Goal: Task Accomplishment & Management: Complete application form

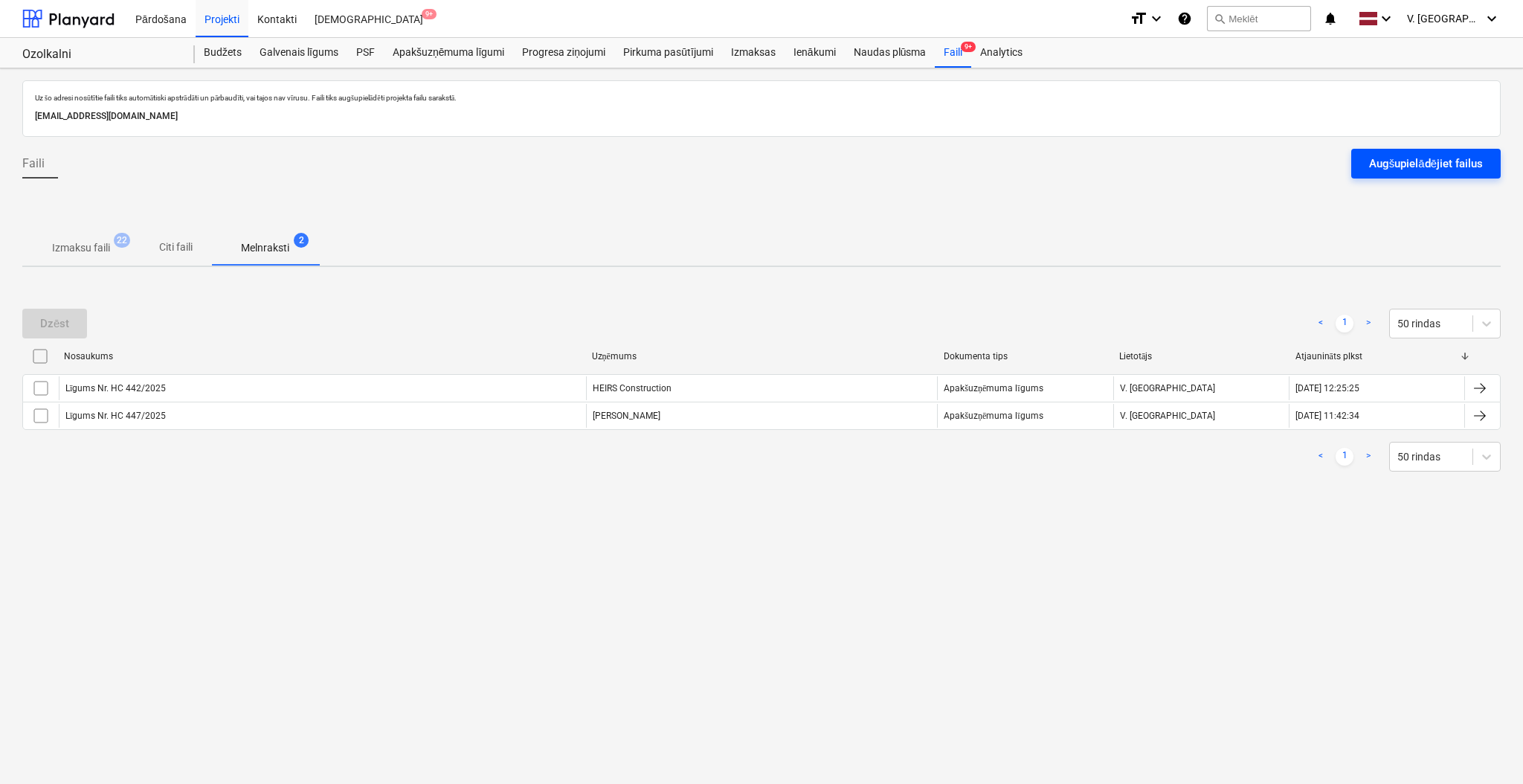
click at [1386, 160] on div "Augšupielādējiet failus" at bounding box center [1426, 163] width 113 height 19
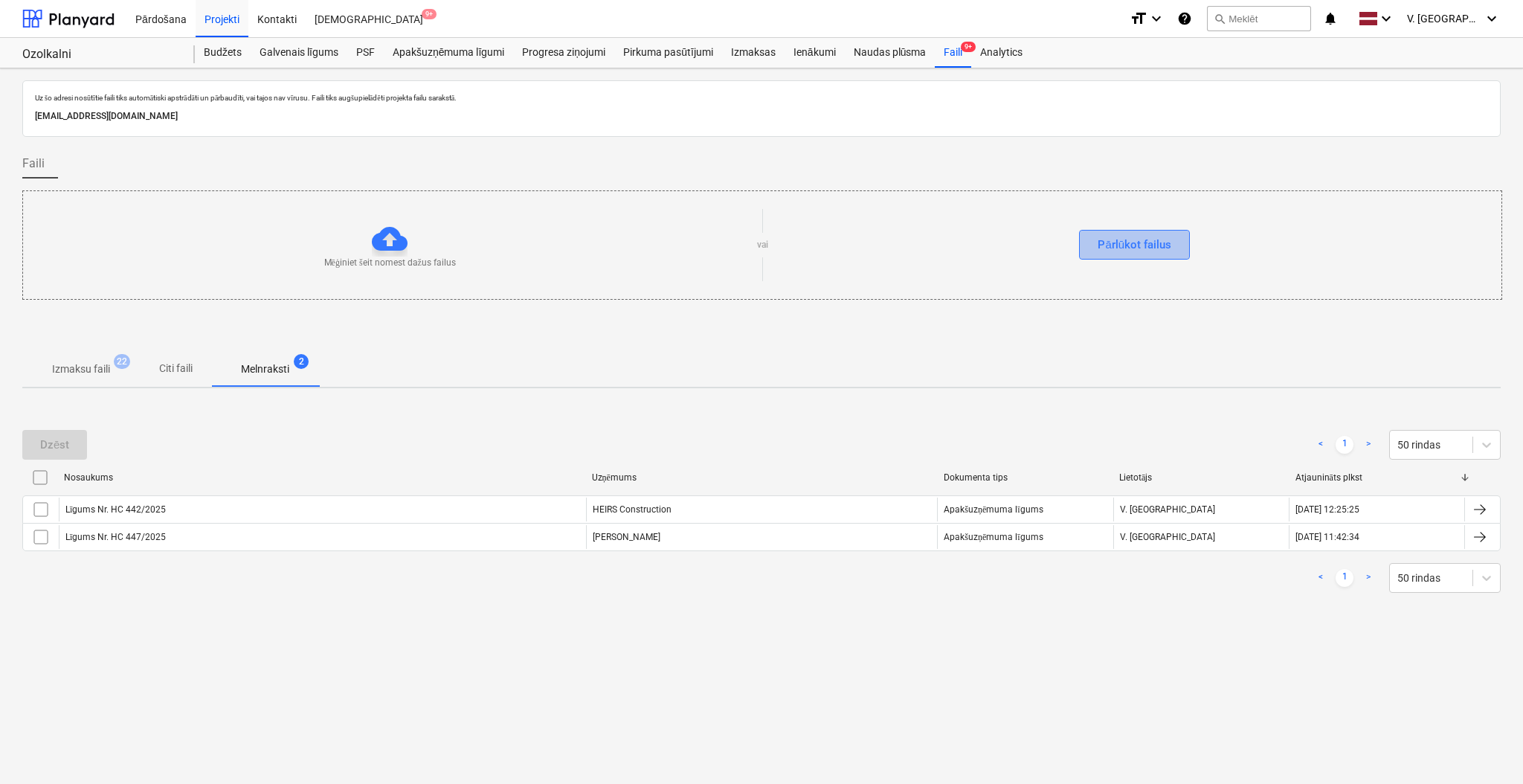
click at [1107, 235] on div "Pārlūkot failus" at bounding box center [1134, 244] width 74 height 19
click at [1122, 238] on div "Pārlūkot failus" at bounding box center [1134, 244] width 74 height 19
click at [170, 370] on p "Citi faili" at bounding box center [176, 368] width 36 height 16
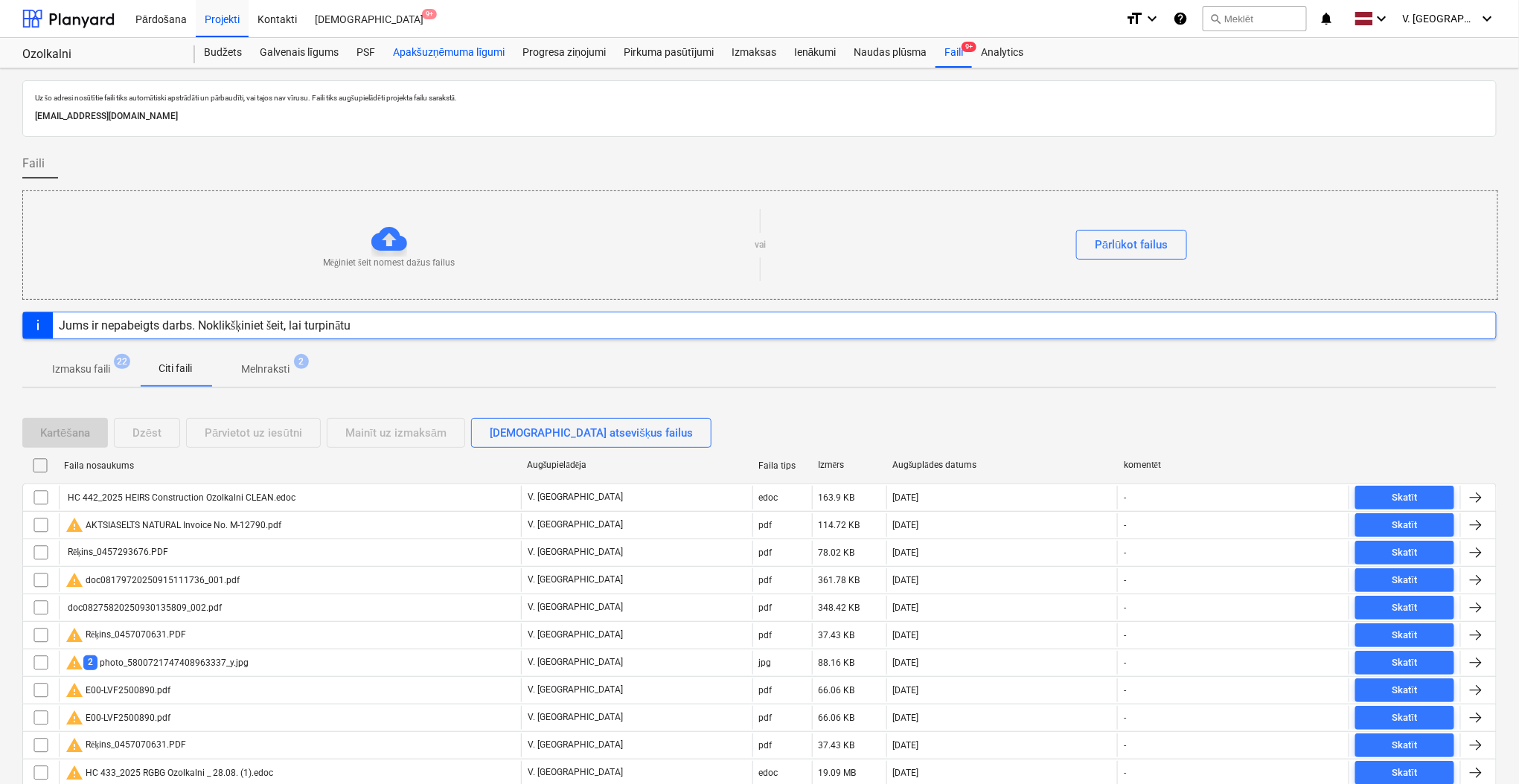
click at [449, 47] on div "Apakšuzņēmuma līgumi" at bounding box center [449, 53] width 130 height 30
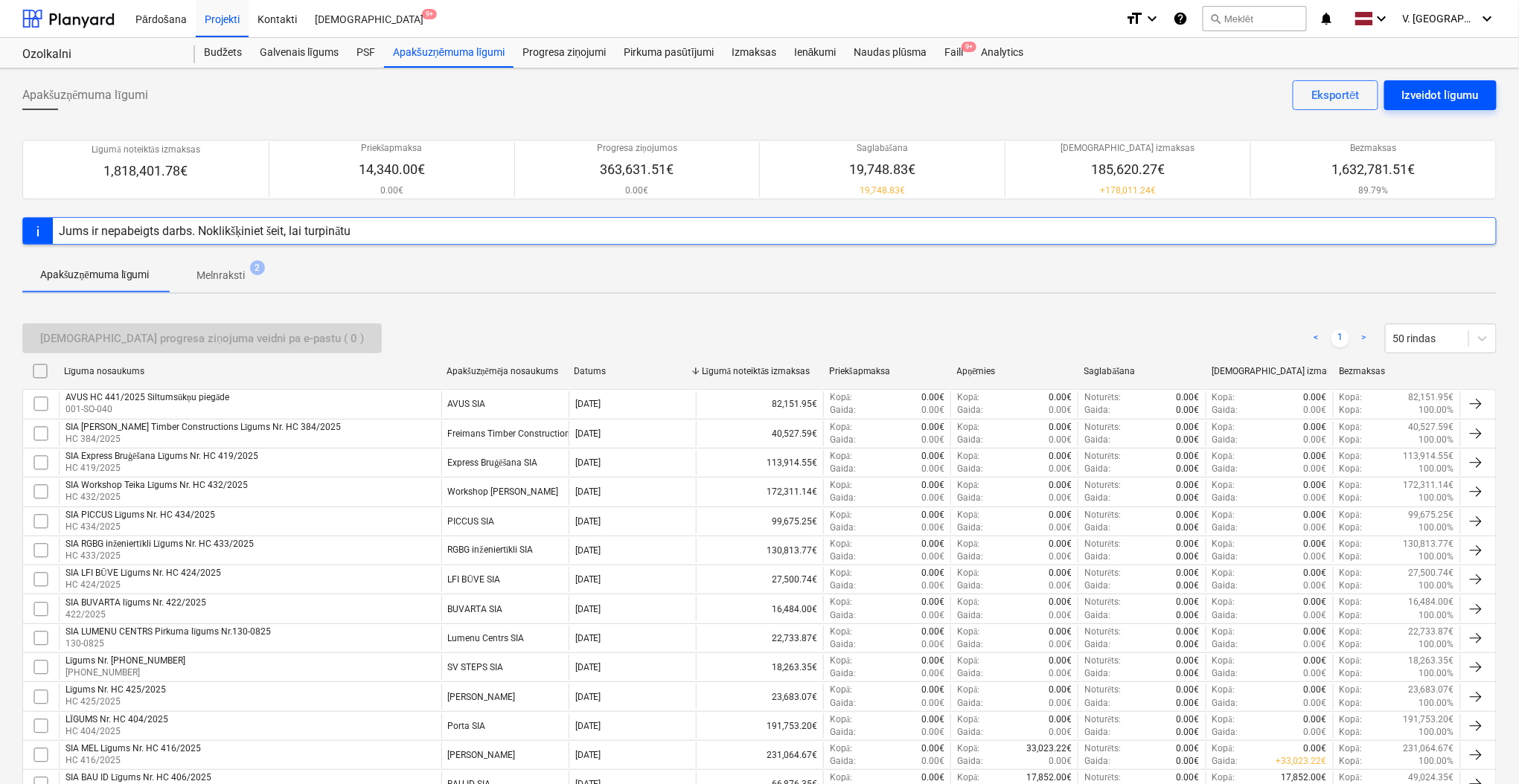
click at [1432, 91] on div "Izveidot līgumu" at bounding box center [1440, 95] width 77 height 19
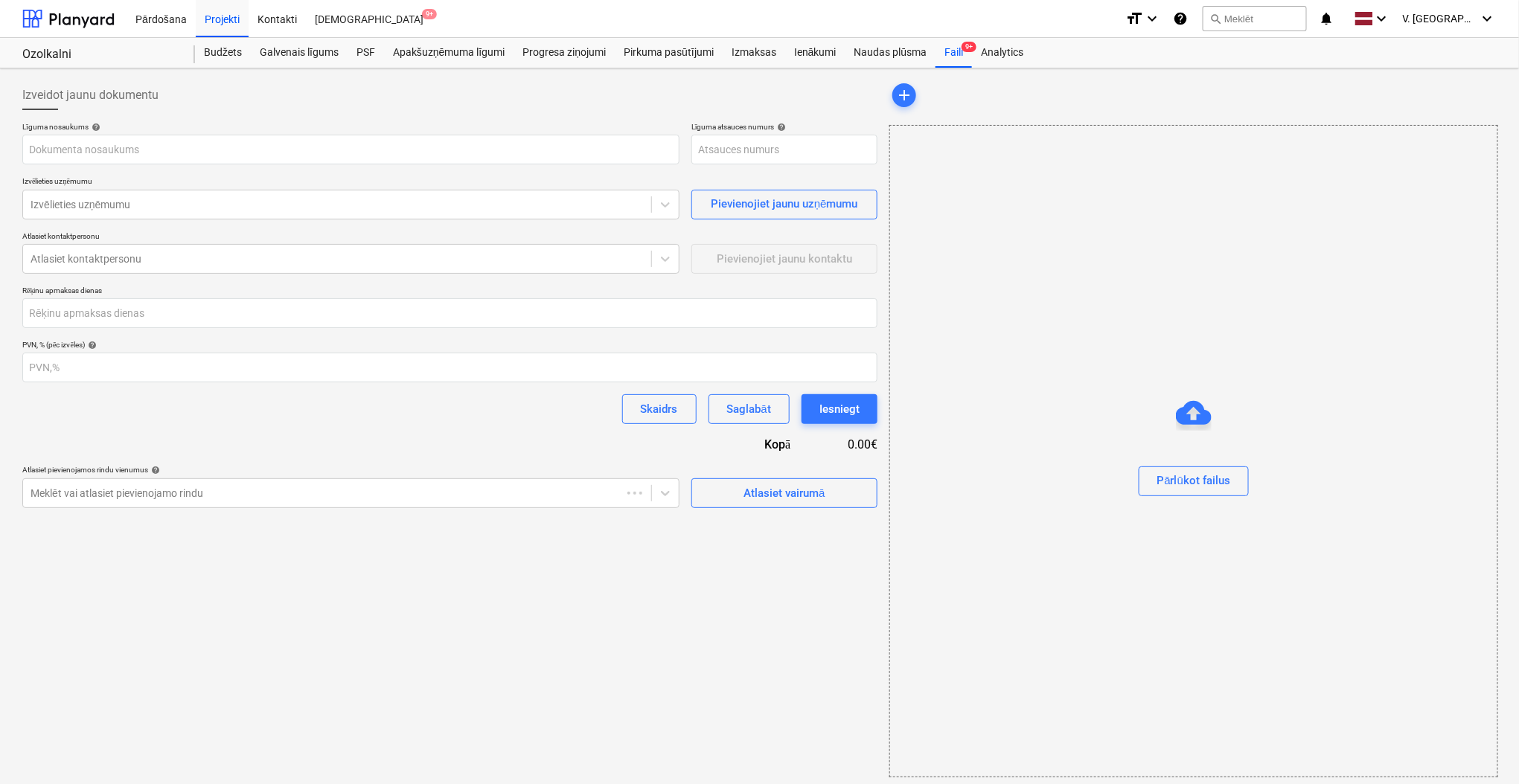
type input "001-SO-043"
click at [292, 138] on input "text" at bounding box center [351, 149] width 657 height 30
click at [190, 134] on input "text" at bounding box center [351, 149] width 657 height 30
click at [331, 136] on input "text" at bounding box center [351, 149] width 657 height 30
drag, startPoint x: 173, startPoint y: 154, endPoint x: 84, endPoint y: 152, distance: 89.0
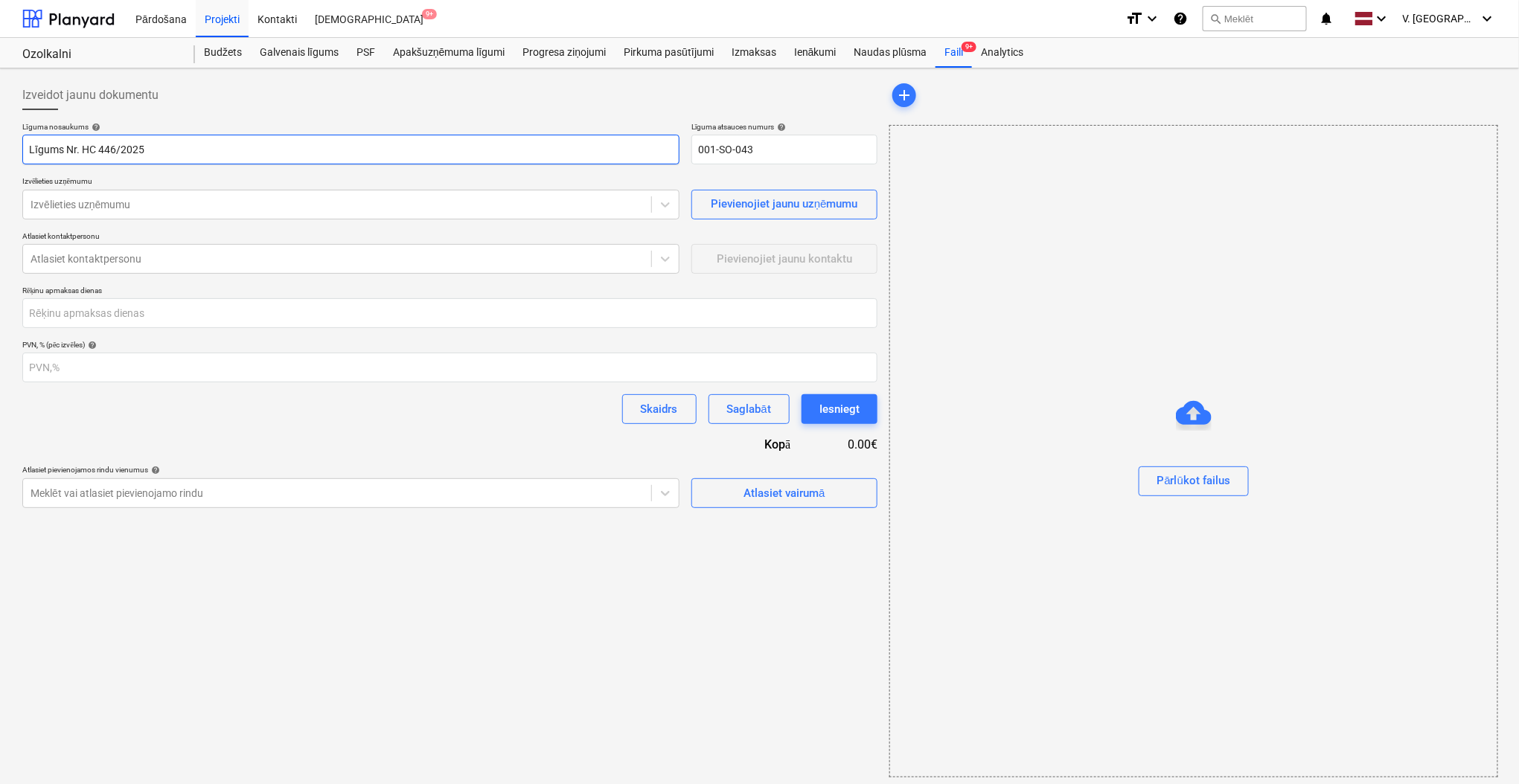
click at [84, 152] on input "Līgums Nr. HC 446/2025" at bounding box center [351, 149] width 657 height 30
type input "Līgums Nr. HC 446/2025"
click at [728, 139] on input "001-SO-043" at bounding box center [784, 149] width 186 height 30
click at [728, 139] on input "001-SO-043" at bounding box center [784, 149] width 186 height 30
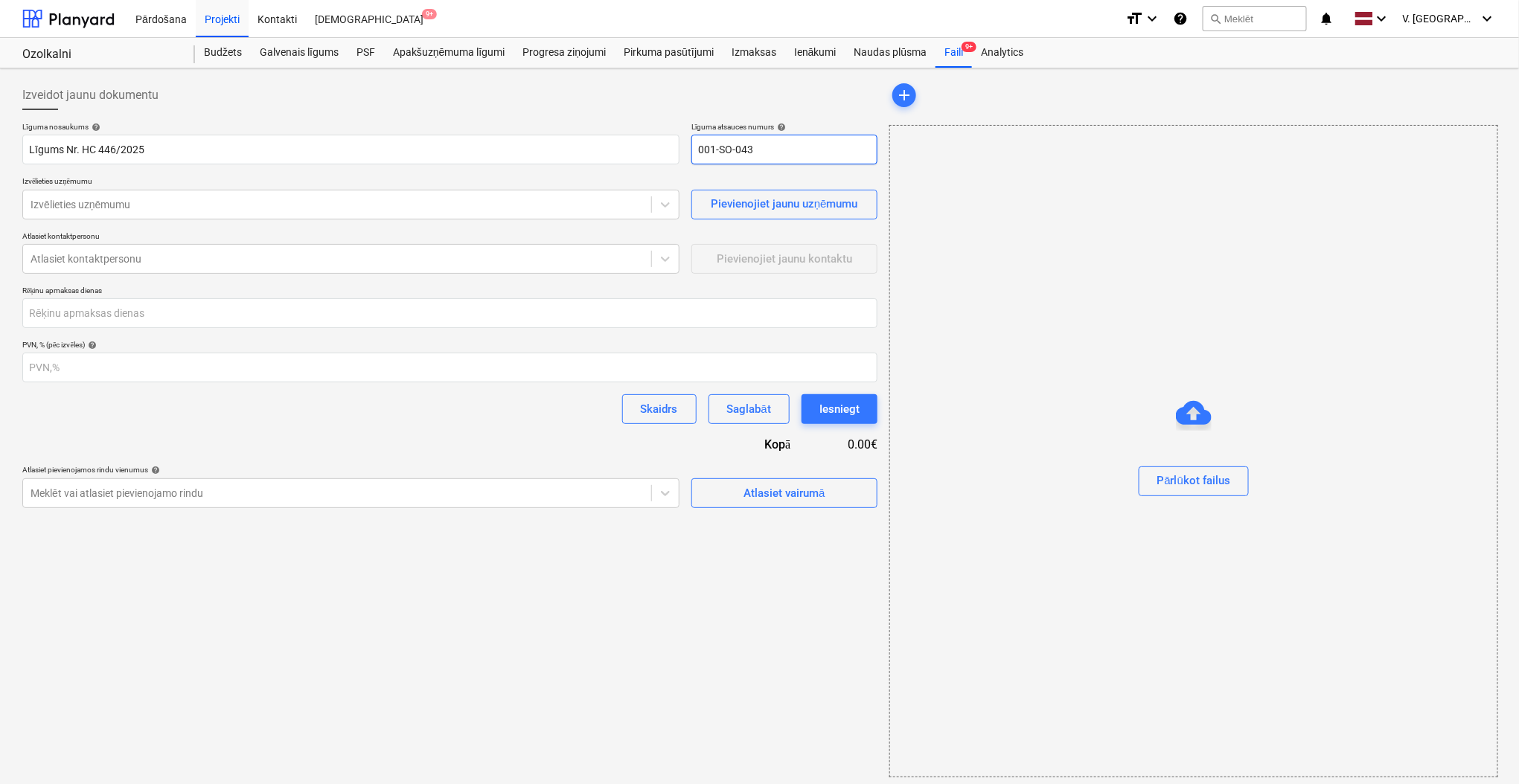
paste input "HC 446/2025"
type input "HC 446/2025"
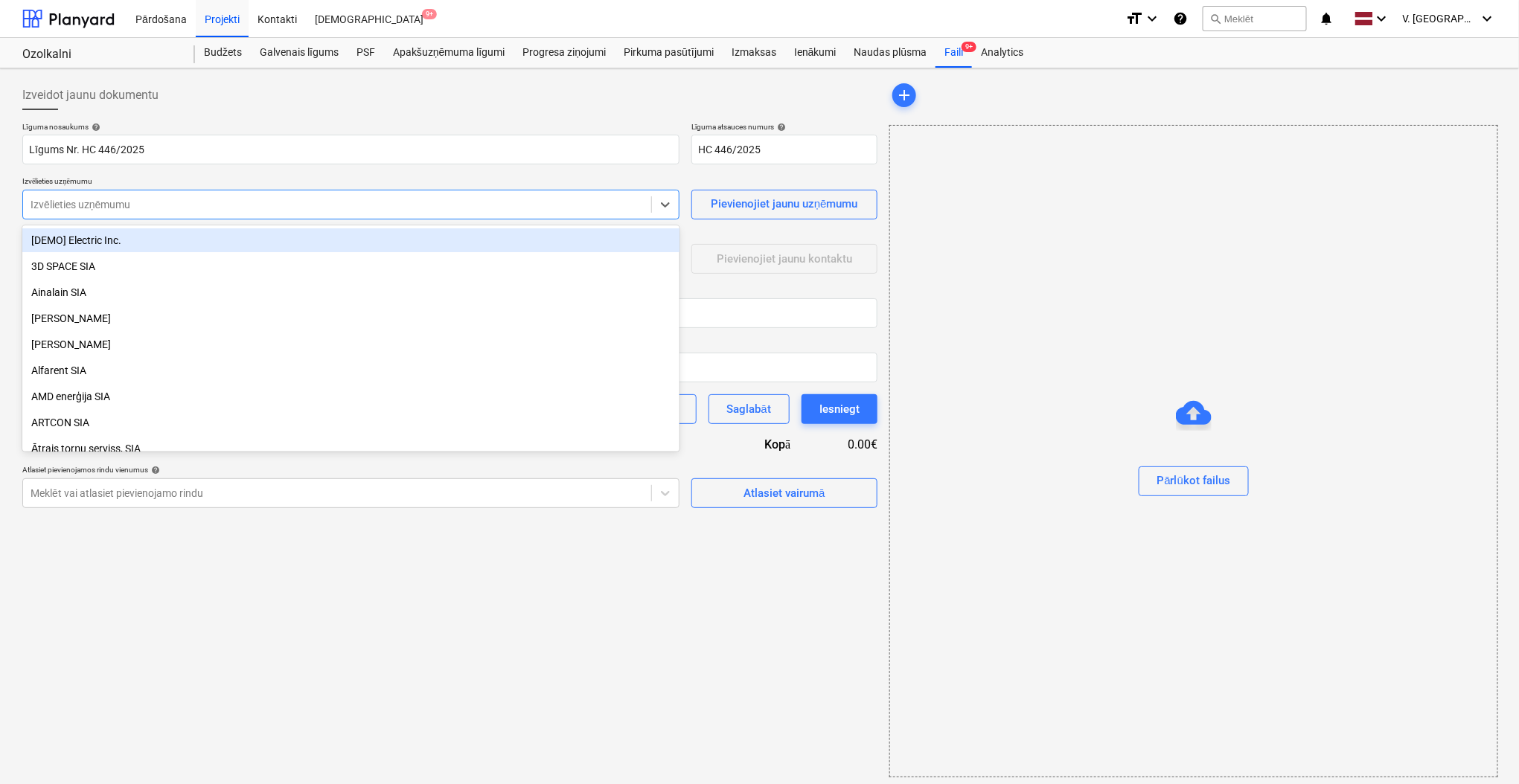
click at [323, 214] on div "Izvēlieties uzņēmumu" at bounding box center [337, 204] width 628 height 21
type input "DE"
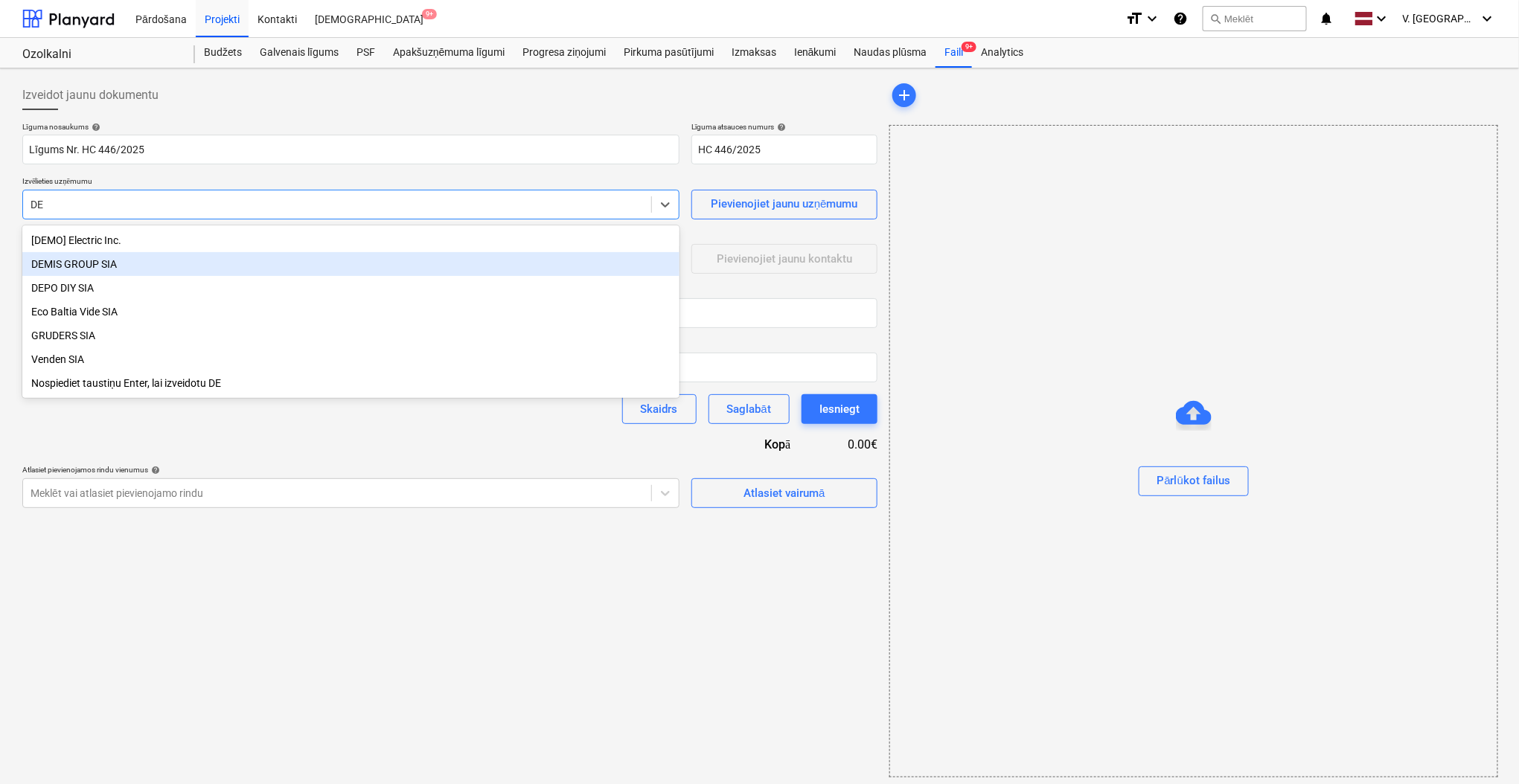
click at [243, 260] on div "DEMIS GROUP SIA" at bounding box center [351, 263] width 657 height 24
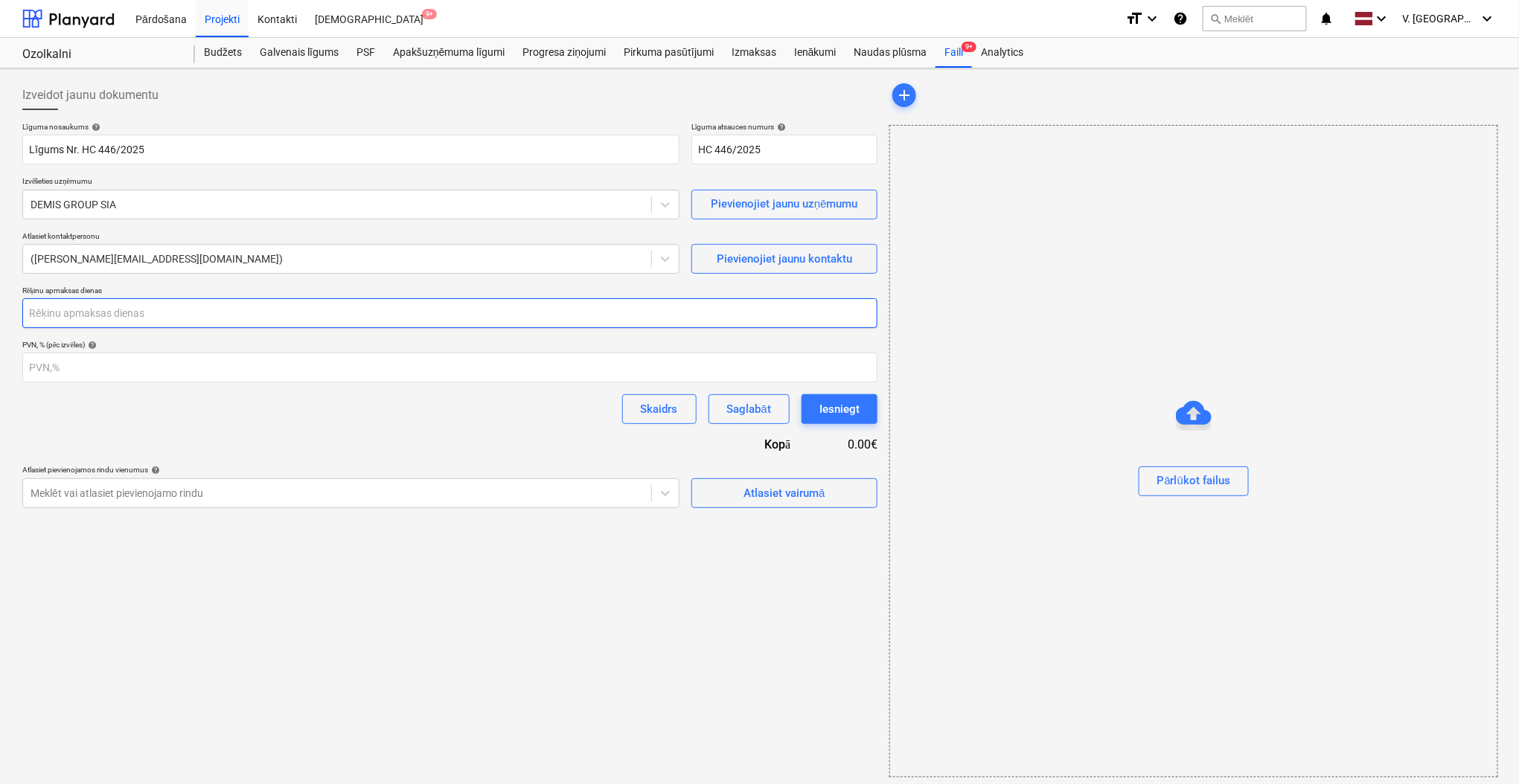
click at [163, 308] on input "number" at bounding box center [450, 313] width 855 height 30
type input "30"
click at [180, 406] on div "Skaidrs Saglabāt Iesniegt" at bounding box center [450, 409] width 855 height 30
click at [782, 489] on div "Atlasiet vairumā" at bounding box center [784, 493] width 81 height 19
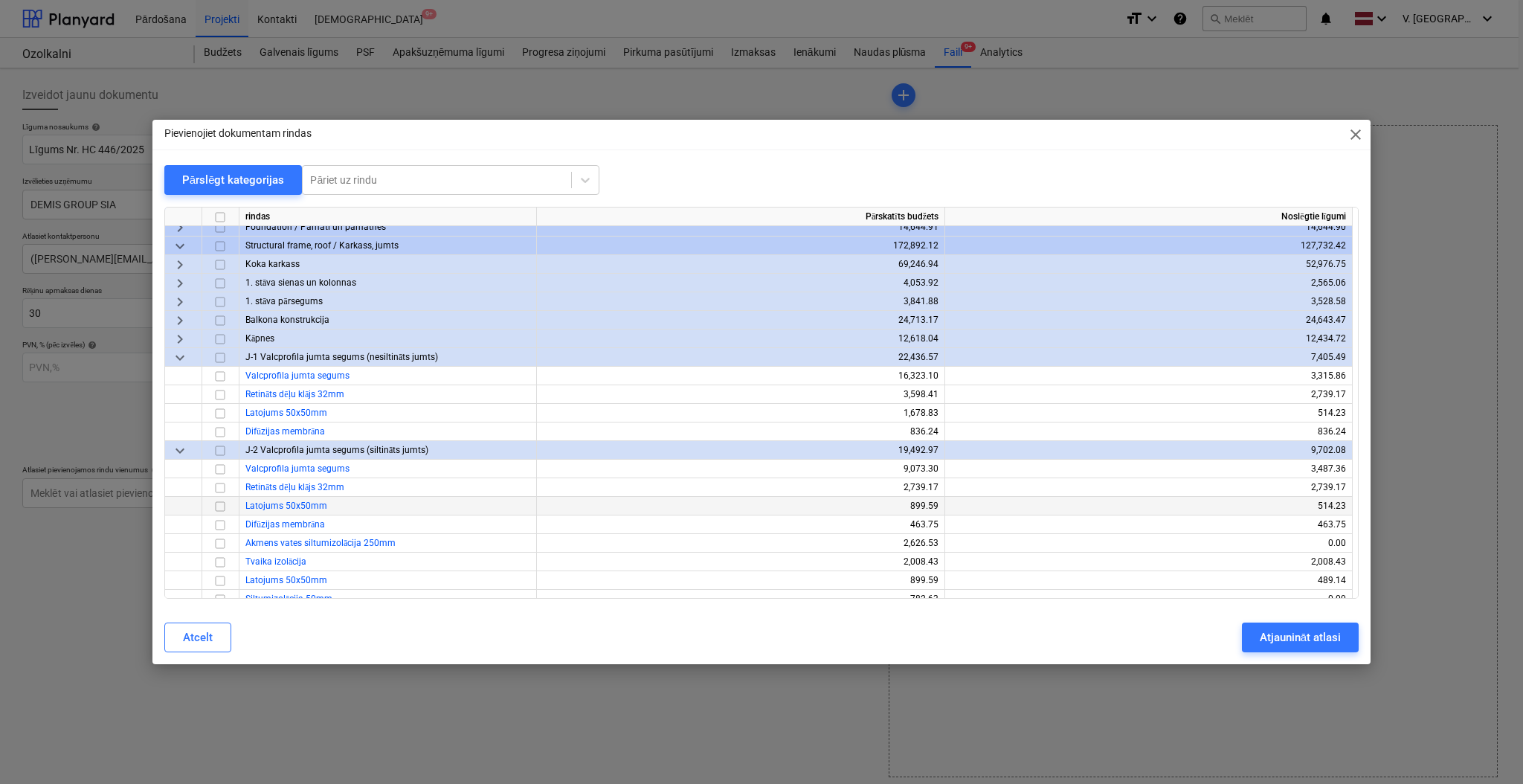
scroll to position [99, 0]
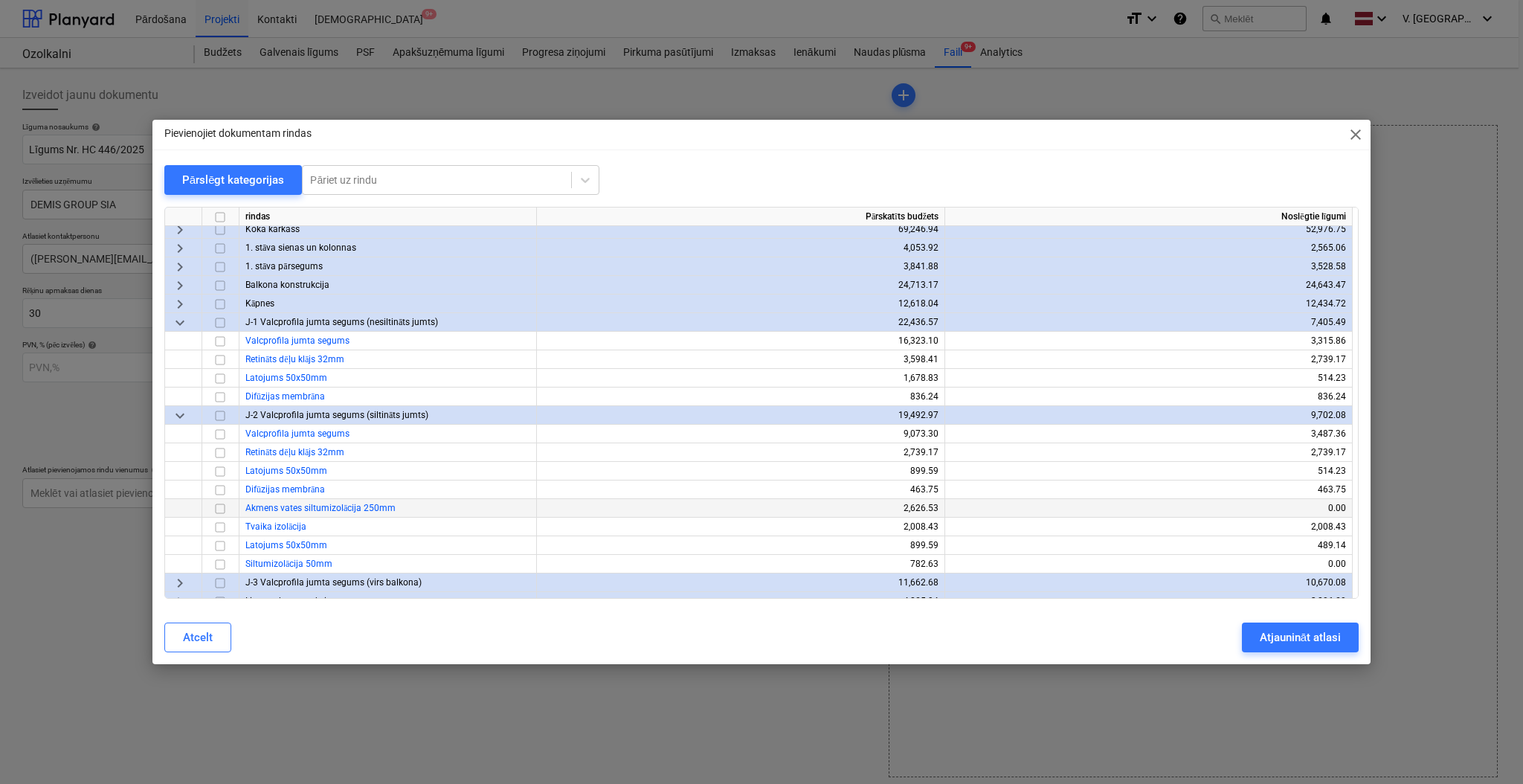
click at [219, 507] on input "checkbox" at bounding box center [220, 508] width 18 height 18
click at [224, 523] on input "checkbox" at bounding box center [220, 527] width 18 height 18
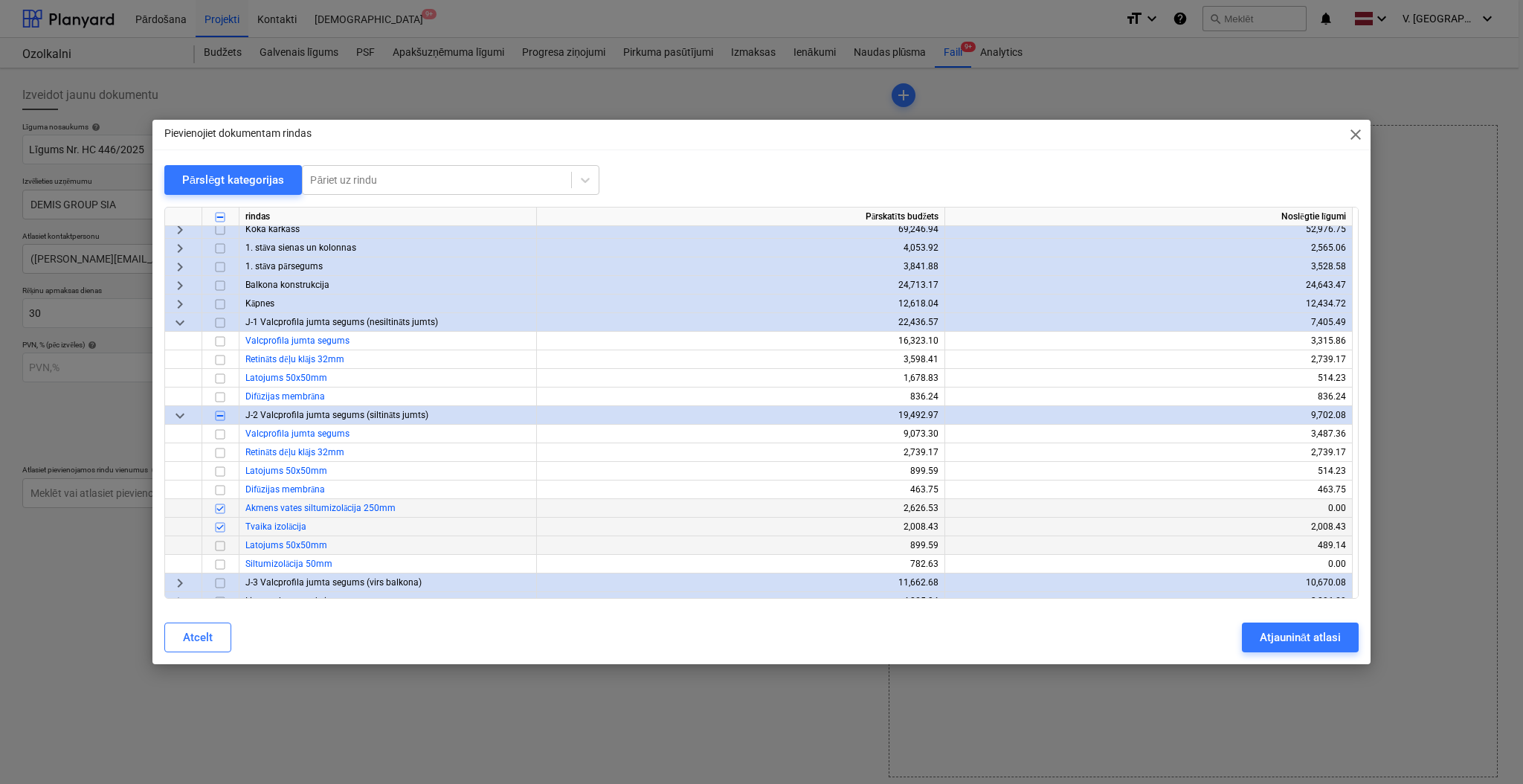
click at [217, 542] on input "checkbox" at bounding box center [220, 545] width 18 height 18
click at [222, 563] on input "checkbox" at bounding box center [220, 564] width 18 height 18
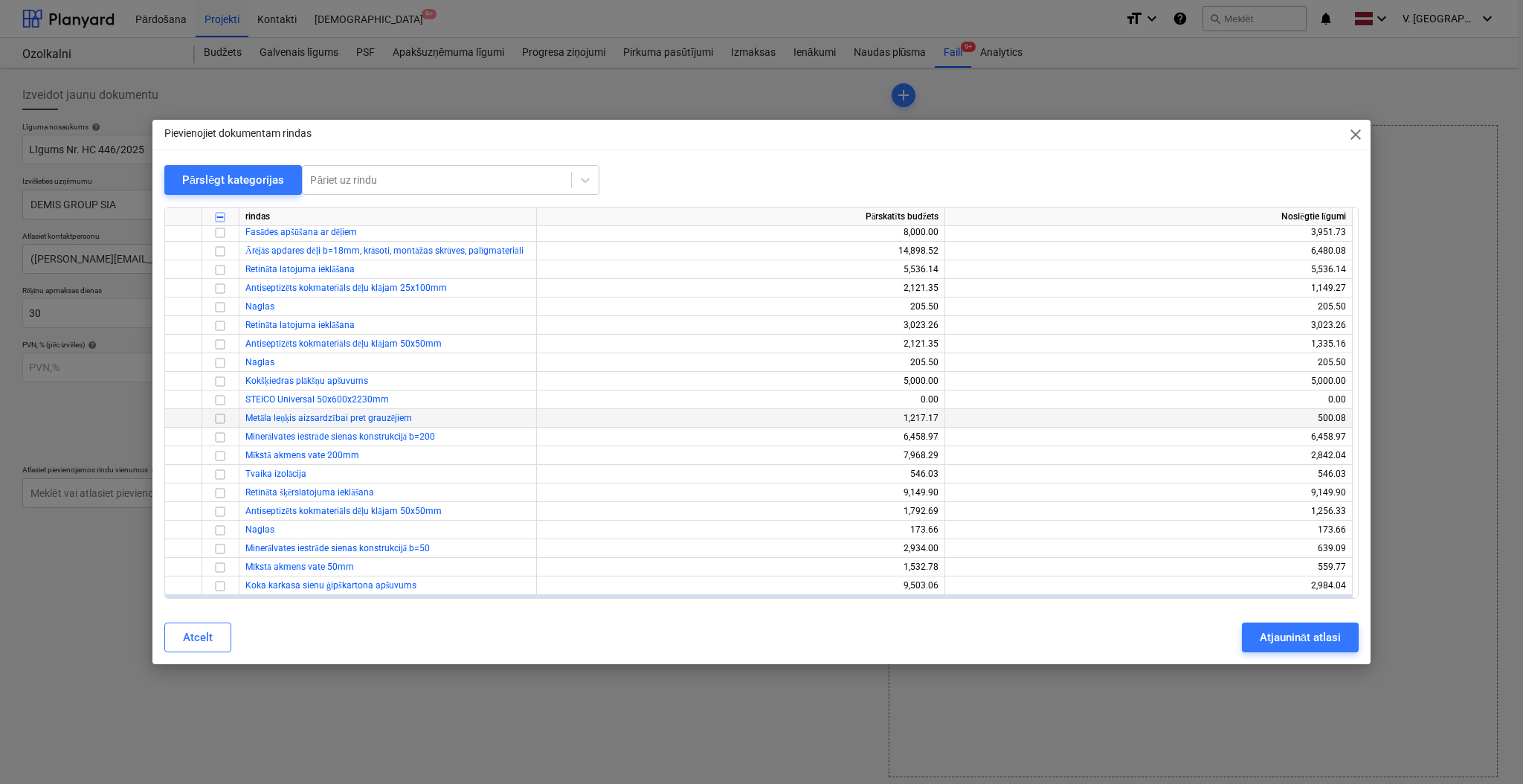
scroll to position [595, 0]
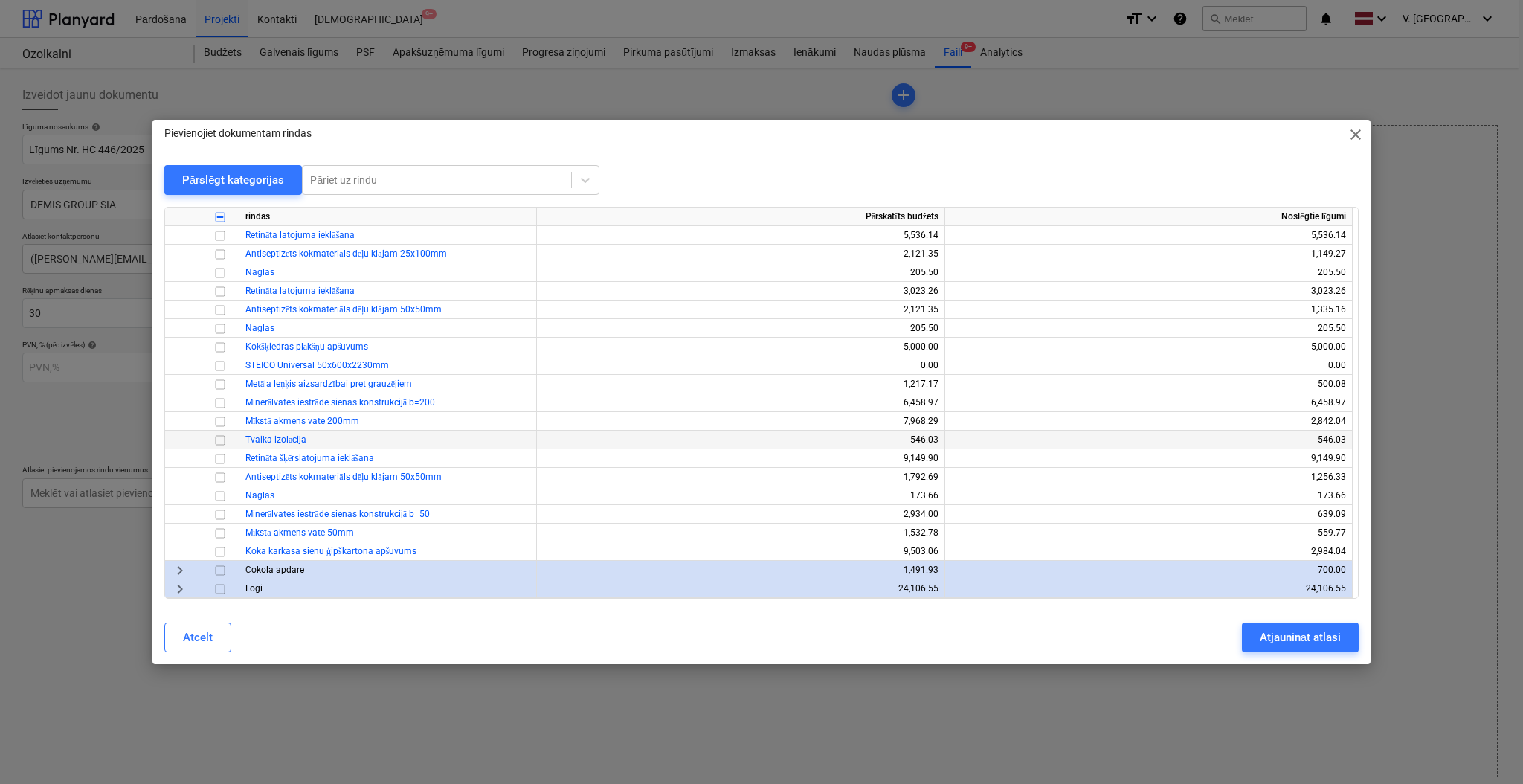
click at [219, 444] on input "checkbox" at bounding box center [220, 440] width 18 height 18
click at [219, 460] on input "checkbox" at bounding box center [220, 458] width 18 height 18
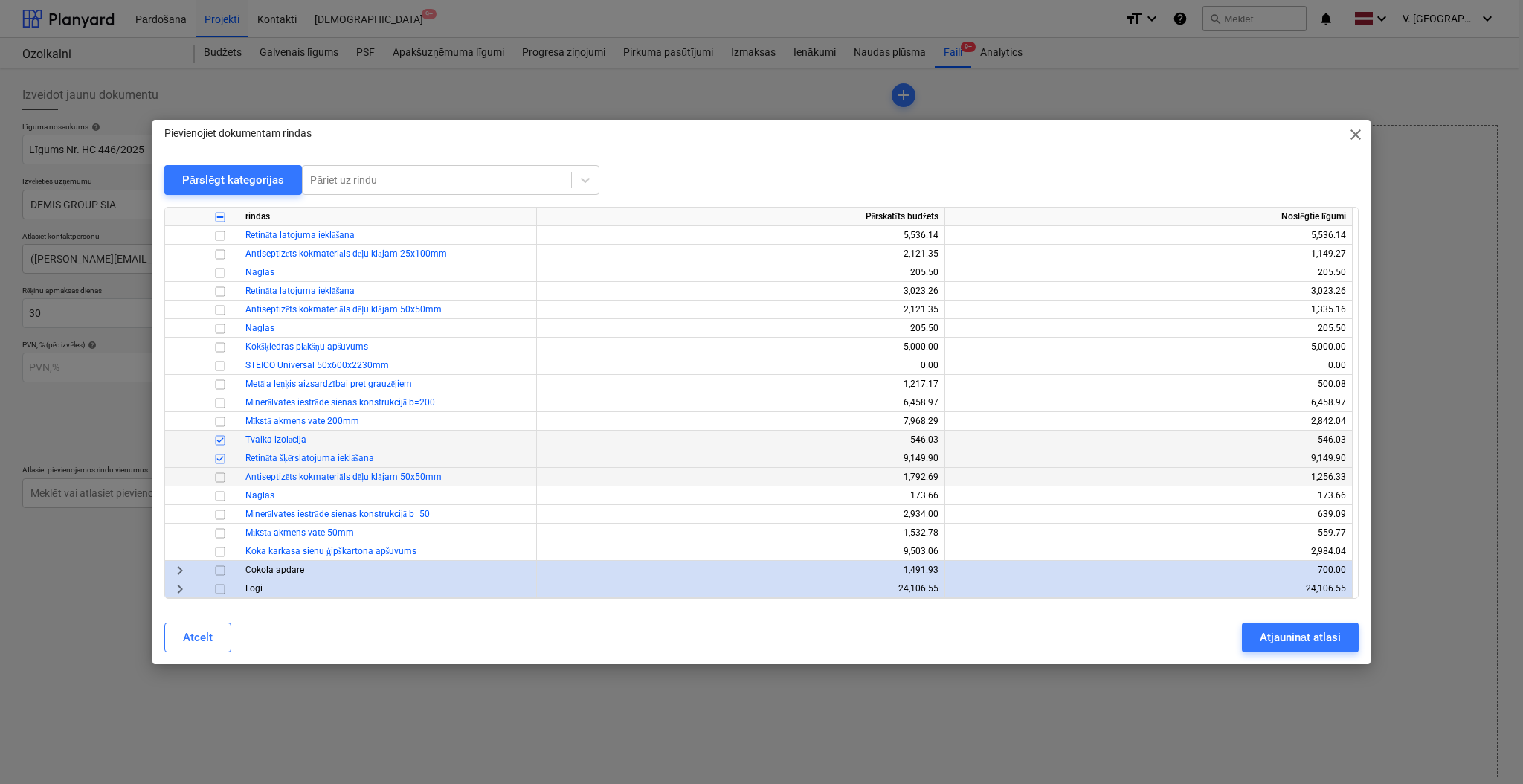
click at [218, 477] on input "checkbox" at bounding box center [220, 477] width 18 height 18
click at [218, 476] on input "checkbox" at bounding box center [220, 477] width 18 height 18
click at [224, 509] on input "checkbox" at bounding box center [220, 514] width 18 height 18
click at [227, 550] on input "checkbox" at bounding box center [220, 552] width 18 height 18
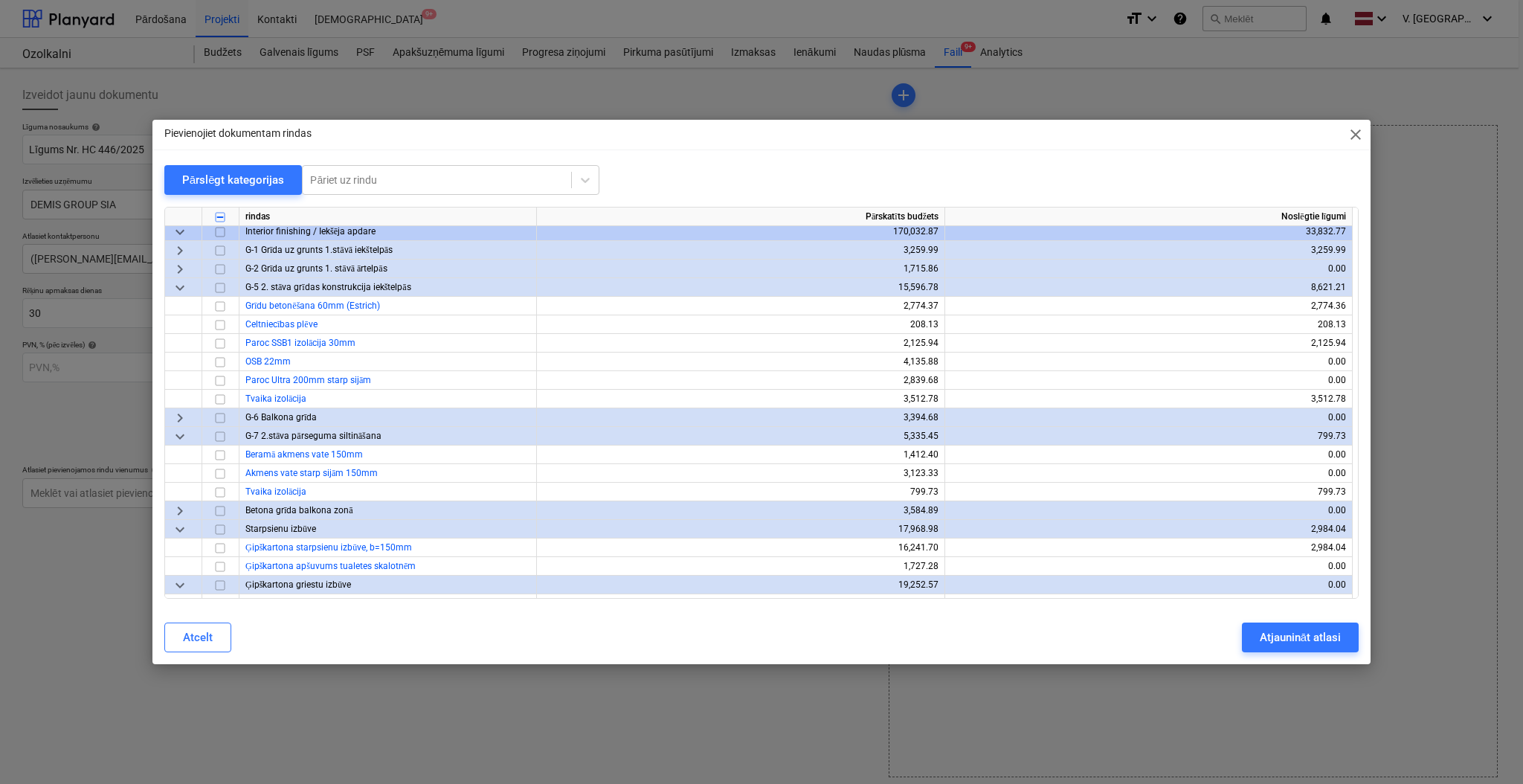
scroll to position [991, 0]
click at [217, 378] on input "checkbox" at bounding box center [220, 378] width 18 height 18
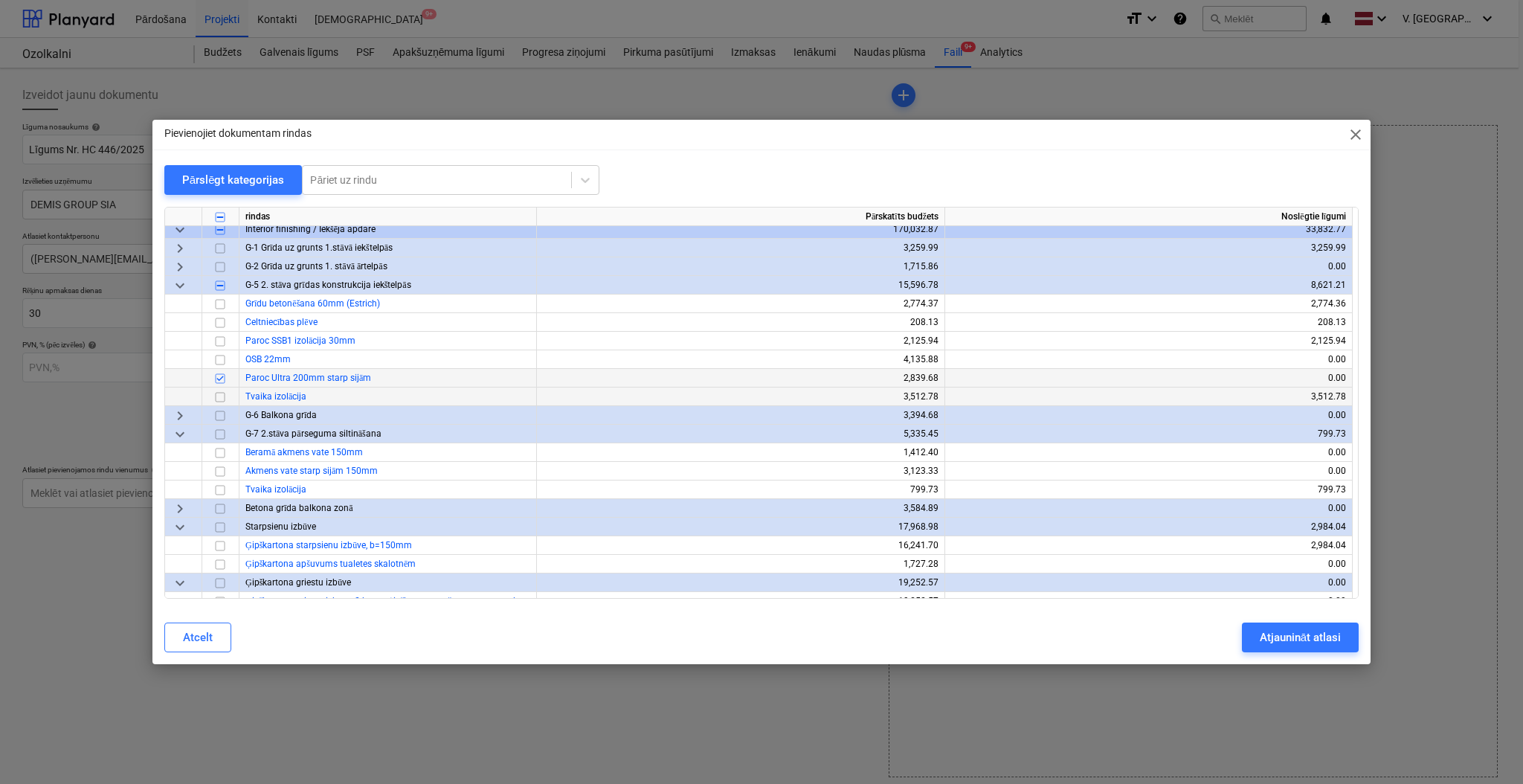
click at [220, 393] on input "checkbox" at bounding box center [220, 397] width 18 height 18
click at [213, 475] on input "checkbox" at bounding box center [220, 471] width 18 height 18
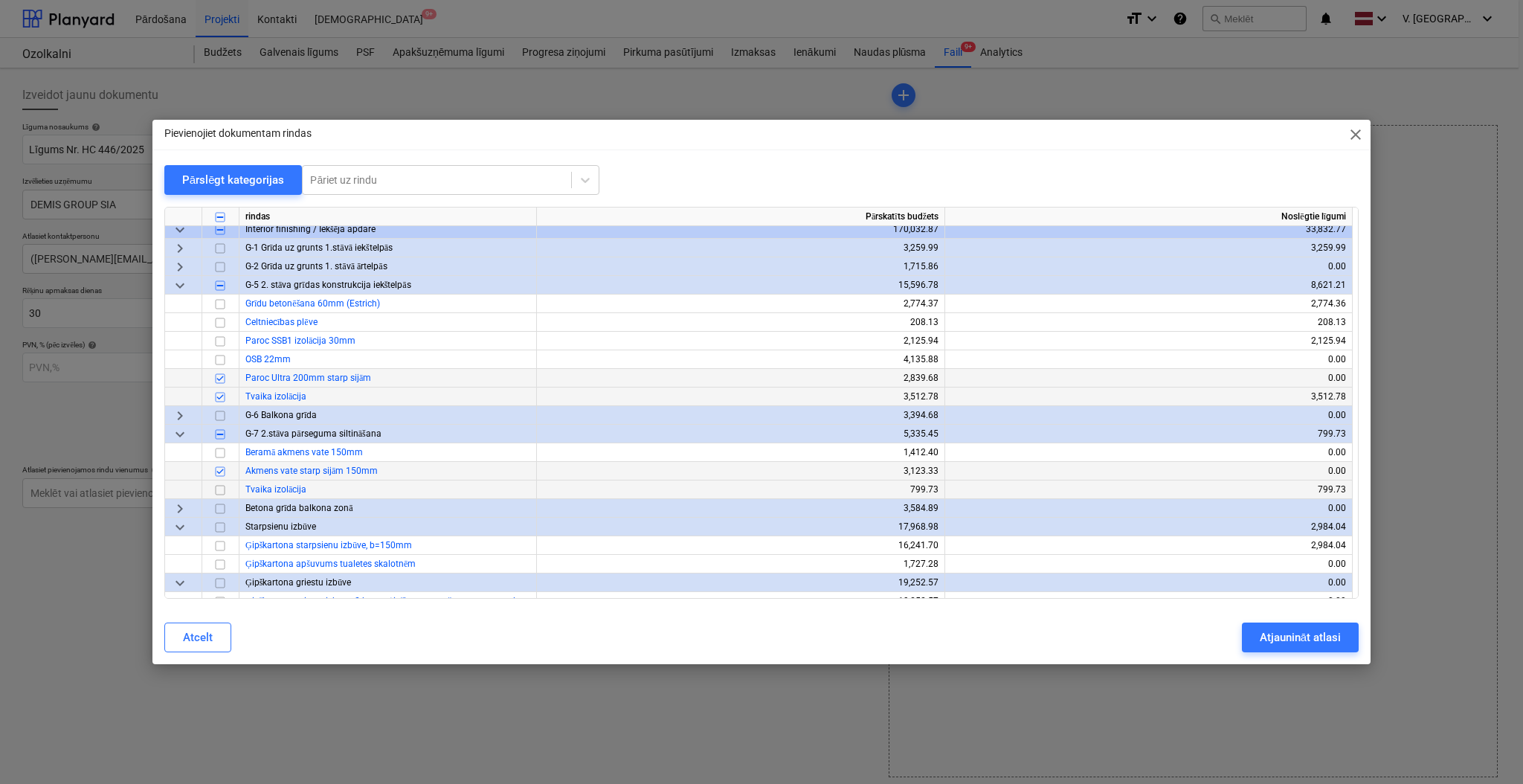
click at [213, 488] on input "checkbox" at bounding box center [220, 490] width 18 height 18
click at [229, 556] on div at bounding box center [221, 564] width 37 height 19
click at [223, 551] on input "checkbox" at bounding box center [220, 545] width 18 height 18
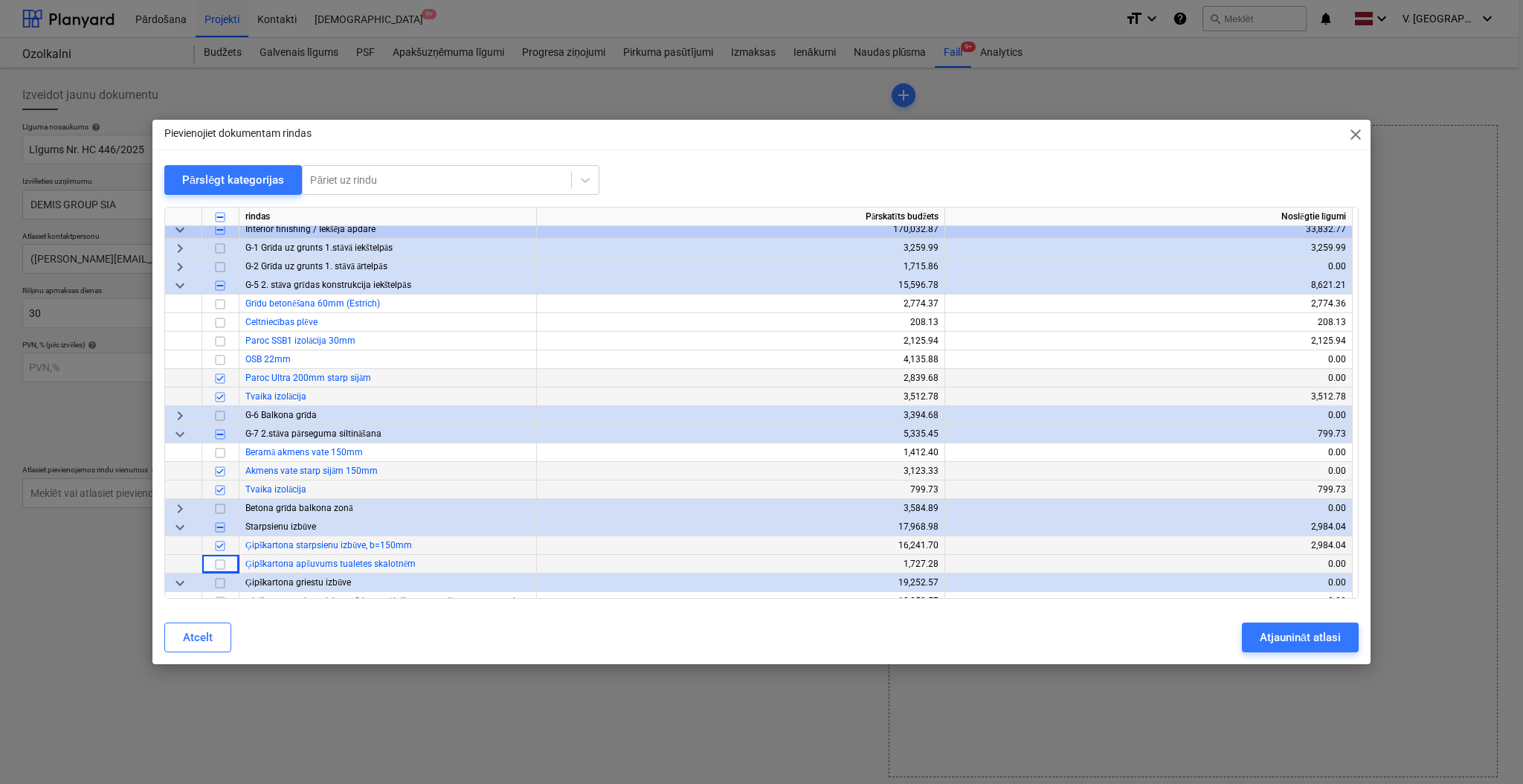
click at [222, 560] on input "checkbox" at bounding box center [220, 564] width 18 height 18
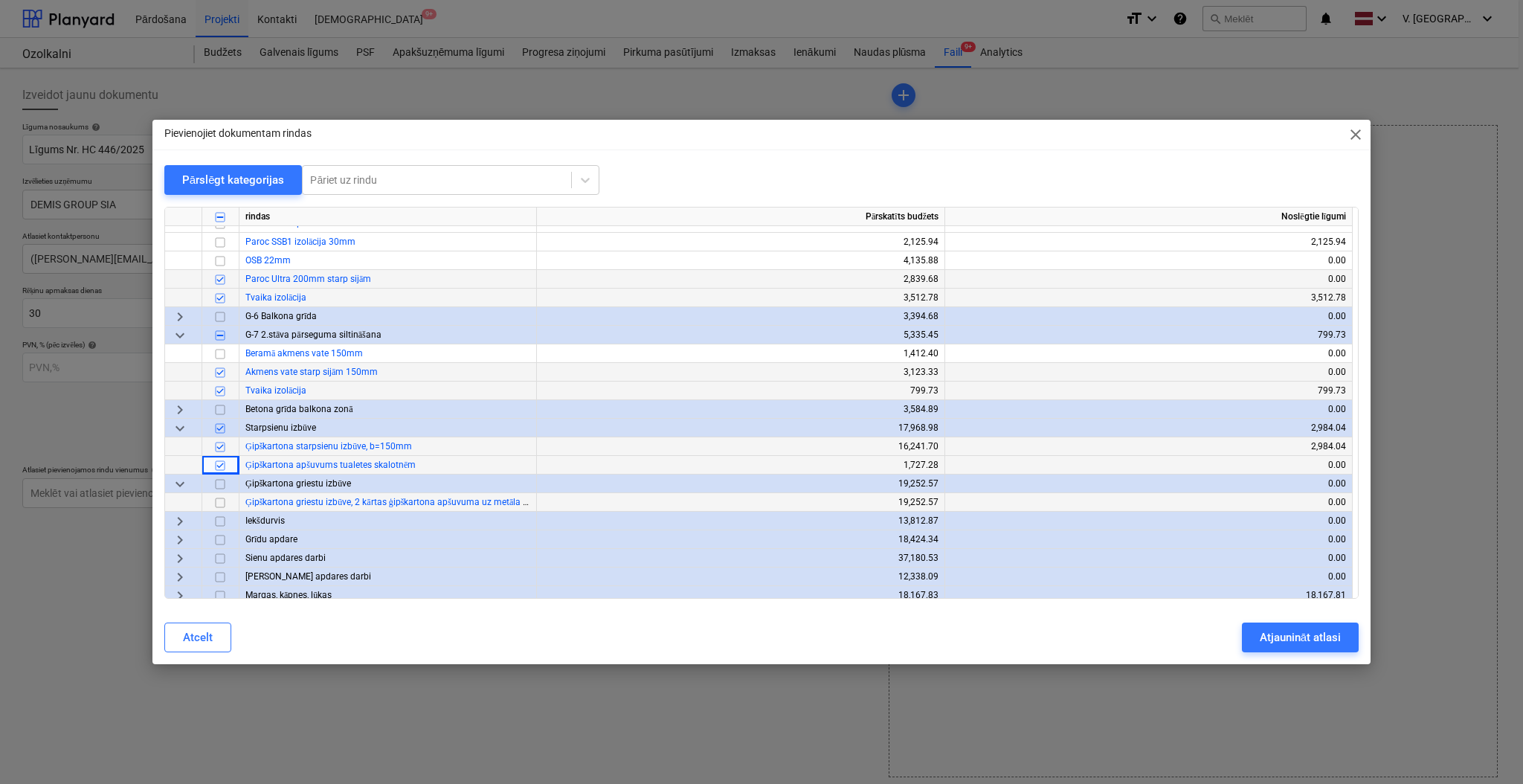
click at [220, 504] on input "checkbox" at bounding box center [220, 503] width 18 height 18
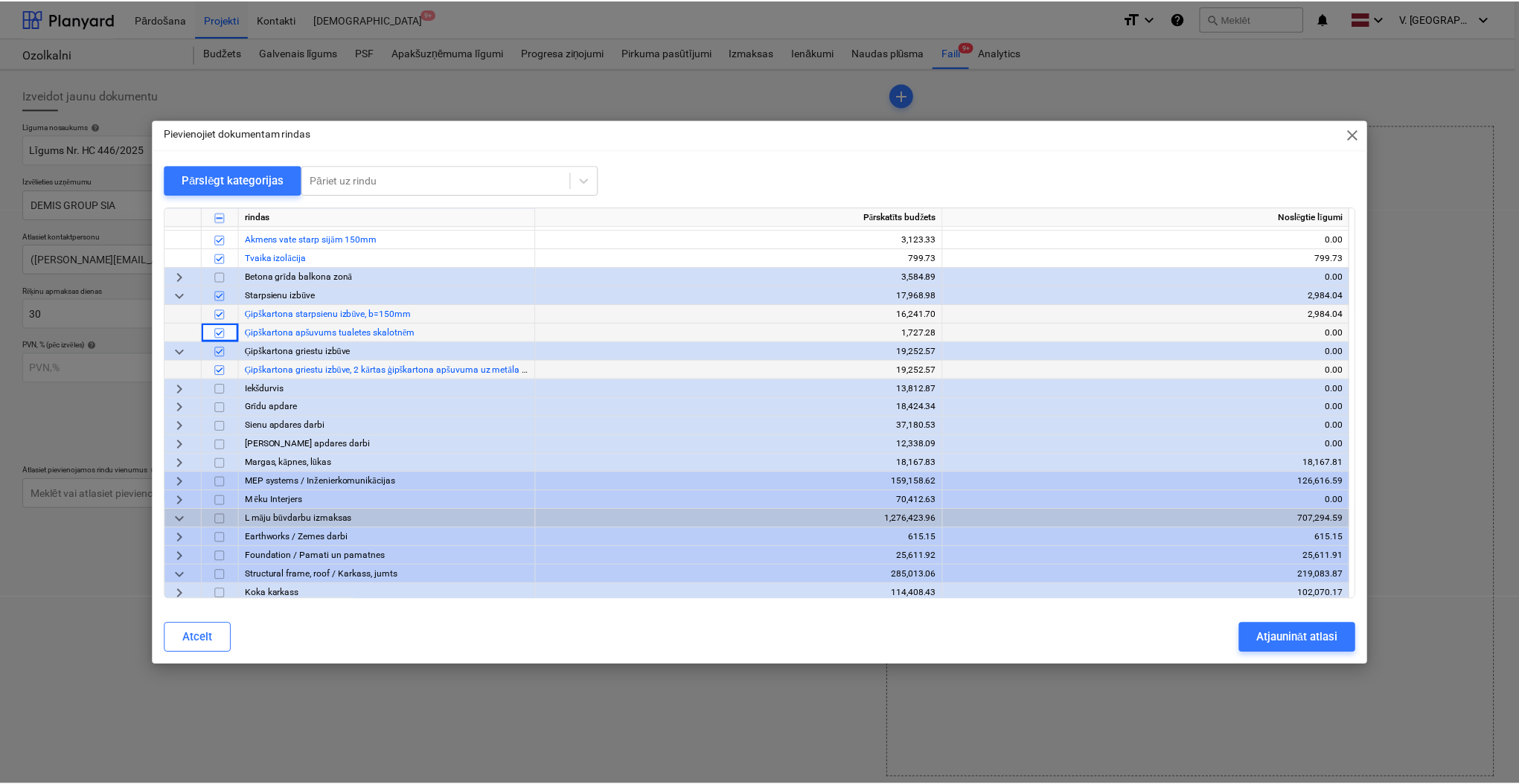
scroll to position [1190, 0]
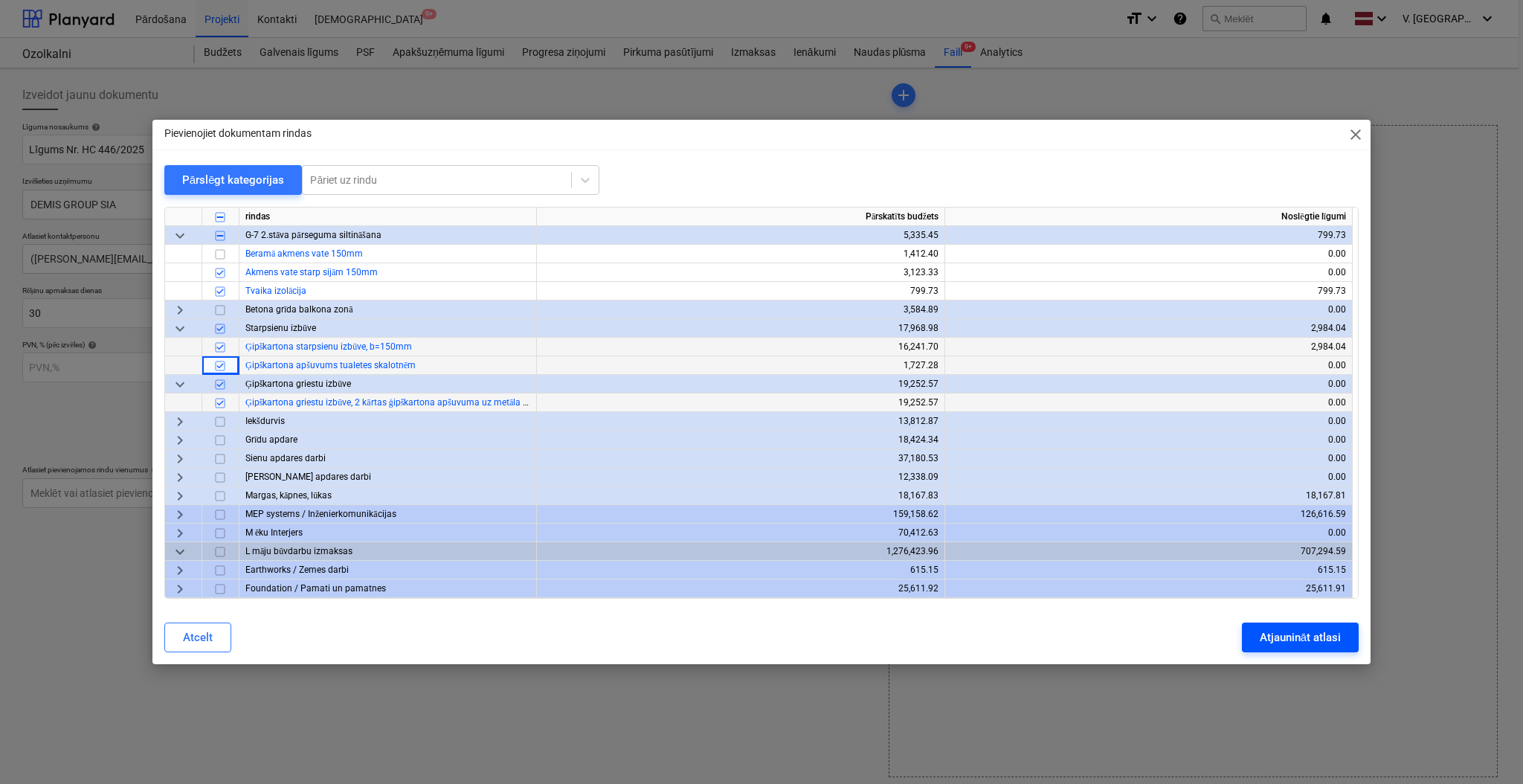
click at [1298, 635] on div "Atjaunināt atlasi" at bounding box center [1301, 637] width 81 height 19
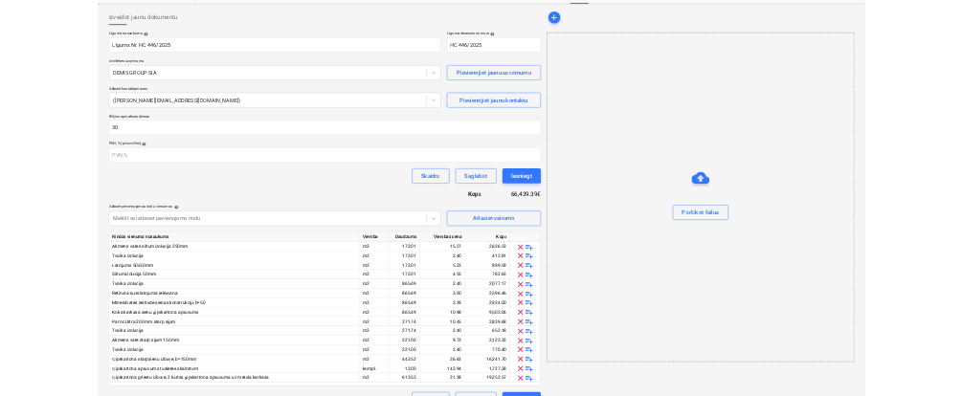
scroll to position [120, 0]
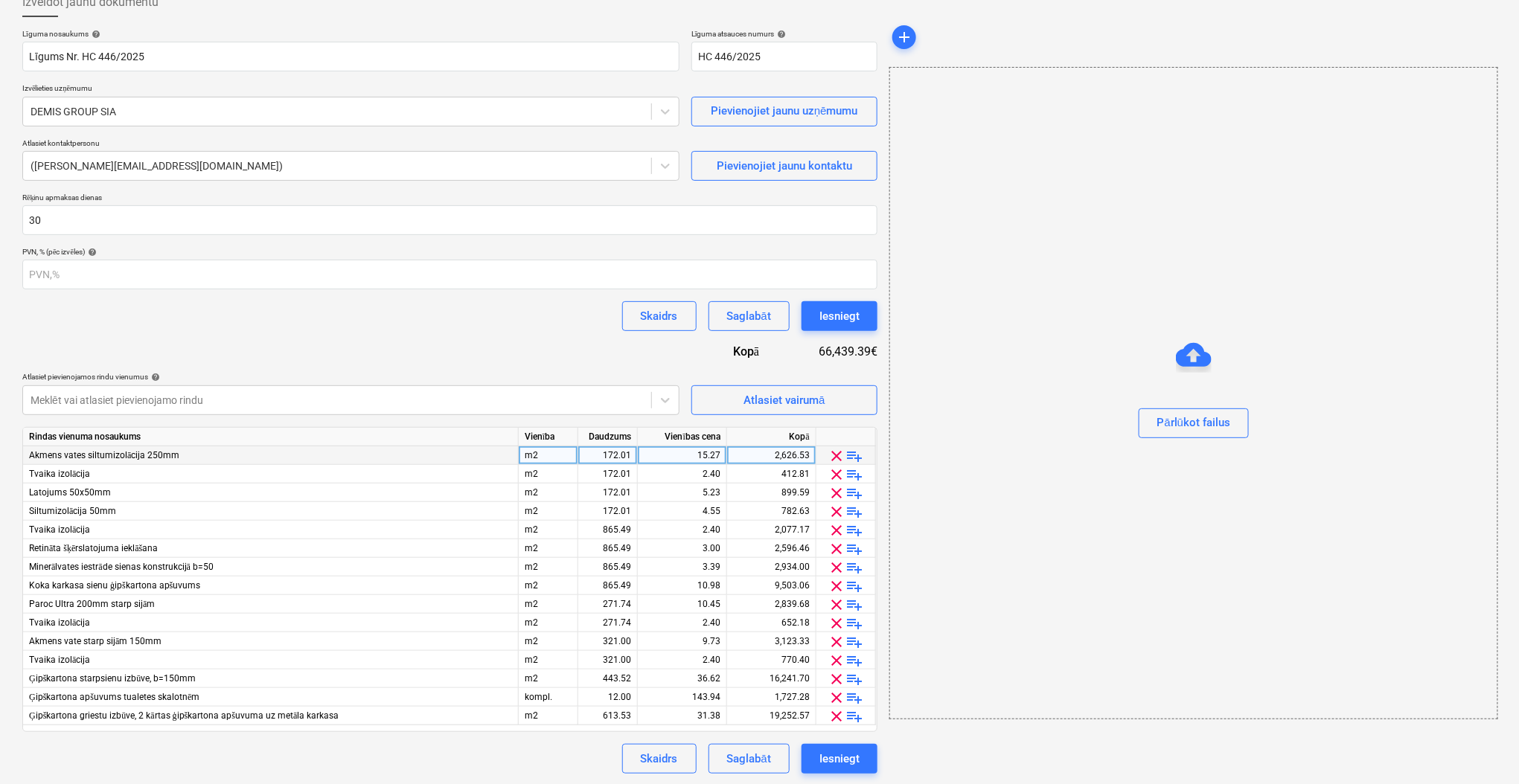
click at [551, 451] on div "m2" at bounding box center [548, 455] width 60 height 19
type input "kompl"
click at [564, 455] on input "kompl" at bounding box center [548, 455] width 59 height 18
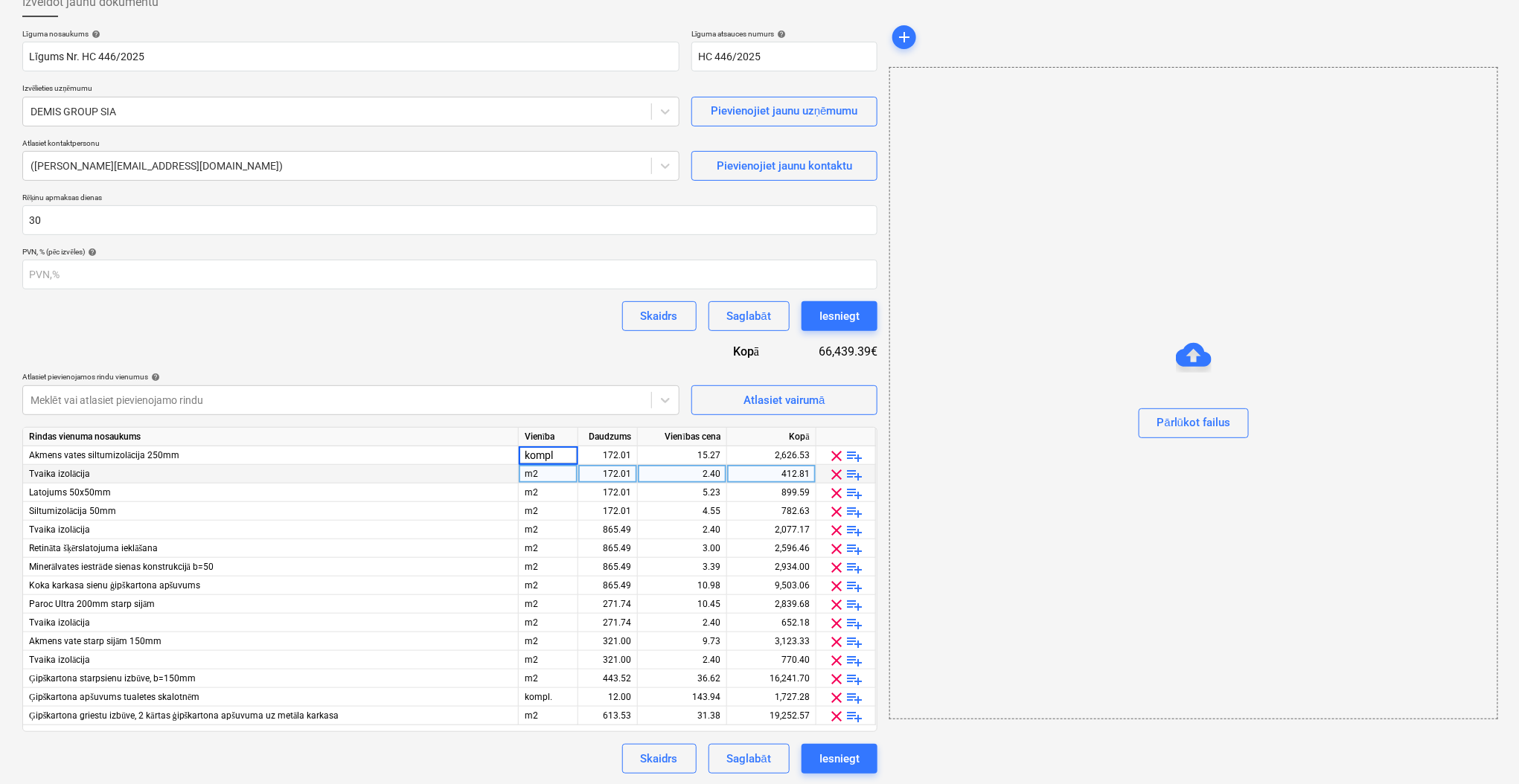
click at [536, 478] on div "m2" at bounding box center [548, 474] width 60 height 19
type input "kompl"
click at [543, 486] on div "m2" at bounding box center [548, 493] width 60 height 19
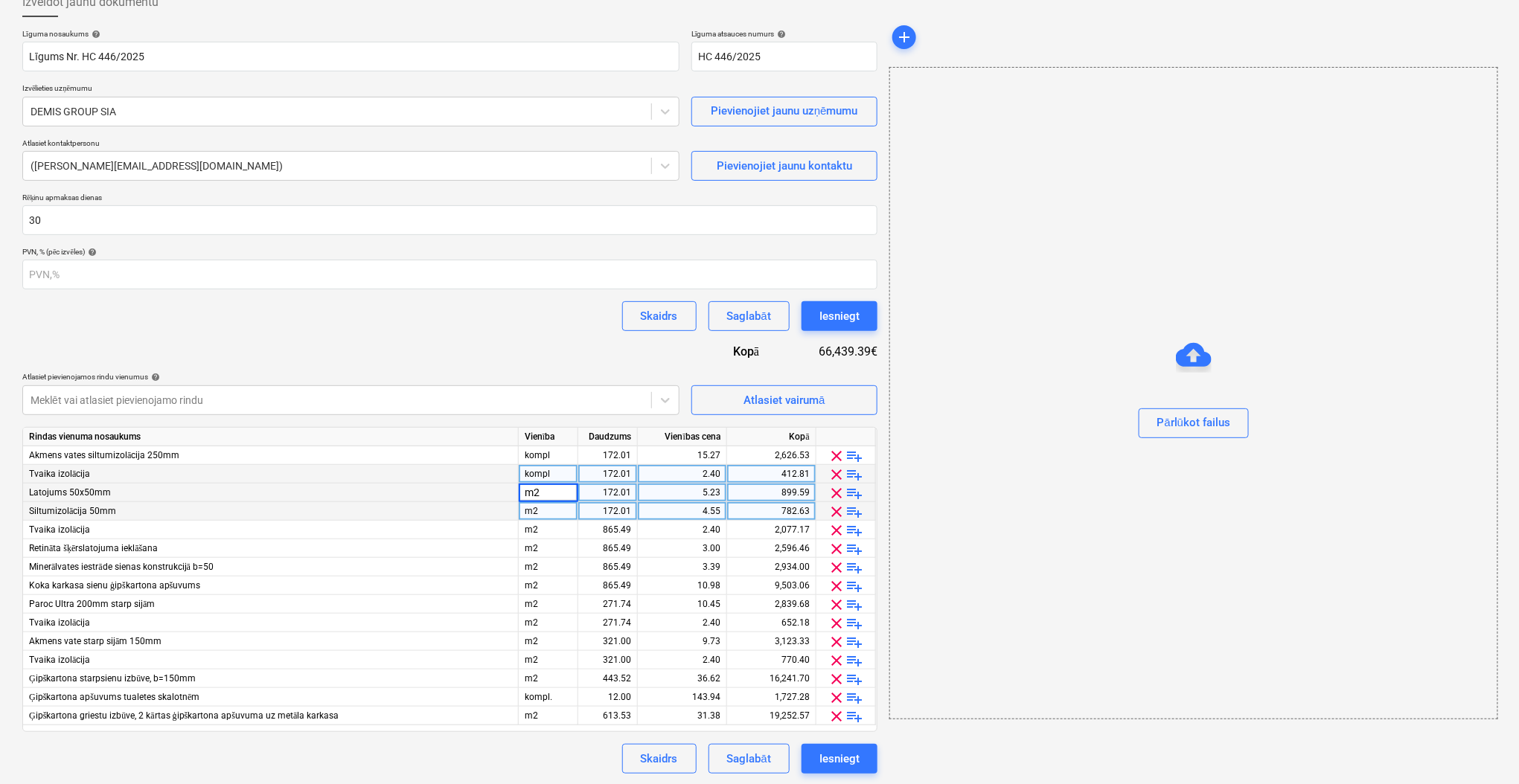
type input "kompl"
click at [543, 506] on div "m2" at bounding box center [548, 511] width 60 height 19
type input "kompl"
click at [544, 524] on div "m2" at bounding box center [548, 530] width 60 height 19
type input "kompl"
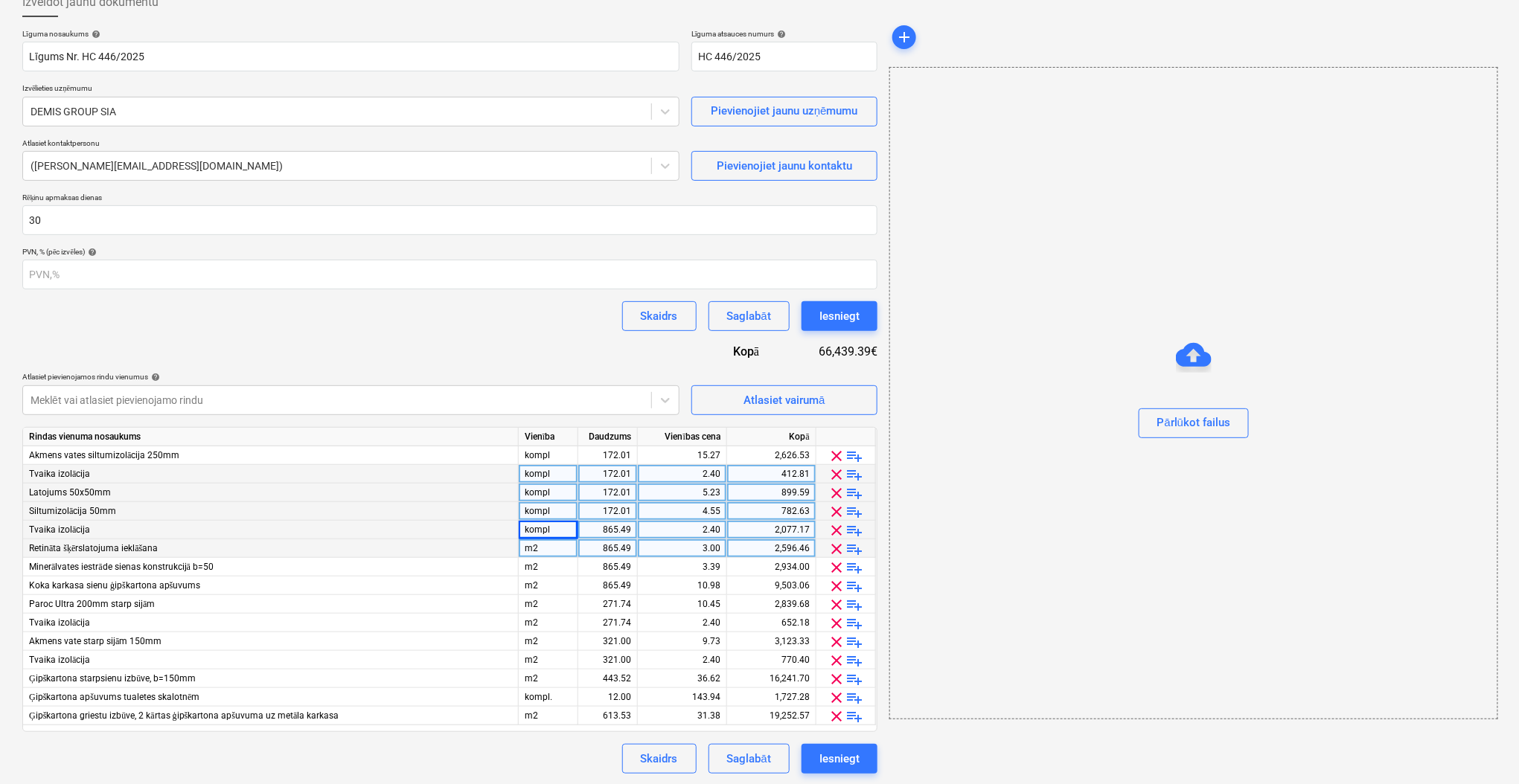
click at [550, 545] on div "m2" at bounding box center [548, 549] width 60 height 19
click at [548, 559] on div "m2" at bounding box center [548, 567] width 60 height 19
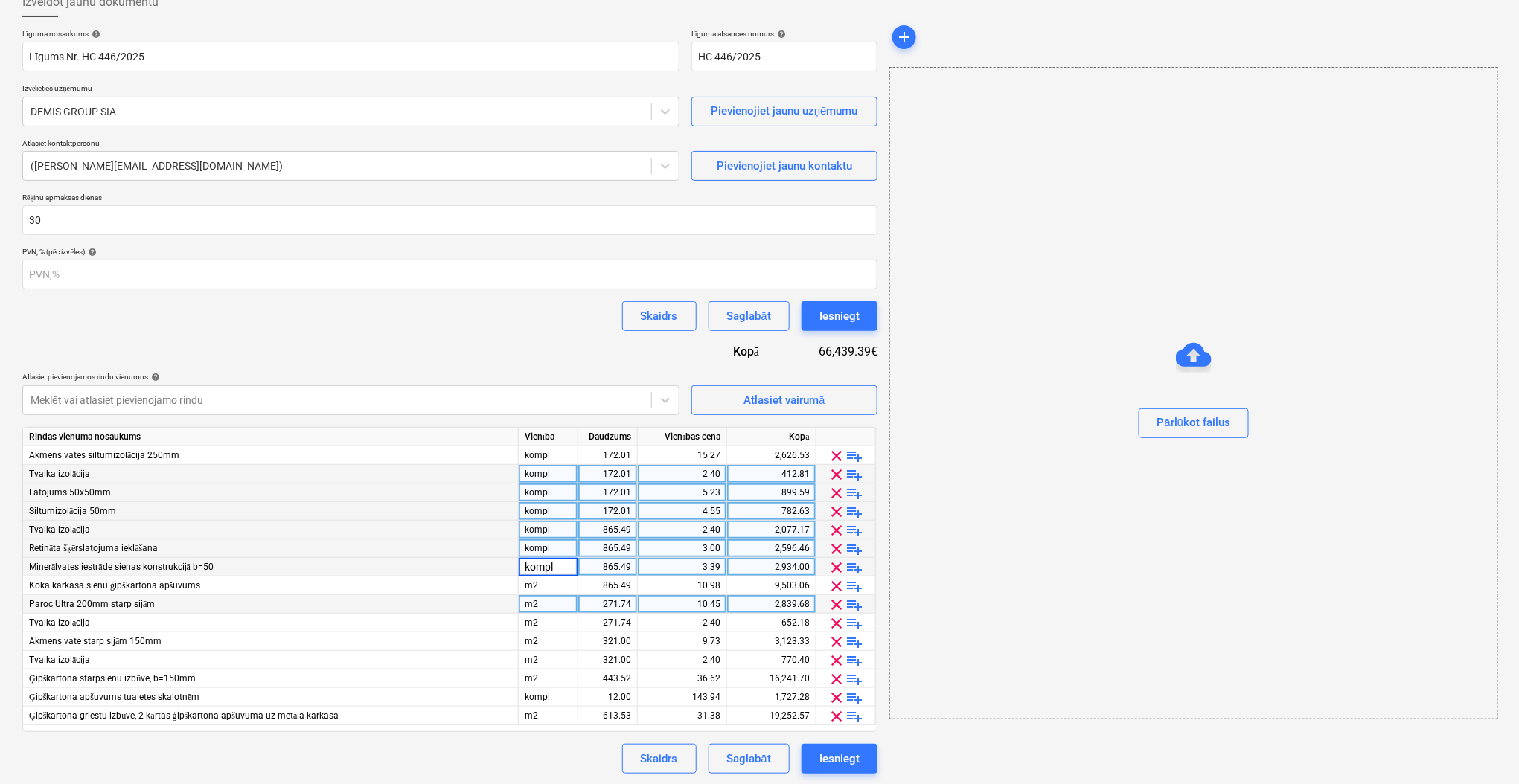
click at [553, 595] on div "m2" at bounding box center [548, 605] width 60 height 19
type input "kompl"
click at [550, 589] on div "m2" at bounding box center [548, 586] width 60 height 19
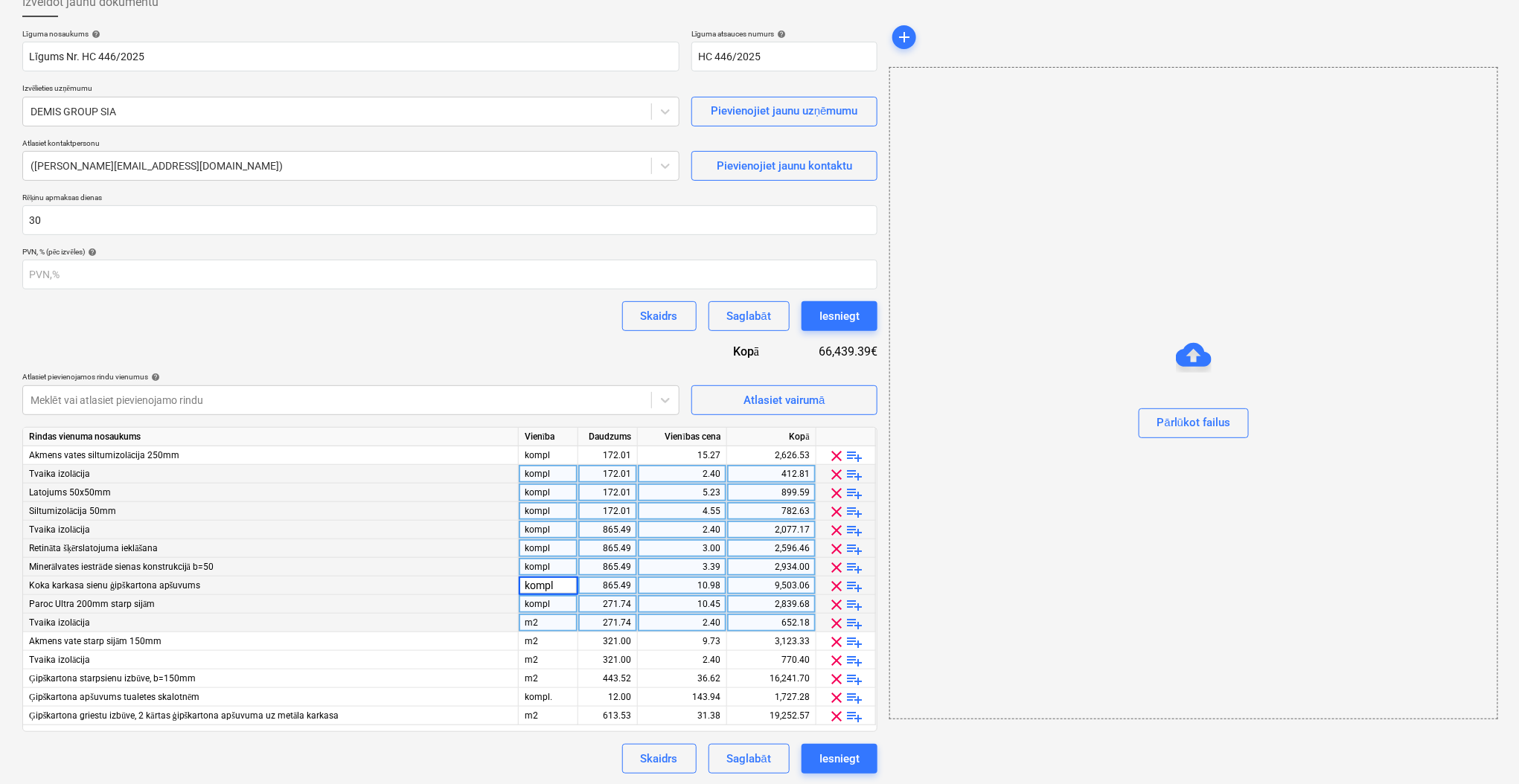
click at [551, 614] on div "m2" at bounding box center [548, 623] width 60 height 19
type input "kompl"
click at [550, 640] on div "m2" at bounding box center [548, 642] width 60 height 19
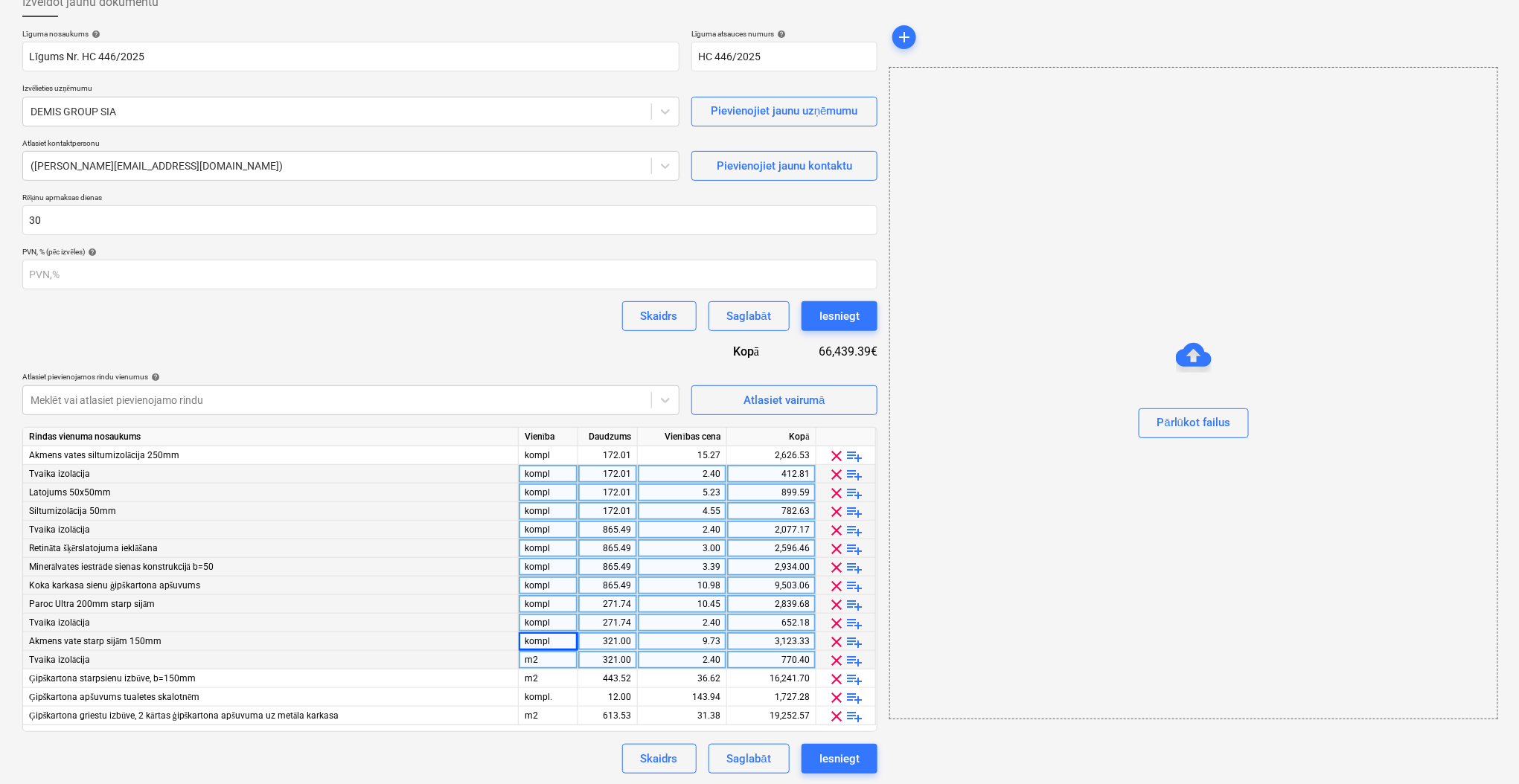
click at [546, 658] on div "m2" at bounding box center [548, 660] width 60 height 19
click at [546, 675] on div "m2" at bounding box center [548, 678] width 60 height 19
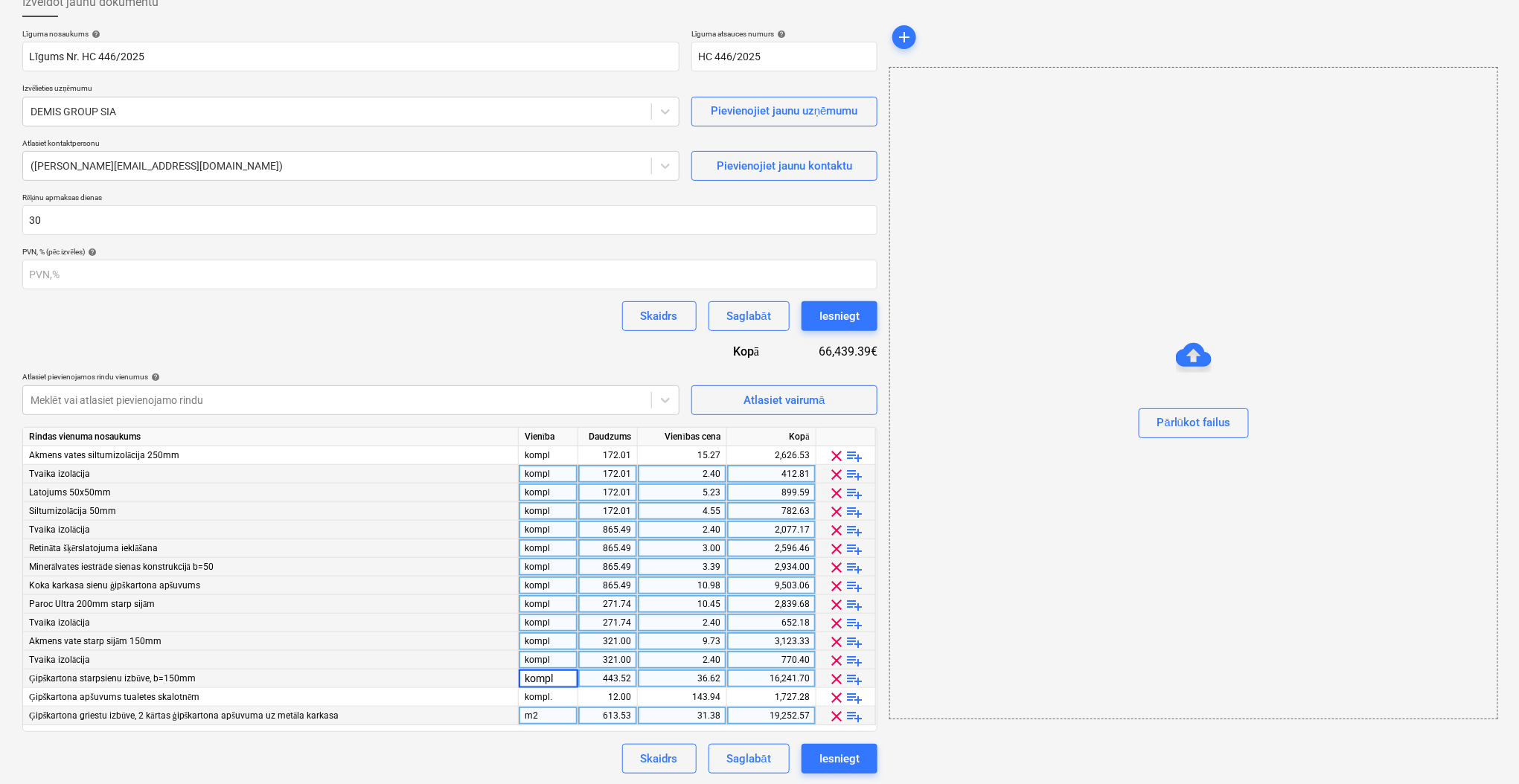
click at [548, 713] on div "m2" at bounding box center [548, 716] width 60 height 19
click at [490, 758] on div "Skaidrs Saglabāt Iesniegt" at bounding box center [450, 758] width 855 height 30
click at [621, 451] on div "172.01" at bounding box center [607, 455] width 47 height 19
type input "1"
click at [591, 469] on div "172.01" at bounding box center [607, 474] width 47 height 19
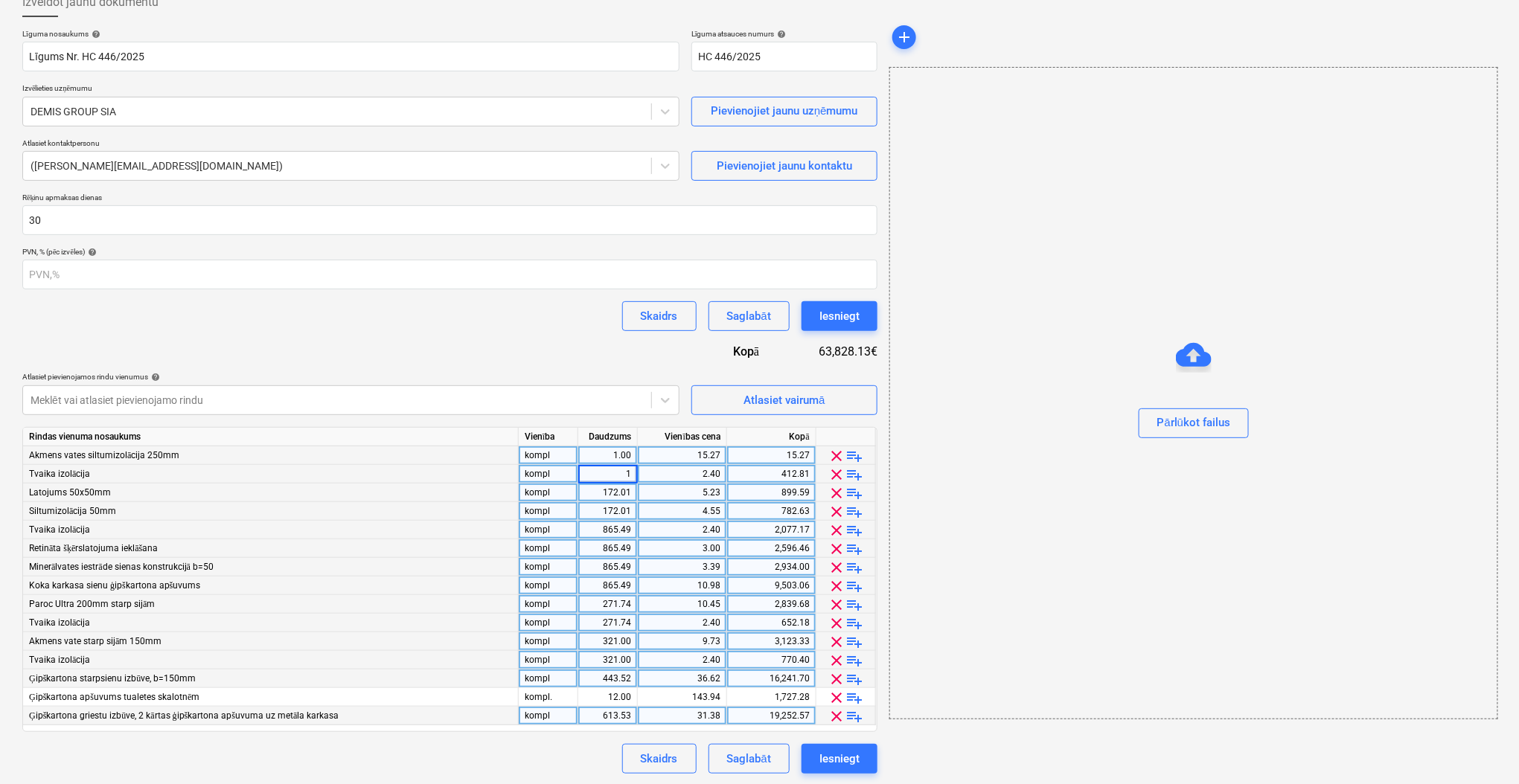
click at [607, 486] on div "172.01" at bounding box center [607, 493] width 47 height 19
click at [607, 502] on div "172.01" at bounding box center [607, 511] width 47 height 19
type input "1"
click at [611, 525] on div "865.49" at bounding box center [607, 530] width 47 height 19
click at [610, 545] on div "865.49" at bounding box center [607, 549] width 47 height 19
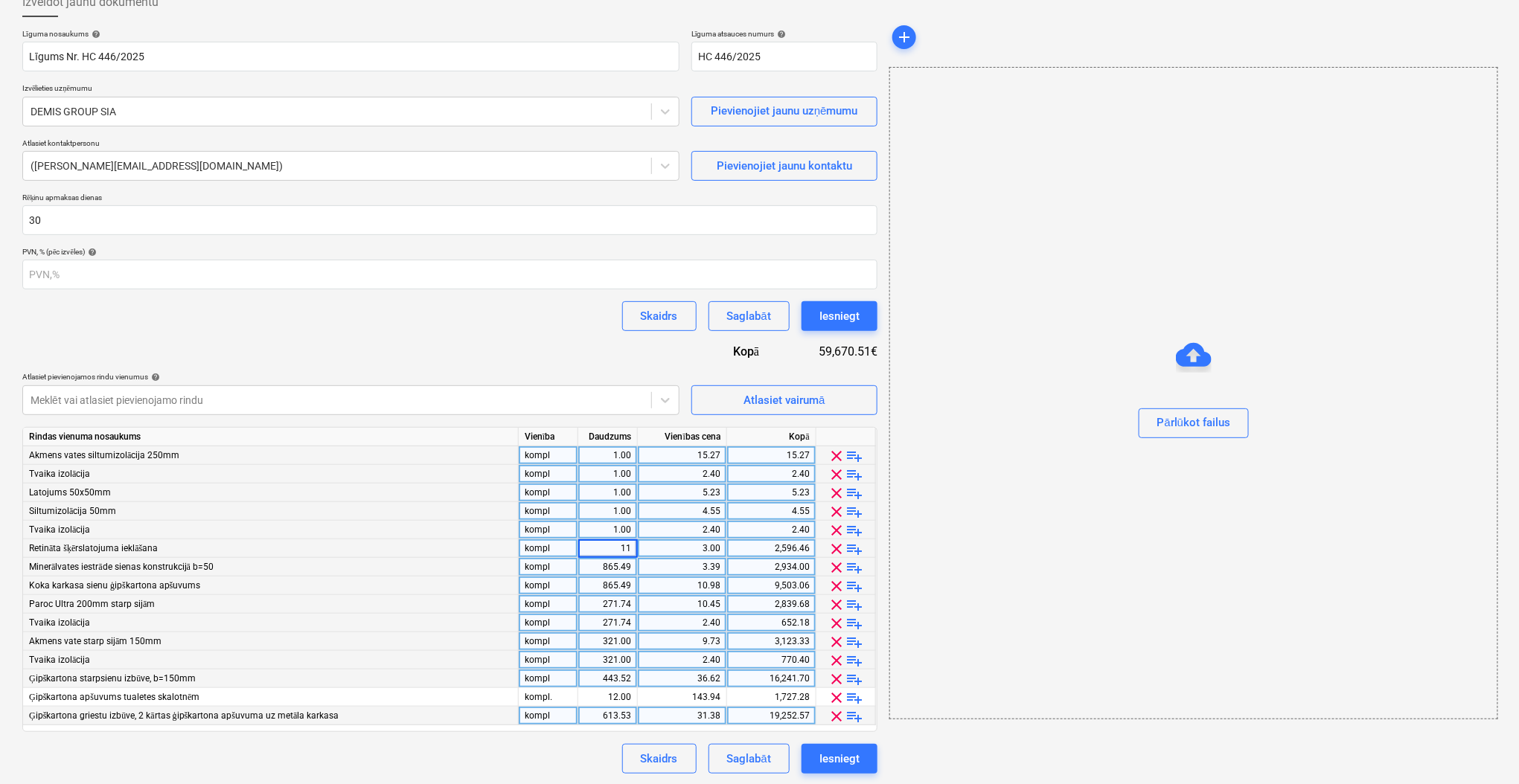
click at [605, 576] on div "Rindas vienuma nosaukums Vienība Daudzums Vienības cena Kopā Akmens vates siltu…" at bounding box center [450, 579] width 855 height 305
click at [605, 577] on div "865.49" at bounding box center [607, 586] width 47 height 19
type input "1"
click at [609, 563] on div "865.49" at bounding box center [607, 567] width 47 height 19
click at [617, 545] on div "11.00" at bounding box center [607, 549] width 47 height 19
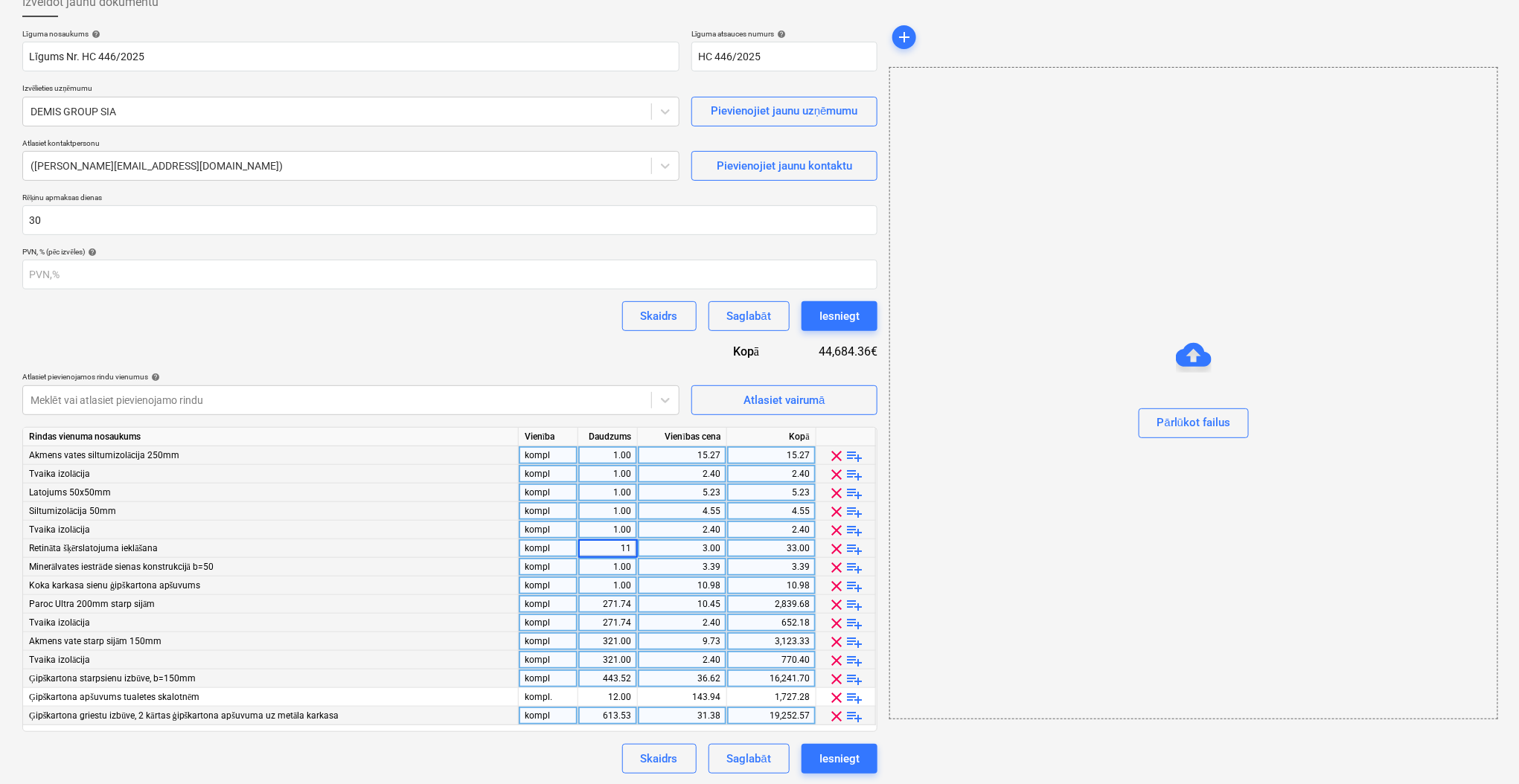
type input "1"
click at [620, 595] on div "271.74" at bounding box center [607, 605] width 47 height 19
type input "1"
click at [616, 627] on div "271.74" at bounding box center [607, 623] width 47 height 19
click at [621, 651] on div "321.00" at bounding box center [607, 660] width 47 height 19
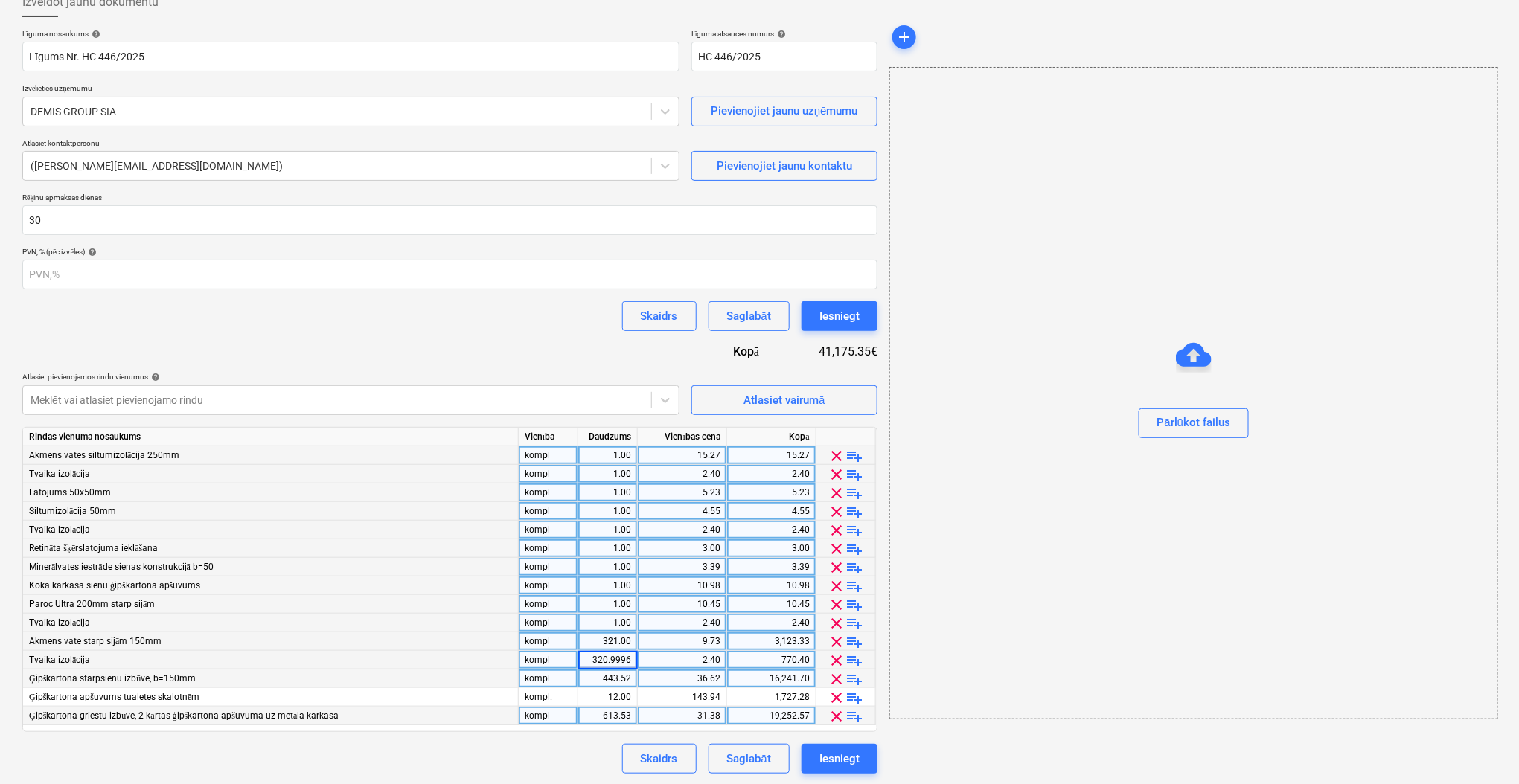
type input "1"
click at [617, 638] on div "321.00" at bounding box center [607, 642] width 47 height 19
click at [617, 682] on div "443.52" at bounding box center [607, 678] width 47 height 19
click at [617, 694] on div "12.00" at bounding box center [607, 697] width 47 height 19
type input "1"
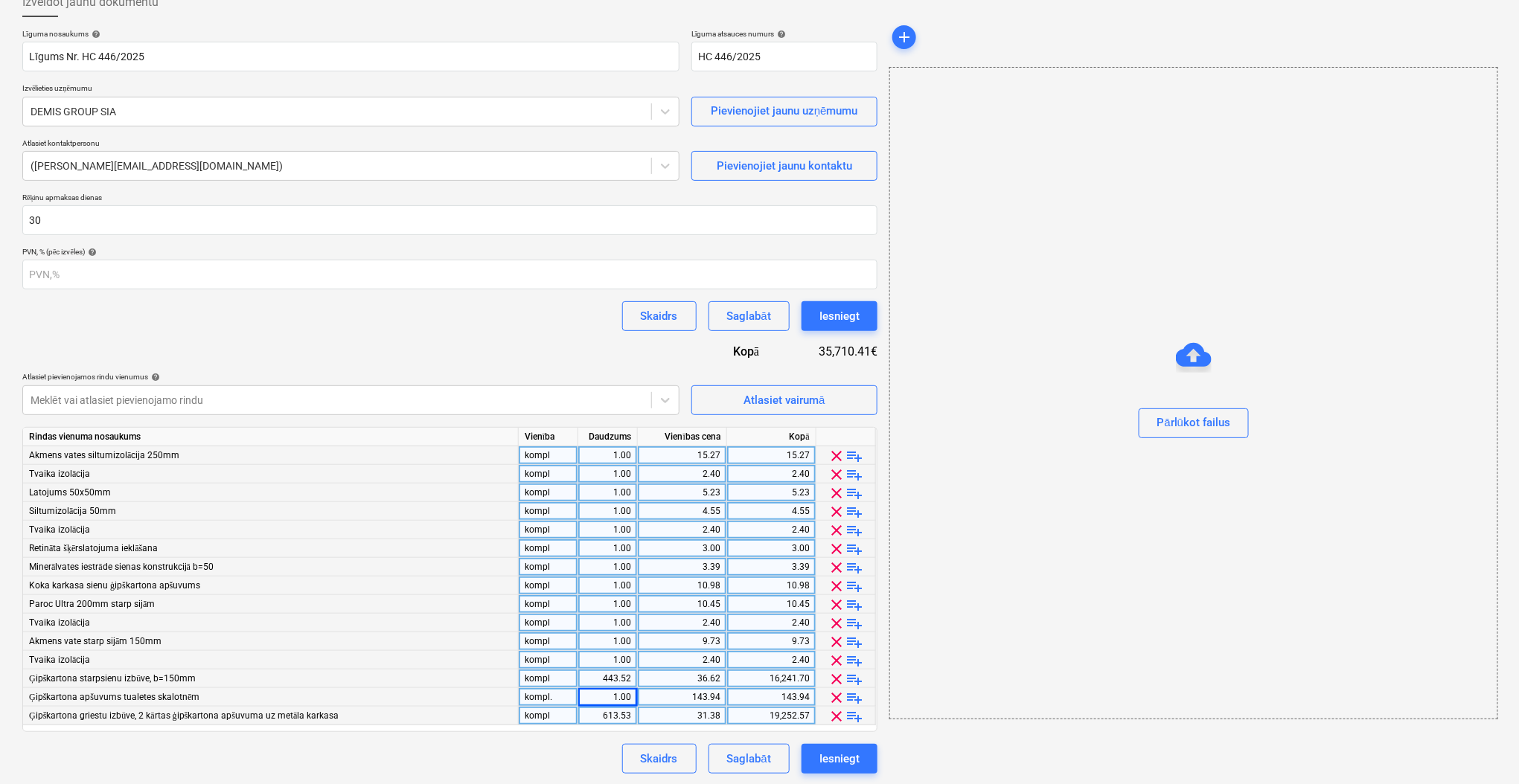
click at [616, 683] on div "443.52" at bounding box center [607, 678] width 47 height 19
click at [616, 713] on div "613.53" at bounding box center [607, 716] width 47 height 19
click at [577, 745] on div "Skaidrs Saglabāt Iesniegt" at bounding box center [450, 758] width 855 height 30
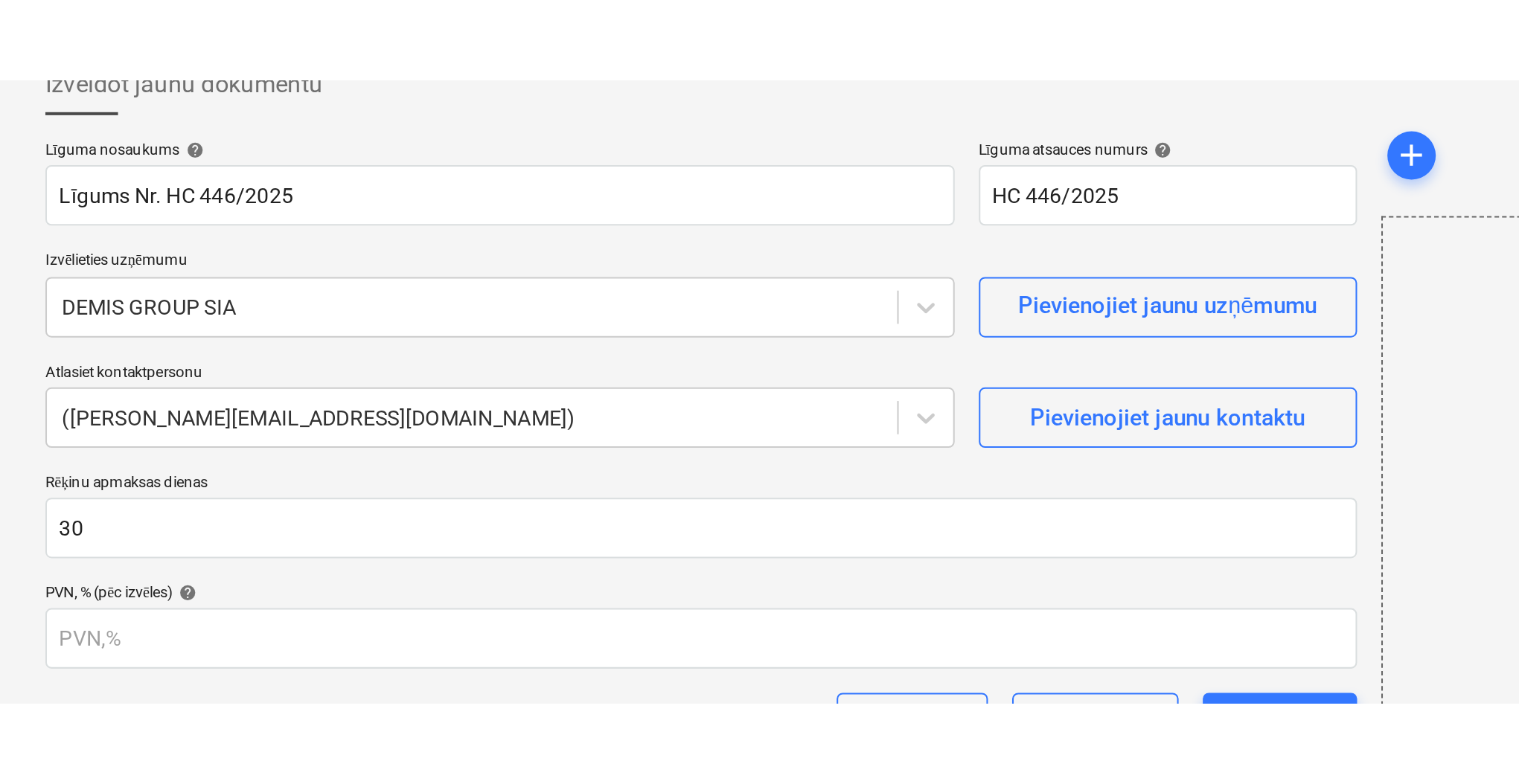
scroll to position [0, 0]
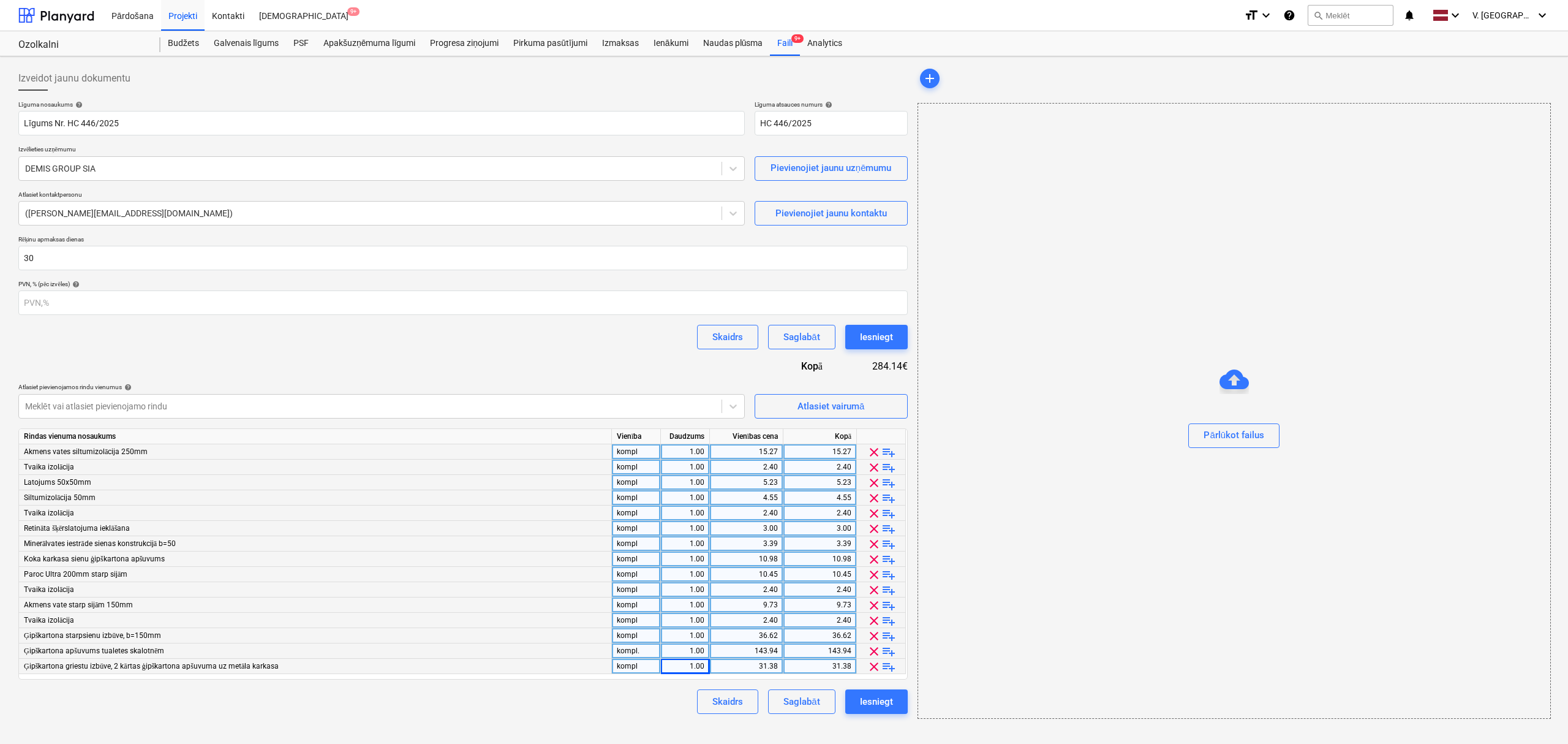
click at [755, 458] on div "15.27" at bounding box center [746, 452] width 63 height 15
type input "2275.00"
click at [751, 471] on div "2.40" at bounding box center [746, 467] width 63 height 15
type input "263.75"
click at [760, 466] on input "263.75" at bounding box center [746, 467] width 73 height 15
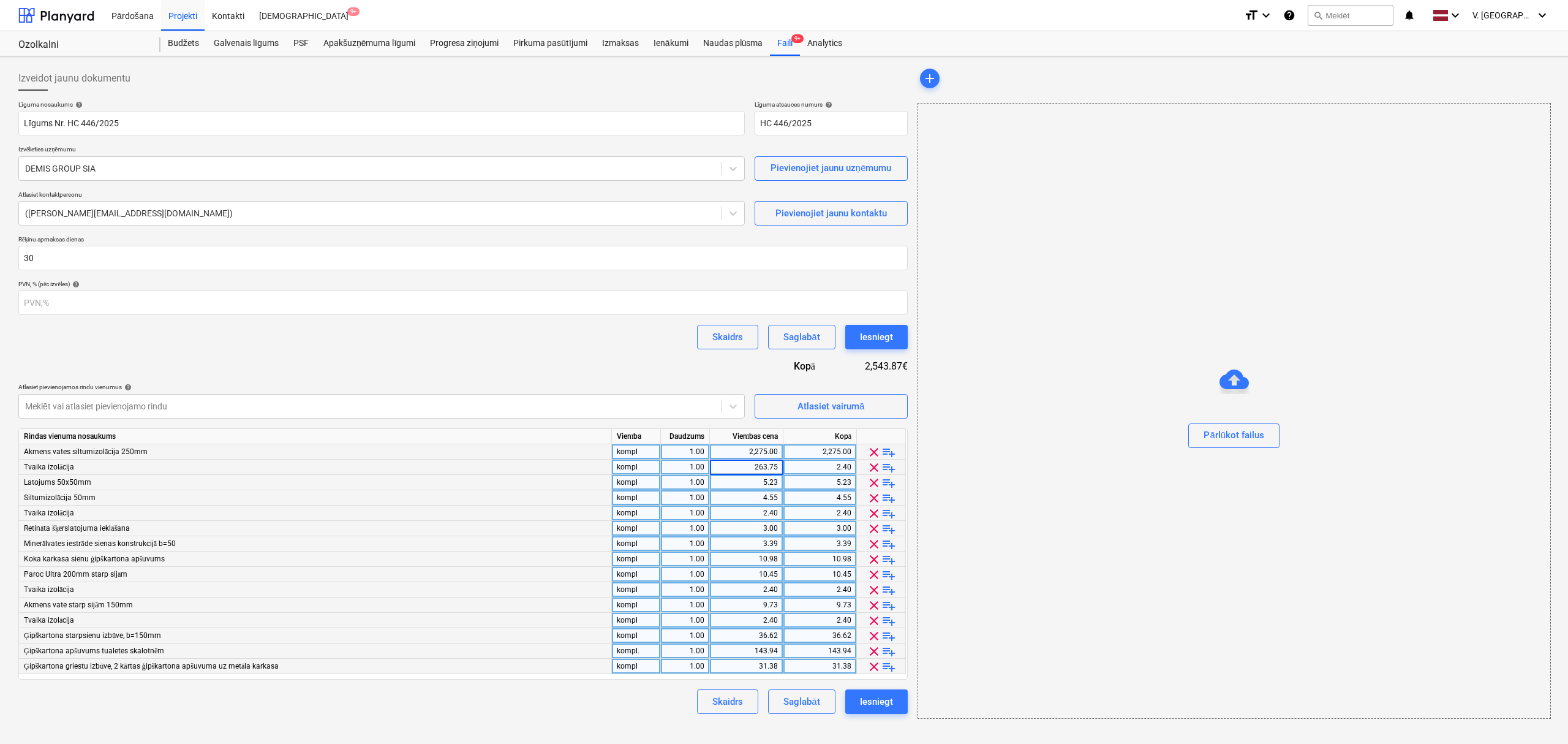
click at [760, 466] on input "263.75" at bounding box center [746, 467] width 73 height 15
click at [758, 476] on div "5.23" at bounding box center [746, 483] width 63 height 15
type input "263.75"
click at [756, 498] on div "4.55" at bounding box center [746, 498] width 63 height 15
click at [757, 511] on div "2.40" at bounding box center [746, 514] width 63 height 15
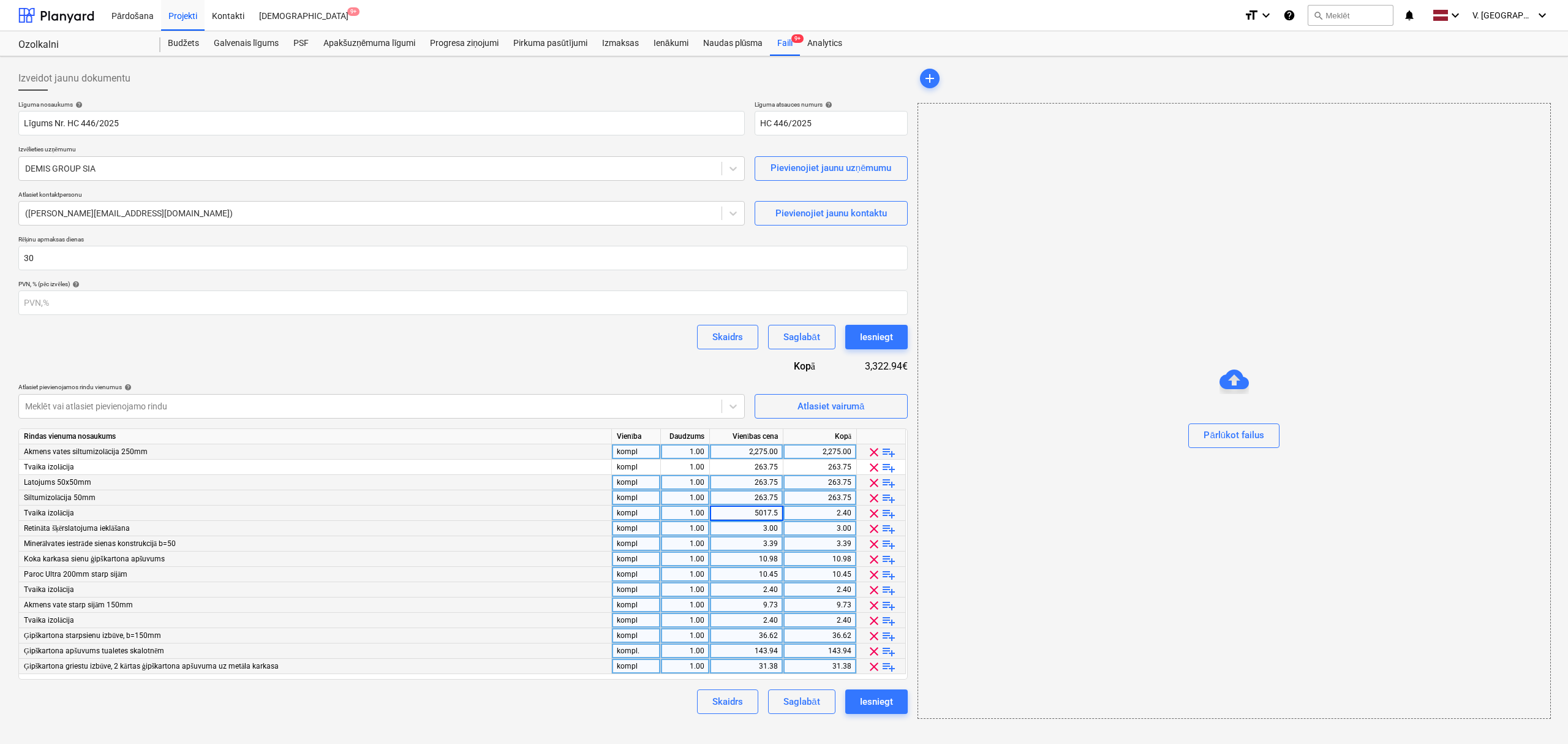
type input "5017.50"
click at [771, 532] on div "3.00" at bounding box center [746, 529] width 63 height 15
type input "11218"
click at [769, 547] on div "3.39" at bounding box center [746, 544] width 63 height 15
type input "11218"
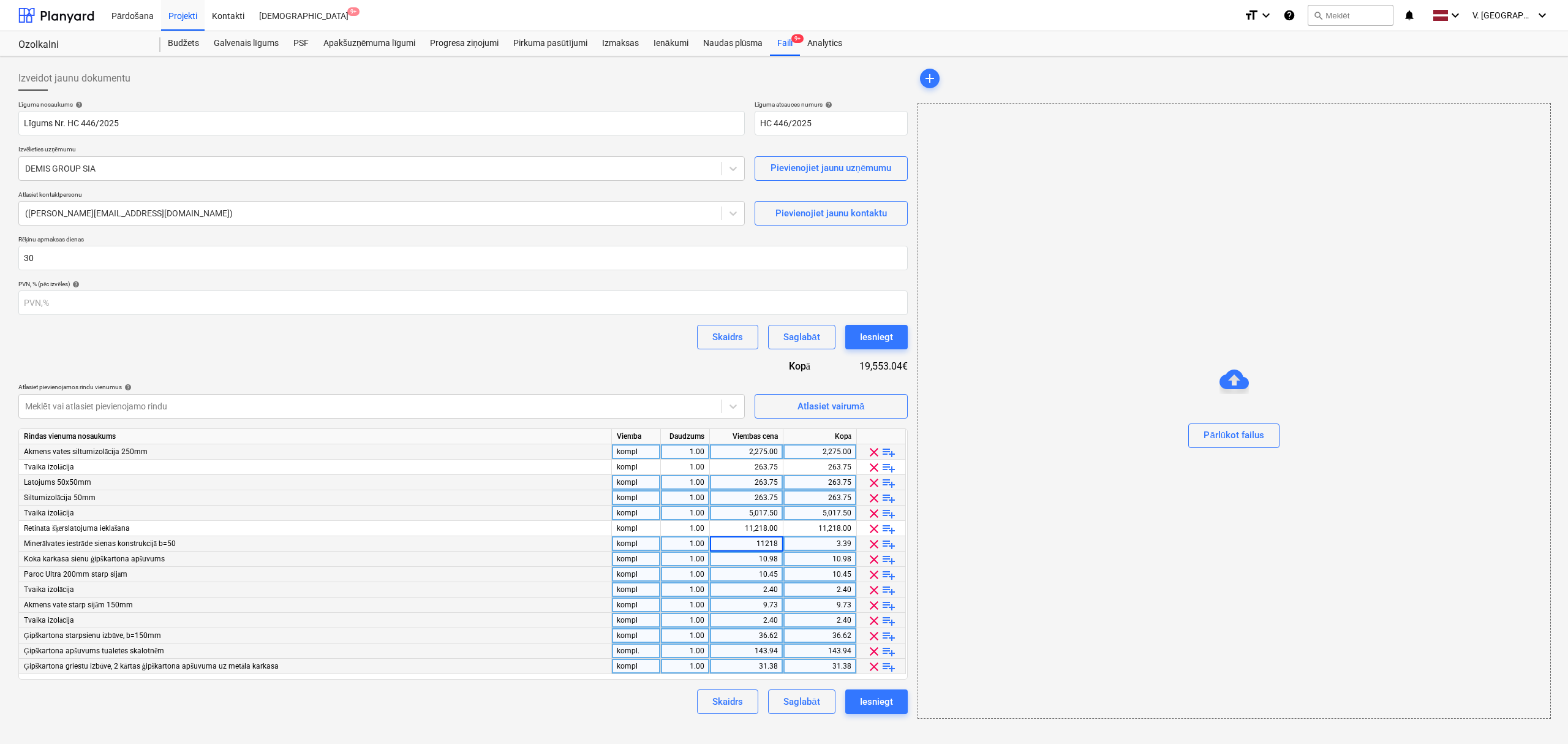
click at [757, 558] on div "10.98" at bounding box center [746, 559] width 63 height 15
type input "11218"
click at [766, 569] on div "10.45" at bounding box center [746, 574] width 63 height 15
type input "1087.5"
click at [760, 595] on div "2.40" at bounding box center [746, 590] width 63 height 15
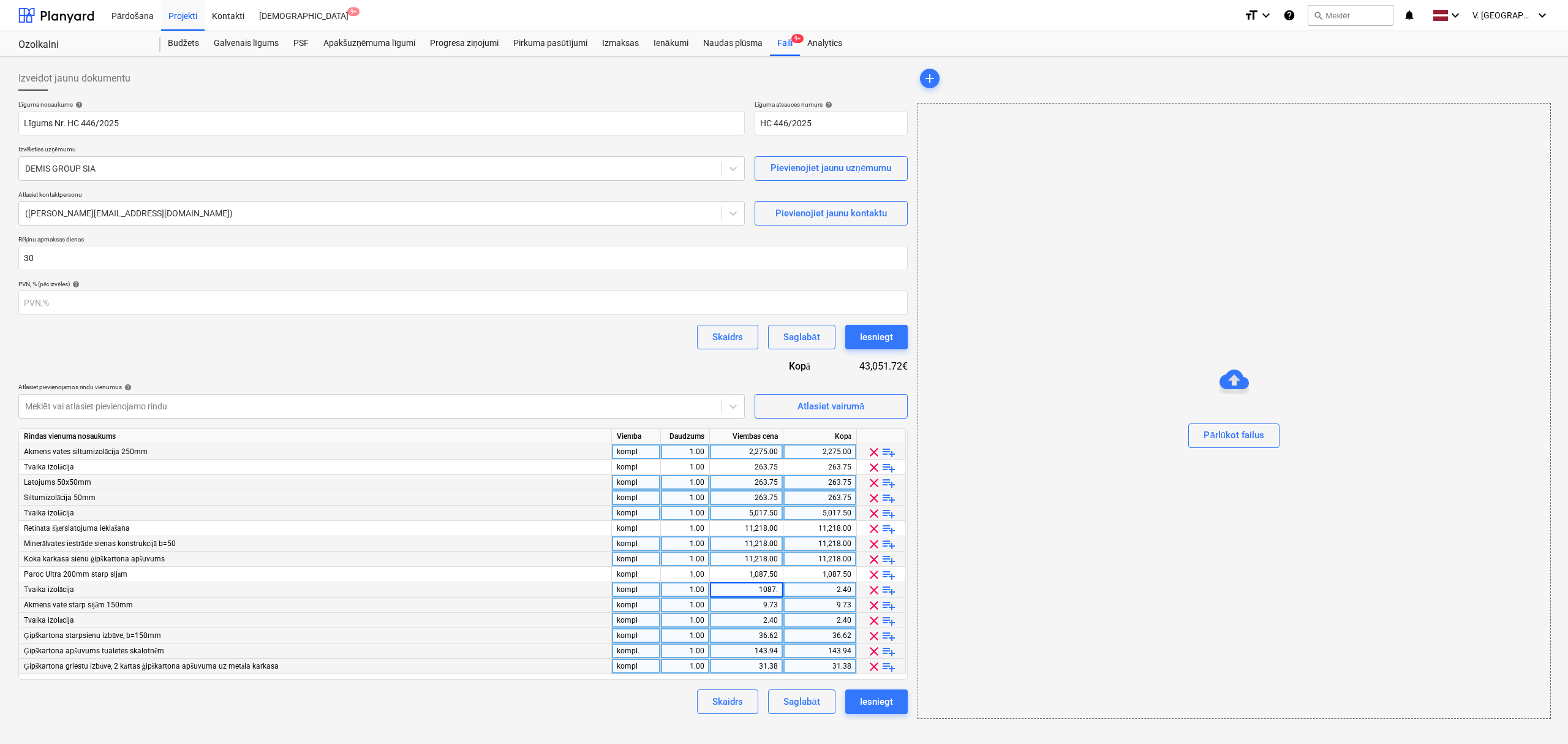
type input "1087.5"
click at [758, 606] on div "9.73" at bounding box center [746, 605] width 63 height 15
type input "263.75"
click at [755, 623] on div "2.40" at bounding box center [746, 620] width 63 height 15
type input "263.75"
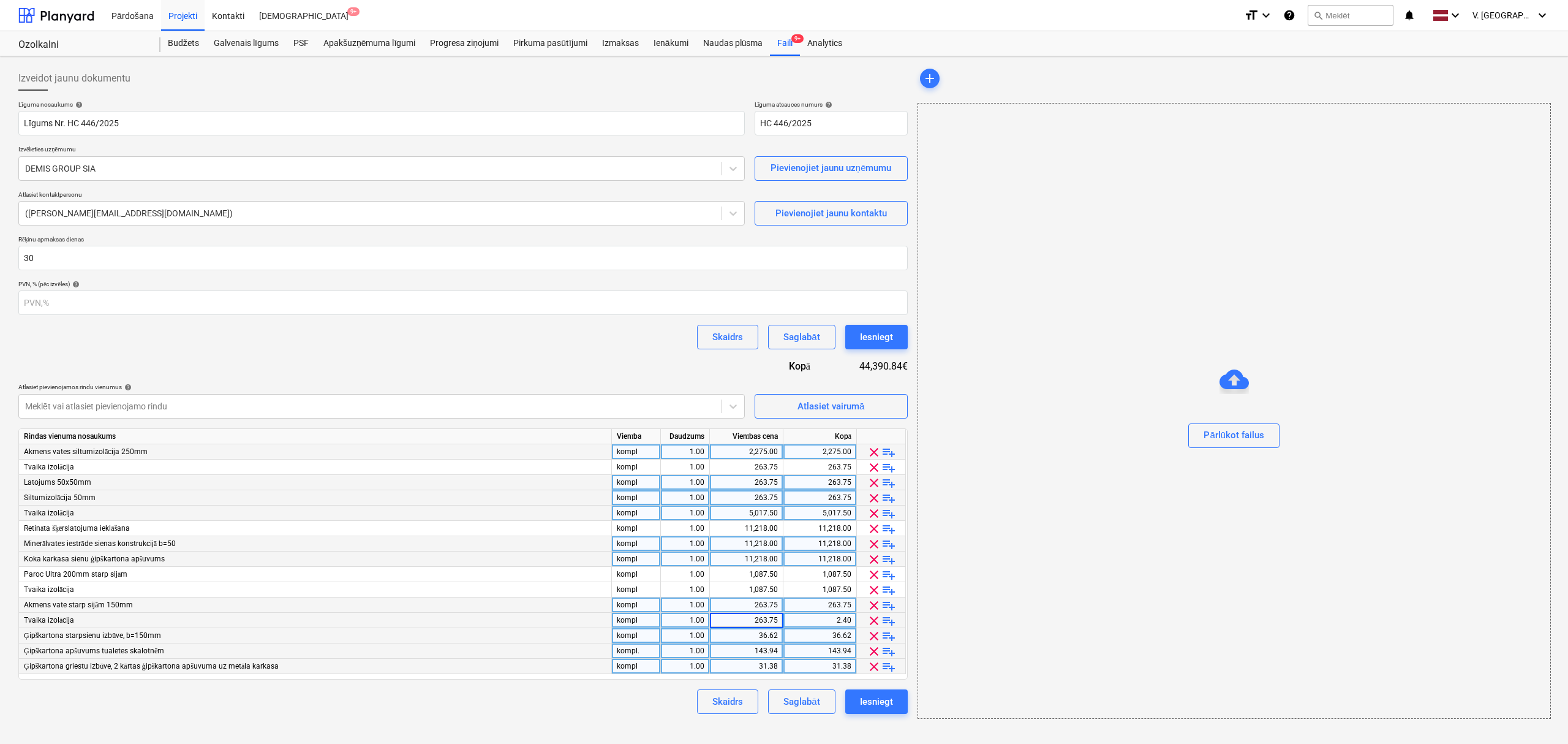
click at [755, 638] on div "36.62" at bounding box center [746, 636] width 63 height 15
type input "9210.6"
click at [767, 645] on div "143.94" at bounding box center [746, 651] width 63 height 15
type input "2000"
click at [756, 645] on div "31.38" at bounding box center [746, 667] width 63 height 15
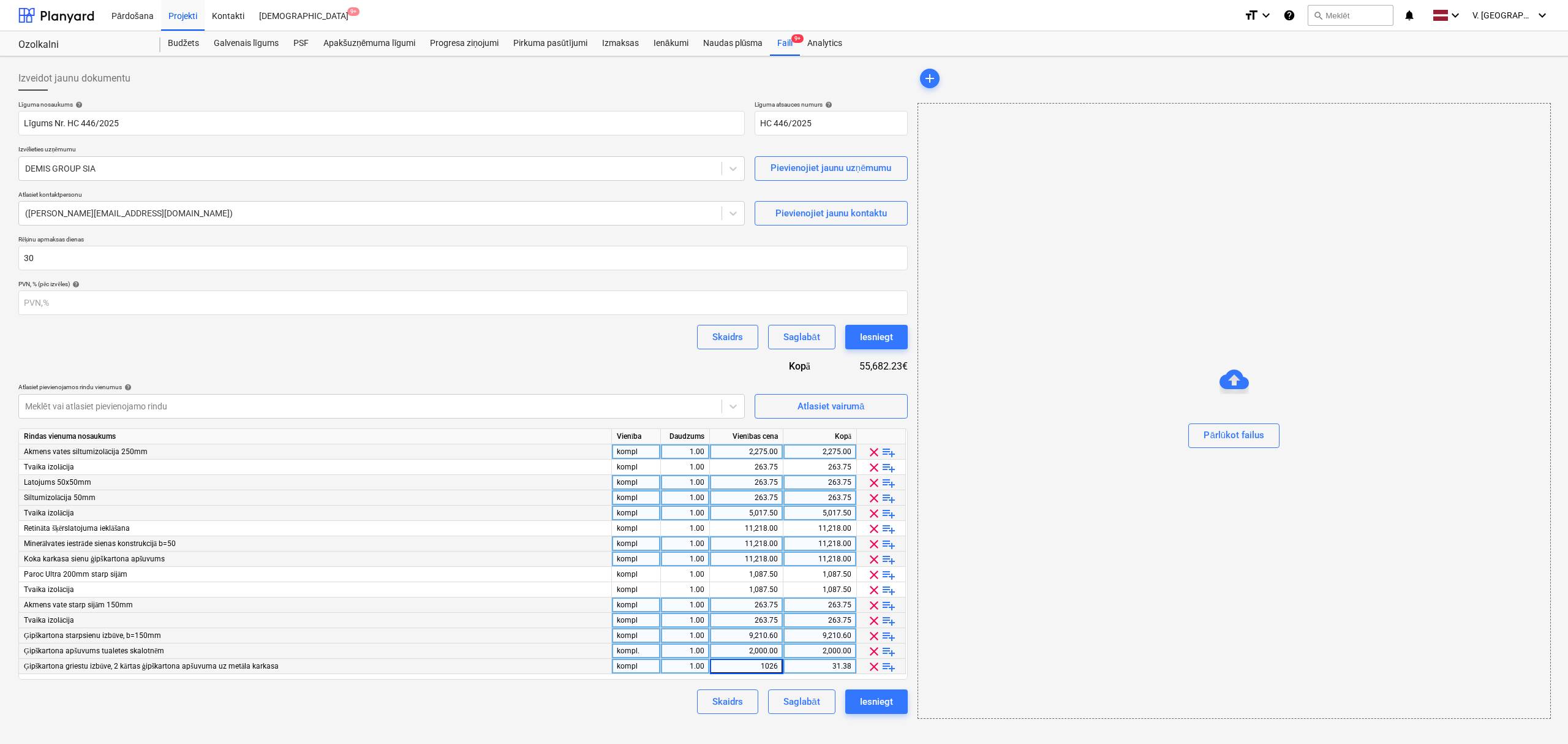
type input "10269"
click at [611, 645] on div "Izveidot jaunu dokumentu Līguma nosaukums help Līgums Nr. HC 446/2025 Līguma at…" at bounding box center [463, 392] width 899 height 663
click at [623, 366] on div "Līguma nosaukums help Līgums Nr. HC 446/2025 Līguma atsauces numurs help HC 446…" at bounding box center [463, 407] width 890 height 613
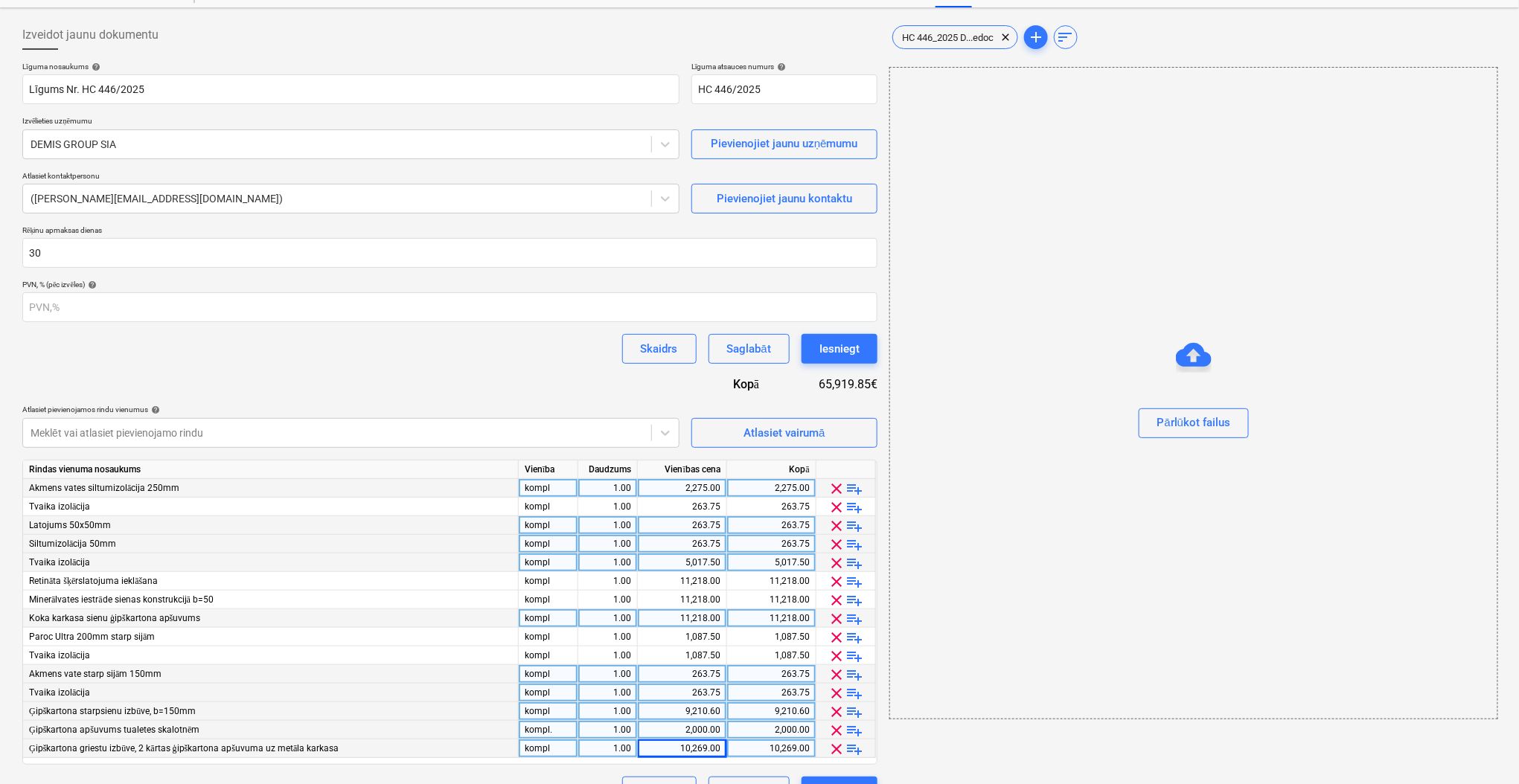
scroll to position [93, 0]
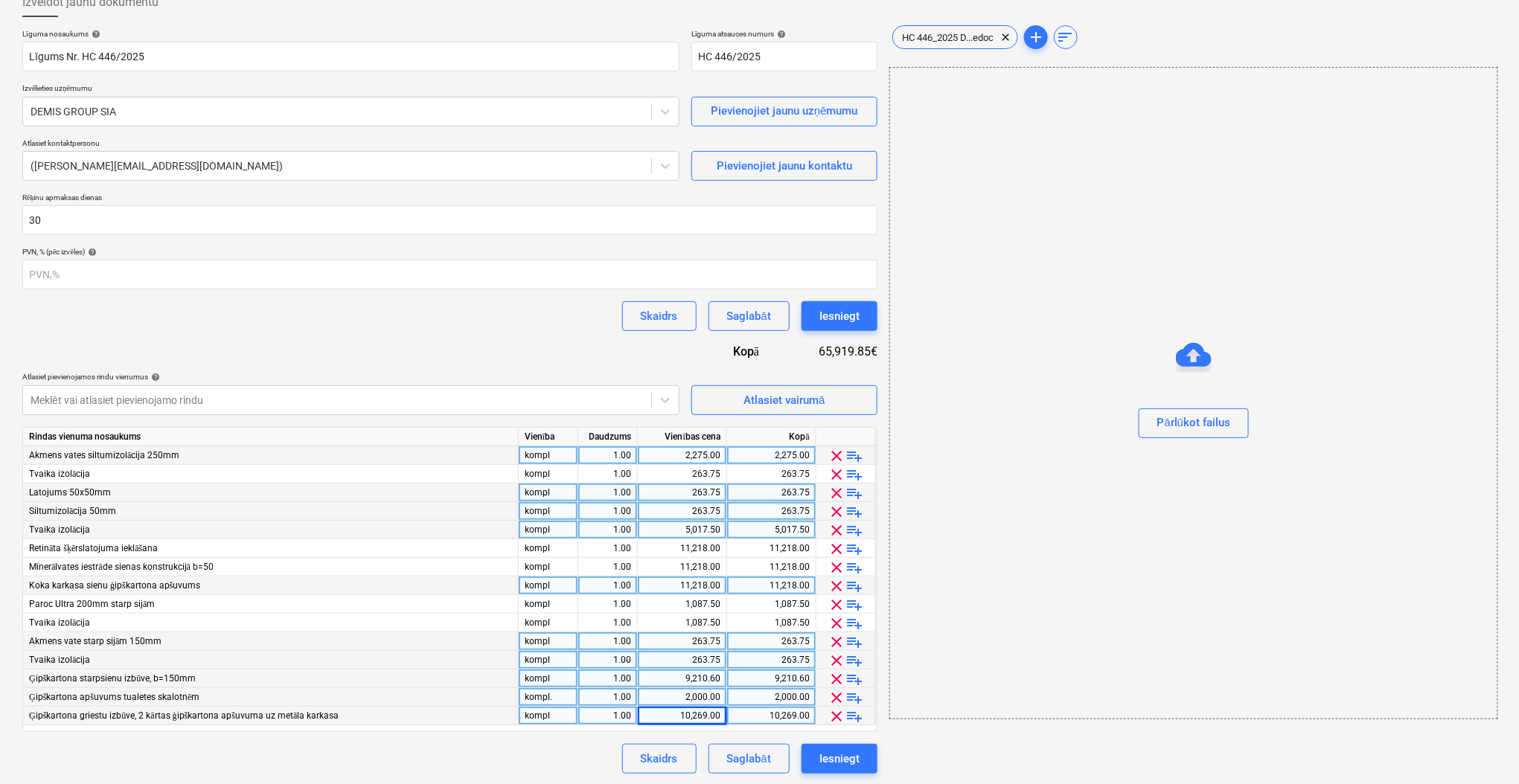
click at [806, 718] on div "10,269.00" at bounding box center [771, 716] width 77 height 19
click at [806, 718] on input "10269" at bounding box center [771, 715] width 89 height 18
click at [808, 718] on input "10269" at bounding box center [771, 715] width 89 height 18
type input "10269.50"
click at [554, 759] on div "Skaidrs Saglabāt Iesniegt" at bounding box center [450, 758] width 855 height 30
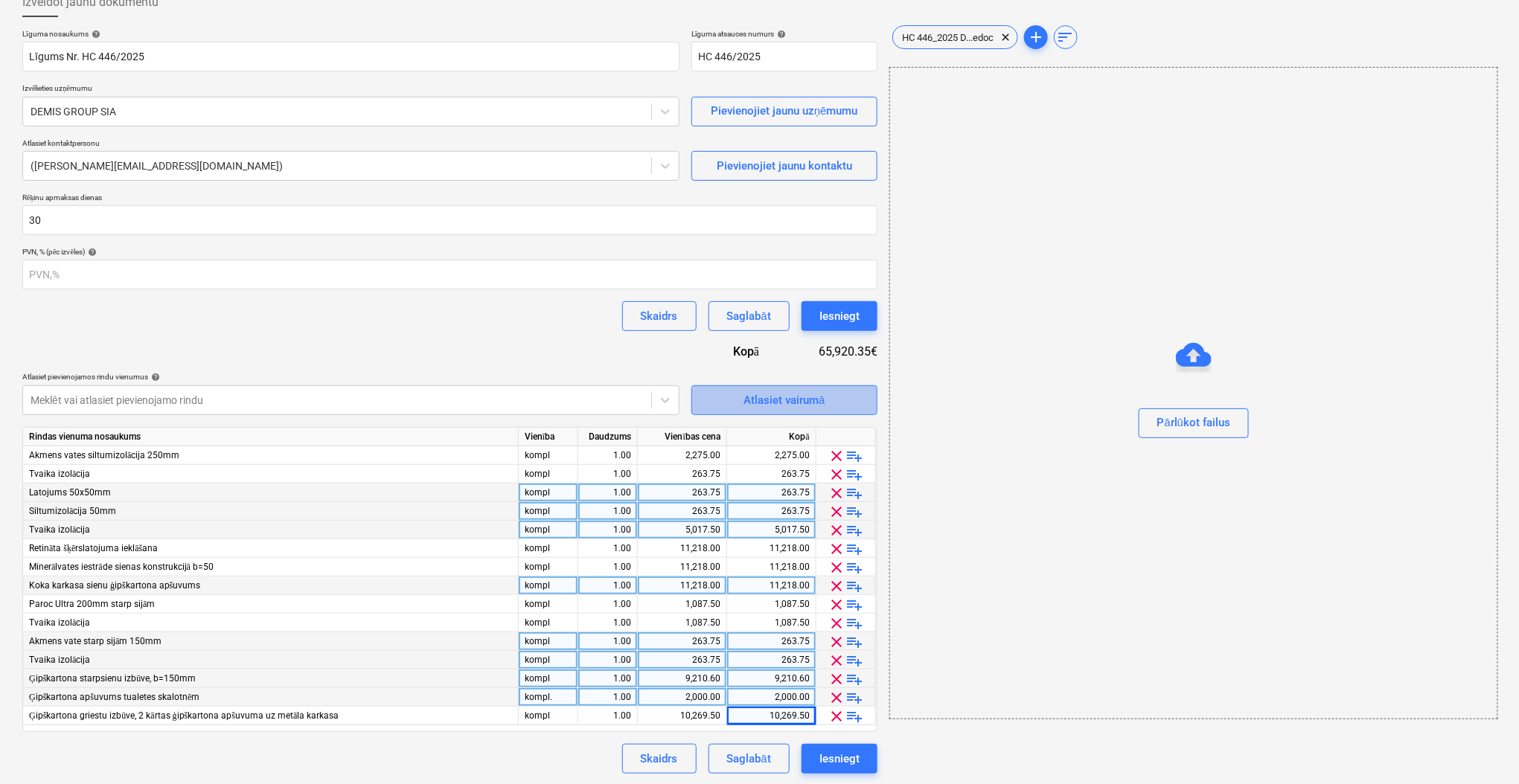
click at [799, 408] on div "Atlasiet vairumā" at bounding box center [784, 400] width 81 height 19
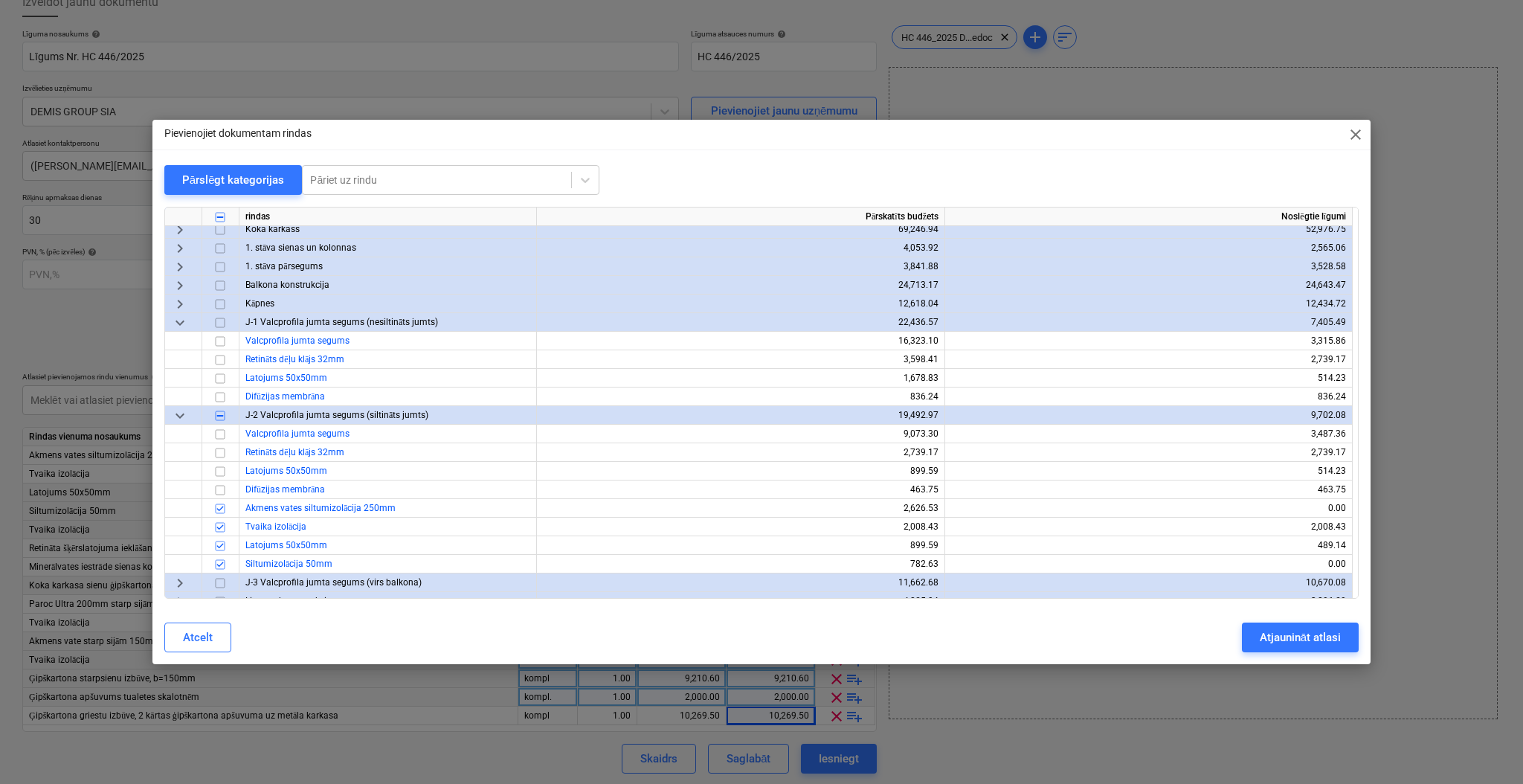
scroll to position [0, 0]
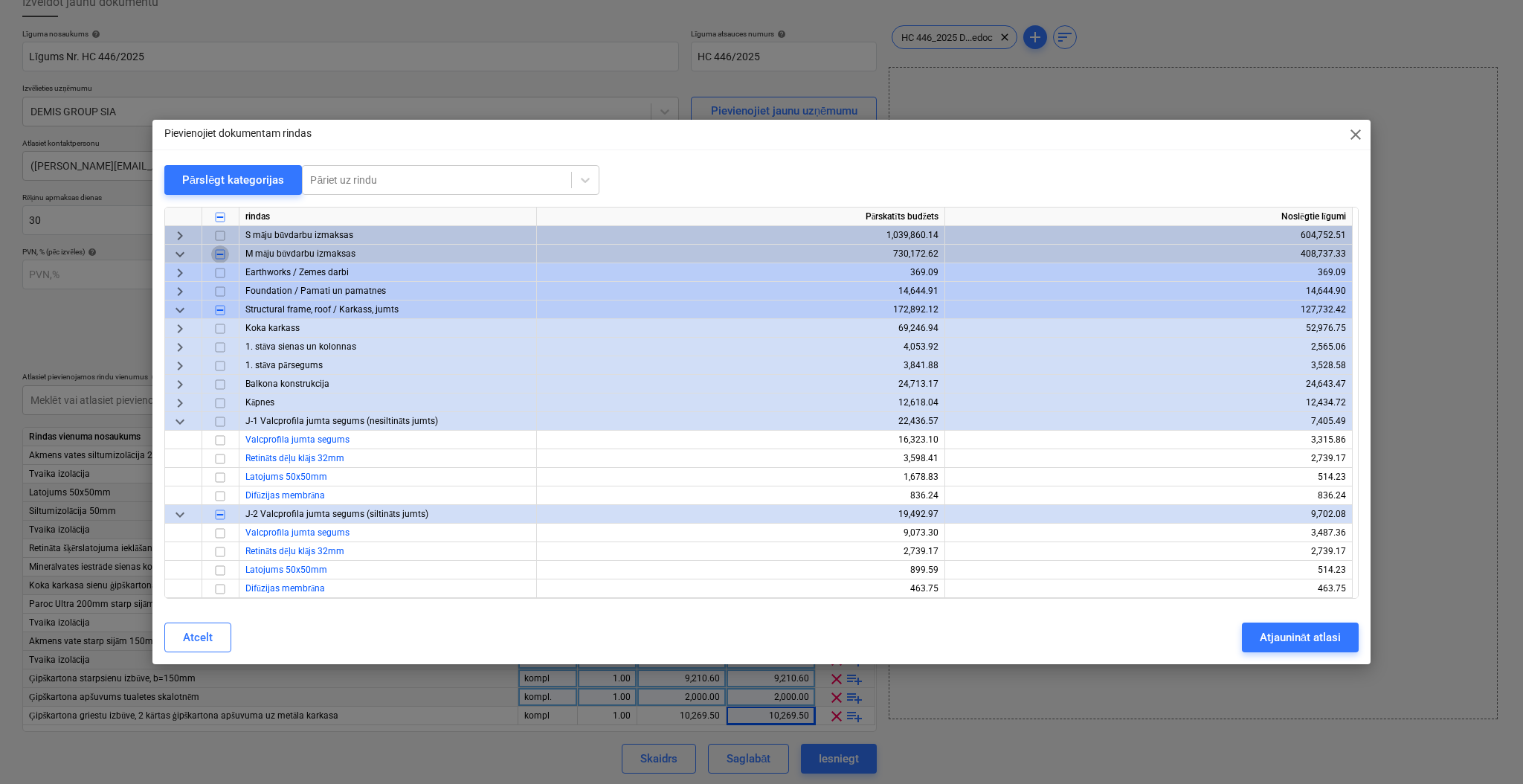
click at [221, 253] on input "checkbox" at bounding box center [220, 254] width 18 height 18
click at [173, 312] on span "keyboard_arrow_down" at bounding box center [179, 310] width 18 height 18
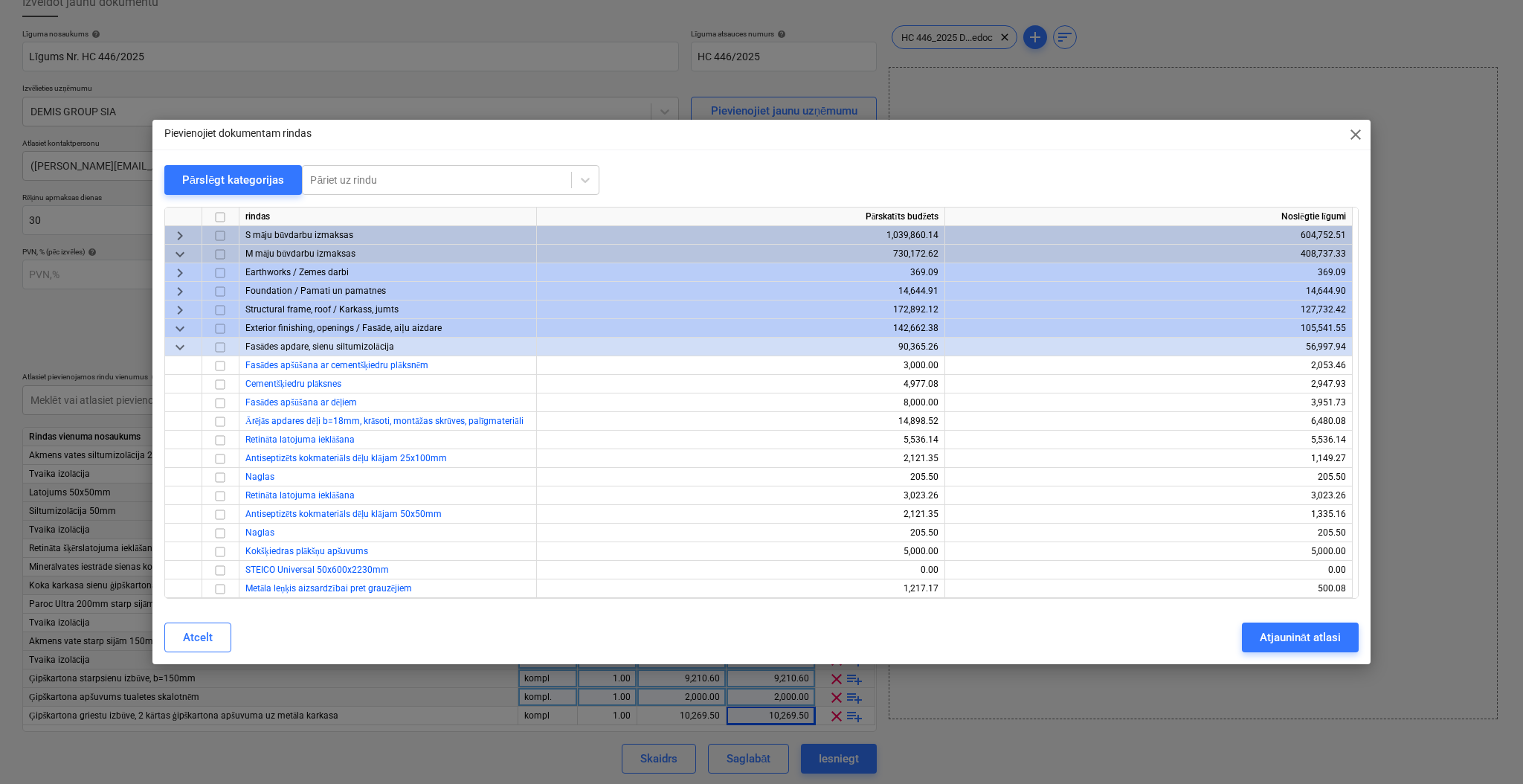
click at [185, 233] on span "keyboard_arrow_right" at bounding box center [179, 235] width 18 height 18
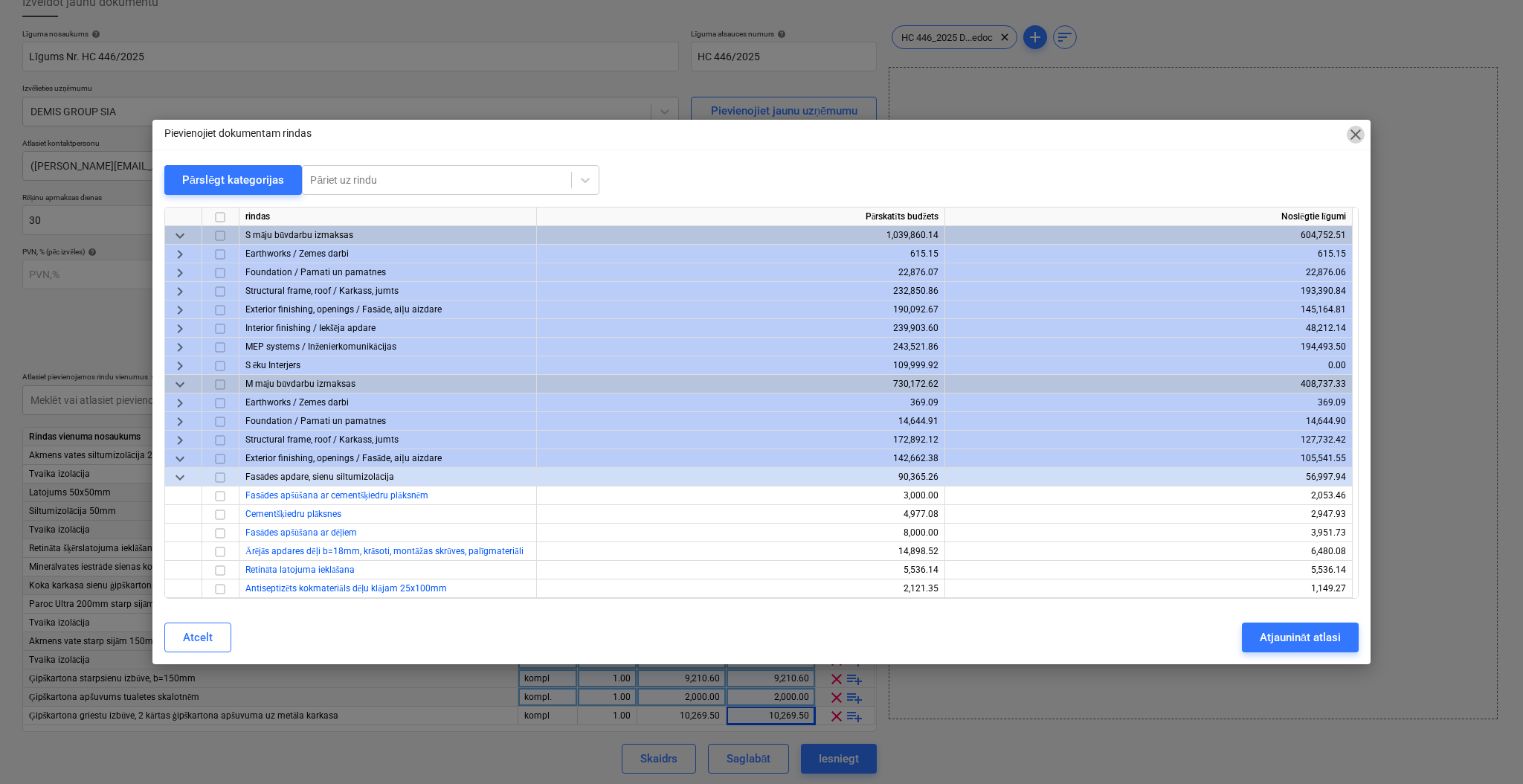
click at [1360, 127] on span "close" at bounding box center [1356, 134] width 18 height 18
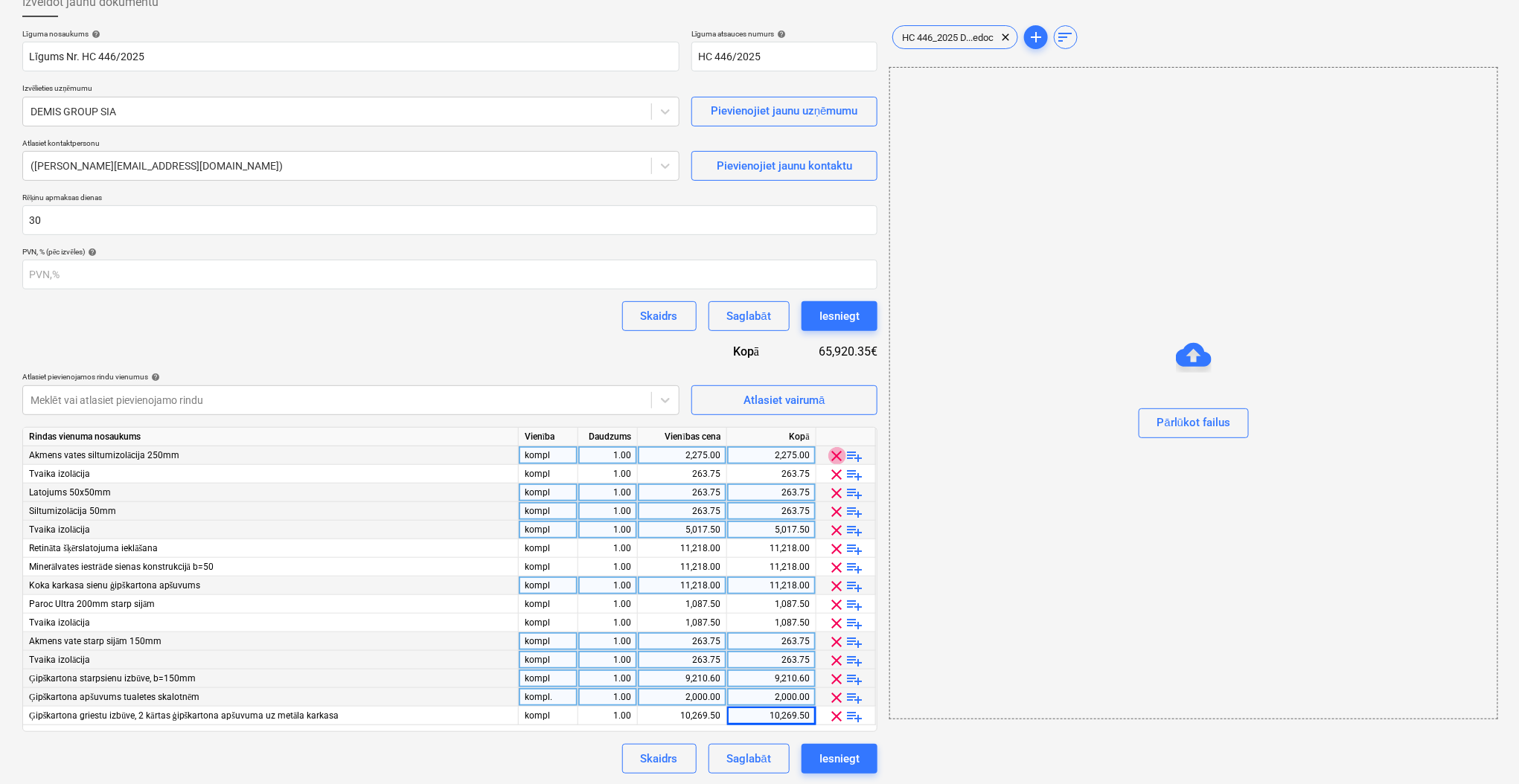
click at [834, 452] on span "clear" at bounding box center [836, 455] width 18 height 18
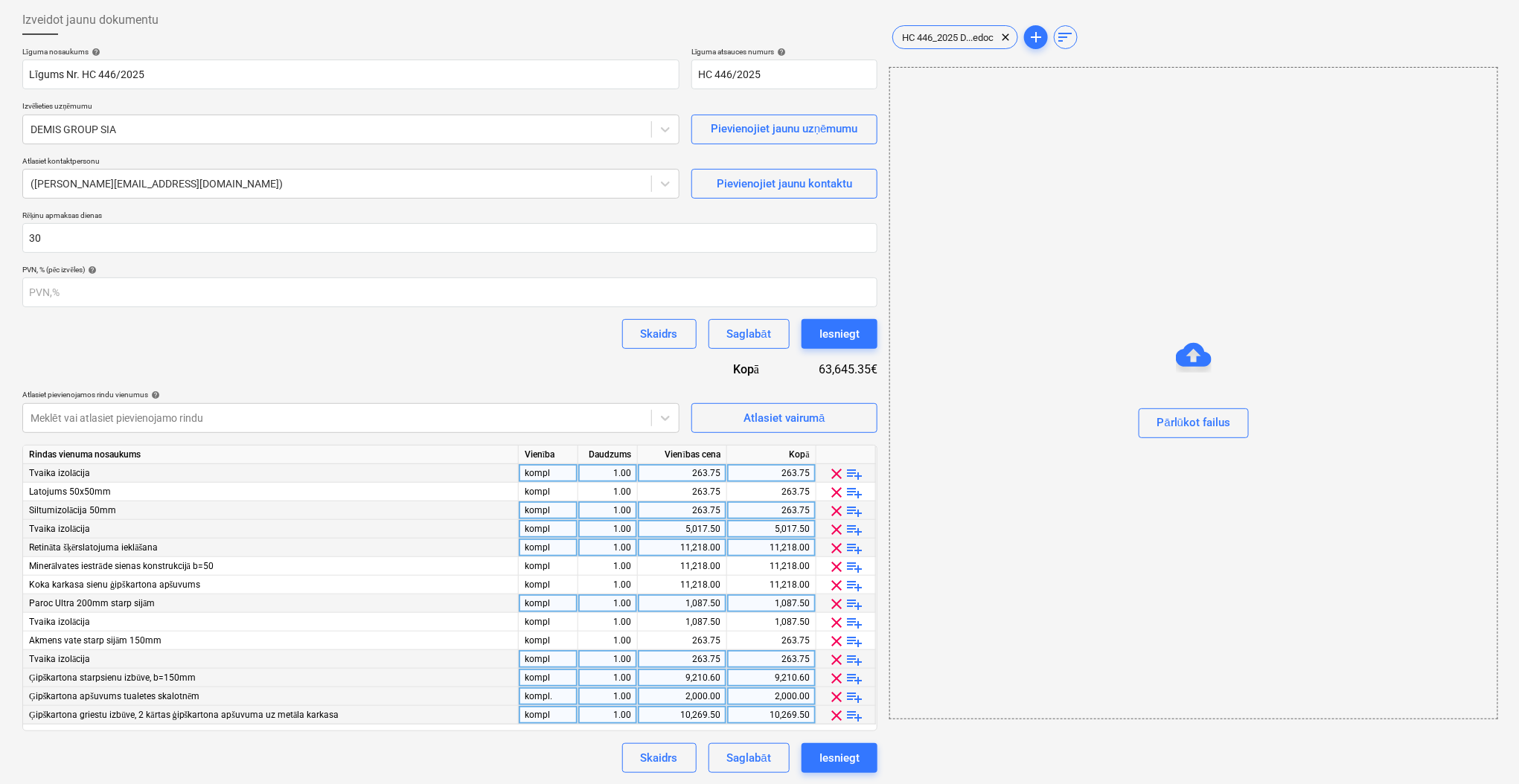
click at [835, 468] on span "clear" at bounding box center [836, 473] width 18 height 18
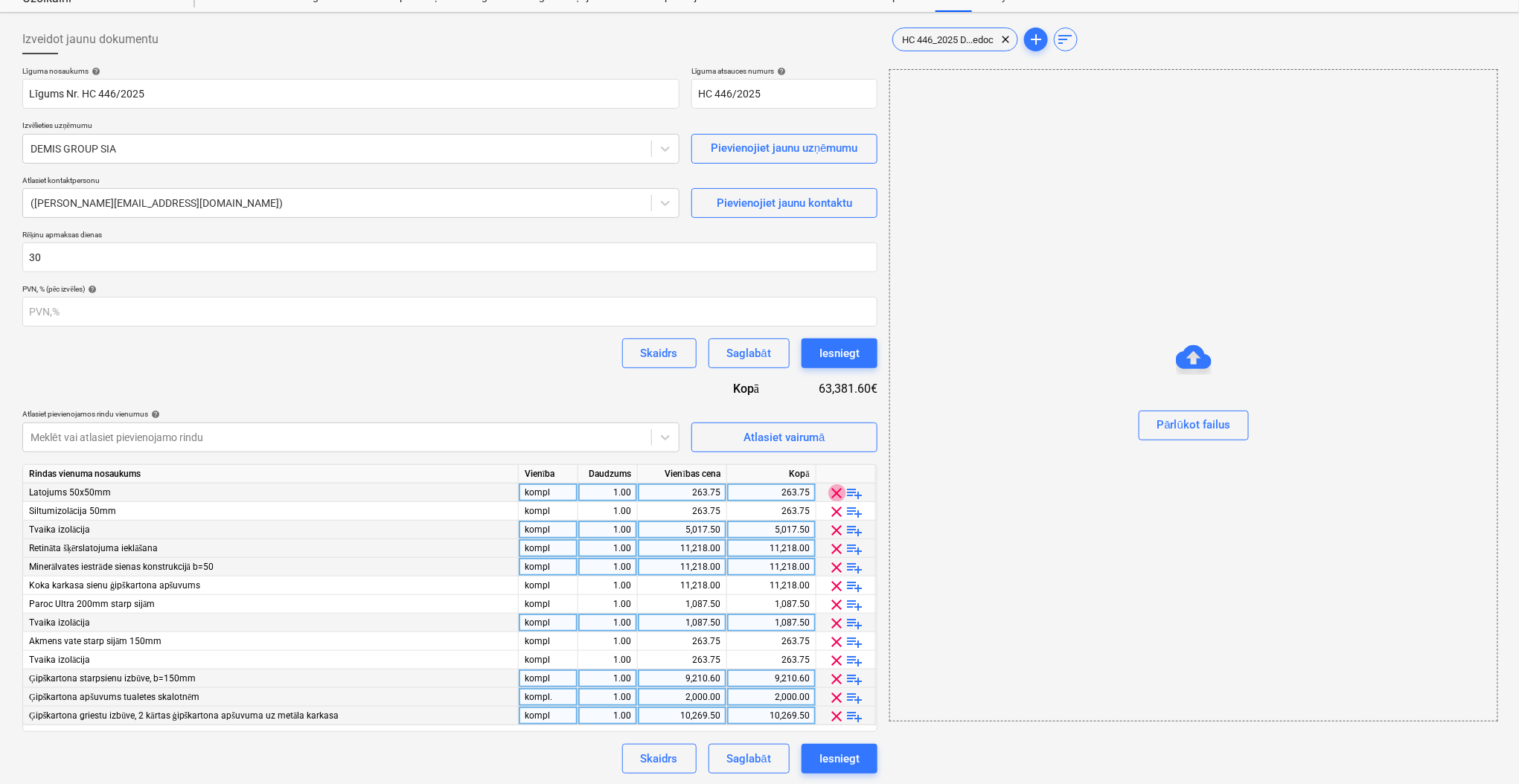
click at [833, 494] on span "clear" at bounding box center [836, 493] width 18 height 18
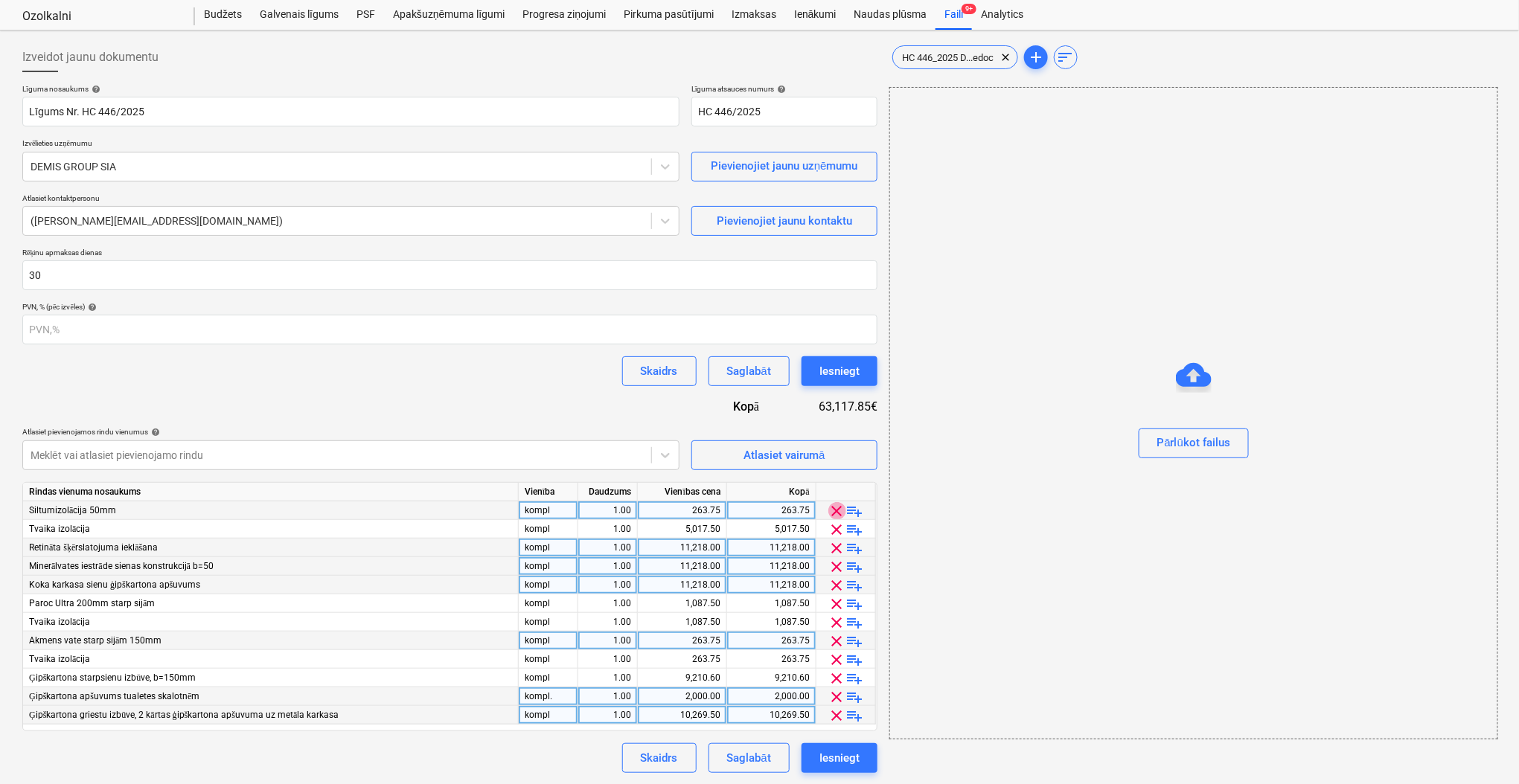
click at [836, 514] on span "clear" at bounding box center [836, 510] width 18 height 18
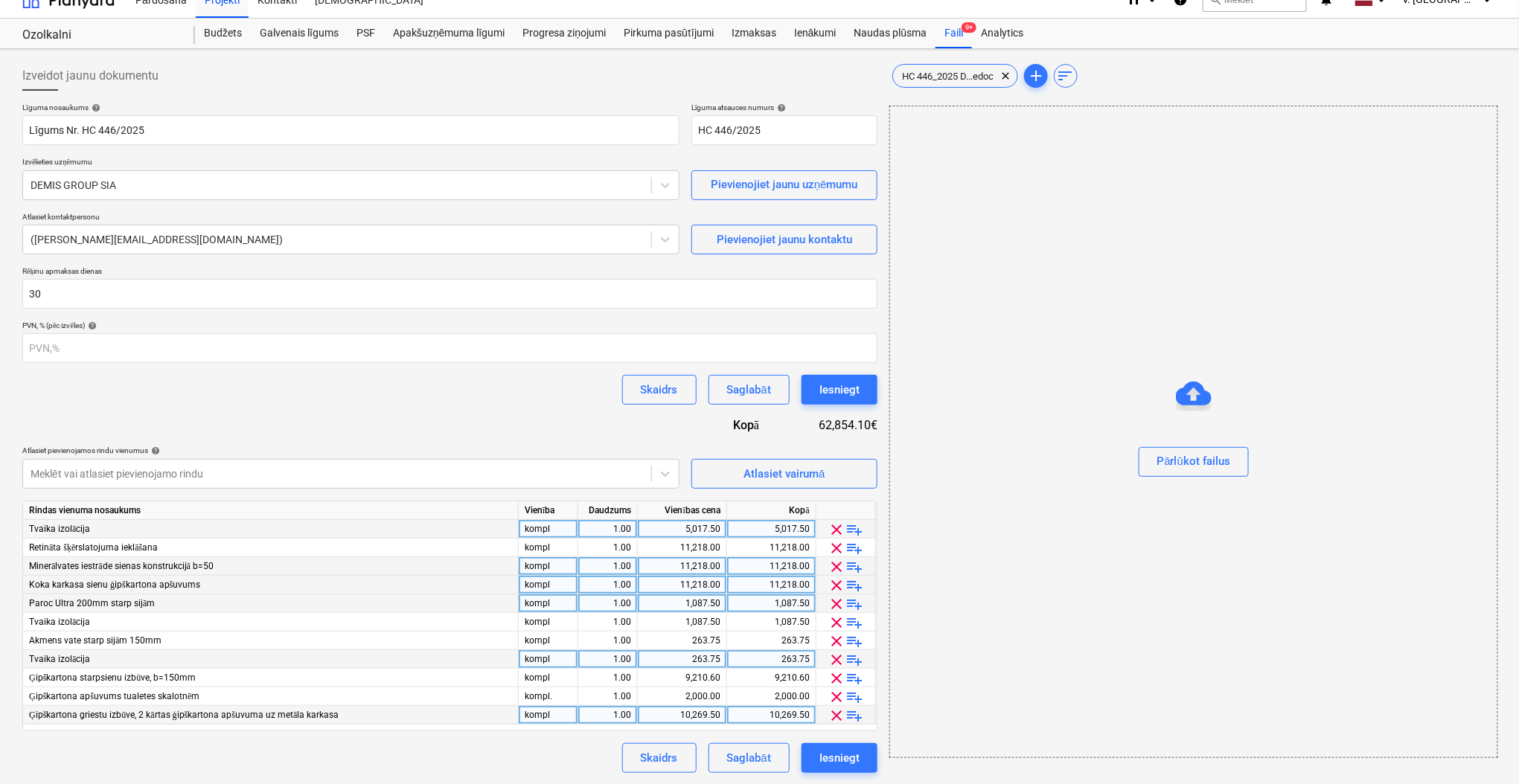
click at [836, 525] on span "clear" at bounding box center [836, 529] width 18 height 18
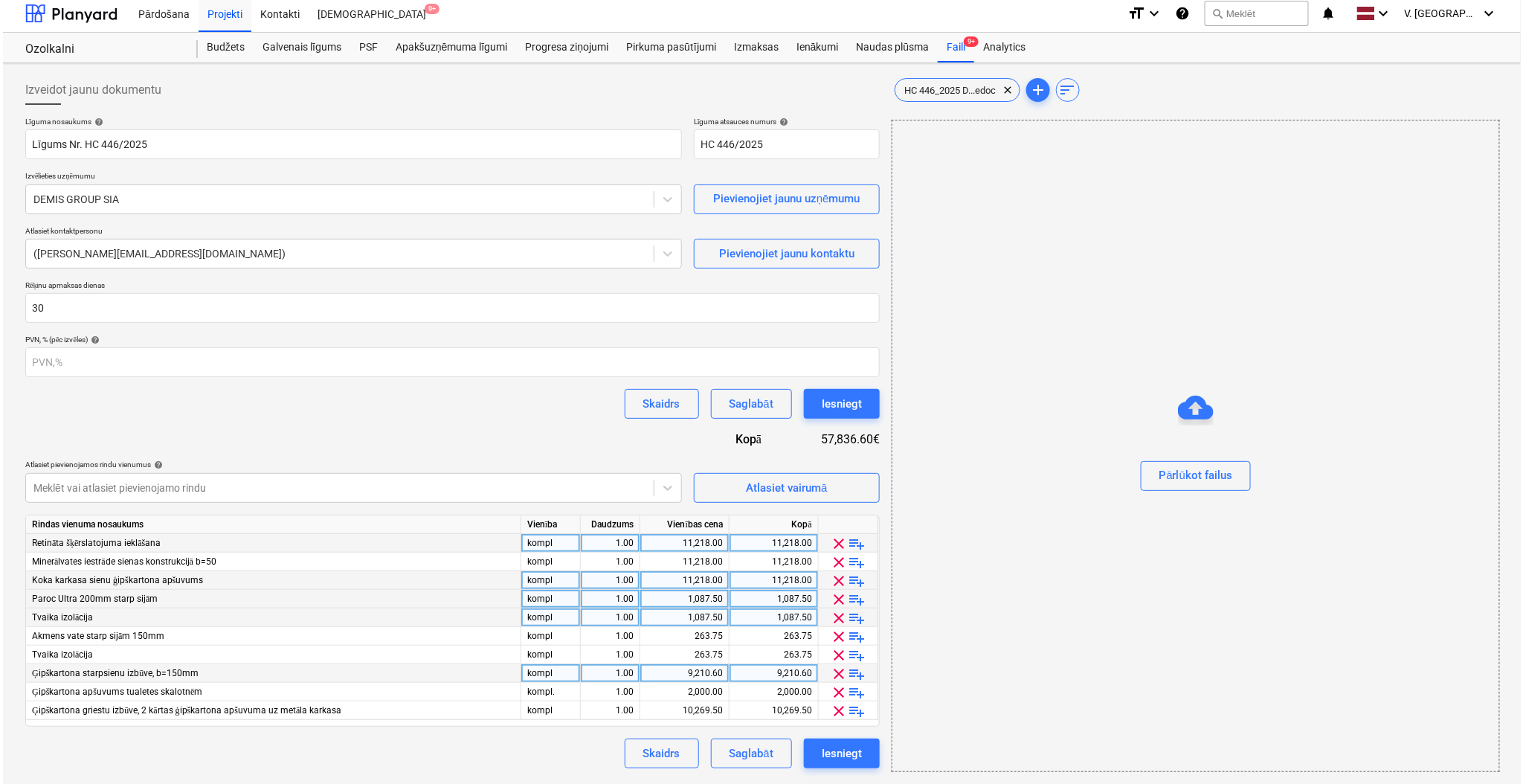
scroll to position [5, 0]
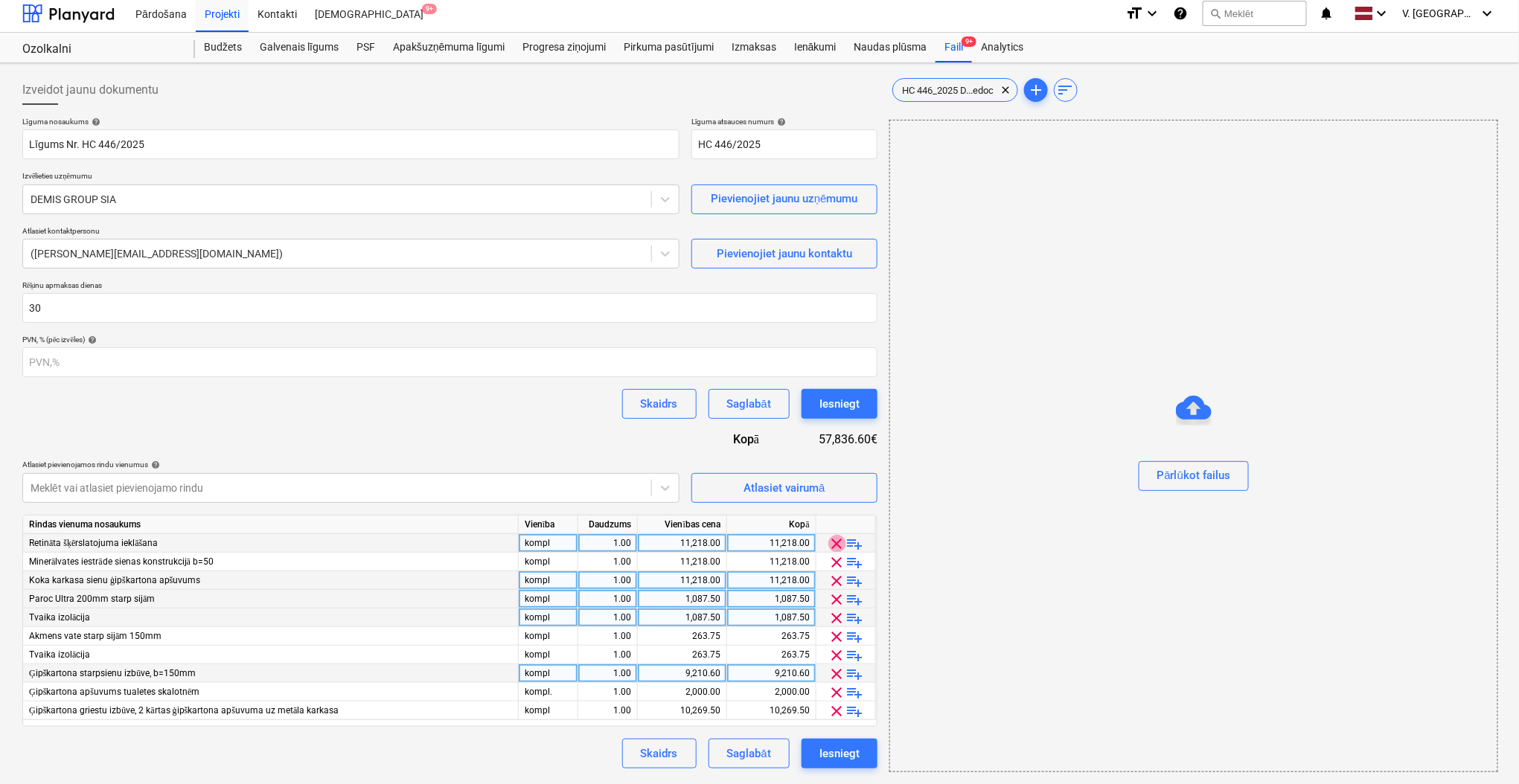
click at [835, 544] on span "clear" at bounding box center [836, 543] width 18 height 18
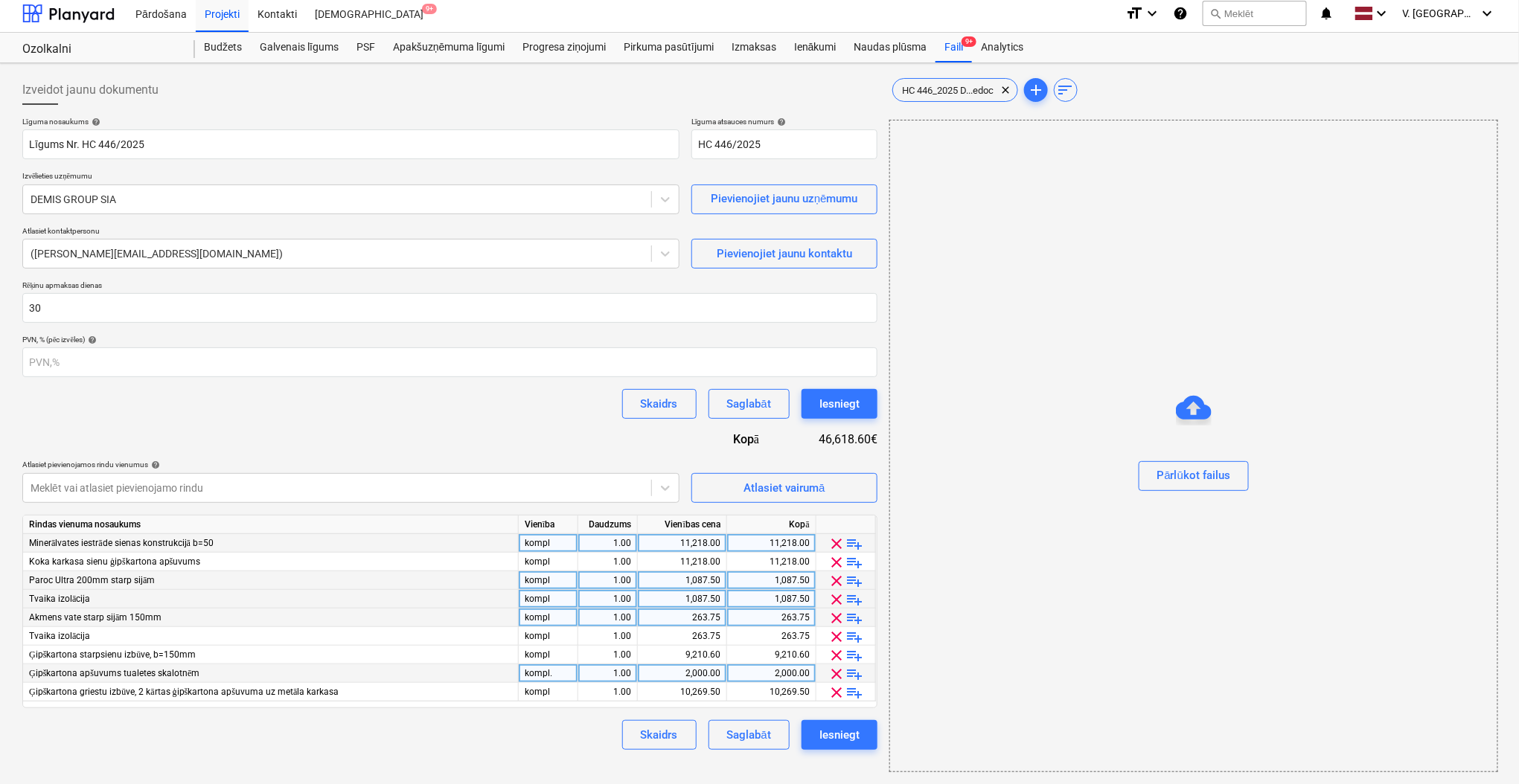
click at [836, 545] on span "clear" at bounding box center [836, 543] width 18 height 18
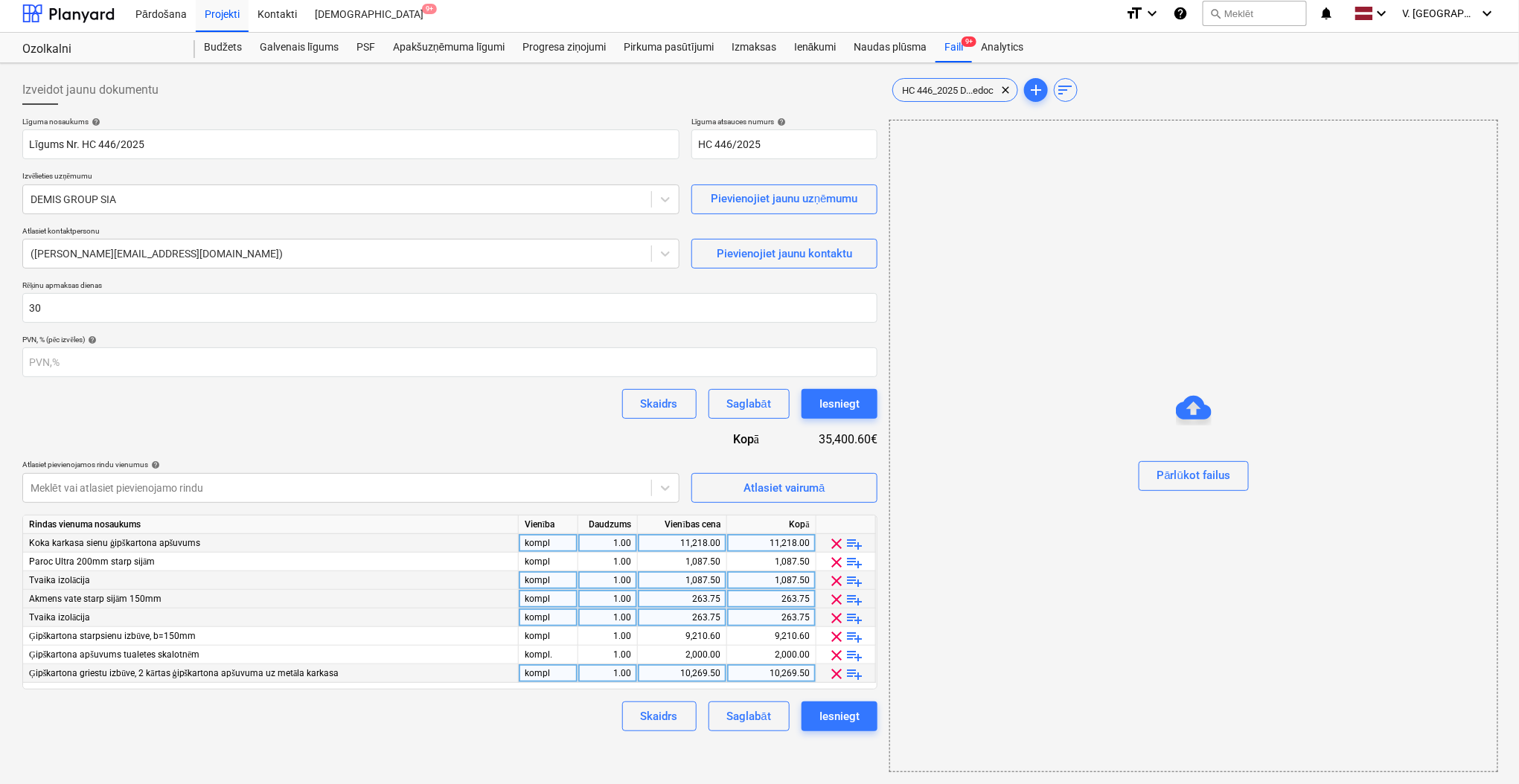
click at [836, 545] on span "clear" at bounding box center [836, 543] width 18 height 18
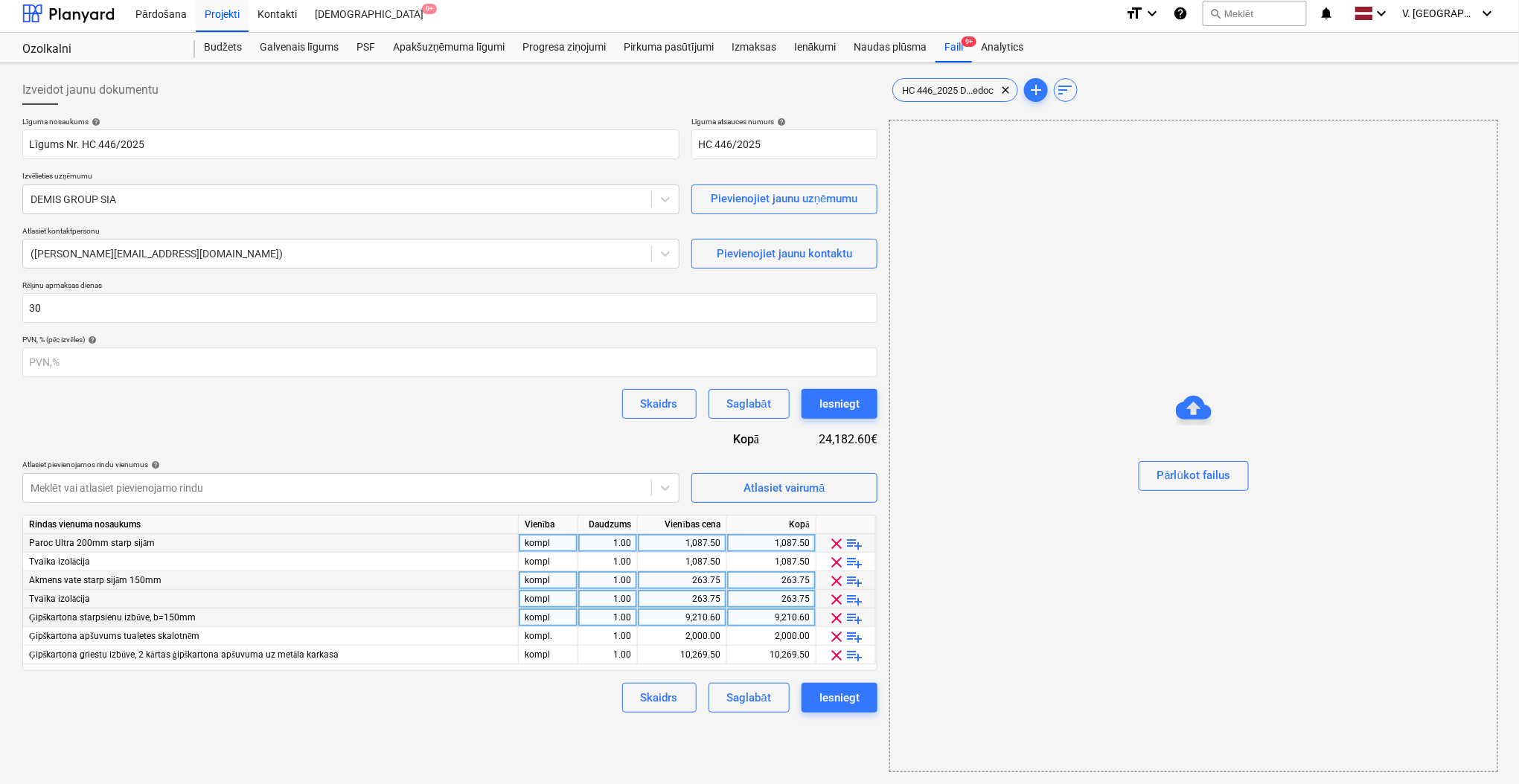
click at [836, 545] on span "clear" at bounding box center [836, 543] width 18 height 18
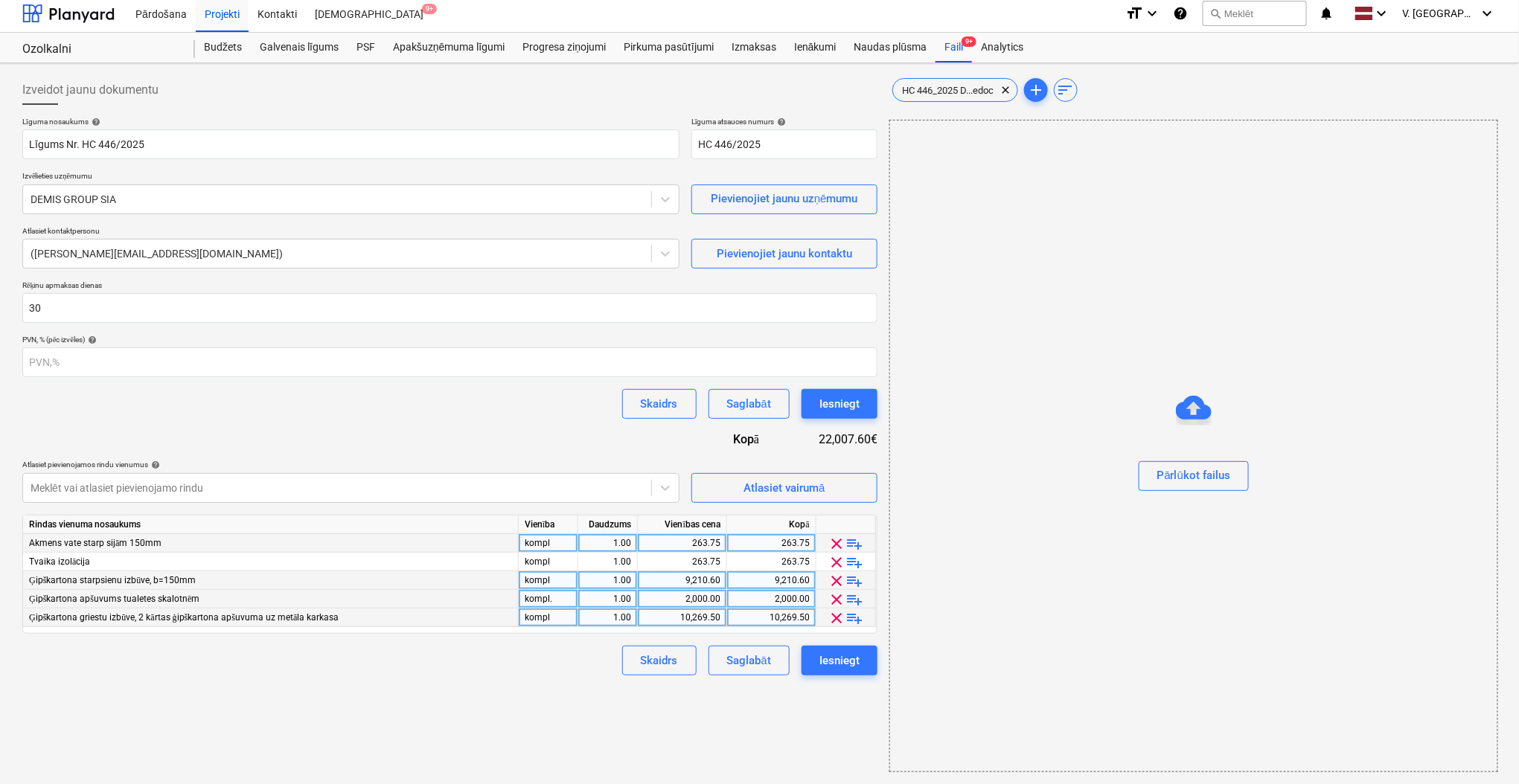
click at [836, 545] on span "clear" at bounding box center [836, 543] width 18 height 18
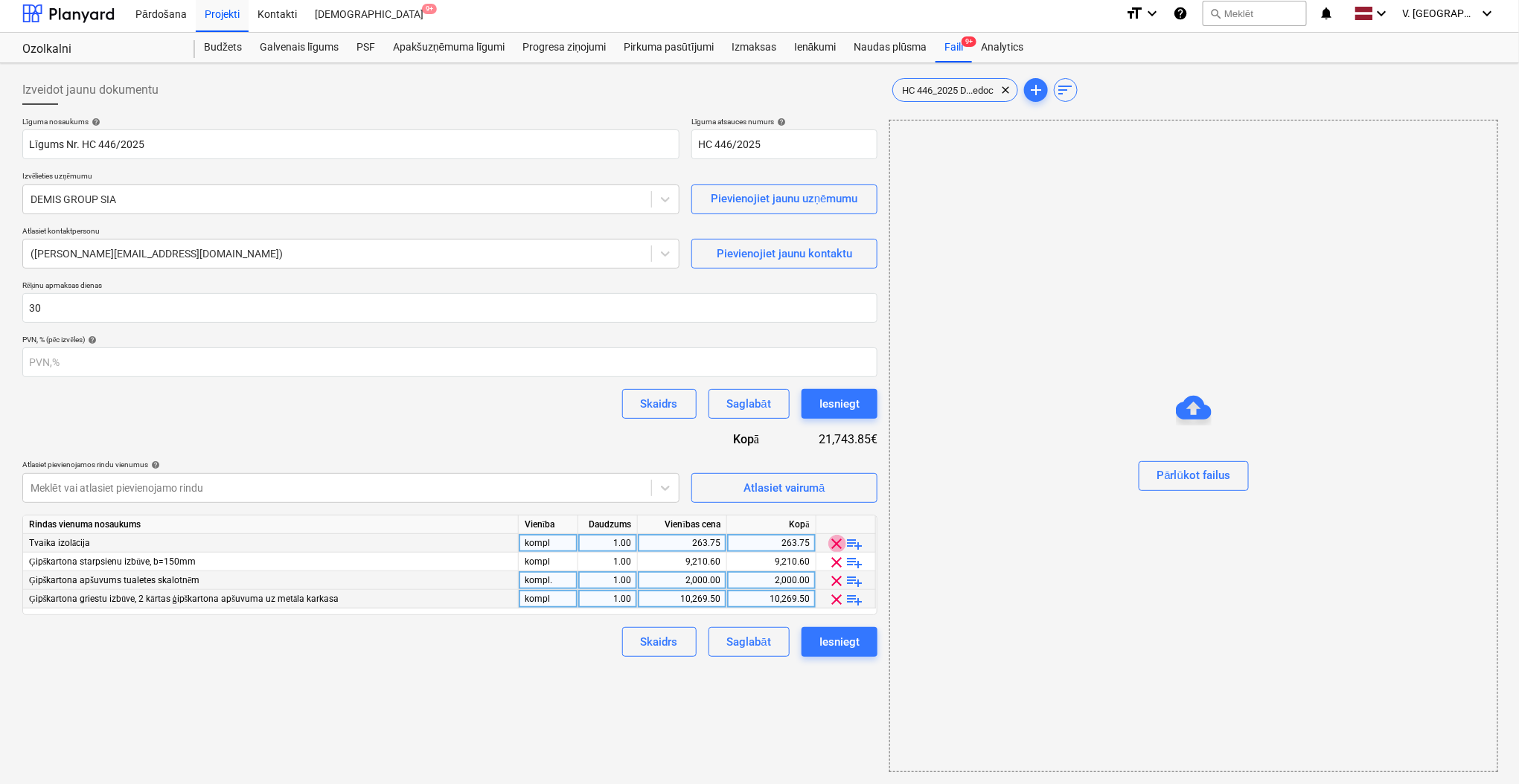
click at [836, 545] on span "clear" at bounding box center [836, 543] width 18 height 18
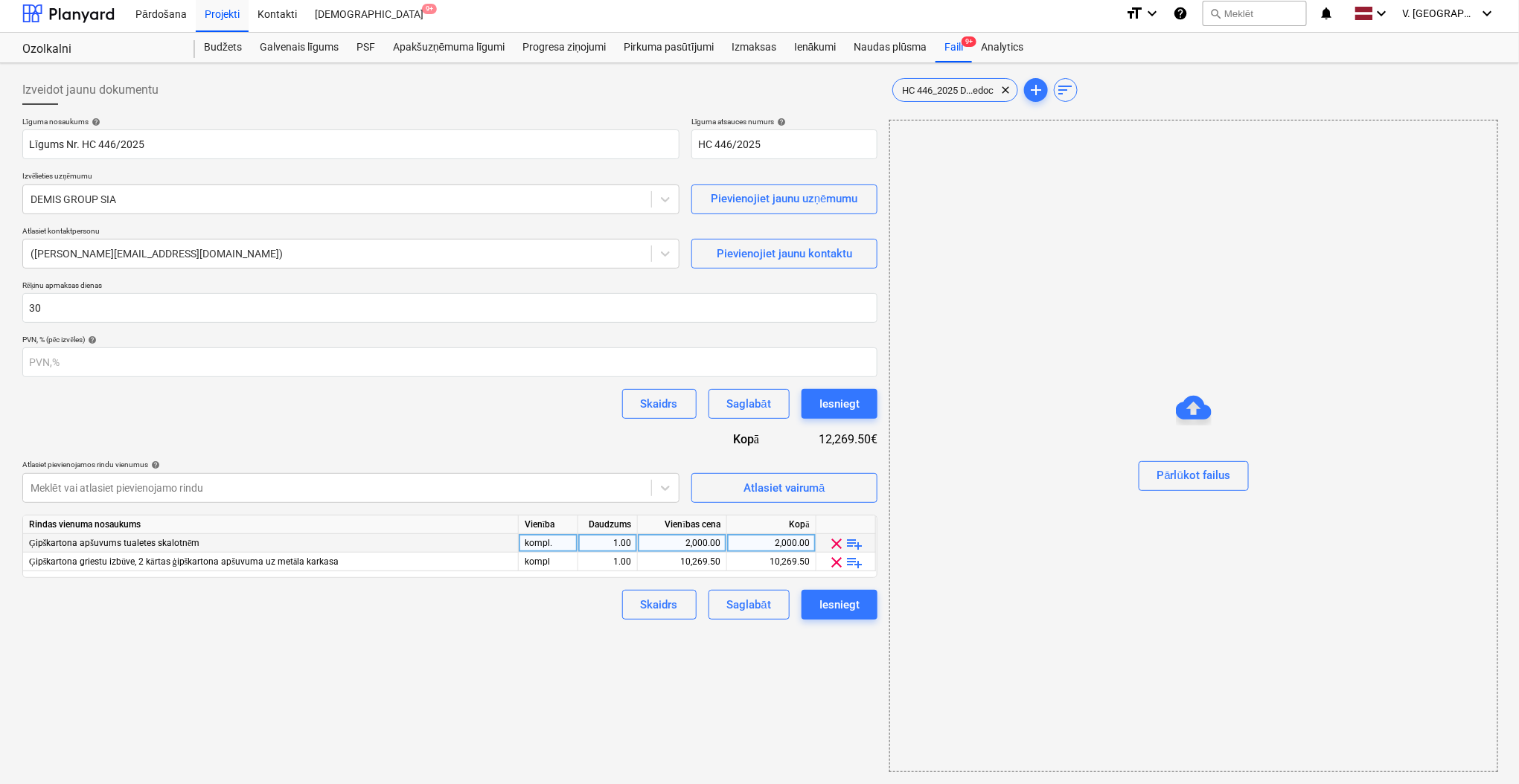
click at [836, 545] on span "clear" at bounding box center [836, 543] width 18 height 18
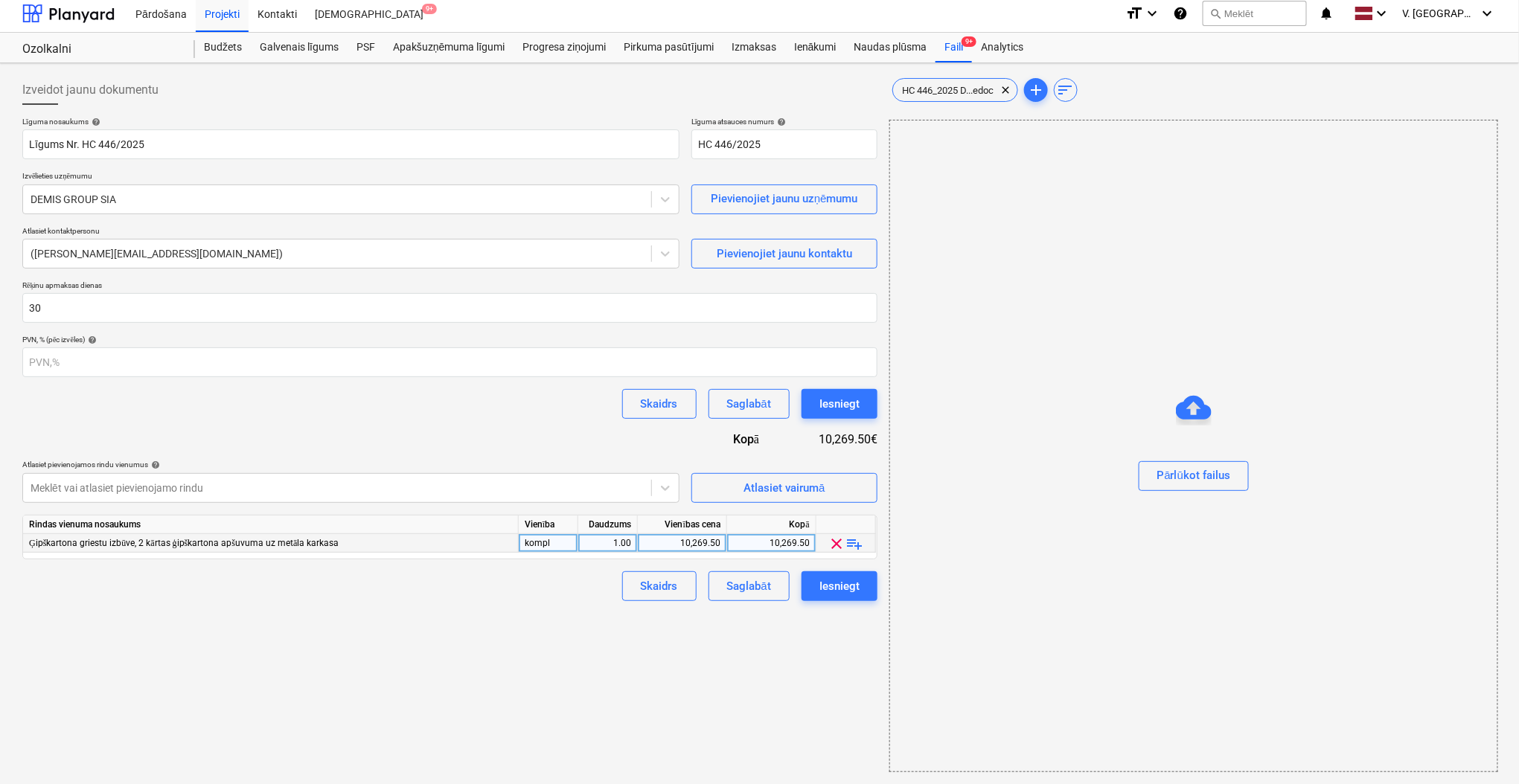
click at [837, 541] on span "clear" at bounding box center [836, 543] width 18 height 18
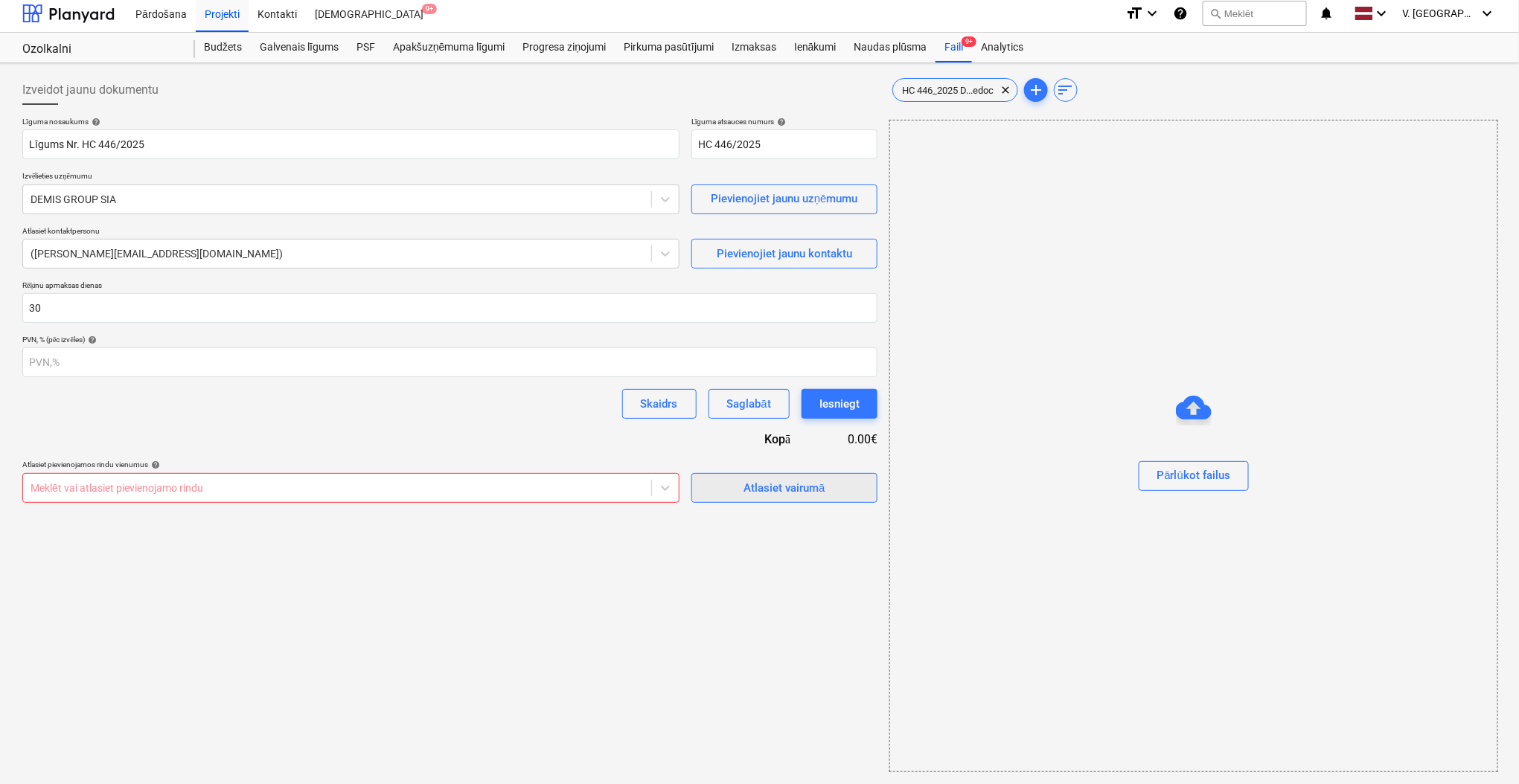
click at [796, 492] on div "Atlasiet vairumā" at bounding box center [784, 487] width 81 height 19
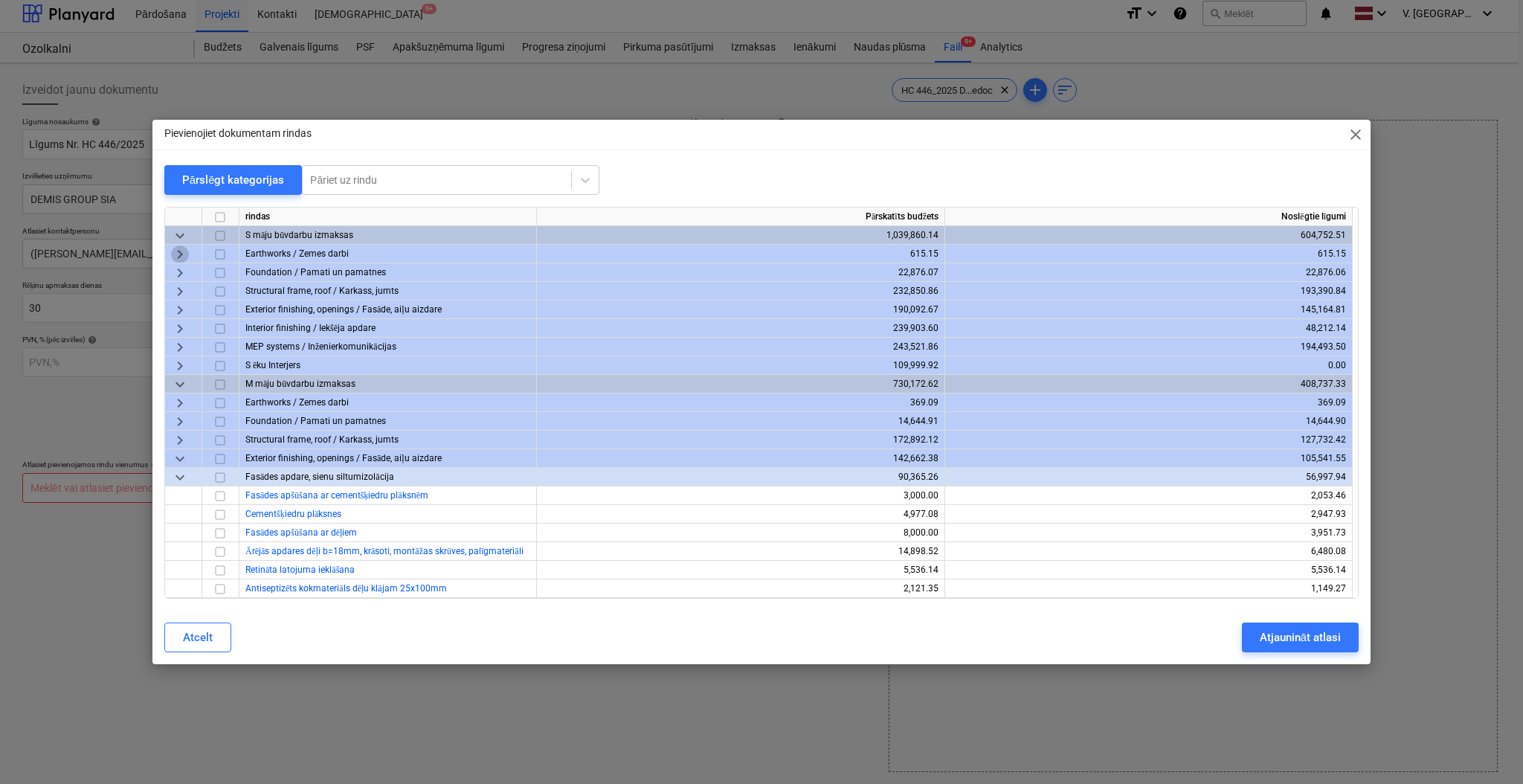
click at [179, 251] on span "keyboard_arrow_right" at bounding box center [179, 254] width 18 height 18
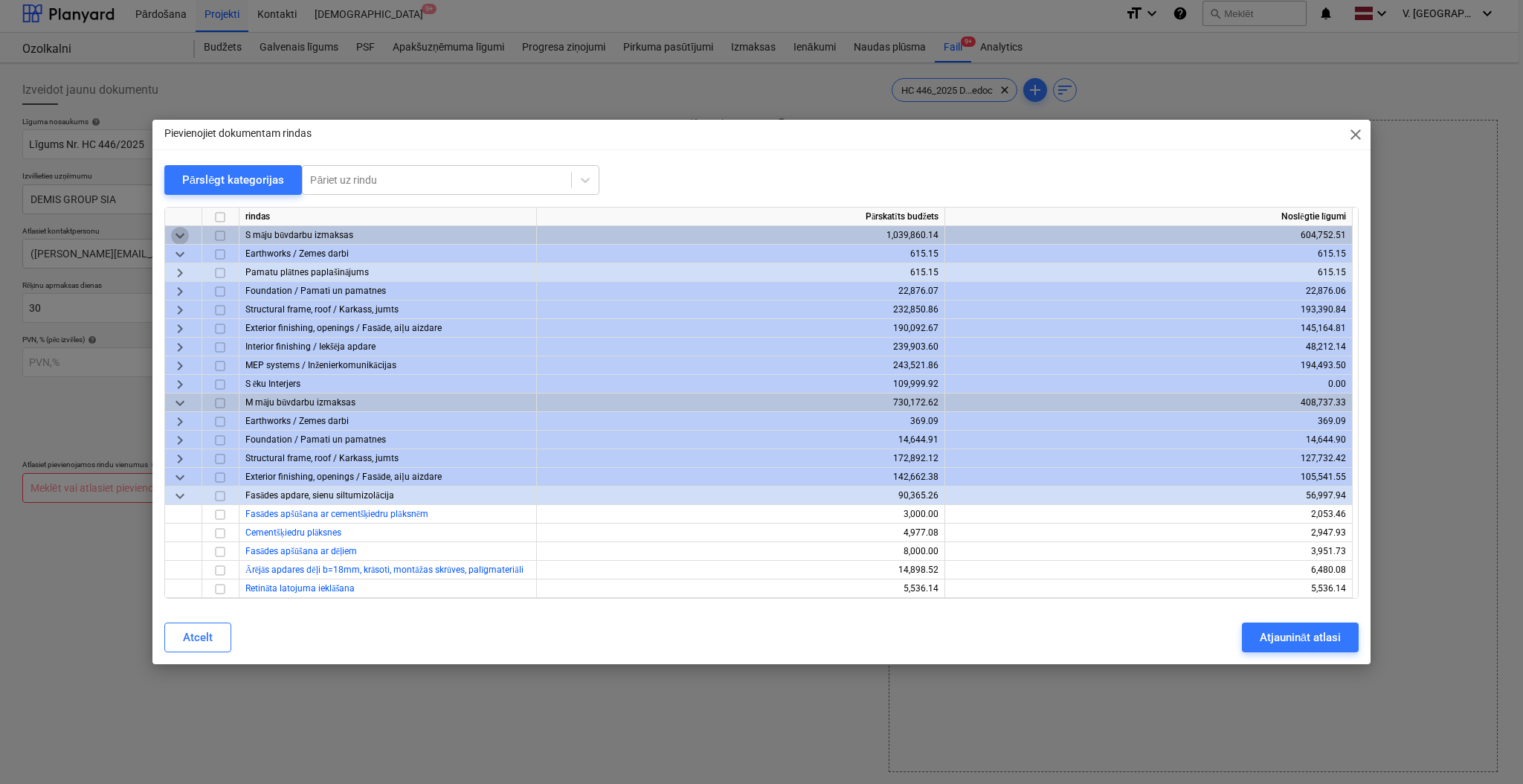
click at [180, 234] on span "keyboard_arrow_down" at bounding box center [179, 235] width 18 height 18
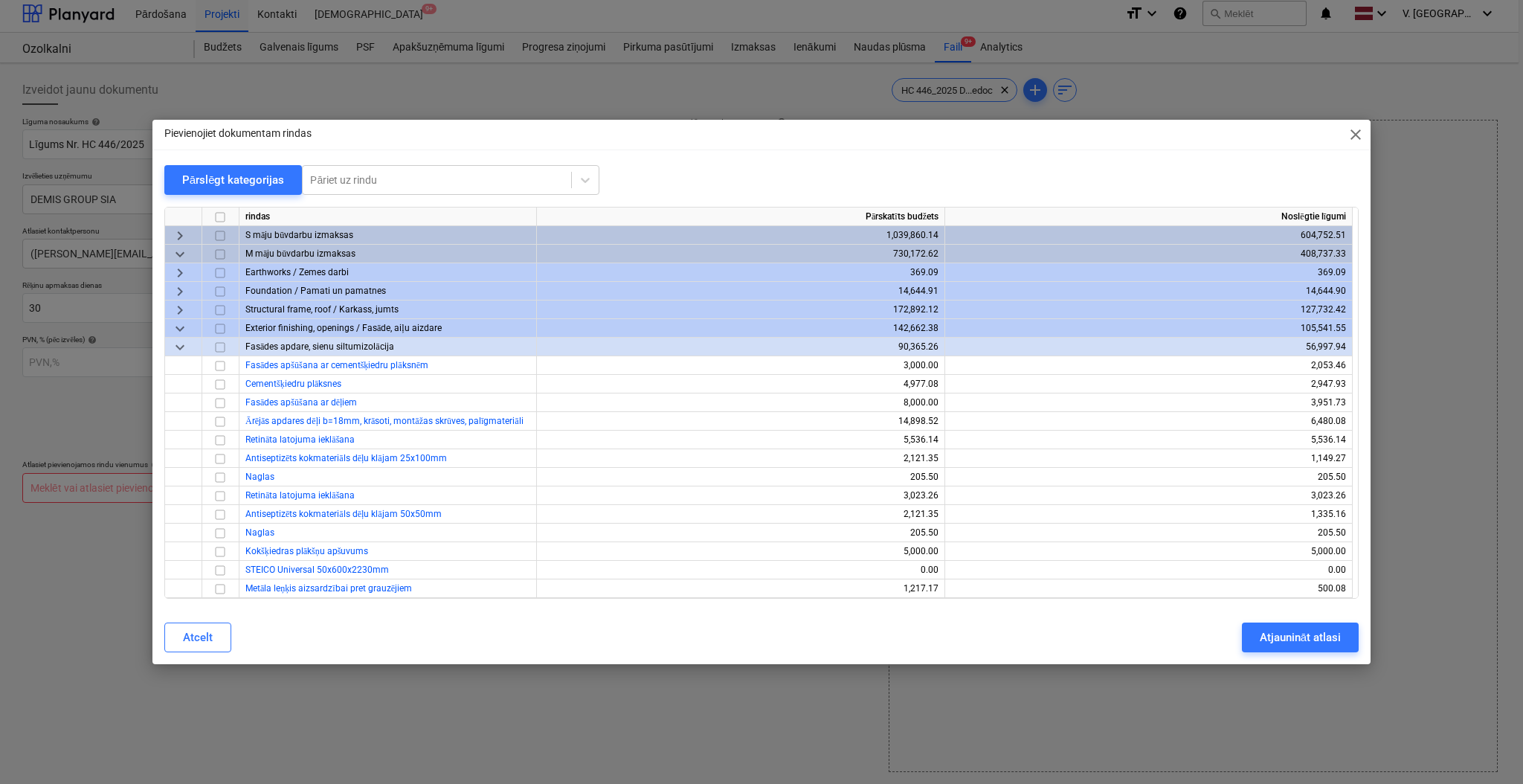
click at [179, 228] on span "keyboard_arrow_right" at bounding box center [179, 235] width 18 height 18
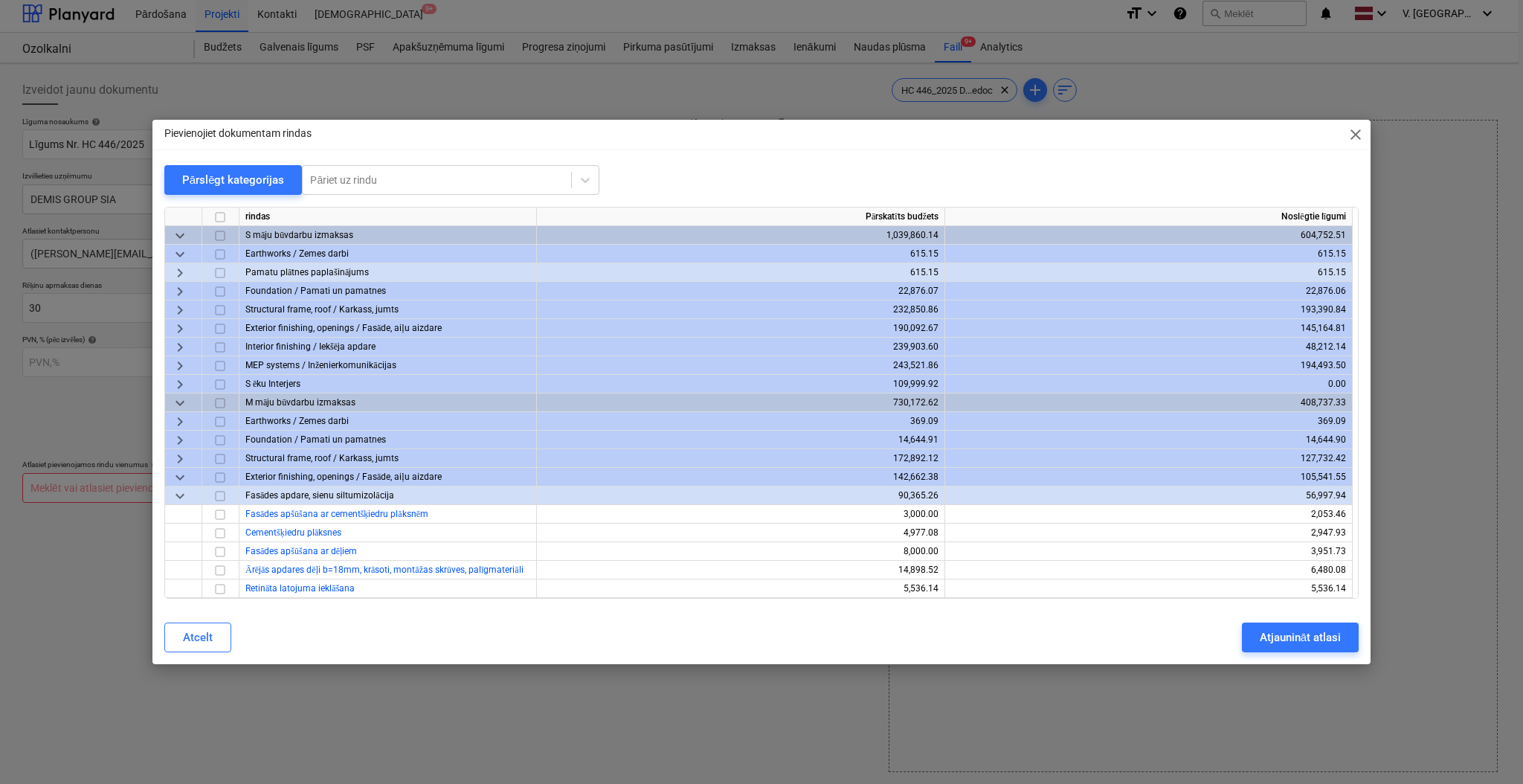
click at [181, 399] on span "keyboard_arrow_down" at bounding box center [179, 402] width 18 height 18
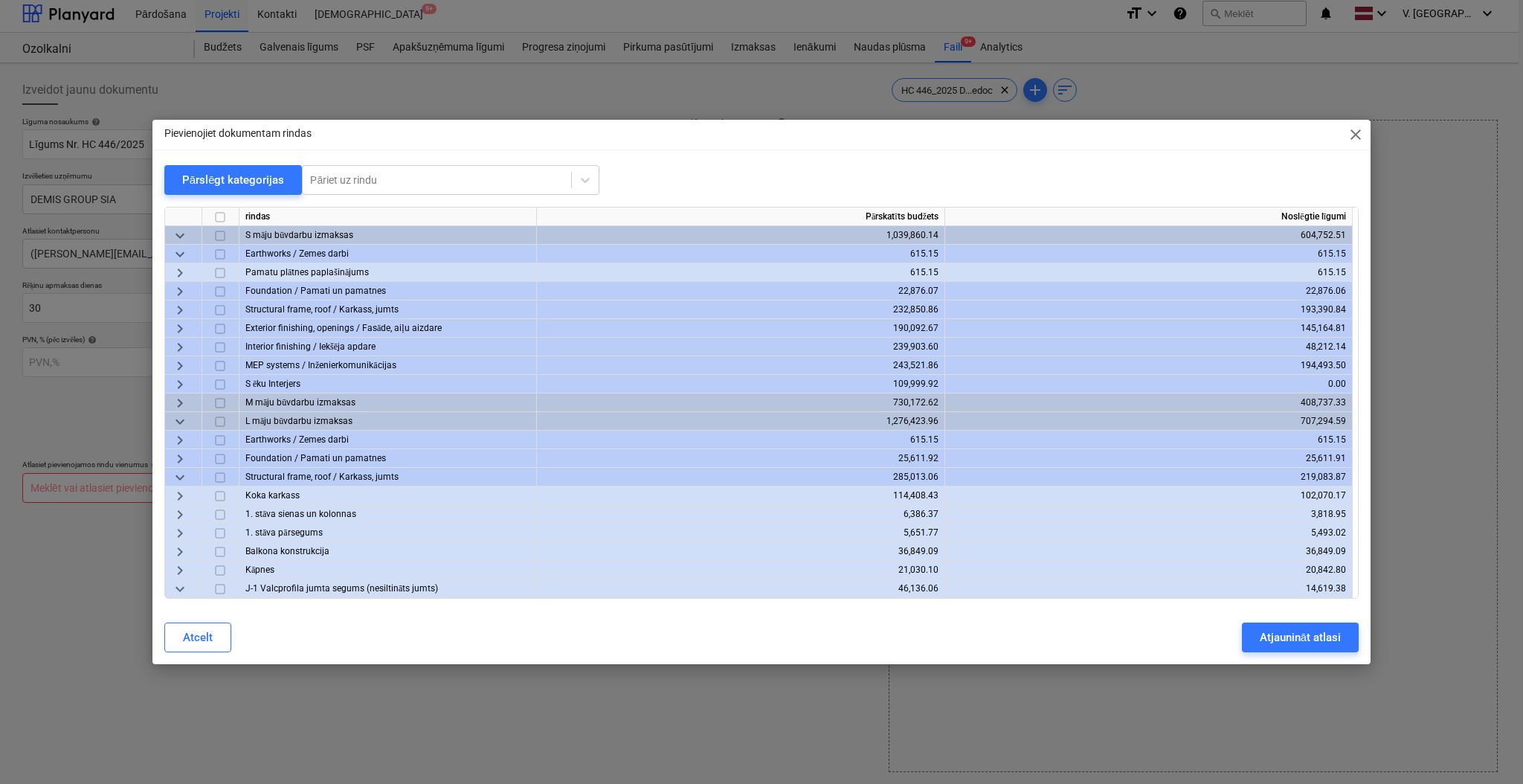
click at [183, 420] on span "keyboard_arrow_down" at bounding box center [179, 421] width 18 height 18
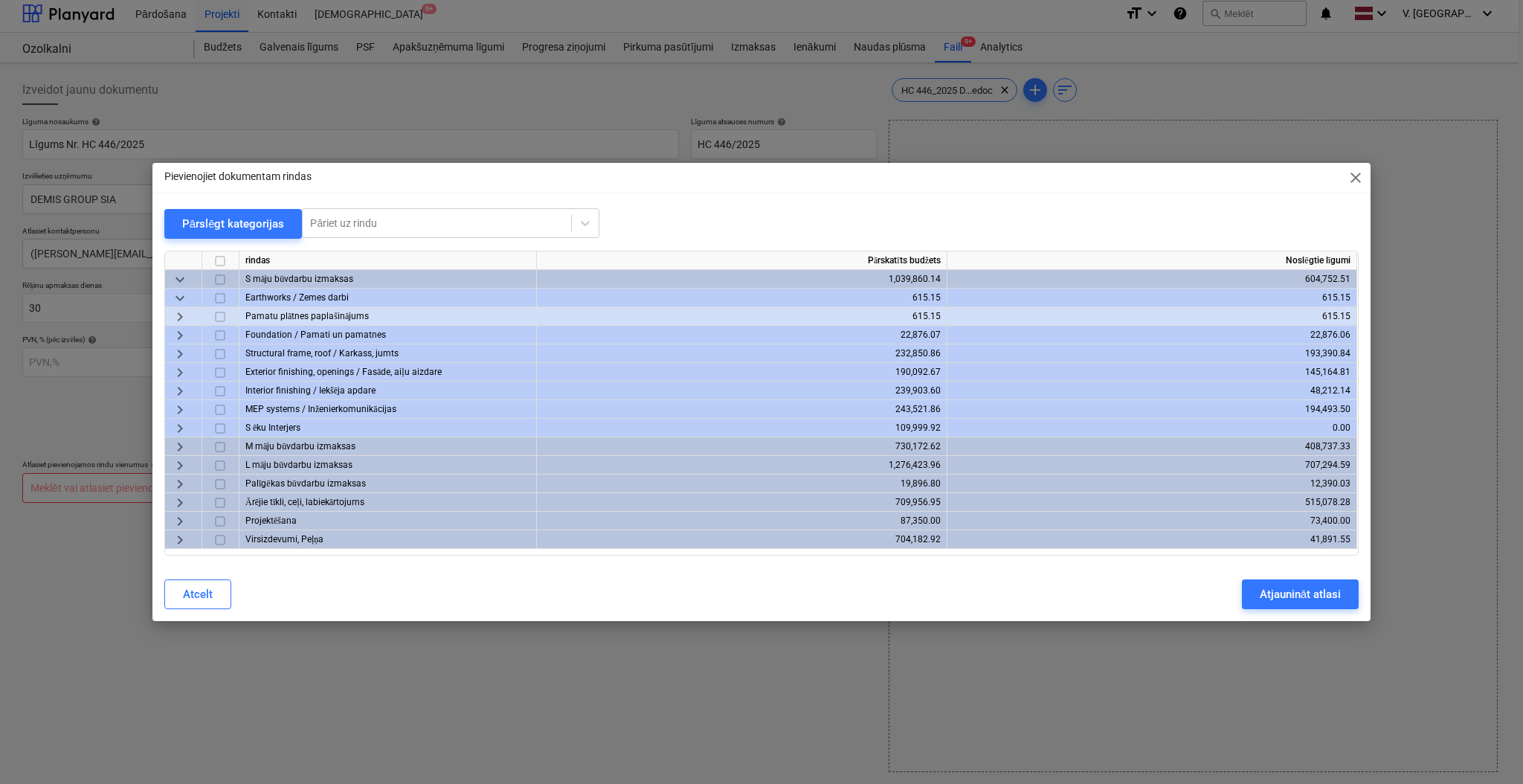
click at [183, 355] on span "keyboard_arrow_right" at bounding box center [179, 354] width 18 height 18
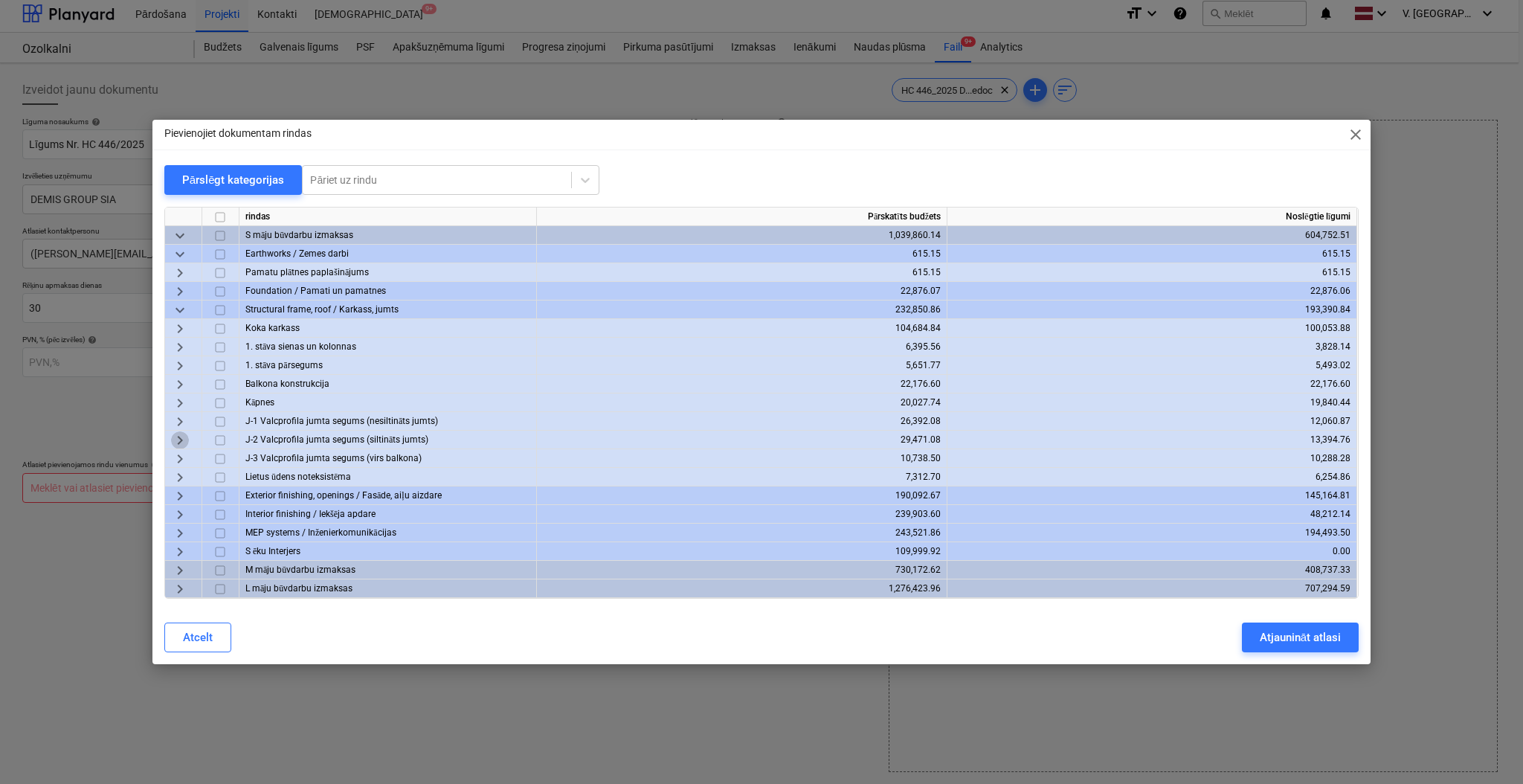
click at [179, 437] on span "keyboard_arrow_right" at bounding box center [179, 440] width 18 height 18
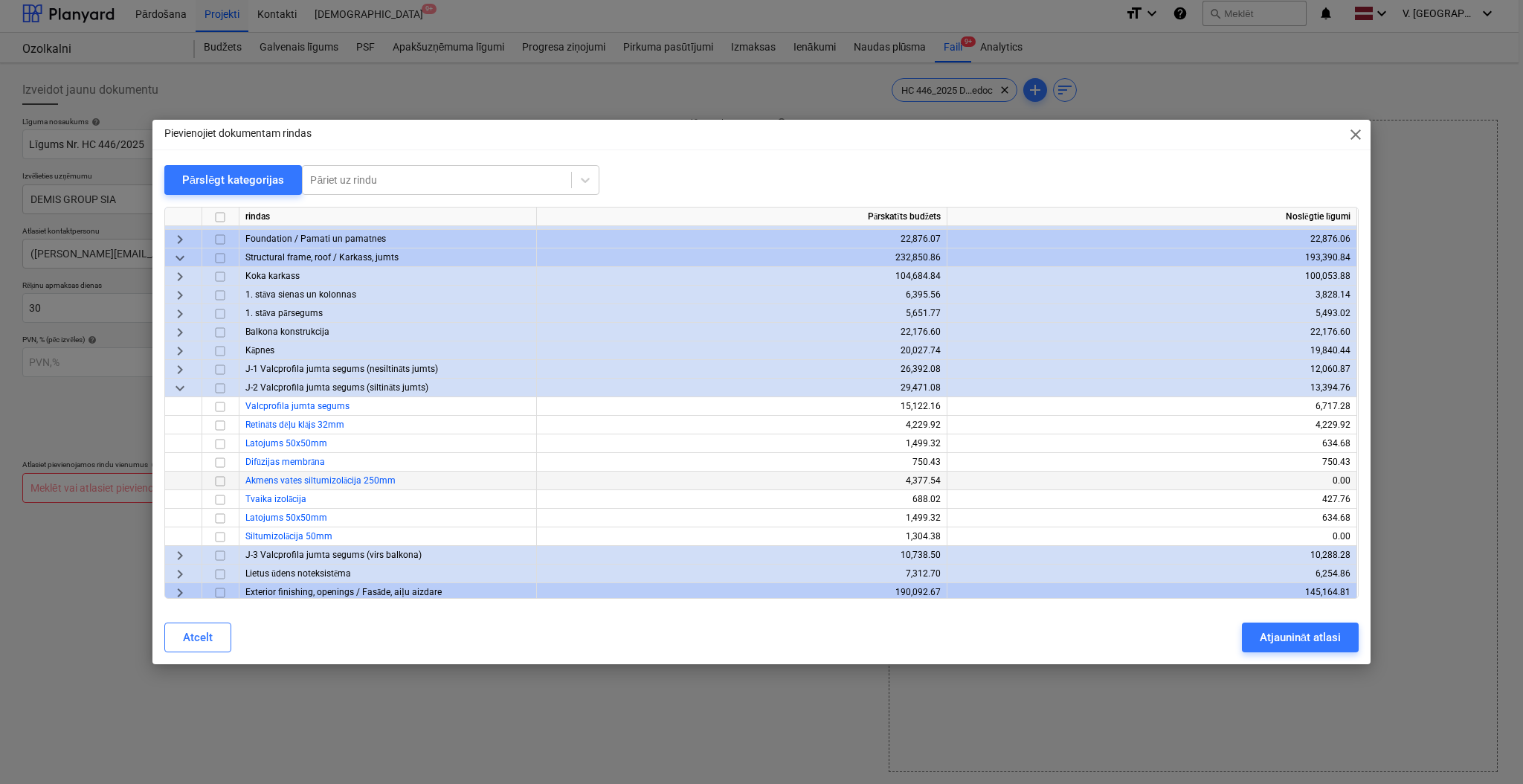
scroll to position [99, 0]
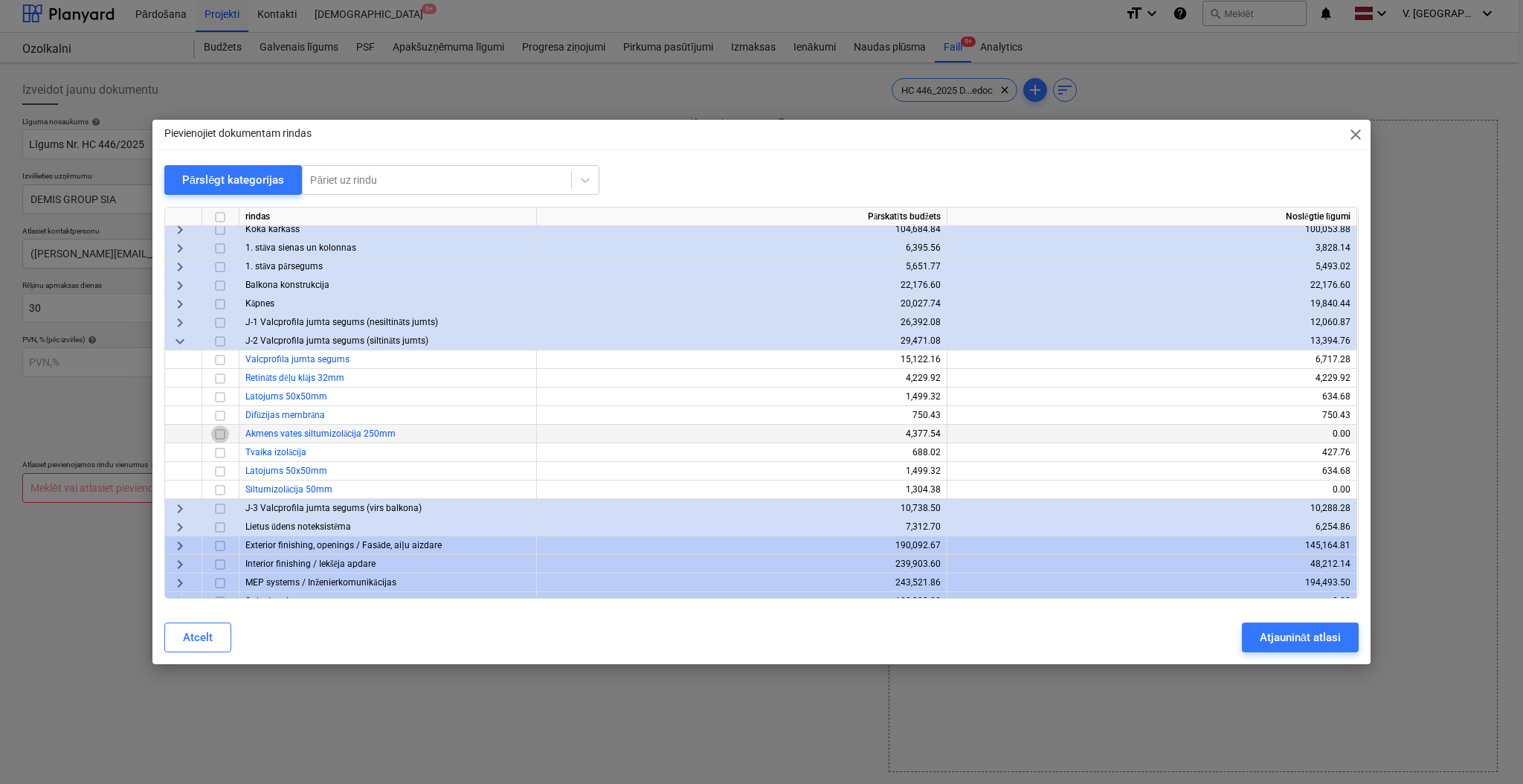
click at [222, 433] on input "checkbox" at bounding box center [220, 434] width 18 height 18
click at [223, 447] on input "checkbox" at bounding box center [220, 452] width 18 height 18
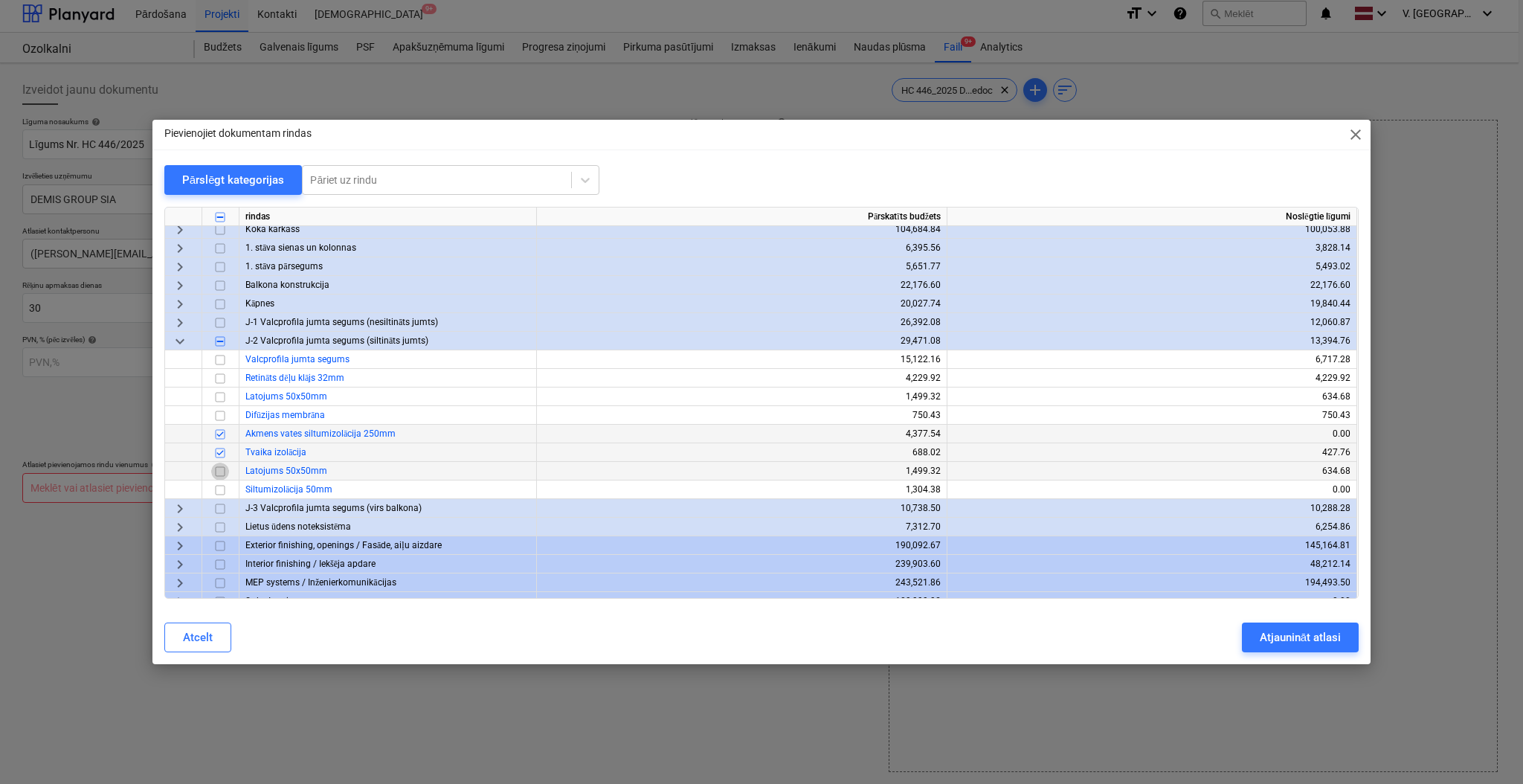
click at [223, 470] on input "checkbox" at bounding box center [220, 471] width 18 height 18
click at [221, 487] on input "checkbox" at bounding box center [220, 490] width 18 height 18
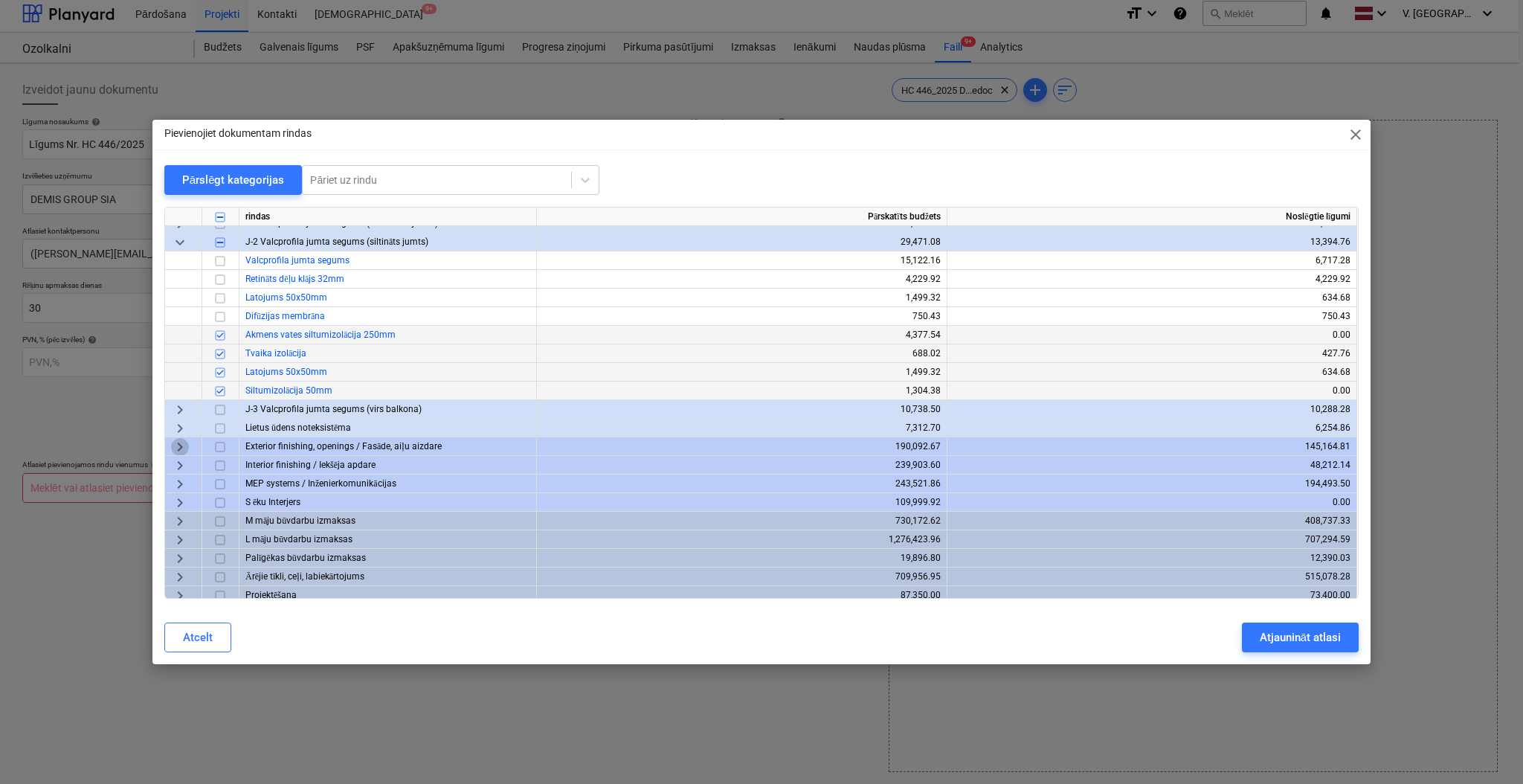
click at [182, 448] on span "keyboard_arrow_right" at bounding box center [179, 447] width 18 height 18
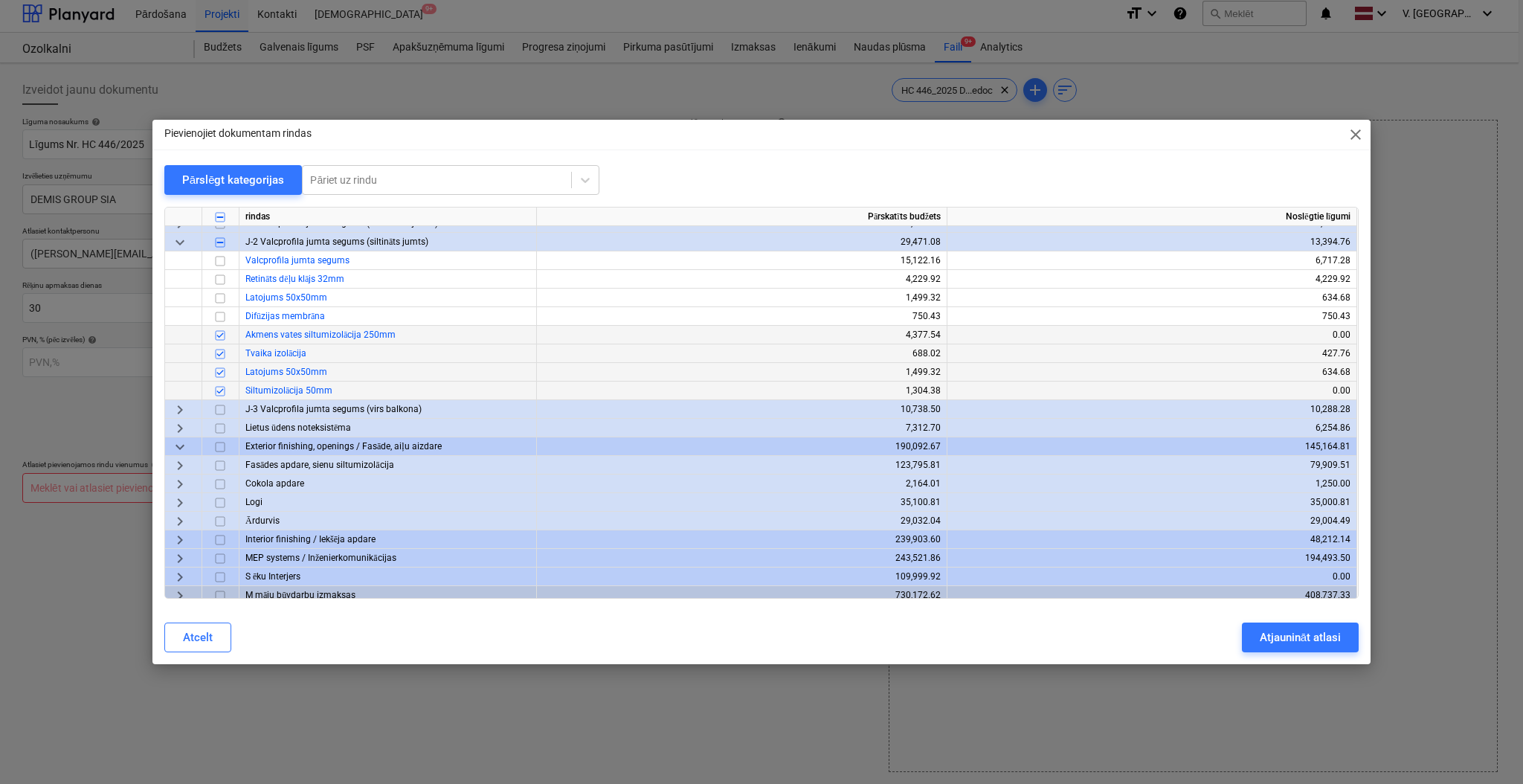
click at [179, 463] on span "keyboard_arrow_right" at bounding box center [179, 465] width 18 height 18
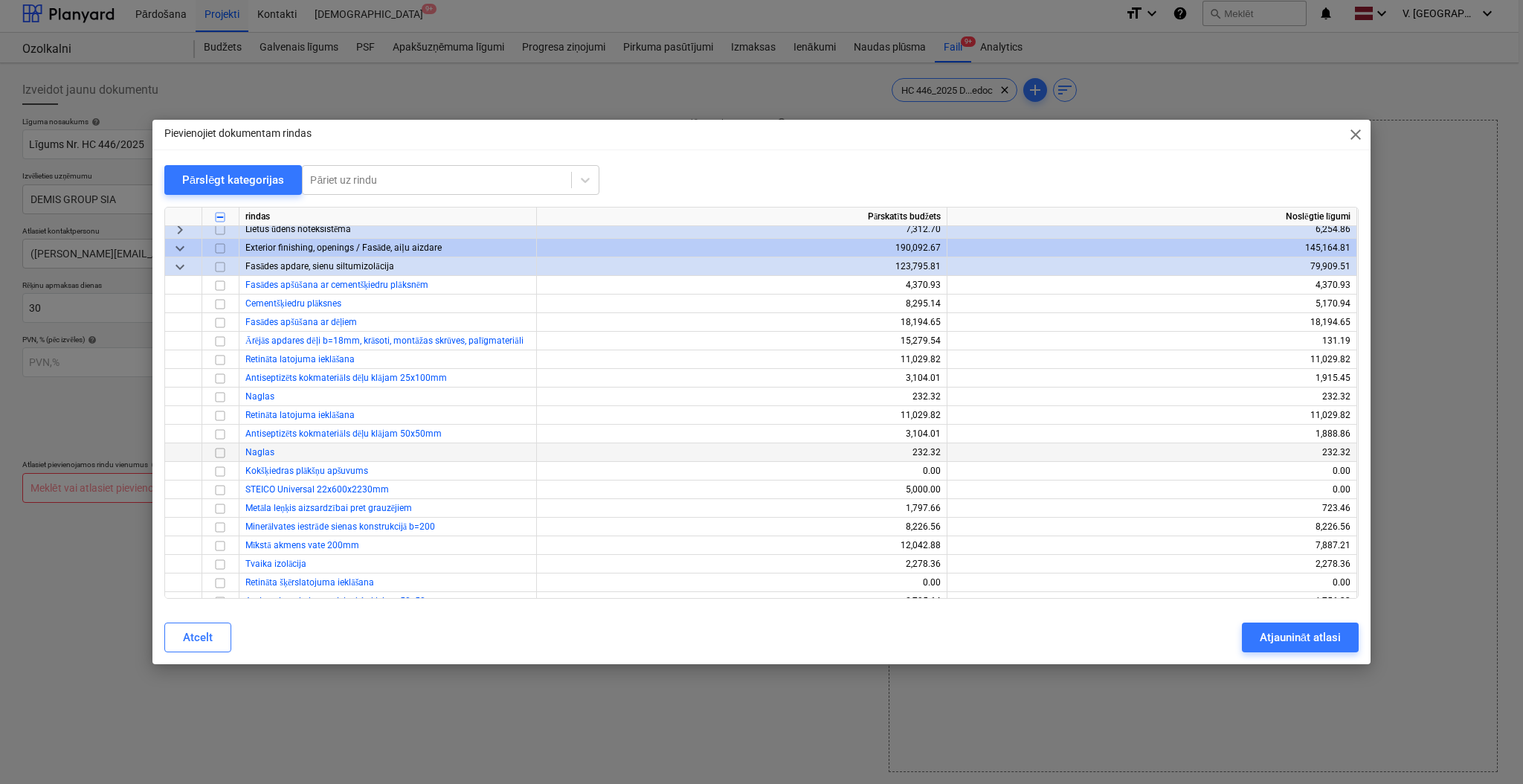
scroll to position [496, 0]
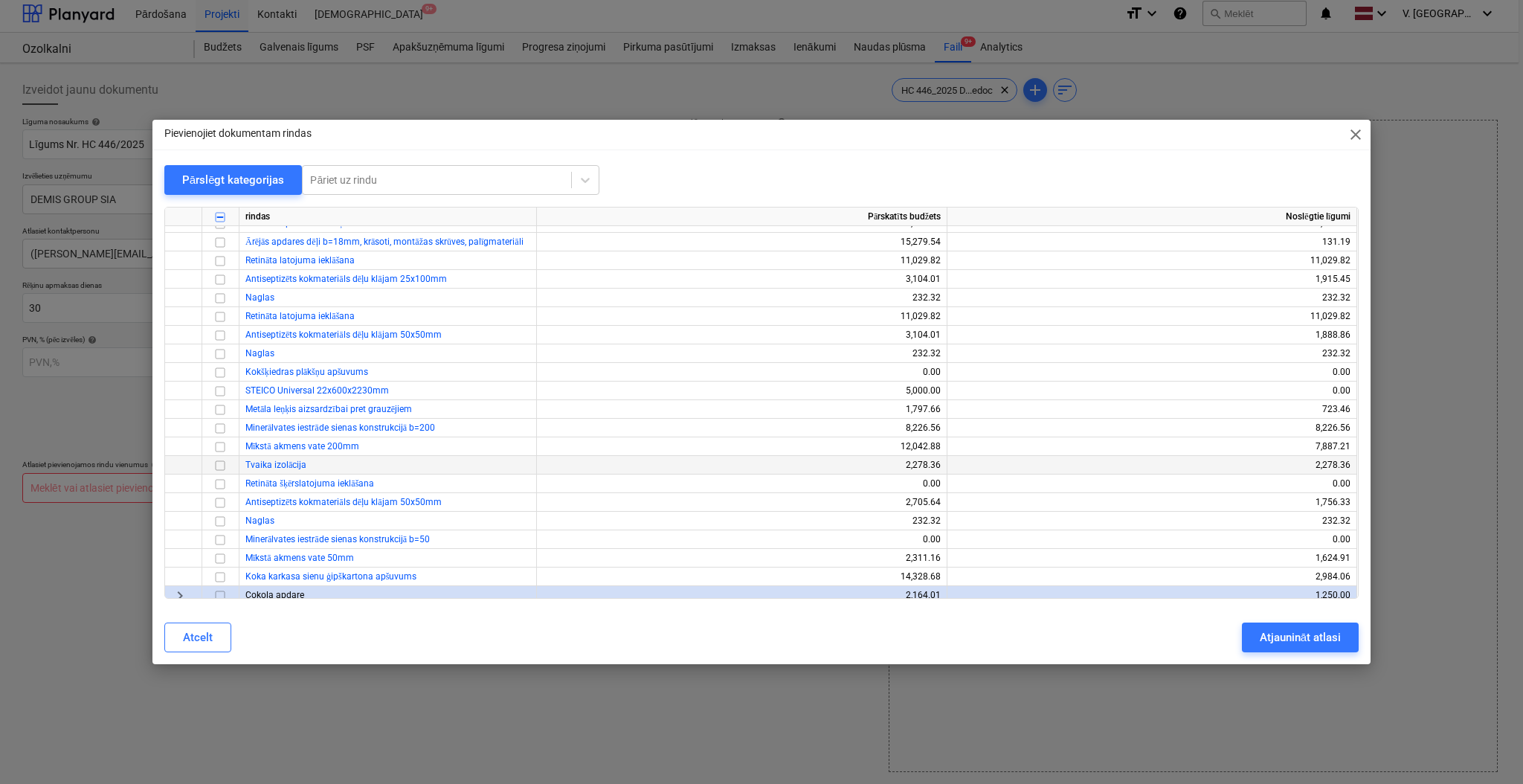
click at [231, 469] on div at bounding box center [221, 465] width 37 height 19
click at [219, 467] on input "checkbox" at bounding box center [220, 465] width 18 height 18
click at [220, 483] on input "checkbox" at bounding box center [220, 484] width 18 height 18
click at [221, 535] on input "checkbox" at bounding box center [220, 539] width 18 height 18
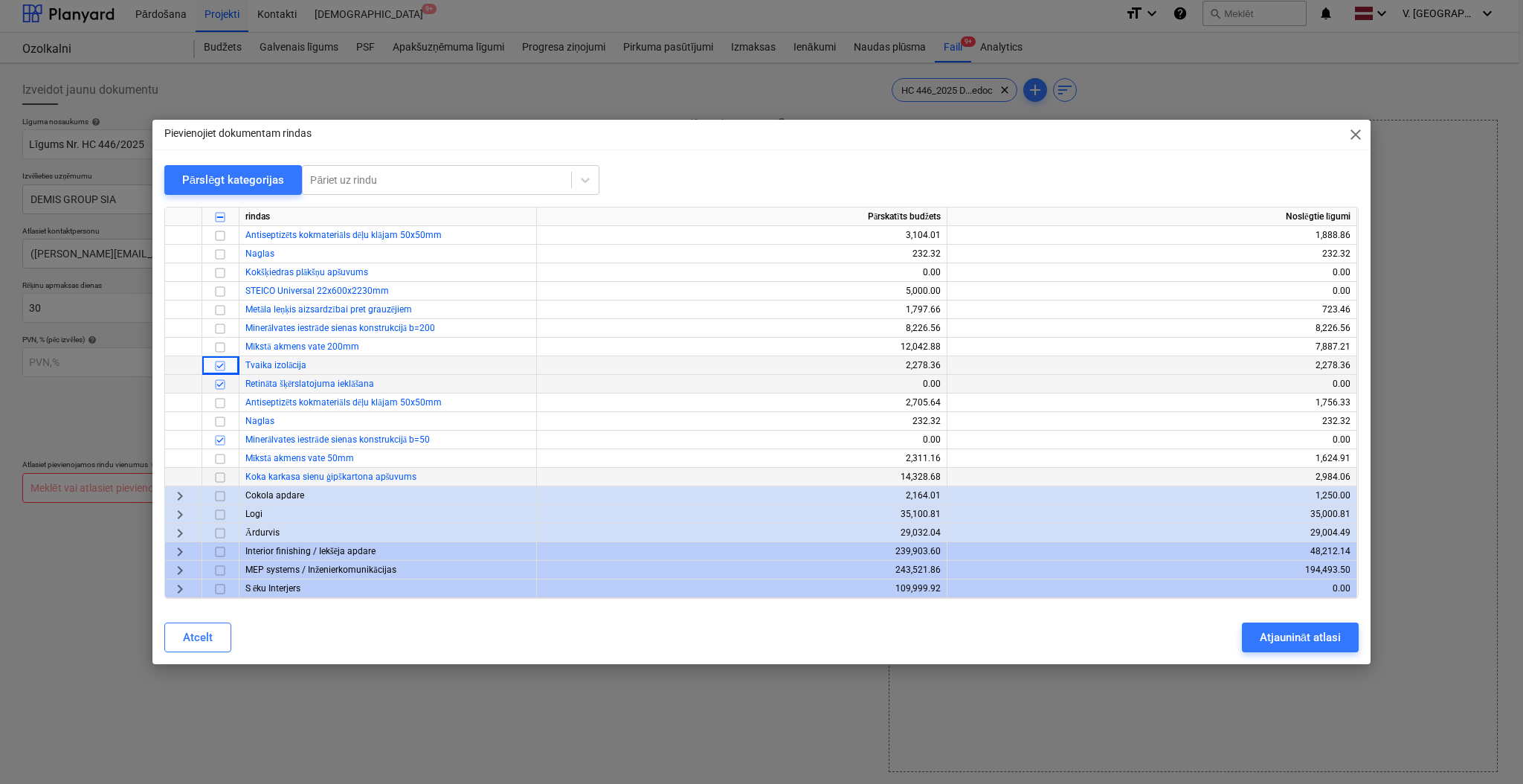
click at [228, 479] on input "checkbox" at bounding box center [220, 477] width 18 height 18
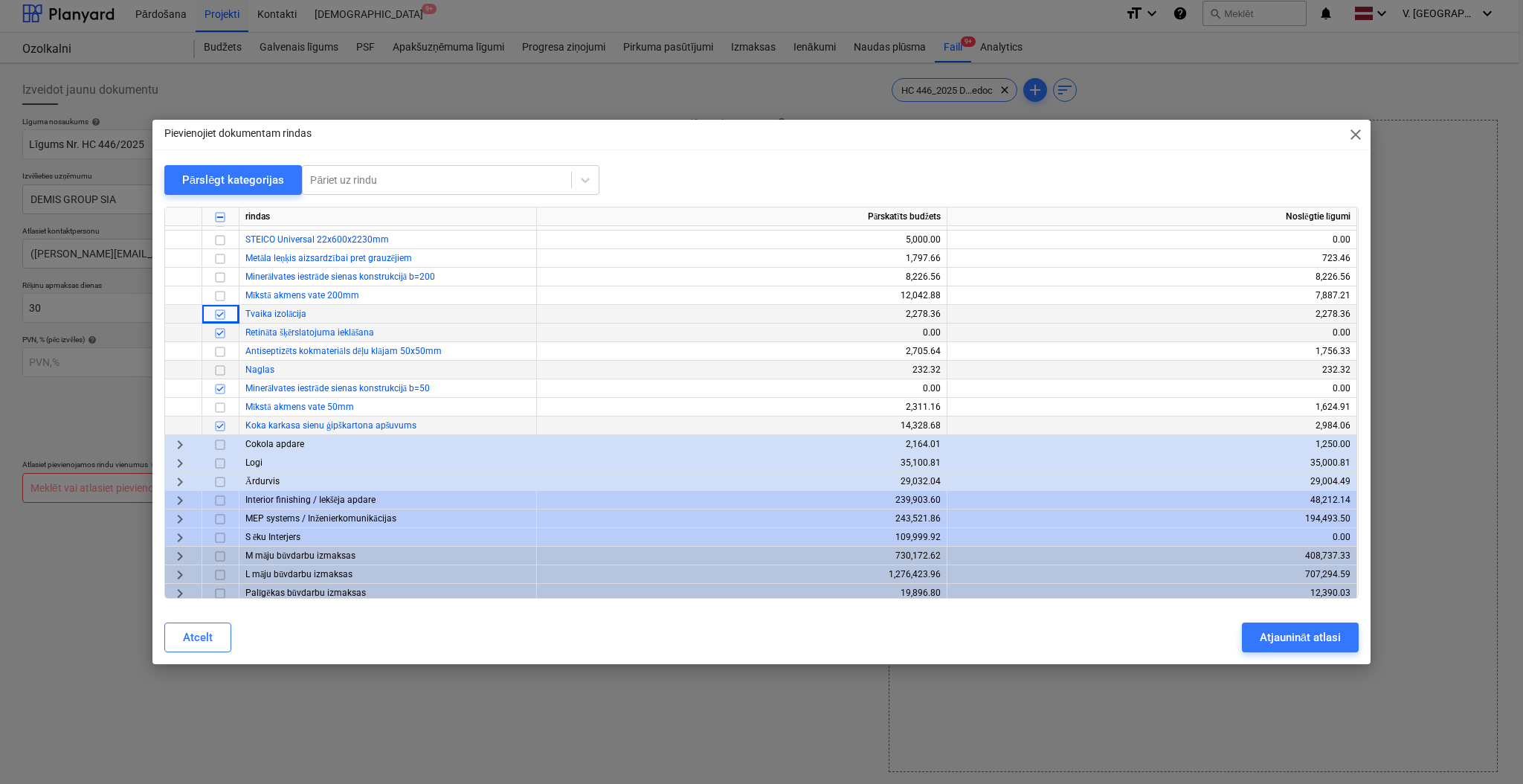
scroll to position [694, 0]
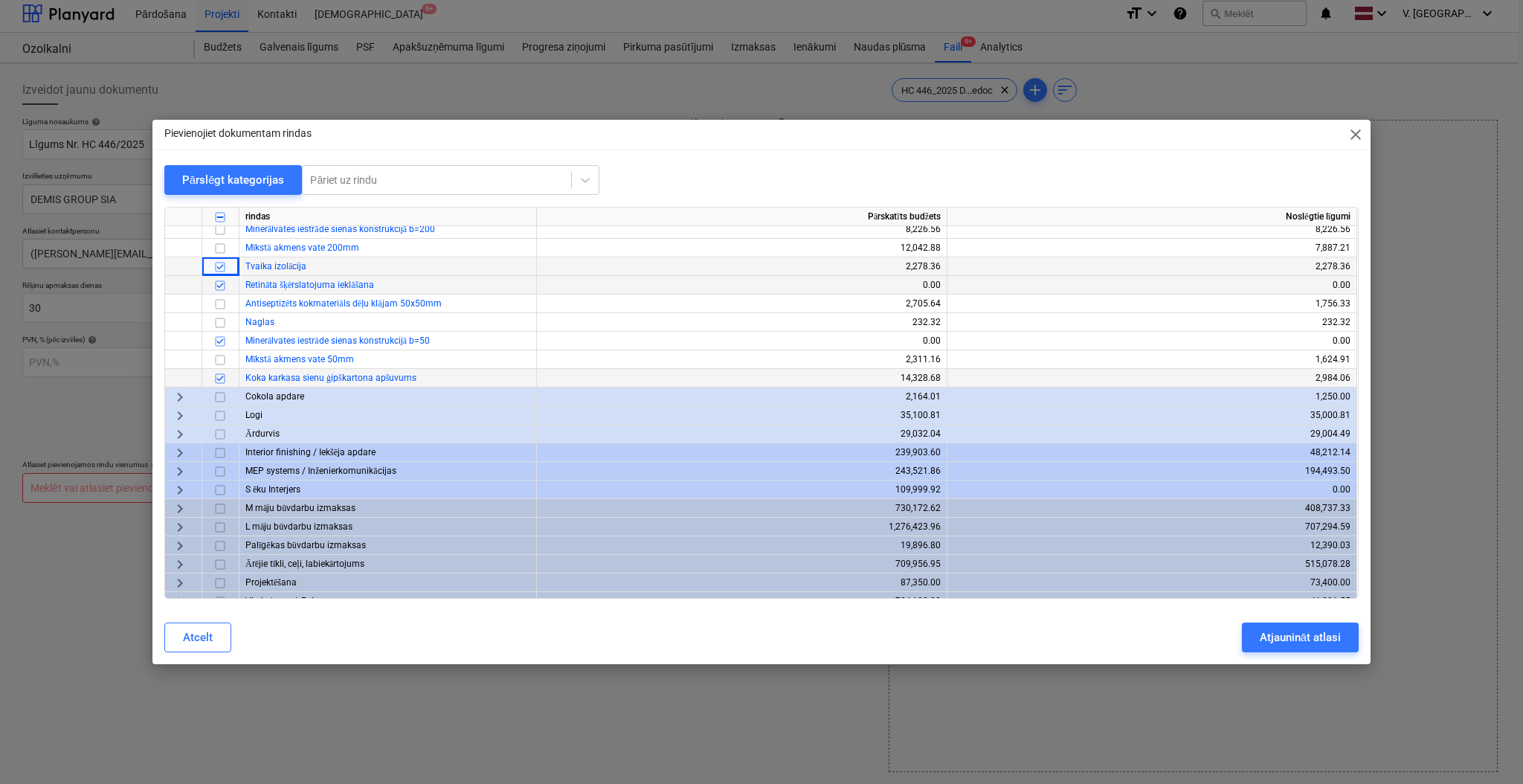
click at [182, 451] on span "keyboard_arrow_right" at bounding box center [179, 452] width 18 height 18
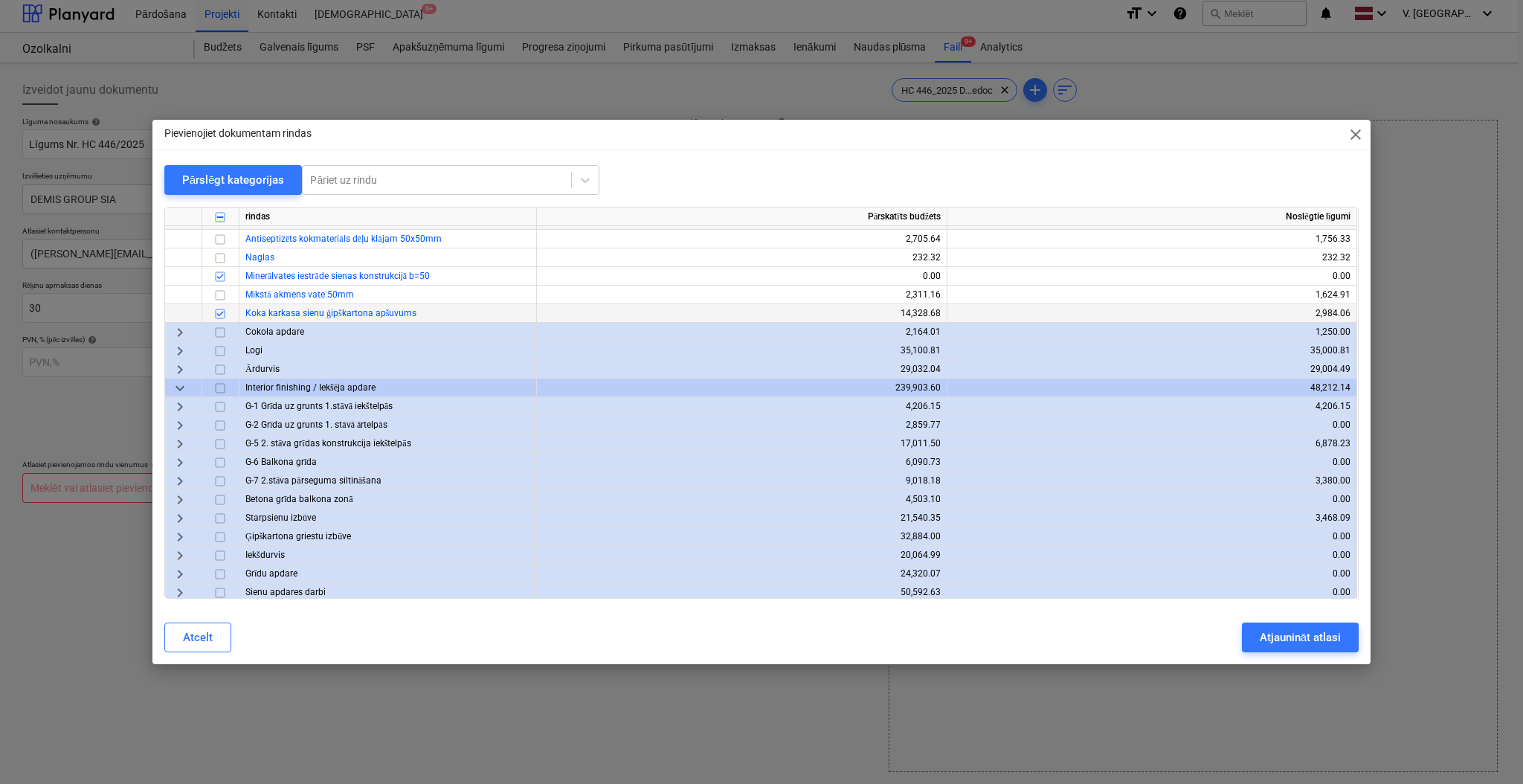
scroll to position [793, 0]
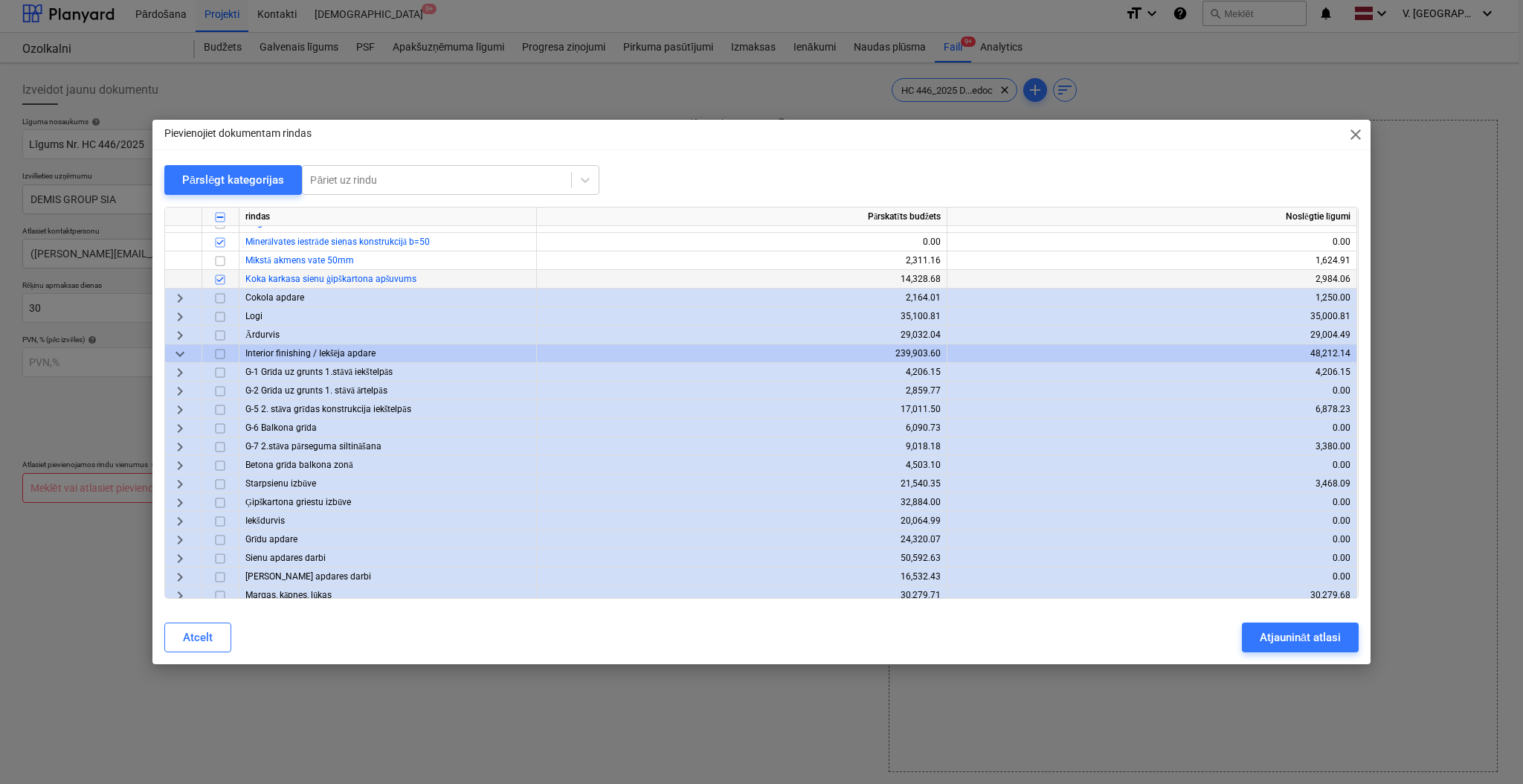
click at [181, 411] on span "keyboard_arrow_right" at bounding box center [179, 409] width 18 height 18
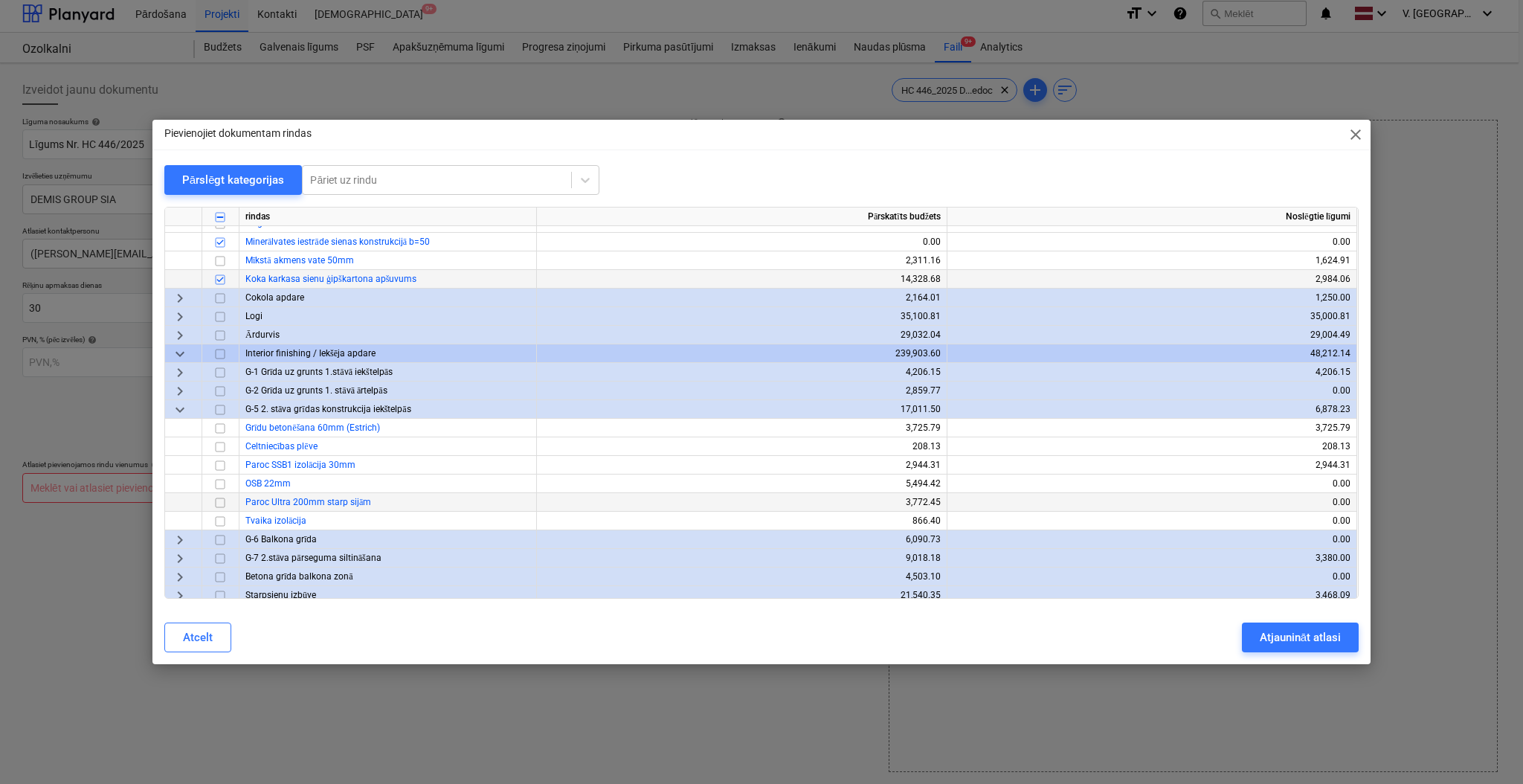
click at [249, 504] on span "Paroc Ultra 200mm starp sijām" at bounding box center [308, 501] width 126 height 10
click at [222, 504] on input "checkbox" at bounding box center [220, 503] width 18 height 18
click at [226, 522] on input "checkbox" at bounding box center [220, 521] width 18 height 18
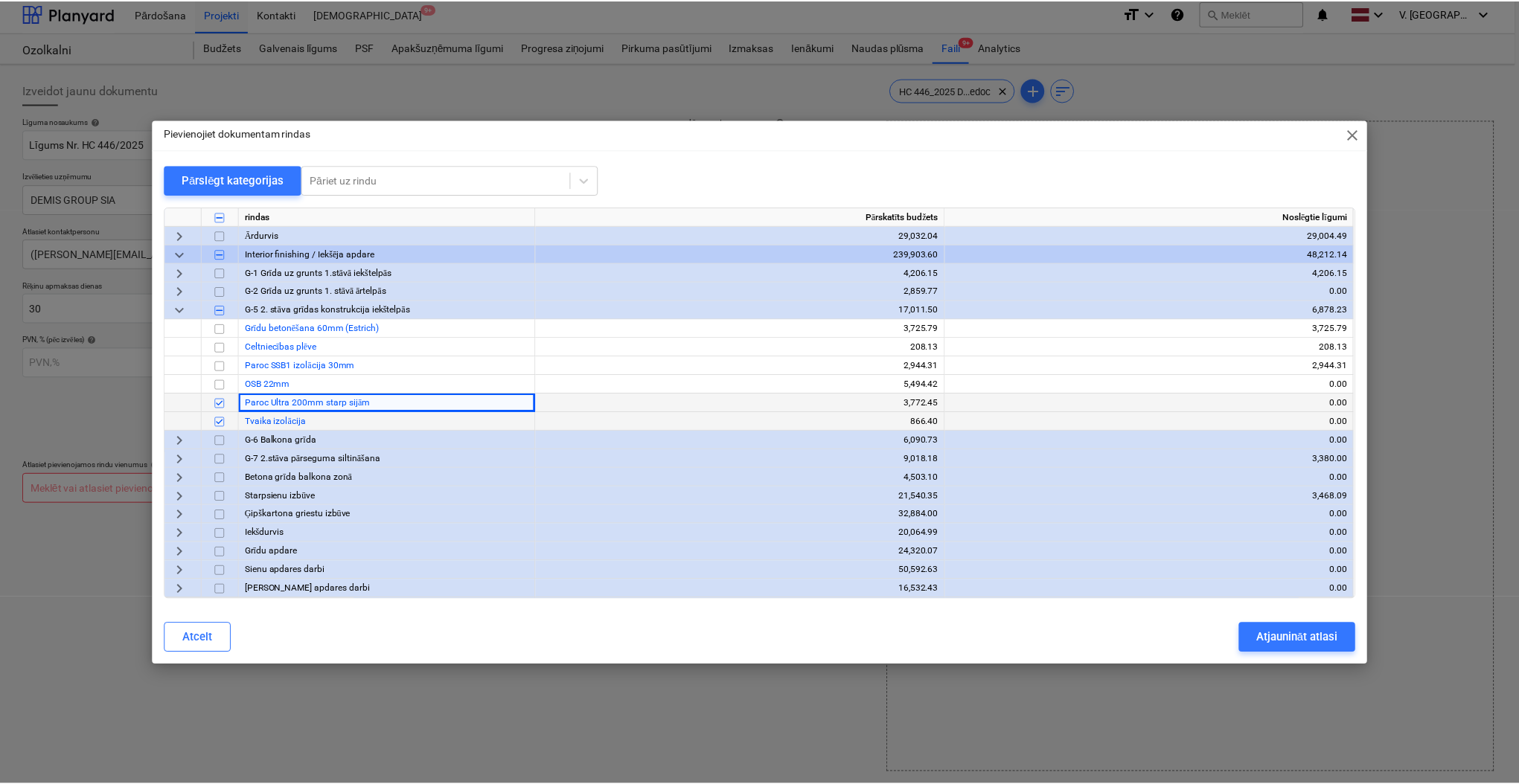
scroll to position [991, 0]
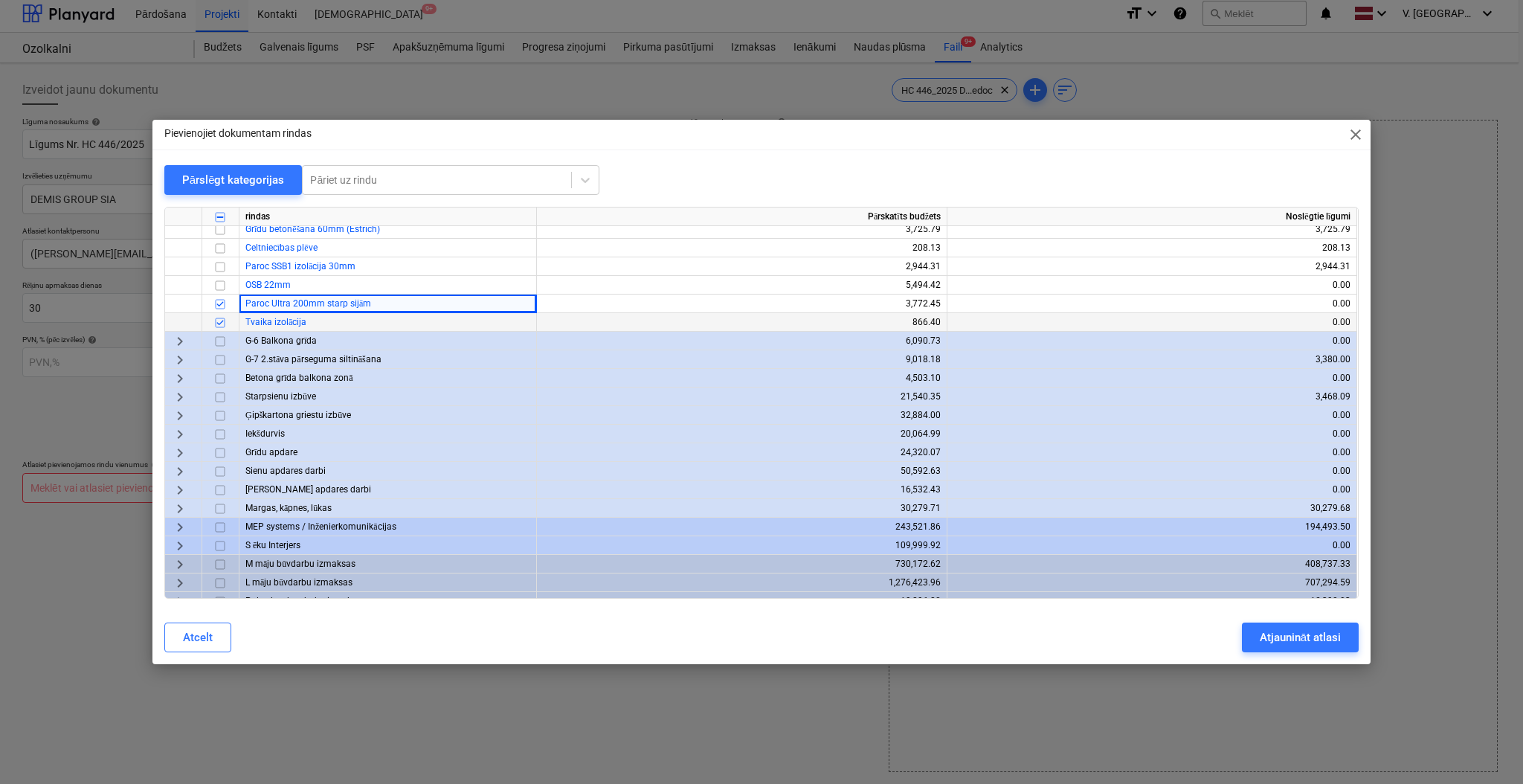
click at [176, 357] on span "keyboard_arrow_right" at bounding box center [179, 360] width 18 height 18
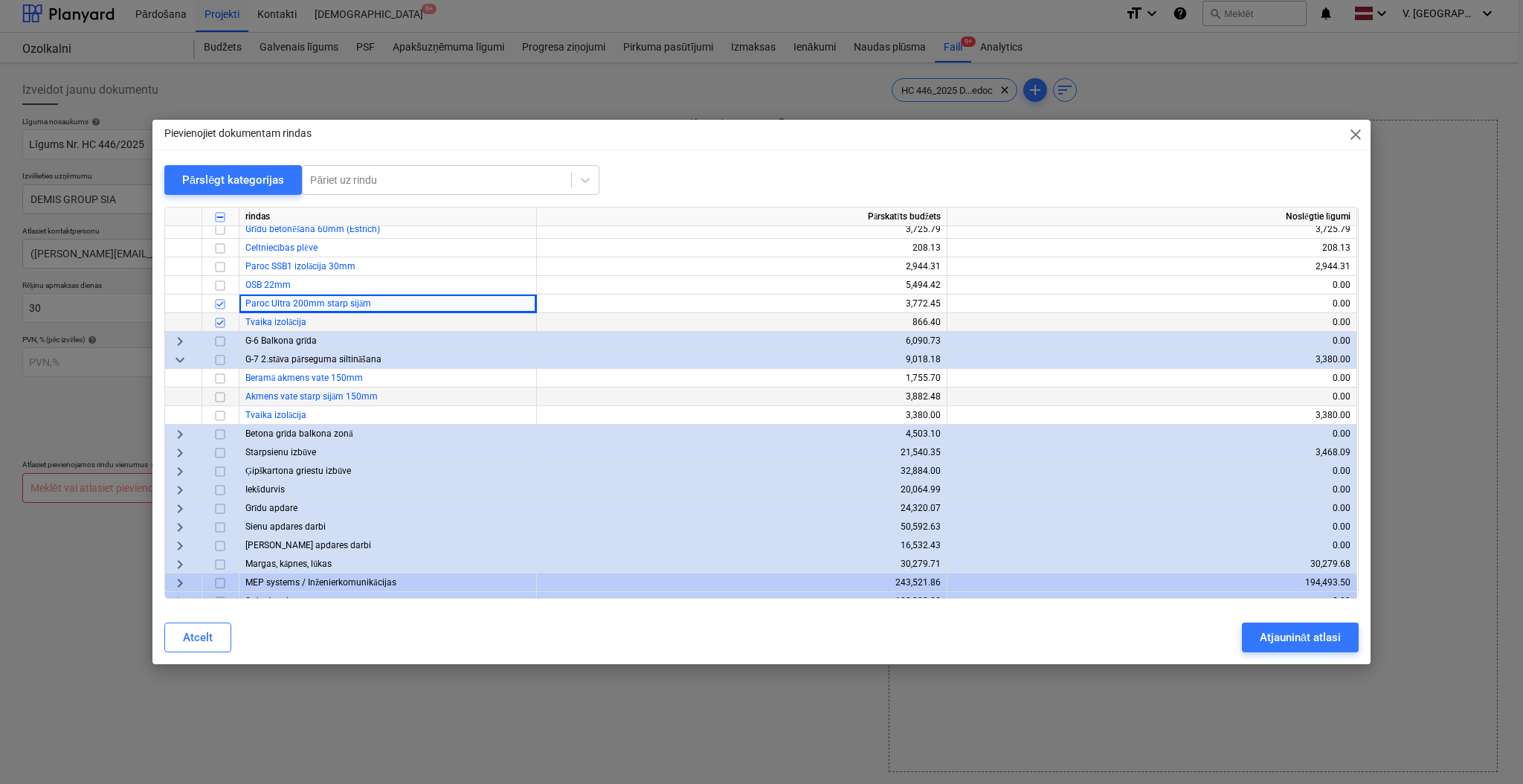
click at [224, 399] on input "checkbox" at bounding box center [220, 397] width 18 height 18
click at [224, 417] on input "checkbox" at bounding box center [220, 416] width 18 height 18
click at [176, 451] on span "keyboard_arrow_right" at bounding box center [179, 452] width 18 height 18
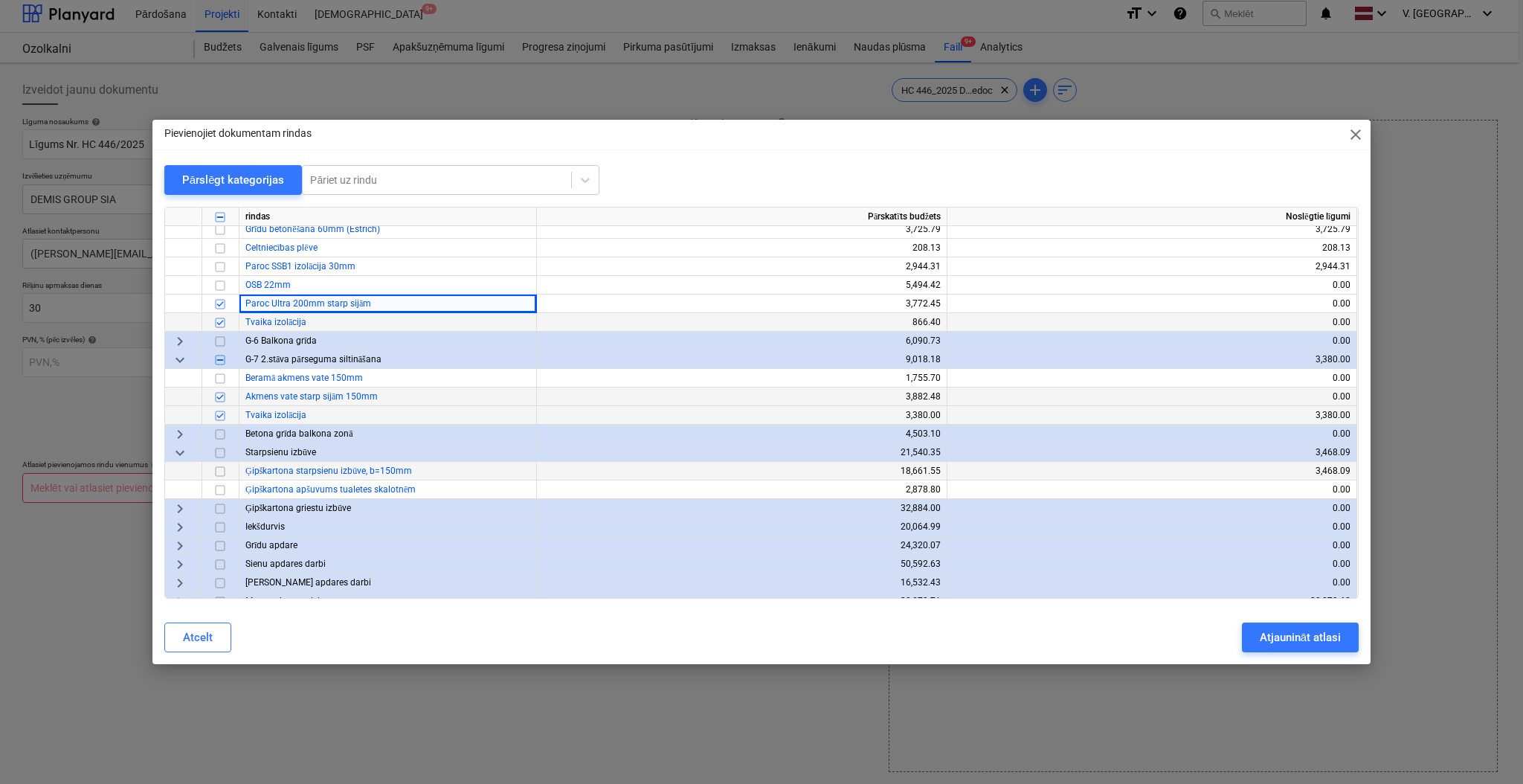
click at [221, 468] on input "checkbox" at bounding box center [220, 471] width 18 height 18
click at [221, 493] on input "checkbox" at bounding box center [220, 490] width 18 height 18
click at [183, 509] on span "keyboard_arrow_right" at bounding box center [179, 508] width 18 height 18
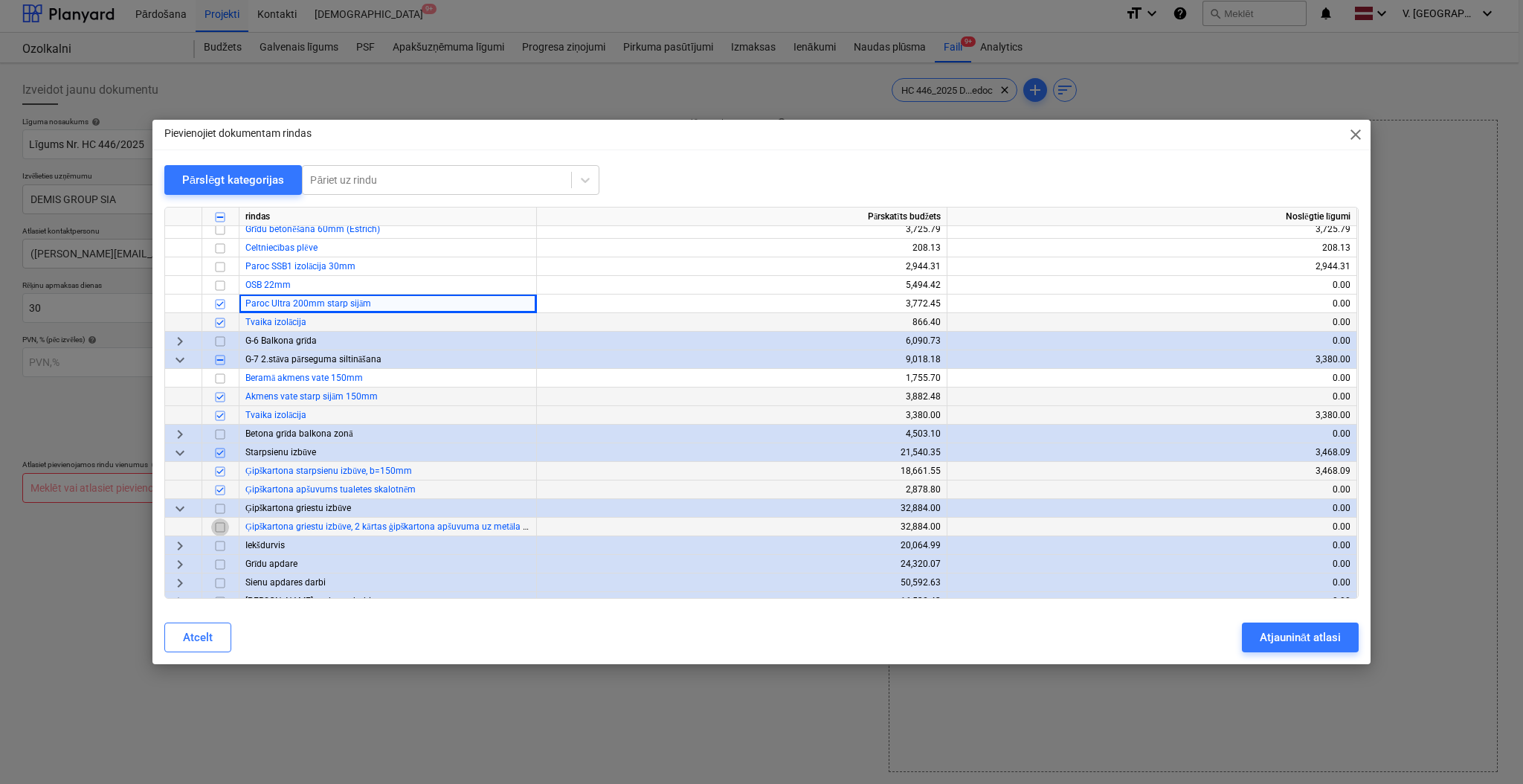
click at [218, 528] on input "checkbox" at bounding box center [220, 527] width 18 height 18
click at [1287, 642] on div "Atjaunināt atlasi" at bounding box center [1301, 637] width 81 height 19
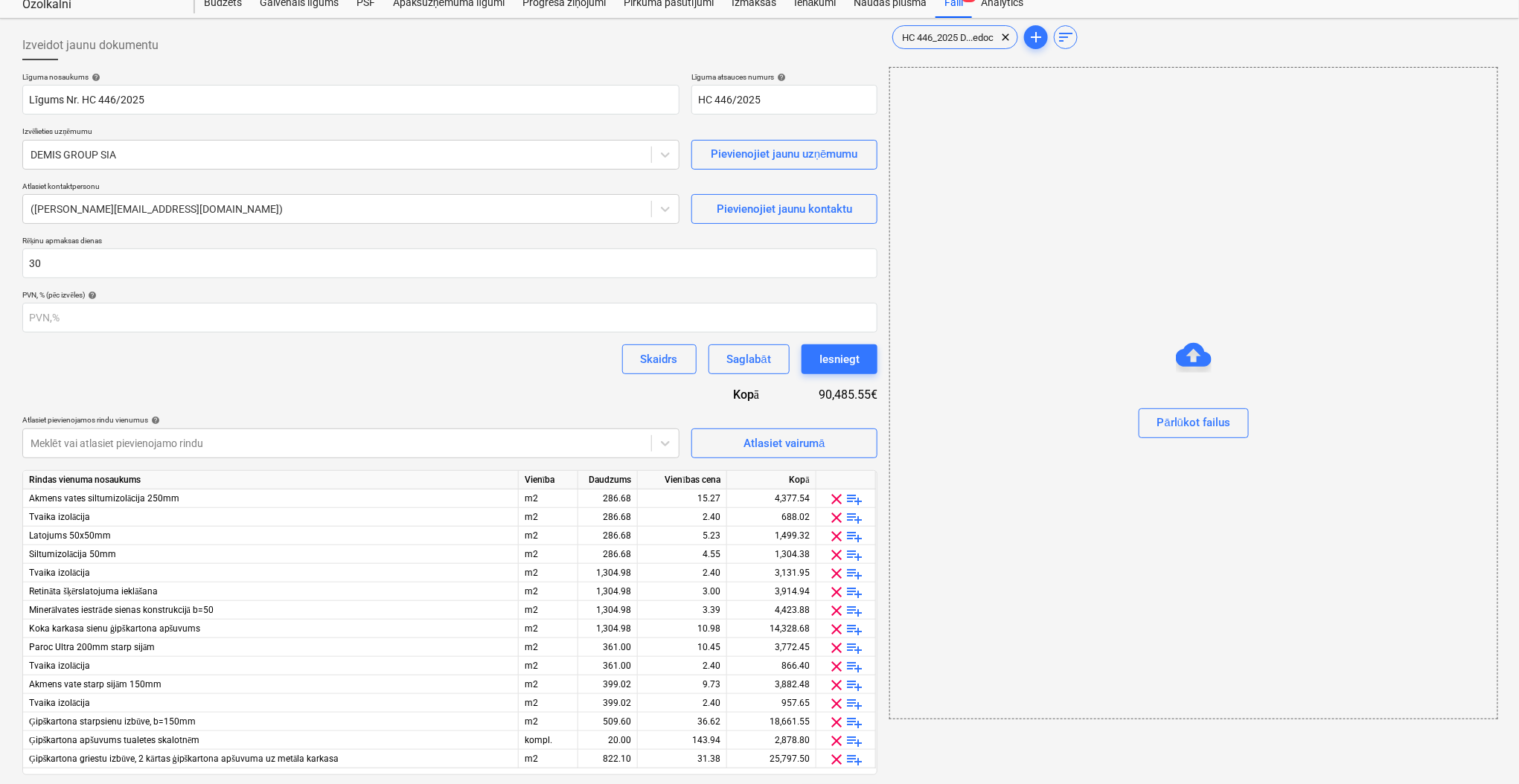
scroll to position [93, 0]
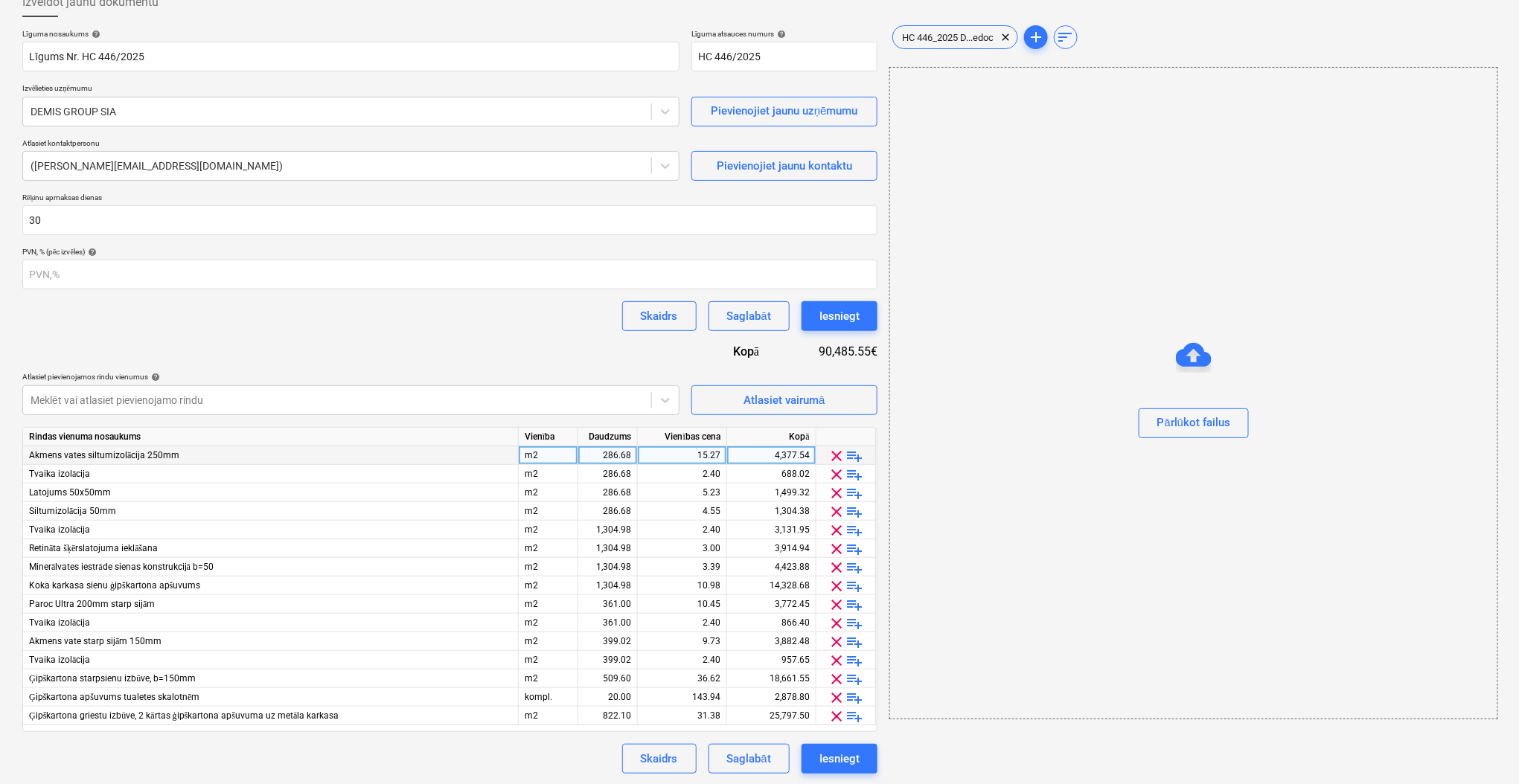
click at [553, 455] on div "m2" at bounding box center [548, 455] width 60 height 19
type input "kompl"
click at [554, 455] on input "kompl" at bounding box center [548, 455] width 59 height 18
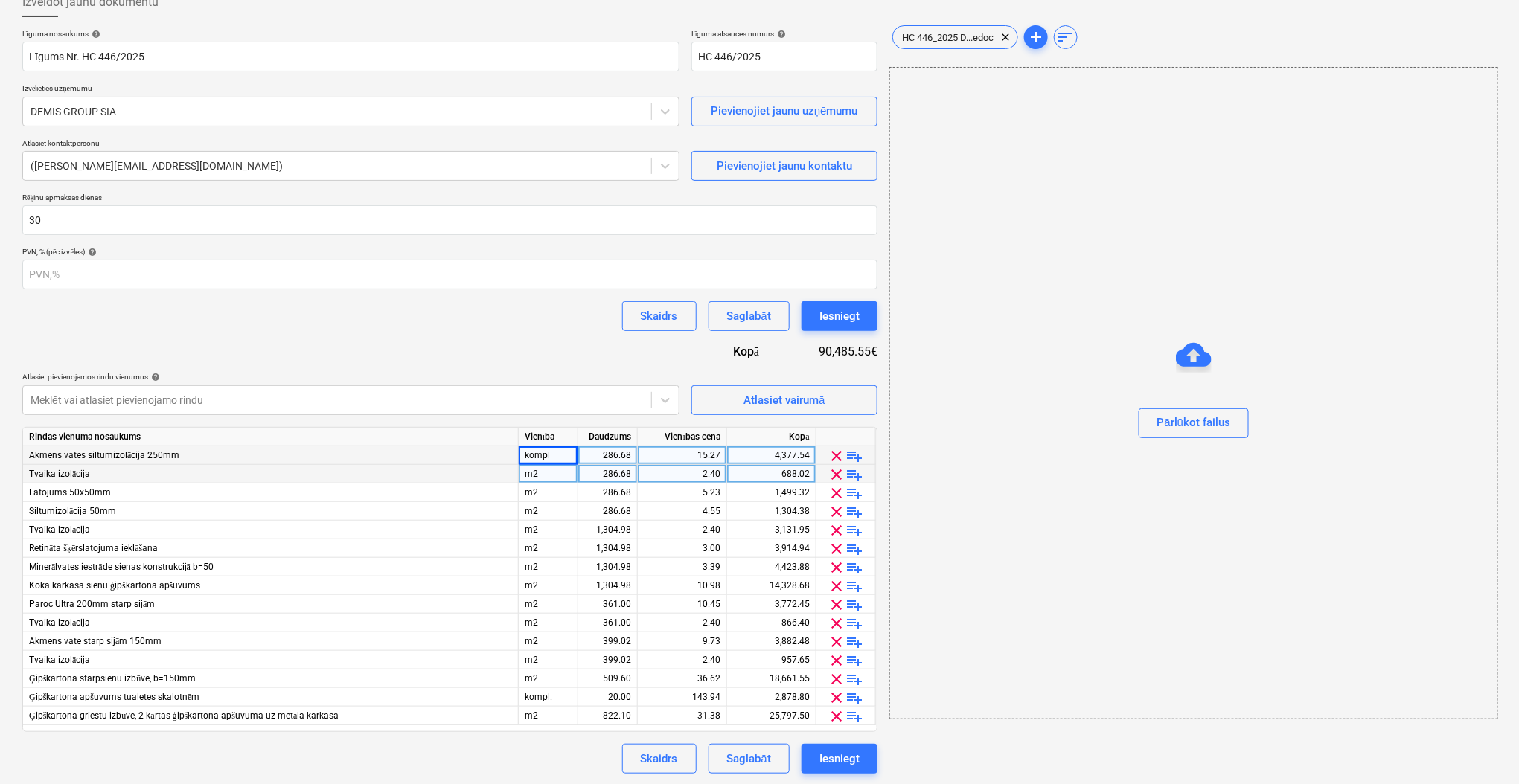
click at [549, 480] on div "m2" at bounding box center [548, 474] width 60 height 19
click at [548, 481] on input "kompl" at bounding box center [548, 473] width 59 height 18
click at [543, 490] on div "m2" at bounding box center [548, 493] width 60 height 19
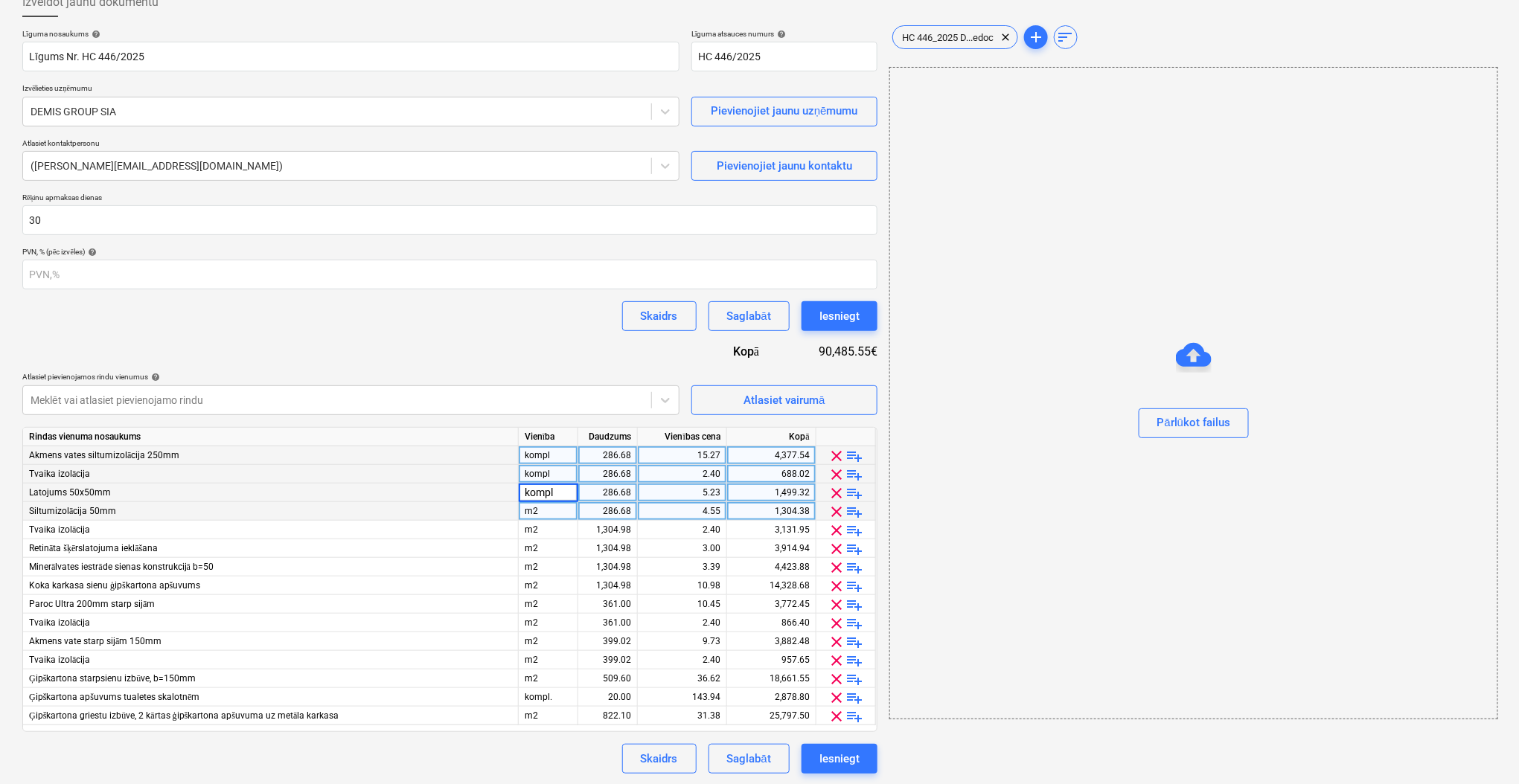
click at [546, 506] on div "m2" at bounding box center [548, 511] width 60 height 19
type input "kompl"
click at [548, 527] on div "m2" at bounding box center [548, 530] width 60 height 19
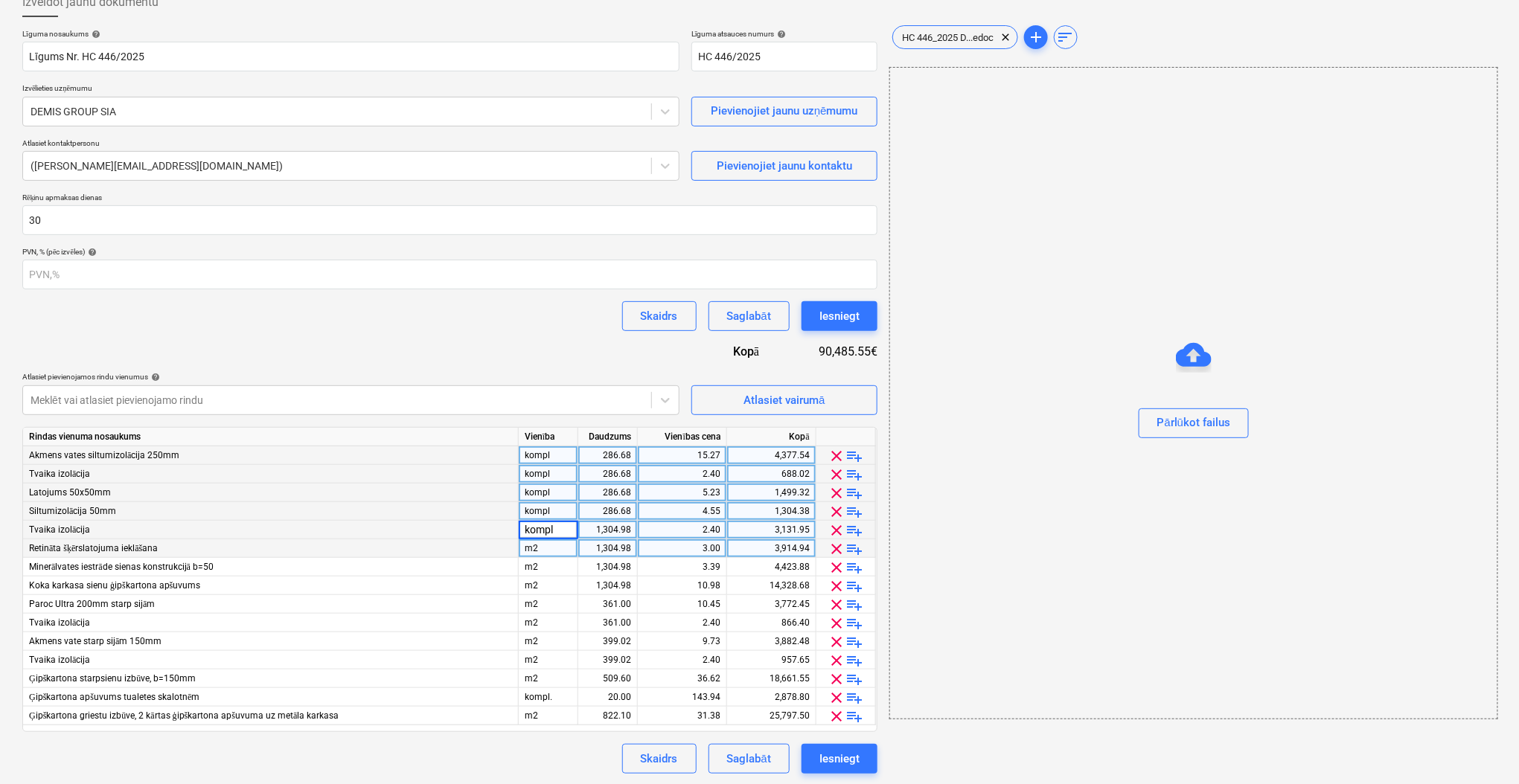
click at [546, 552] on div "m2" at bounding box center [548, 549] width 60 height 19
type input "kompl"
click at [545, 564] on div "m2" at bounding box center [548, 567] width 60 height 19
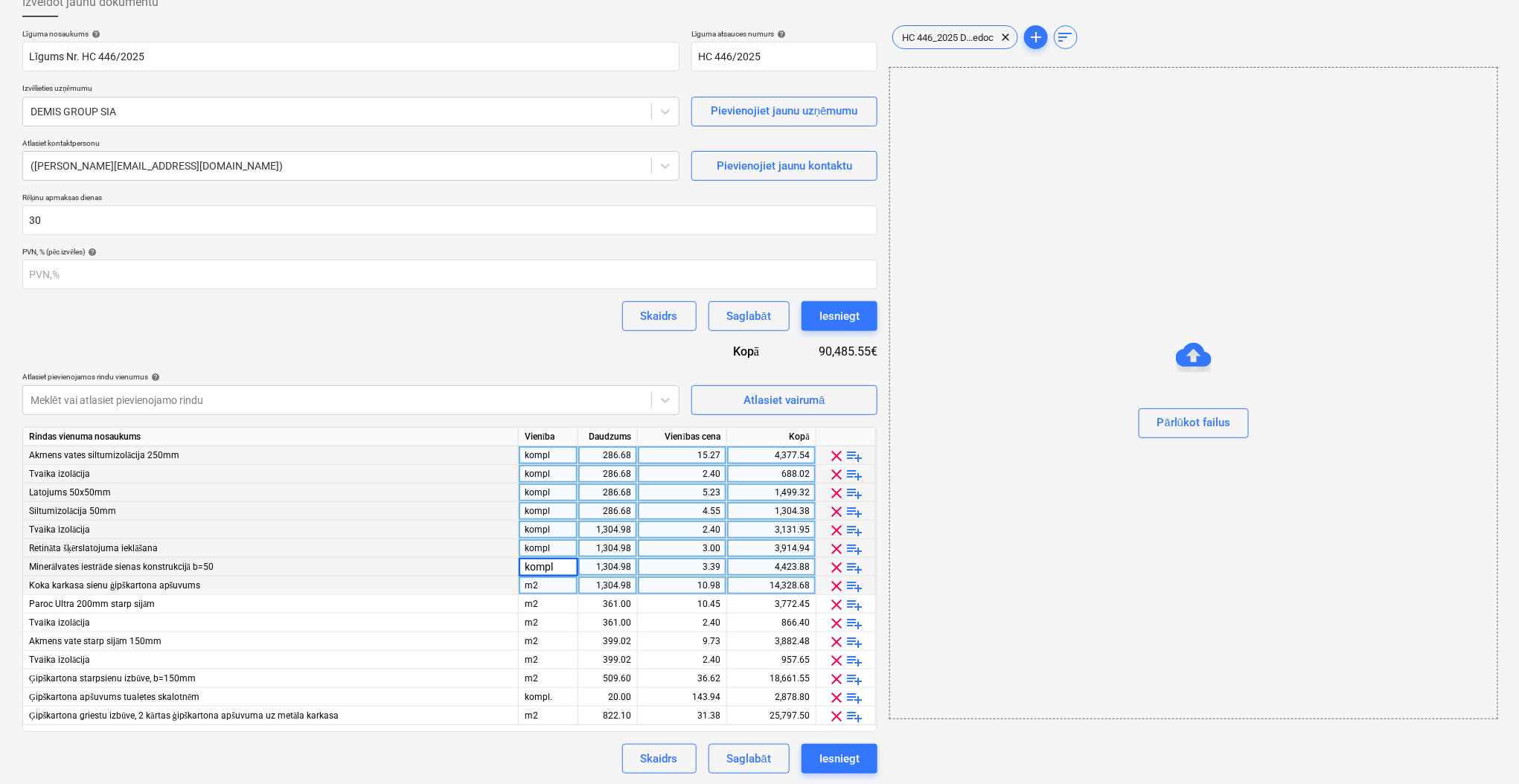
click at [544, 588] on div "m2" at bounding box center [548, 586] width 60 height 19
type input "kompl"
click at [543, 605] on div "m2" at bounding box center [548, 605] width 60 height 19
type input "kompl"
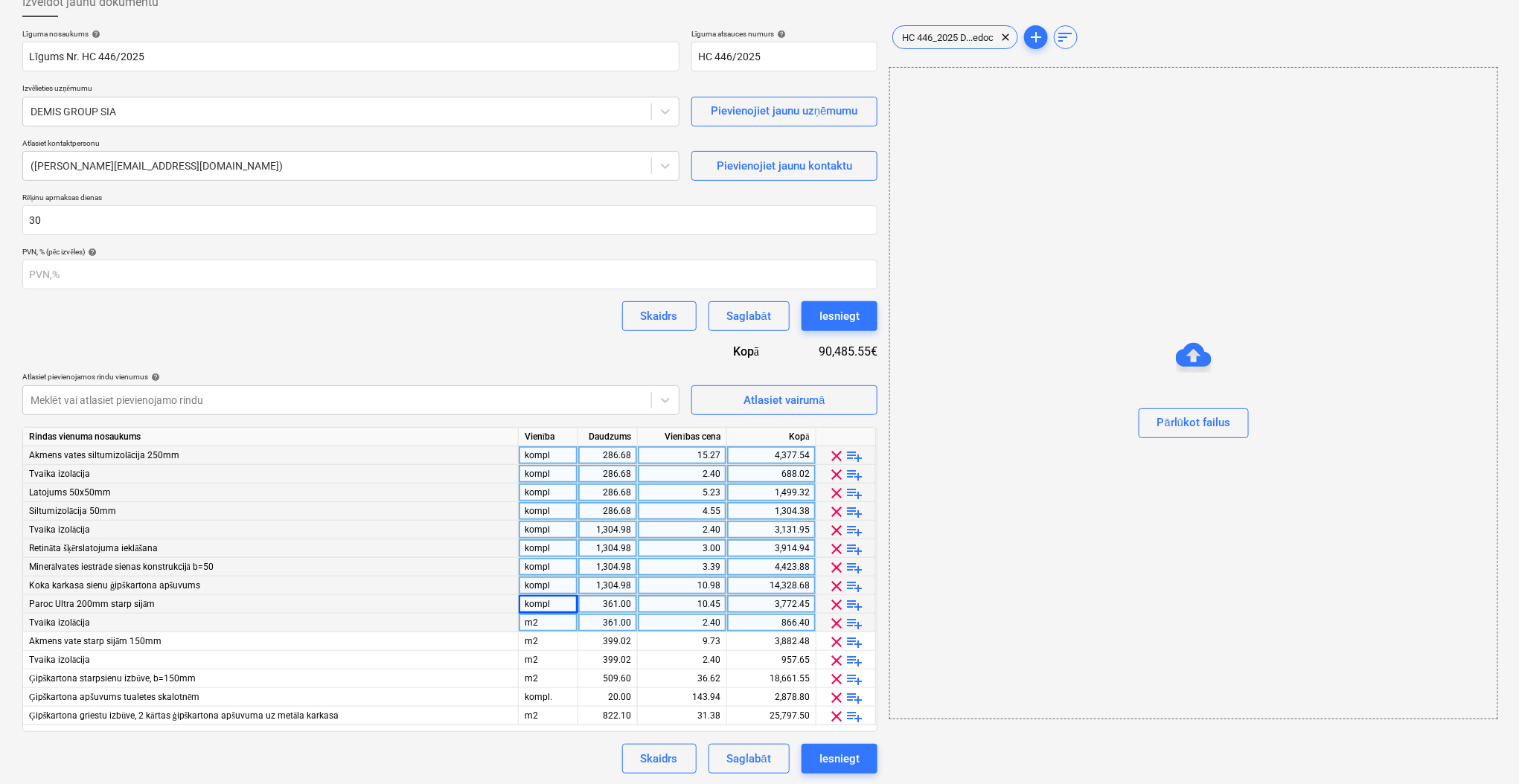
click at [543, 626] on div "m2" at bounding box center [548, 623] width 60 height 19
click at [543, 636] on div "m2" at bounding box center [548, 642] width 60 height 19
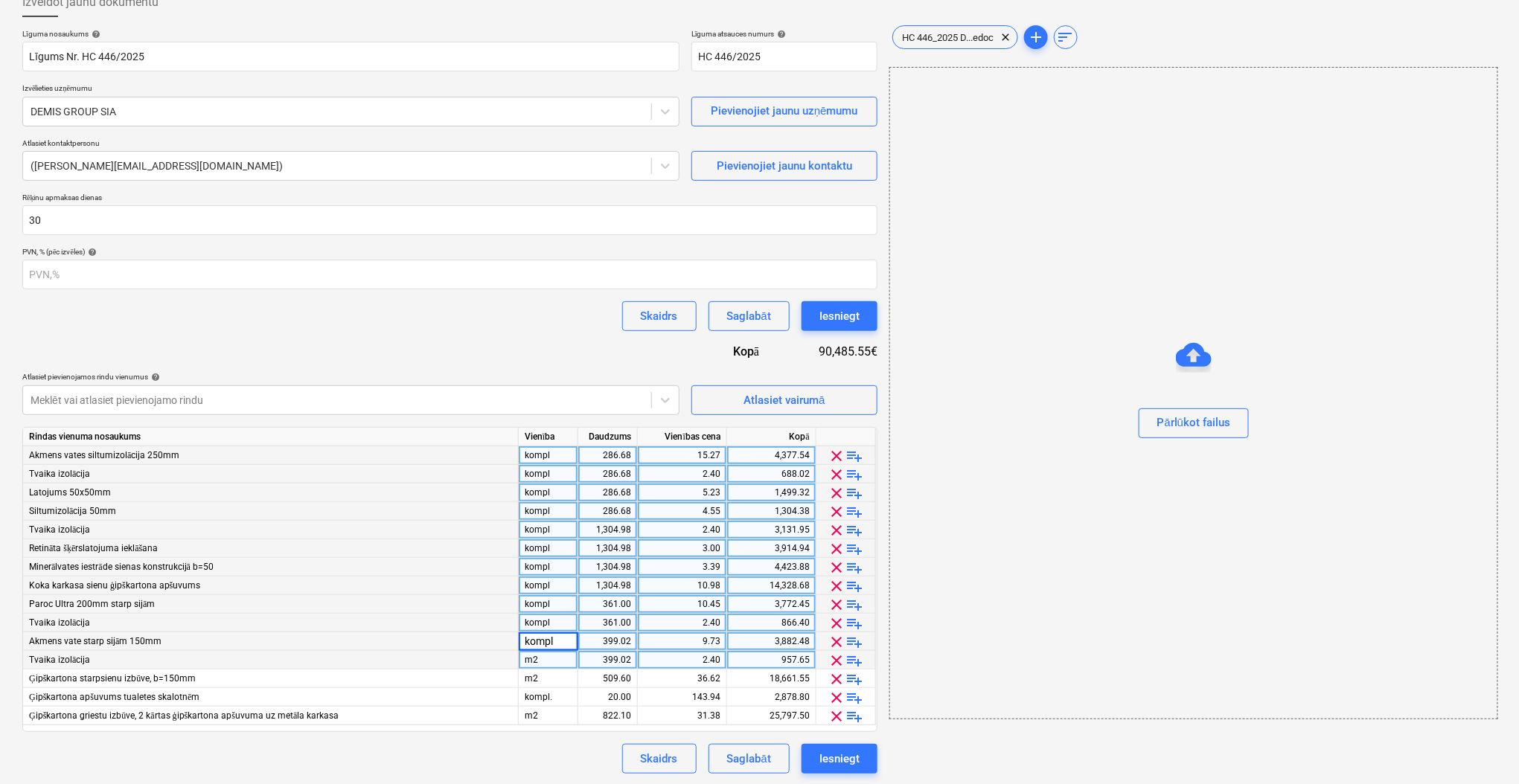
click at [546, 663] on div "m2" at bounding box center [548, 660] width 60 height 19
click at [546, 673] on div "m2" at bounding box center [548, 678] width 60 height 19
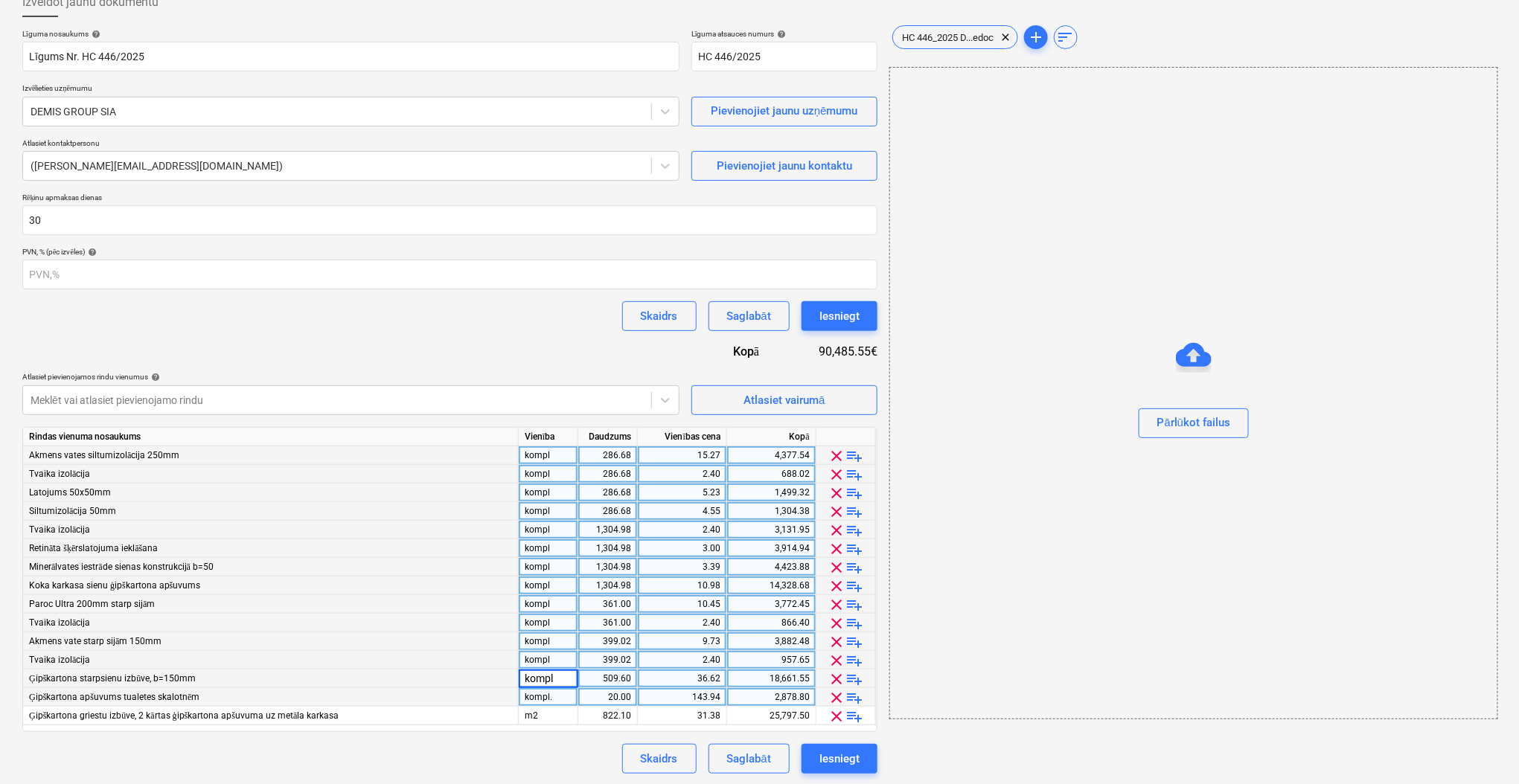
click at [546, 699] on div "kompl." at bounding box center [548, 697] width 60 height 19
type input "kompl"
click at [546, 716] on div "m2" at bounding box center [548, 716] width 60 height 19
click at [498, 739] on div "Līguma nosaukums help Līgums Nr. HC 446/2025 Līguma atsauces numurs help HC 446…" at bounding box center [450, 401] width 855 height 744
click at [630, 451] on div "286.68" at bounding box center [607, 455] width 47 height 19
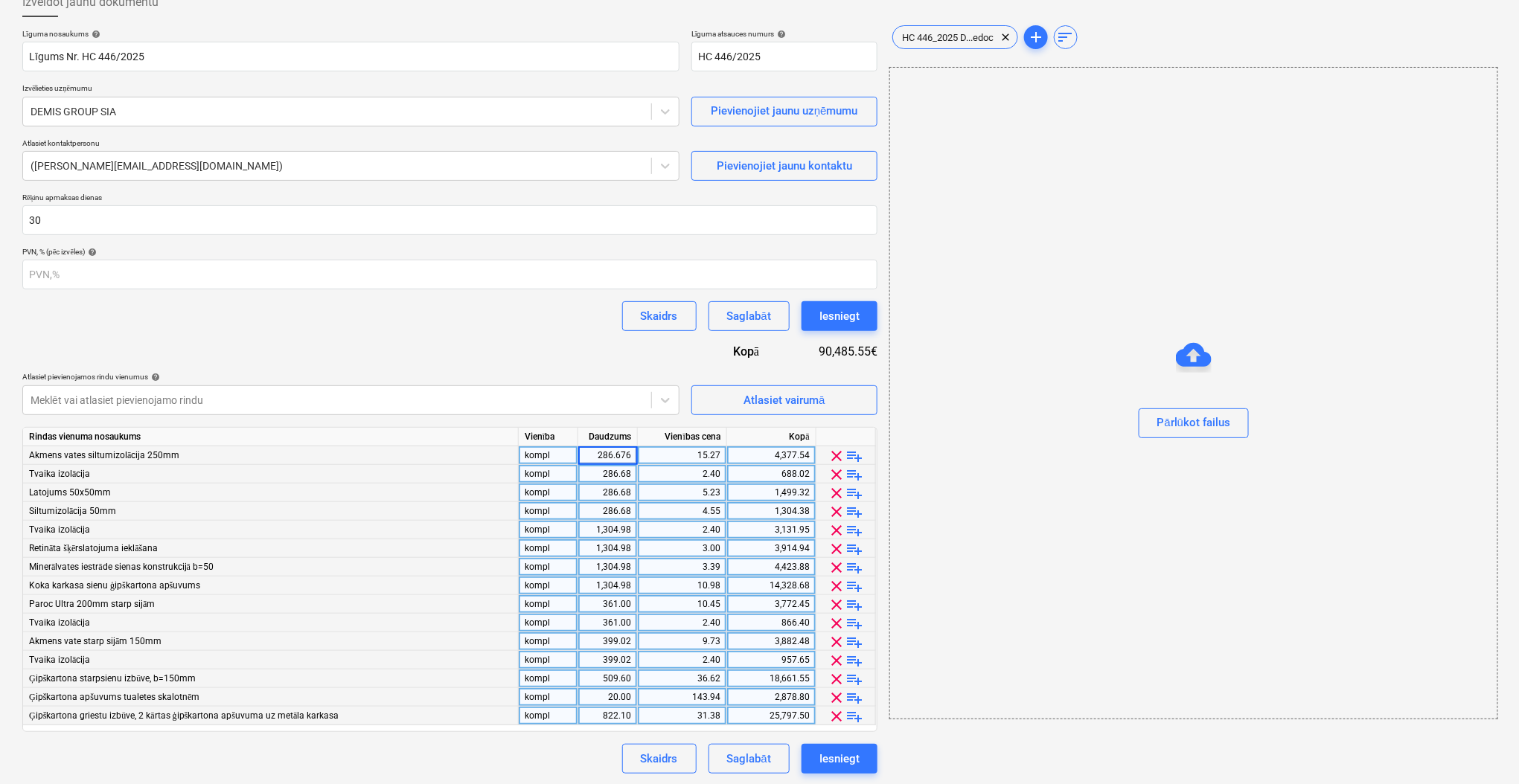
type input "1"
click at [627, 471] on div "286.68" at bounding box center [607, 474] width 47 height 19
type input "1"
click at [620, 483] on div "286.68" at bounding box center [607, 493] width 47 height 19
click at [620, 506] on div "286.68" at bounding box center [607, 511] width 47 height 19
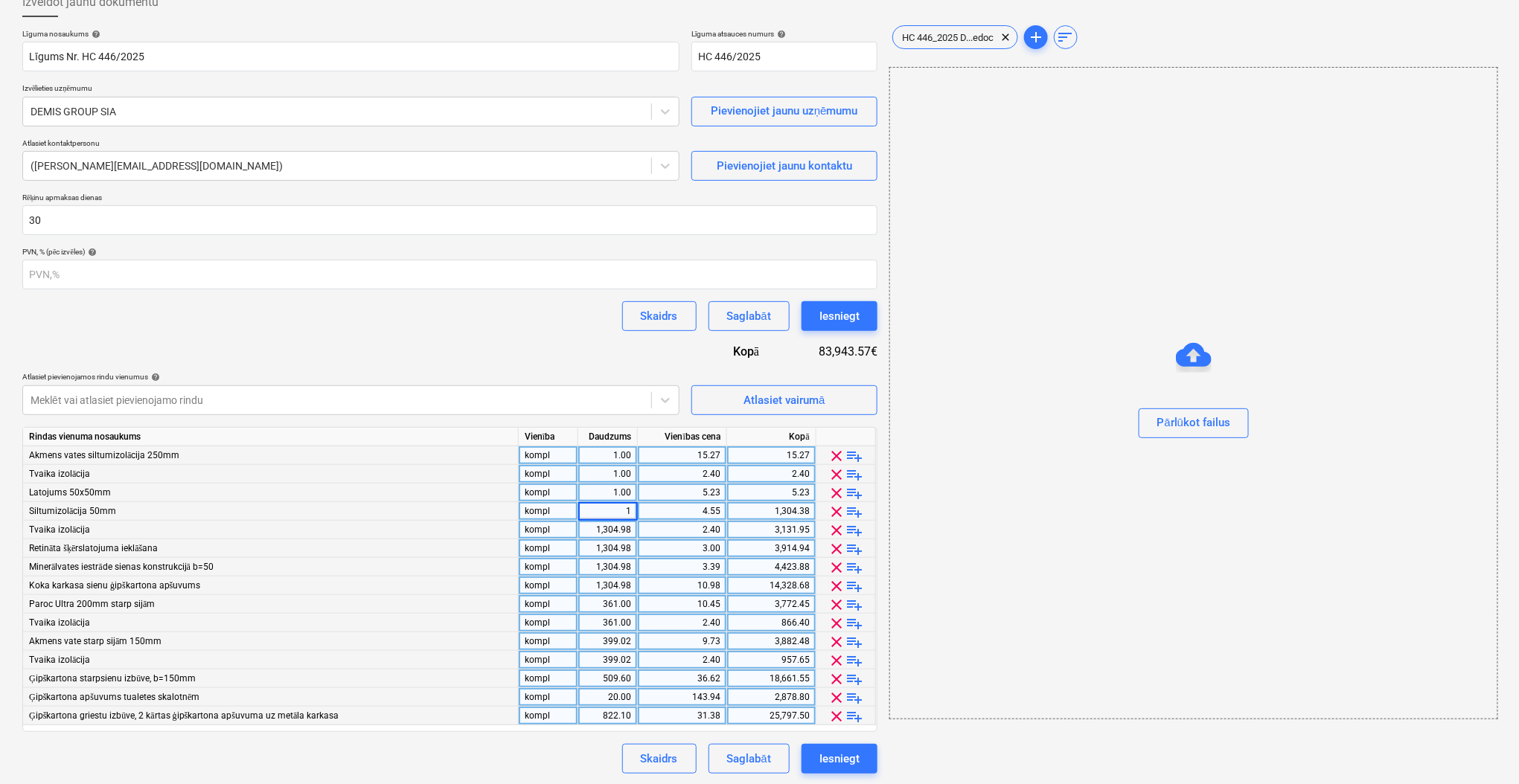
click at [620, 529] on div "1,304.98" at bounding box center [607, 530] width 47 height 19
click at [619, 555] on div "1,304.98" at bounding box center [607, 549] width 47 height 19
click at [615, 570] on div "1,304.98" at bounding box center [607, 567] width 47 height 19
click at [615, 587] on div "1,304.98" at bounding box center [607, 586] width 47 height 19
type input "1"
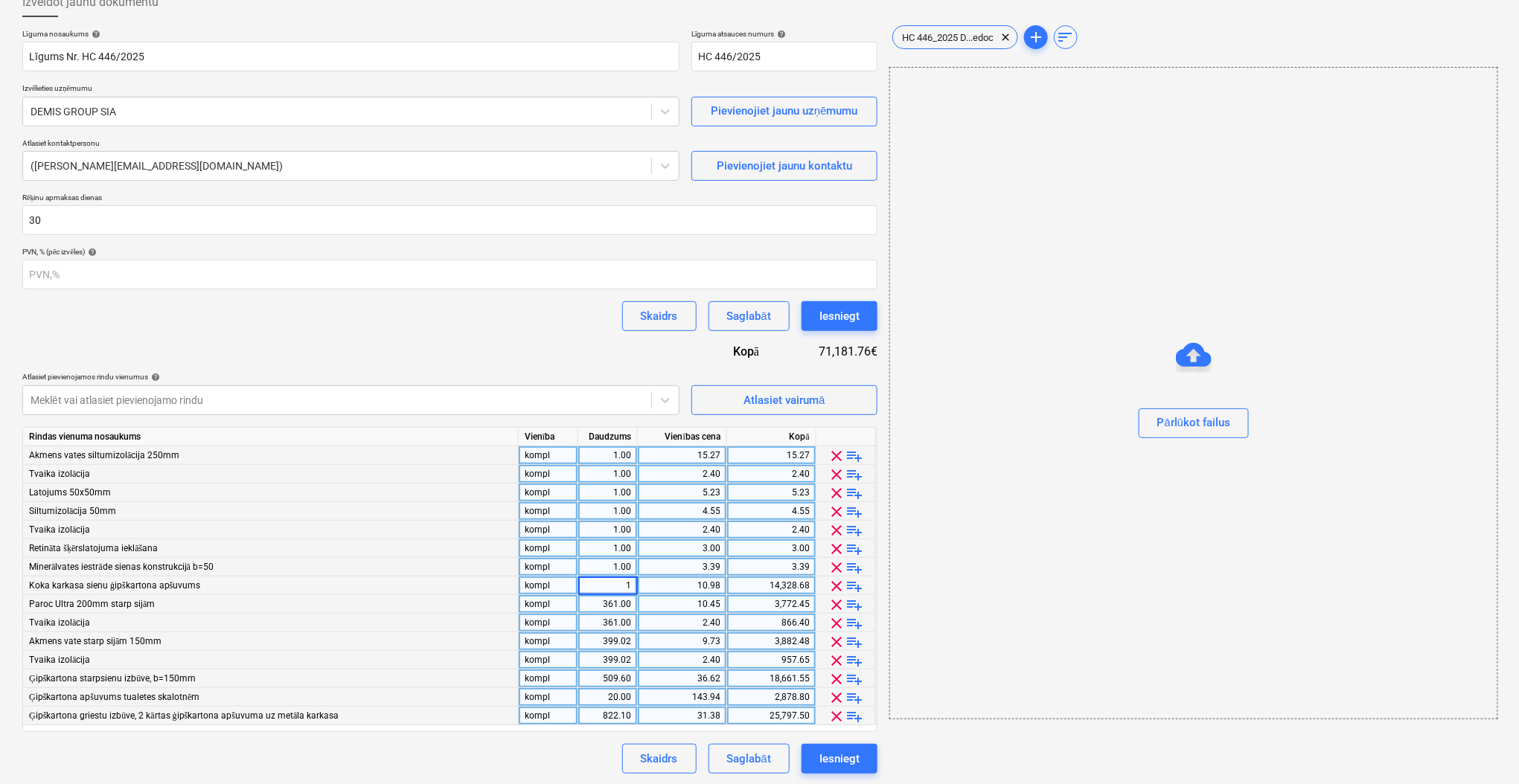
click at [615, 606] on div "361.00" at bounding box center [607, 605] width 47 height 19
click at [617, 620] on div "361.00" at bounding box center [607, 623] width 47 height 19
click at [619, 643] on div "399.02" at bounding box center [607, 642] width 47 height 19
click at [620, 659] on div "399.02" at bounding box center [607, 660] width 47 height 19
click at [620, 678] on div "509.60" at bounding box center [607, 678] width 47 height 19
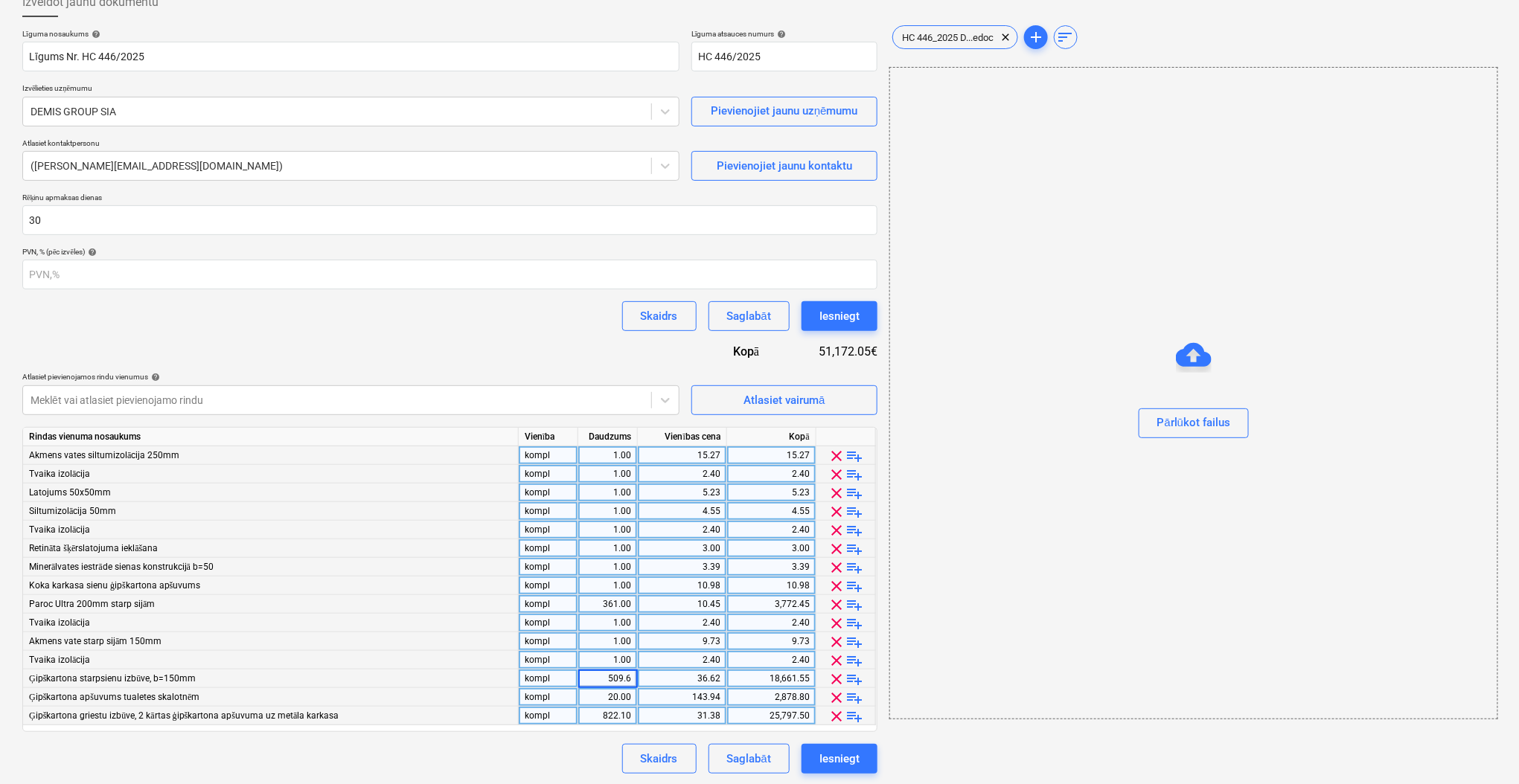
type input "1"
click at [619, 699] on div "20.00" at bounding box center [607, 697] width 47 height 19
type input "1"
click at [617, 713] on div "822.10" at bounding box center [607, 716] width 47 height 19
click at [588, 734] on div "Līguma nosaukums help Līgums Nr. HC 446/2025 Līguma atsauces numurs help HC 446…" at bounding box center [450, 401] width 855 height 744
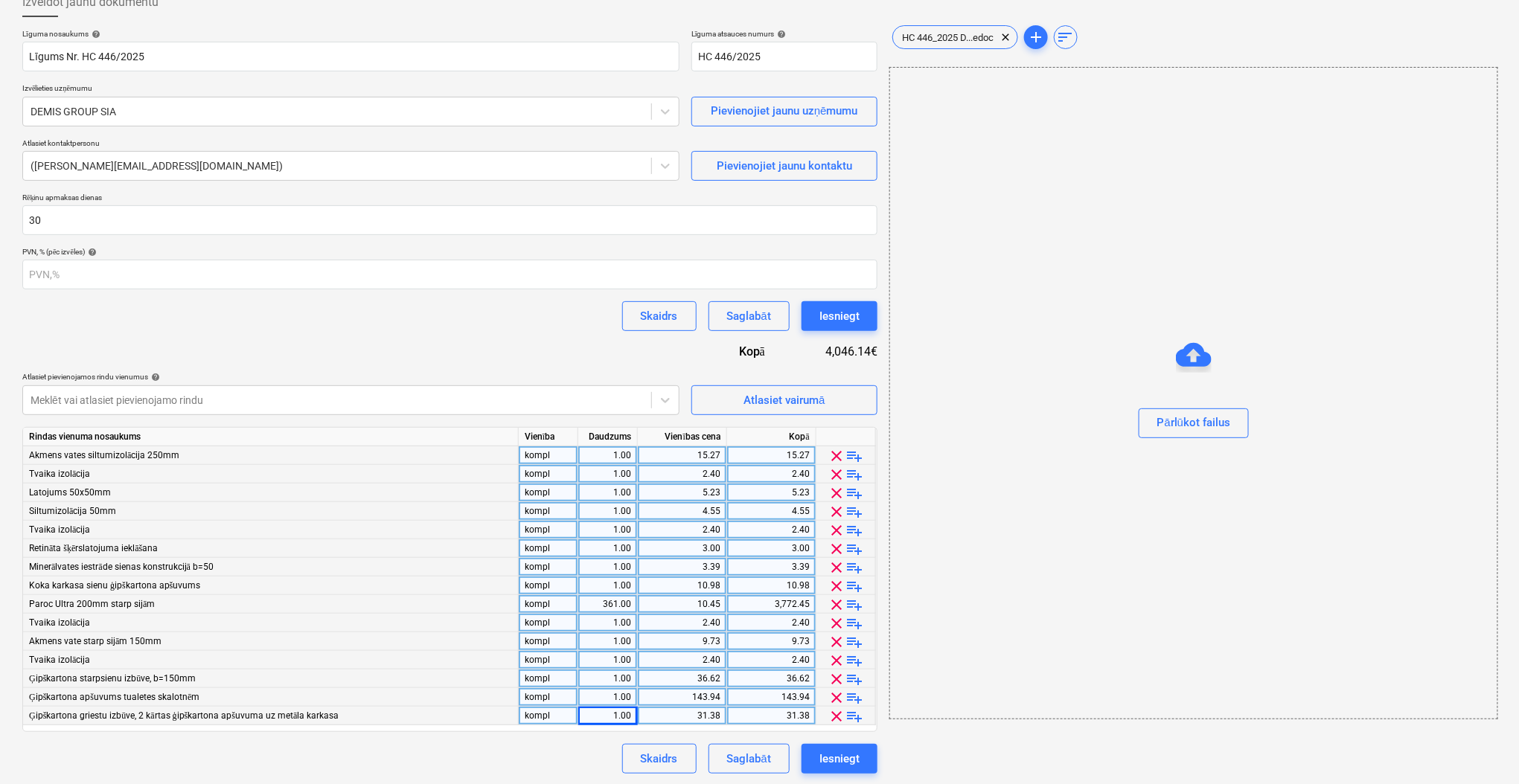
click at [700, 460] on div "15.27" at bounding box center [682, 455] width 77 height 19
click at [613, 607] on div "361.00" at bounding box center [607, 605] width 47 height 19
click at [684, 568] on div "3.39" at bounding box center [682, 567] width 77 height 19
click at [687, 455] on div "15.27" at bounding box center [682, 455] width 77 height 19
type input "2275"
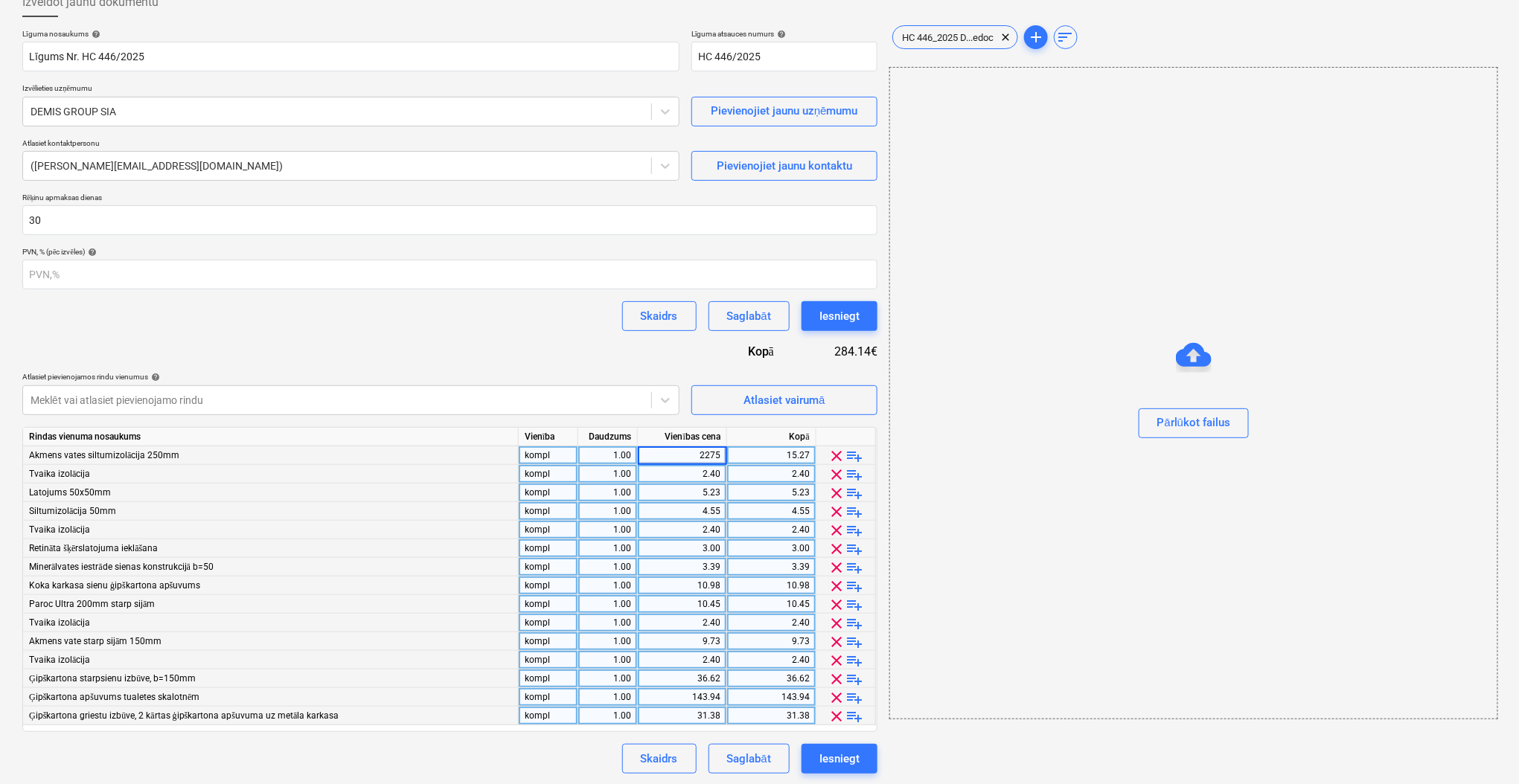
click at [704, 467] on div "2.40" at bounding box center [682, 474] width 77 height 19
type input "263.75"
click at [700, 470] on input "263.75" at bounding box center [682, 473] width 89 height 18
click at [703, 493] on div "5.23" at bounding box center [682, 493] width 77 height 19
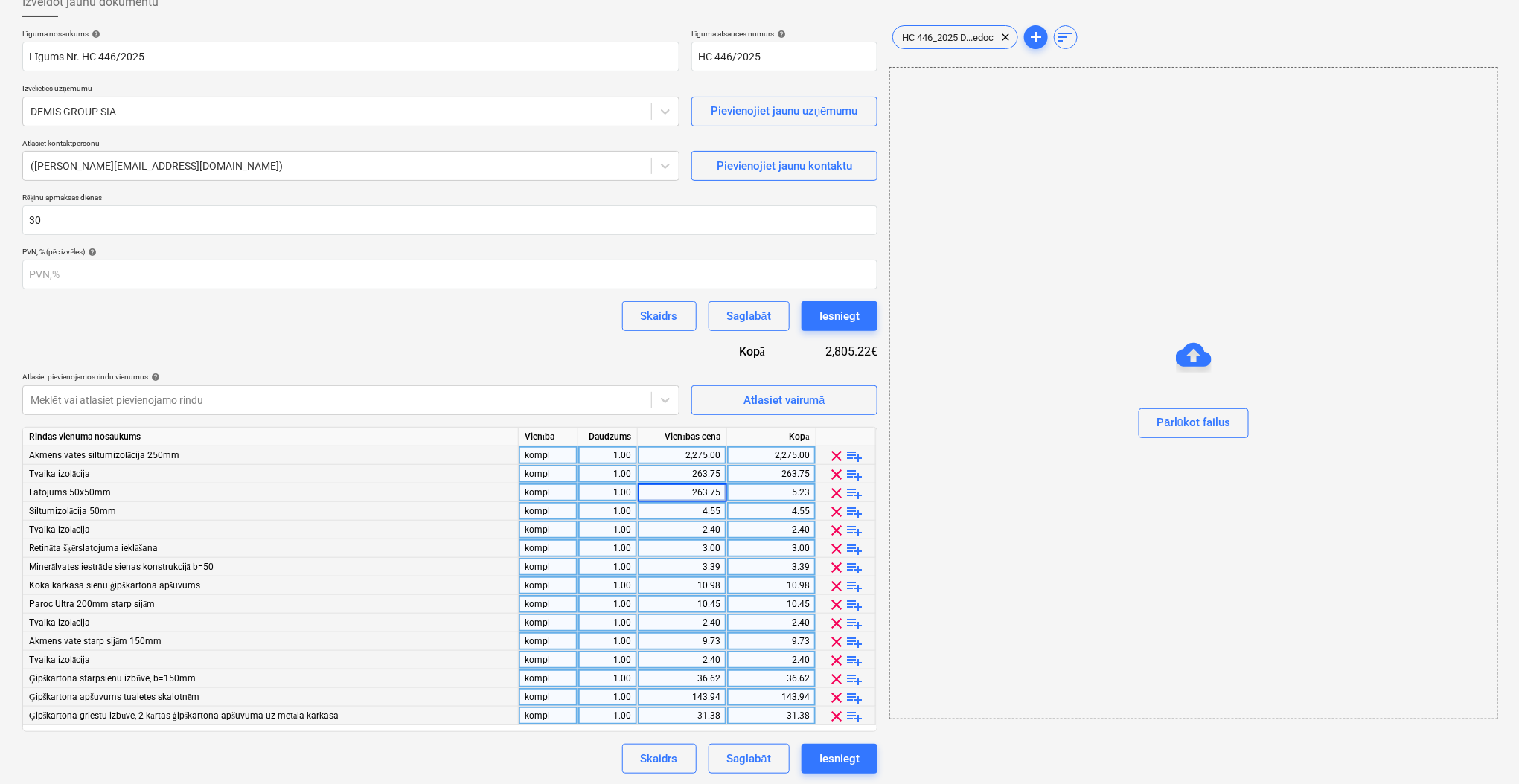
click at [703, 509] on div "4.55" at bounding box center [682, 511] width 77 height 19
click at [700, 530] on div "2.40" at bounding box center [682, 530] width 77 height 19
type input "5017.50"
click at [637, 352] on div "Līguma nosaukums help Līgums Nr. HC 446/2025 Līguma atsauces numurs help HC 446…" at bounding box center [450, 401] width 855 height 744
click at [683, 544] on div "3.00" at bounding box center [682, 549] width 77 height 19
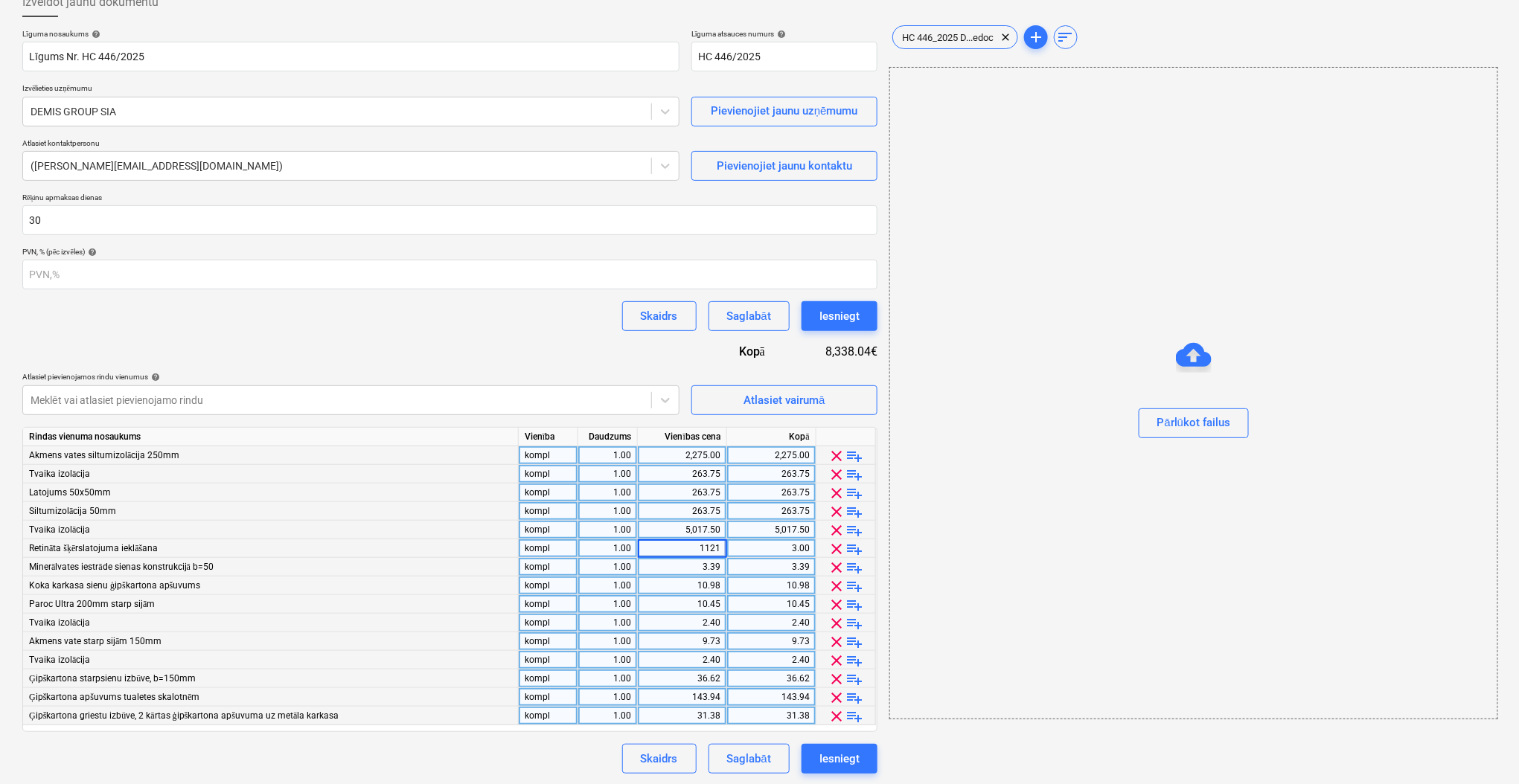
type input "11218"
click at [708, 573] on div "3.39" at bounding box center [682, 567] width 77 height 19
type input "11218"
click at [705, 589] on div "10.98" at bounding box center [682, 586] width 77 height 19
type input "11218"
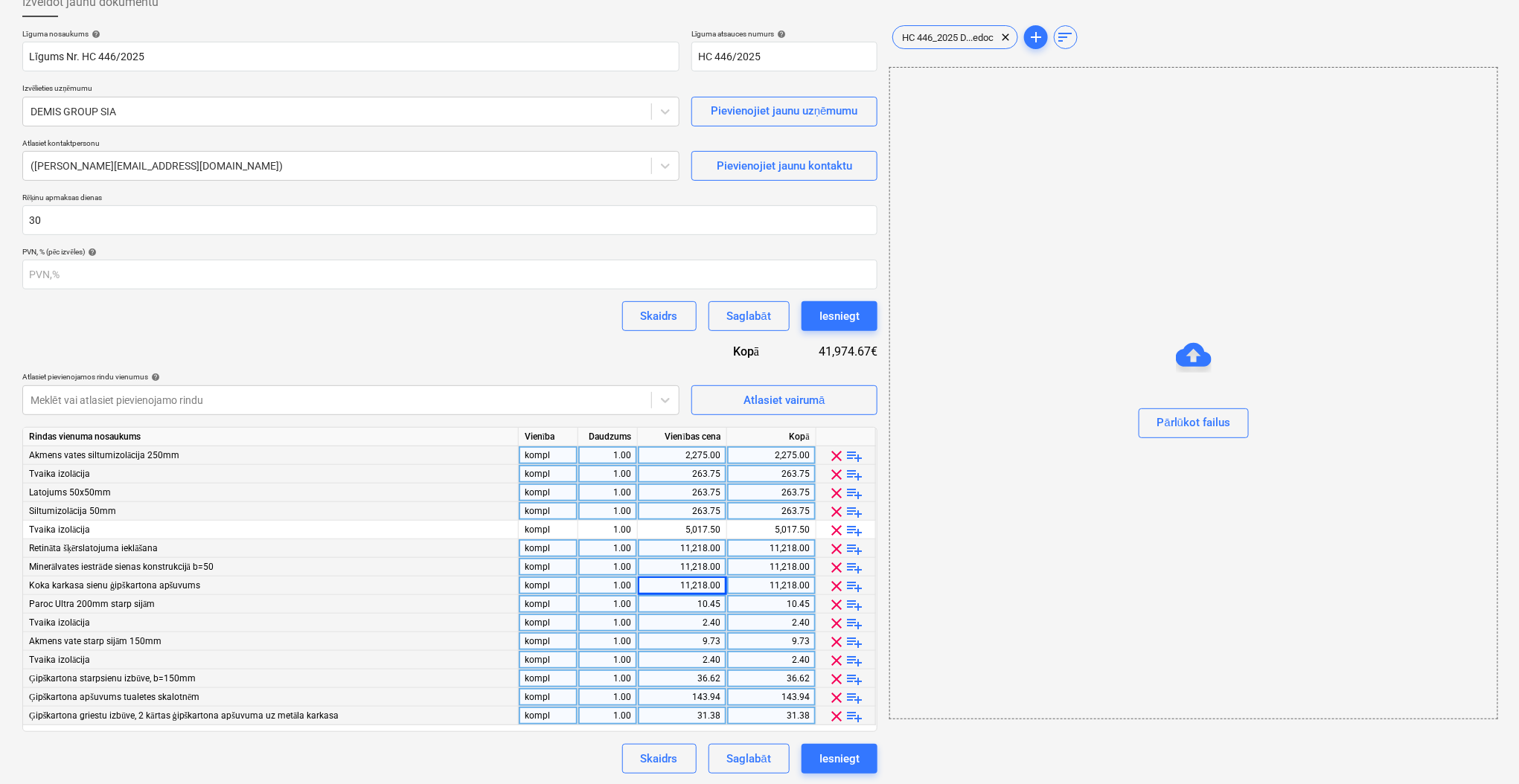
click at [705, 604] on div "10.45" at bounding box center [682, 605] width 77 height 19
type input "1087.5"
click at [691, 614] on div "2.40" at bounding box center [682, 623] width 77 height 19
click at [691, 601] on div "1,087.50" at bounding box center [682, 605] width 77 height 19
click at [696, 628] on div "2.40" at bounding box center [682, 623] width 77 height 19
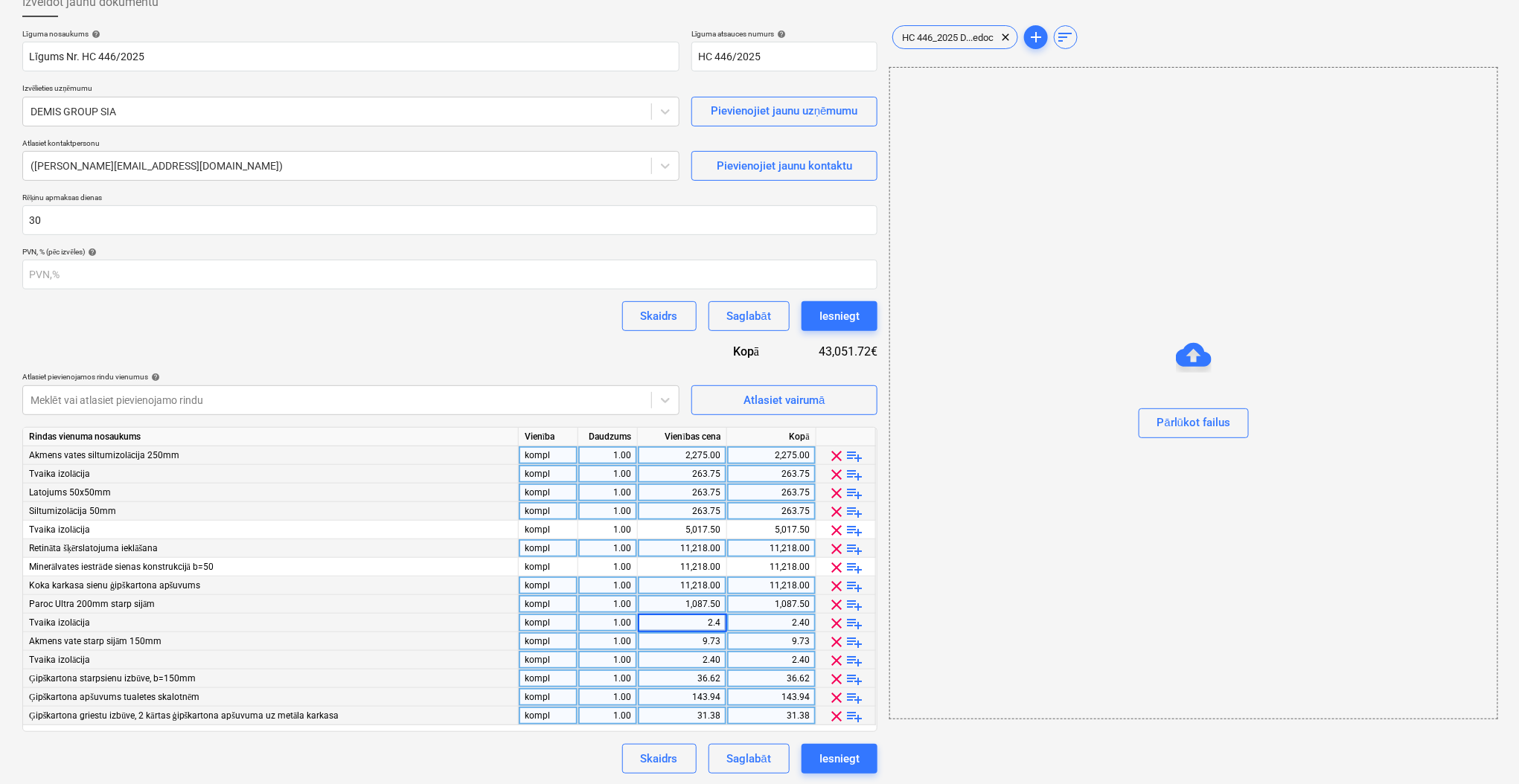
type input "1087.5"
click at [694, 643] on div "9.73" at bounding box center [682, 642] width 77 height 19
type input "263.75"
click at [694, 643] on input "263.75" at bounding box center [682, 641] width 89 height 18
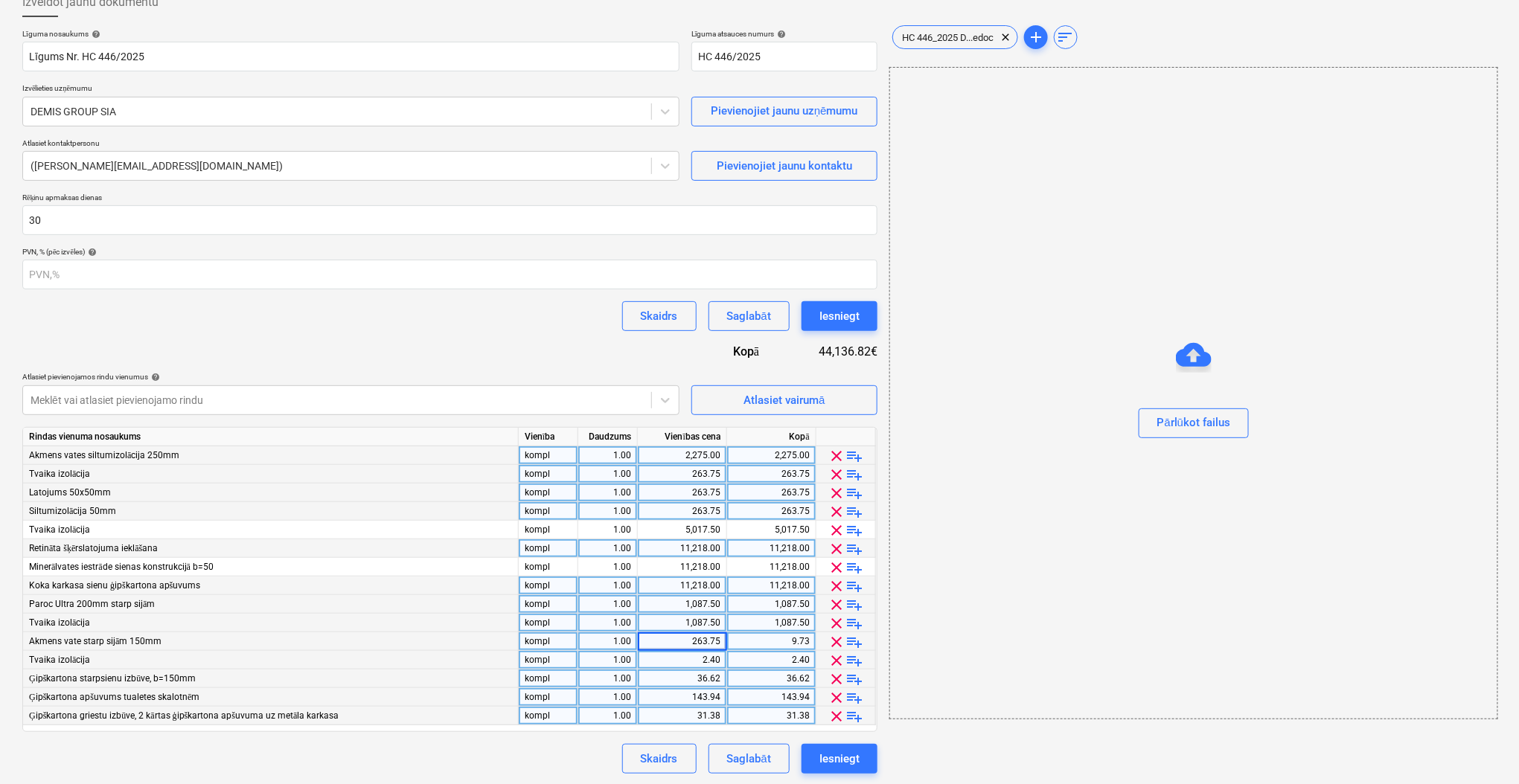
click at [700, 664] on div "2.40" at bounding box center [682, 660] width 77 height 19
type input "263.75"
click at [700, 678] on div "36.62" at bounding box center [682, 678] width 77 height 19
type input "9210.6"
click at [670, 704] on div "143.94" at bounding box center [682, 697] width 77 height 19
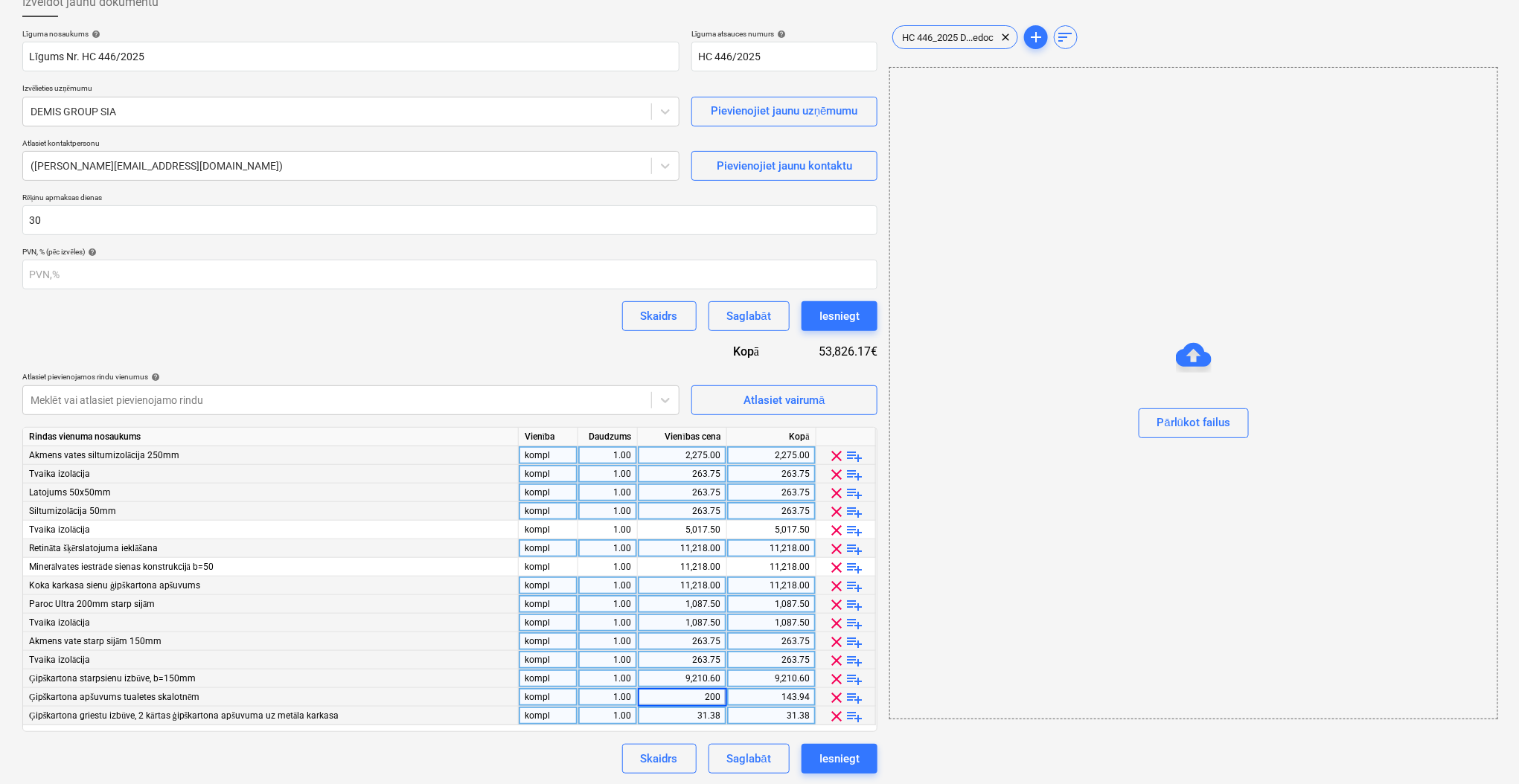
type input "2000"
click at [693, 719] on div "31.38" at bounding box center [682, 716] width 77 height 19
type input "10269.50"
click at [578, 751] on div "Skaidrs Saglabāt Iesniegt" at bounding box center [450, 758] width 855 height 30
click at [766, 761] on div "Saglabāt" at bounding box center [749, 758] width 44 height 19
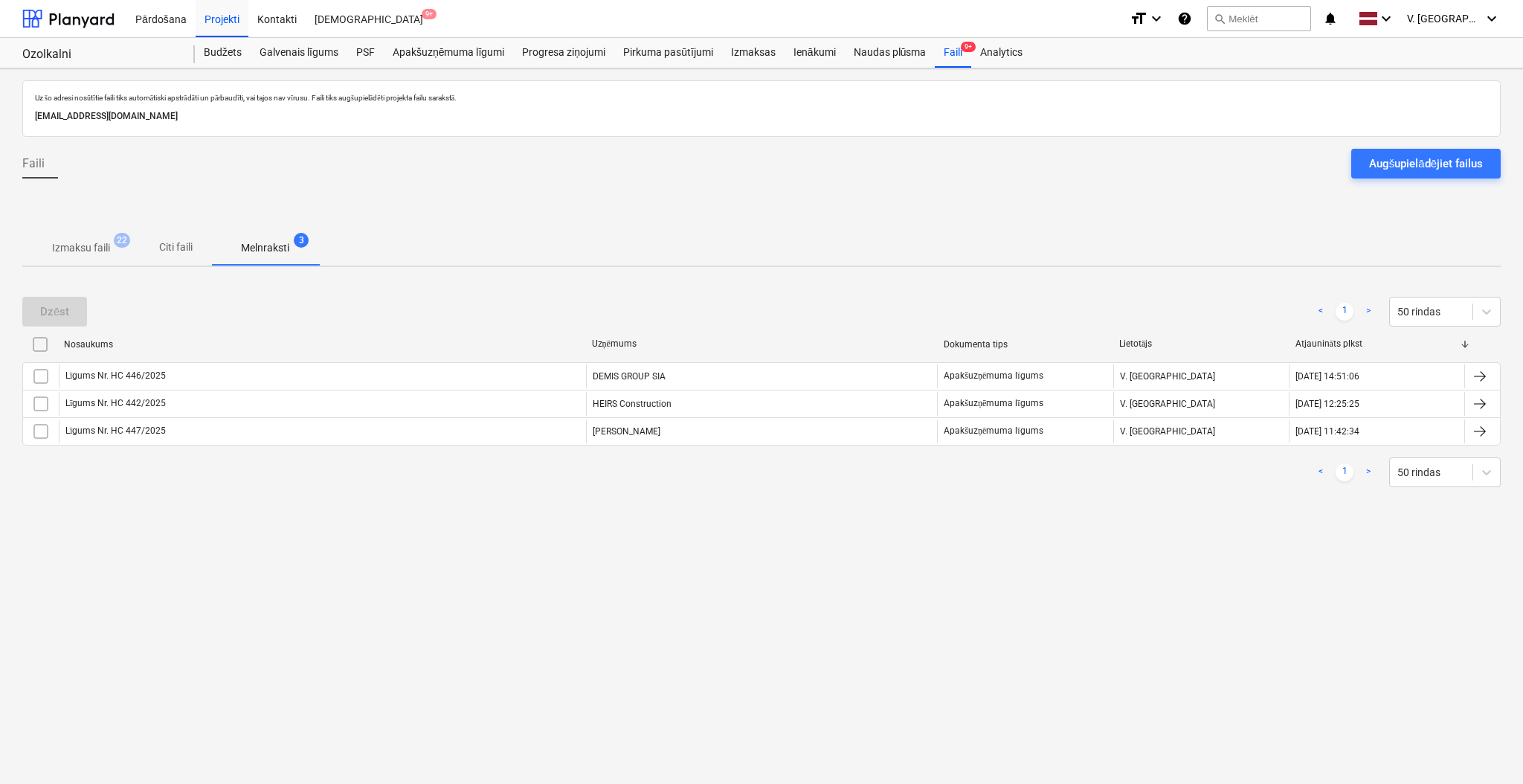
click at [830, 548] on div "Uz šo adresi nosūtītie faili tiks automātiski apstrādāti un pārbaudīti, vai taj…" at bounding box center [762, 426] width 1523 height 716
click at [472, 48] on div "Apakšuzņēmuma līgumi" at bounding box center [448, 53] width 130 height 30
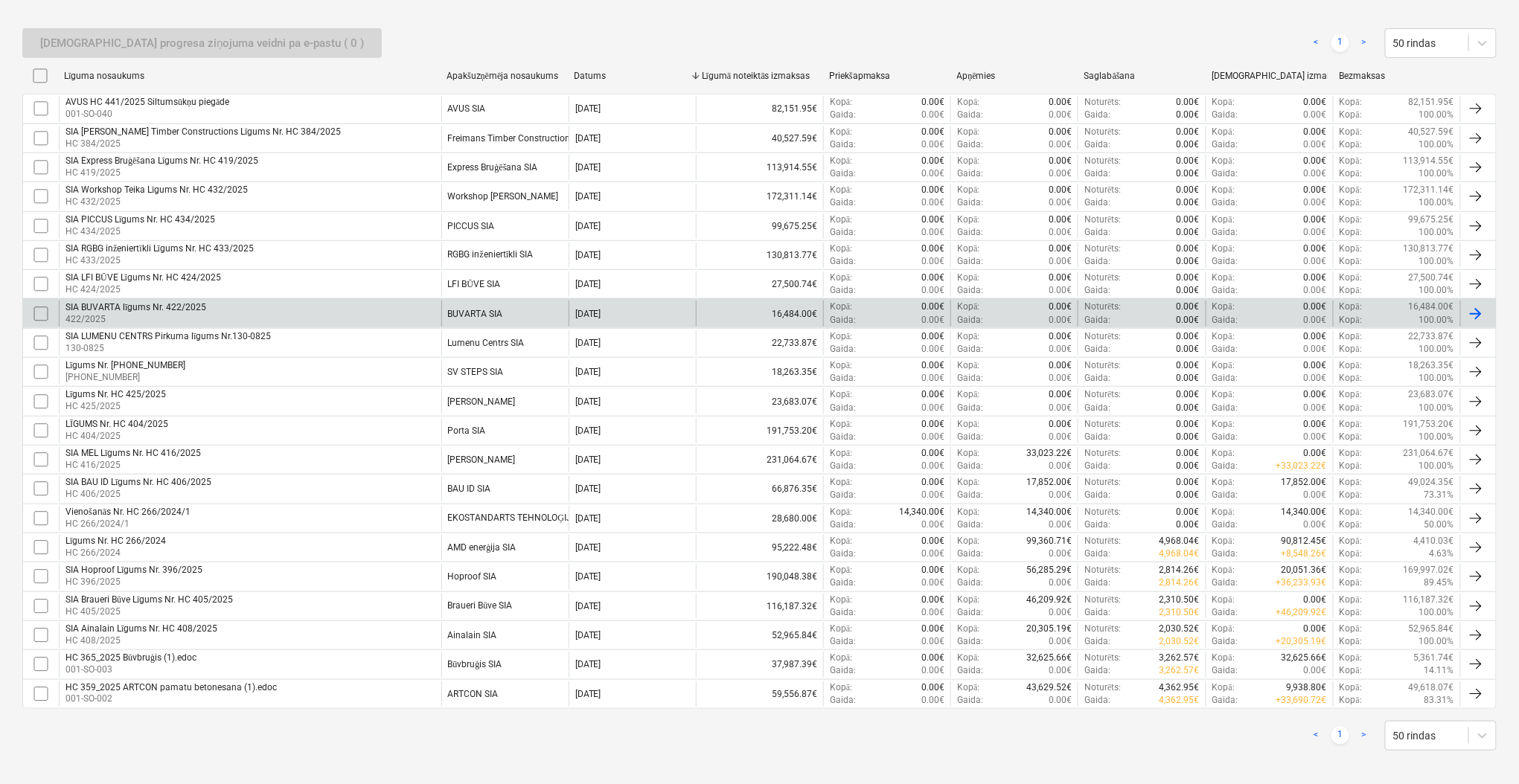
scroll to position [303, 0]
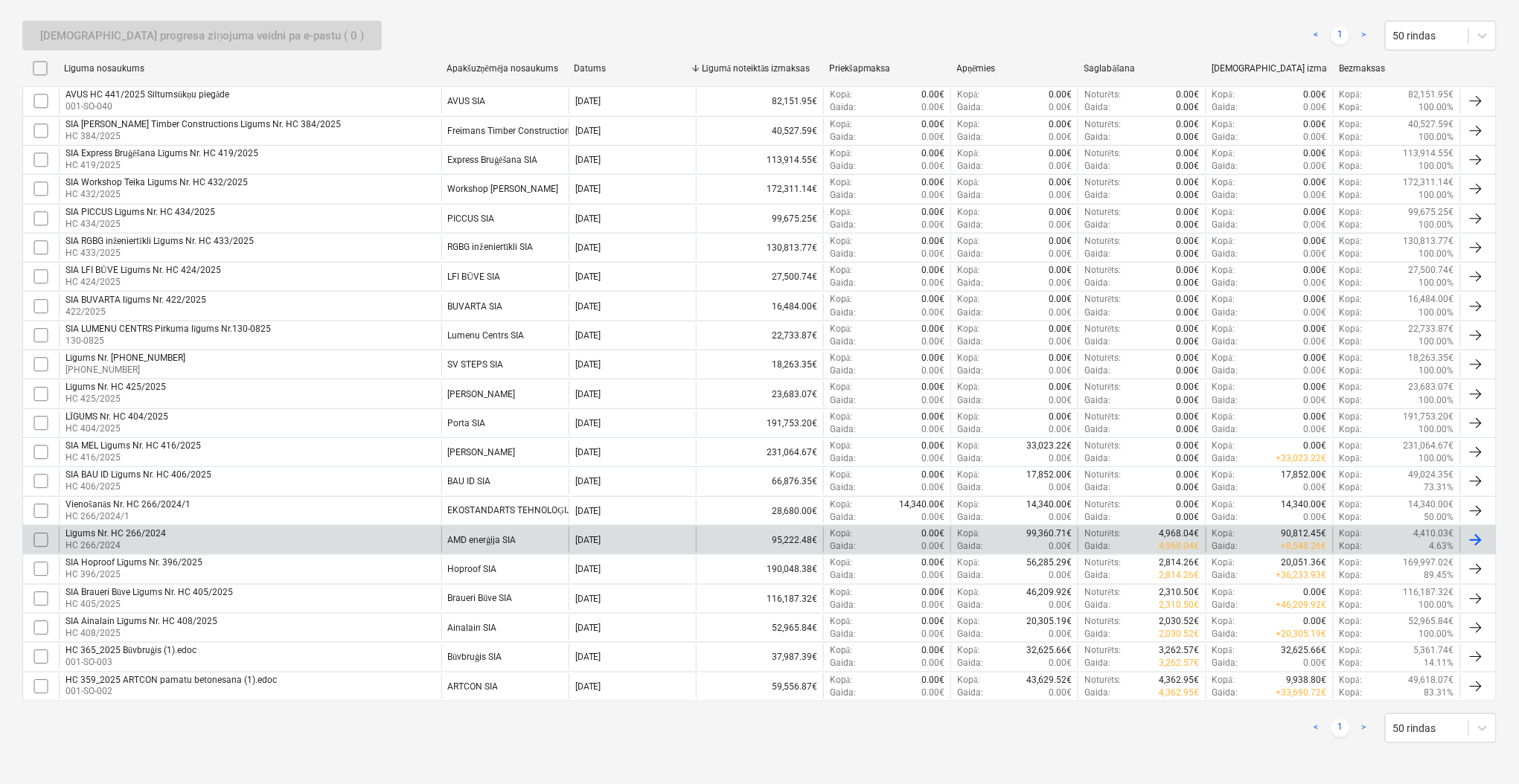
click at [517, 545] on div "AMD enerģija SIA" at bounding box center [505, 540] width 127 height 26
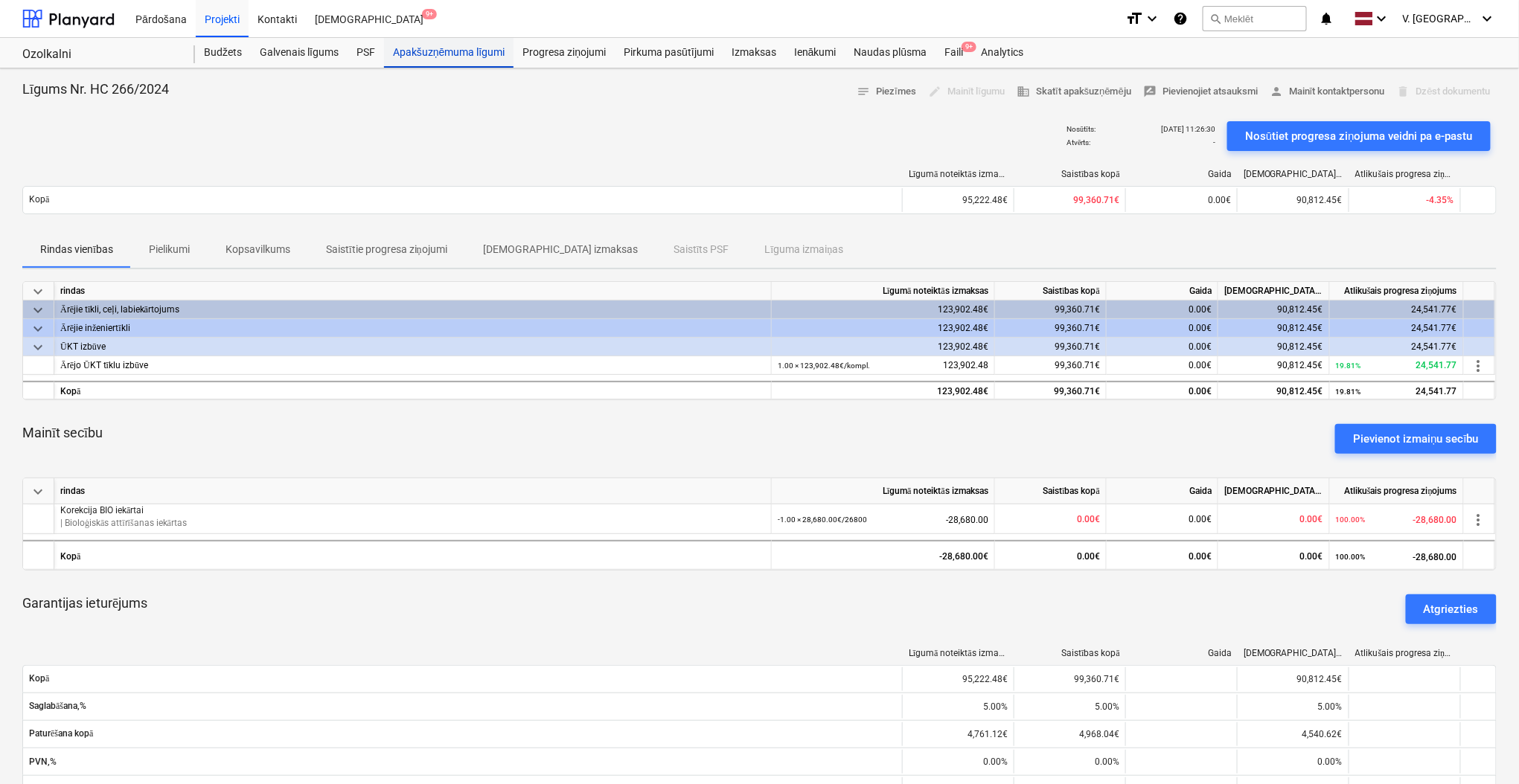
click at [446, 47] on div "Apakšuzņēmuma līgumi" at bounding box center [449, 53] width 130 height 30
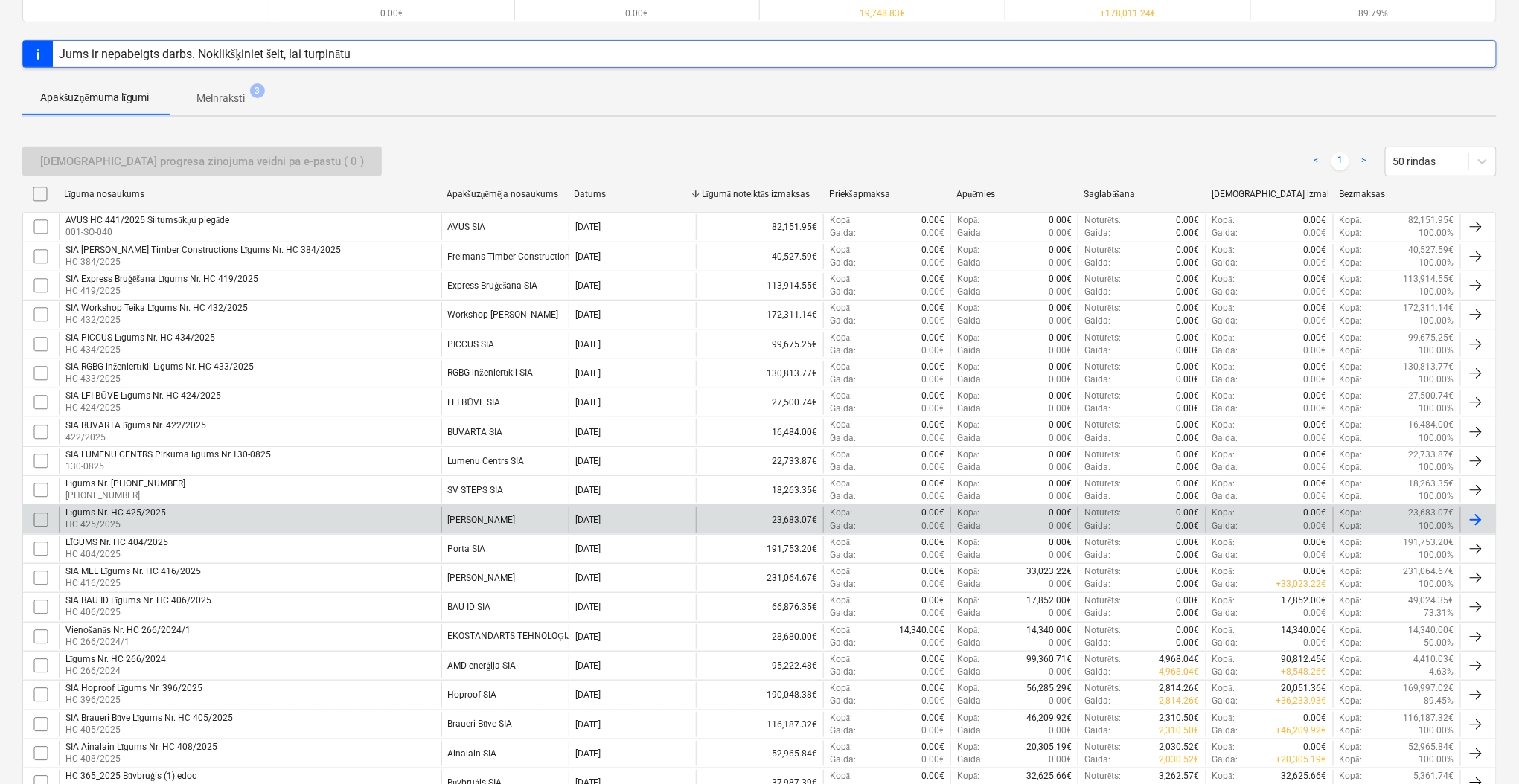
scroll to position [298, 0]
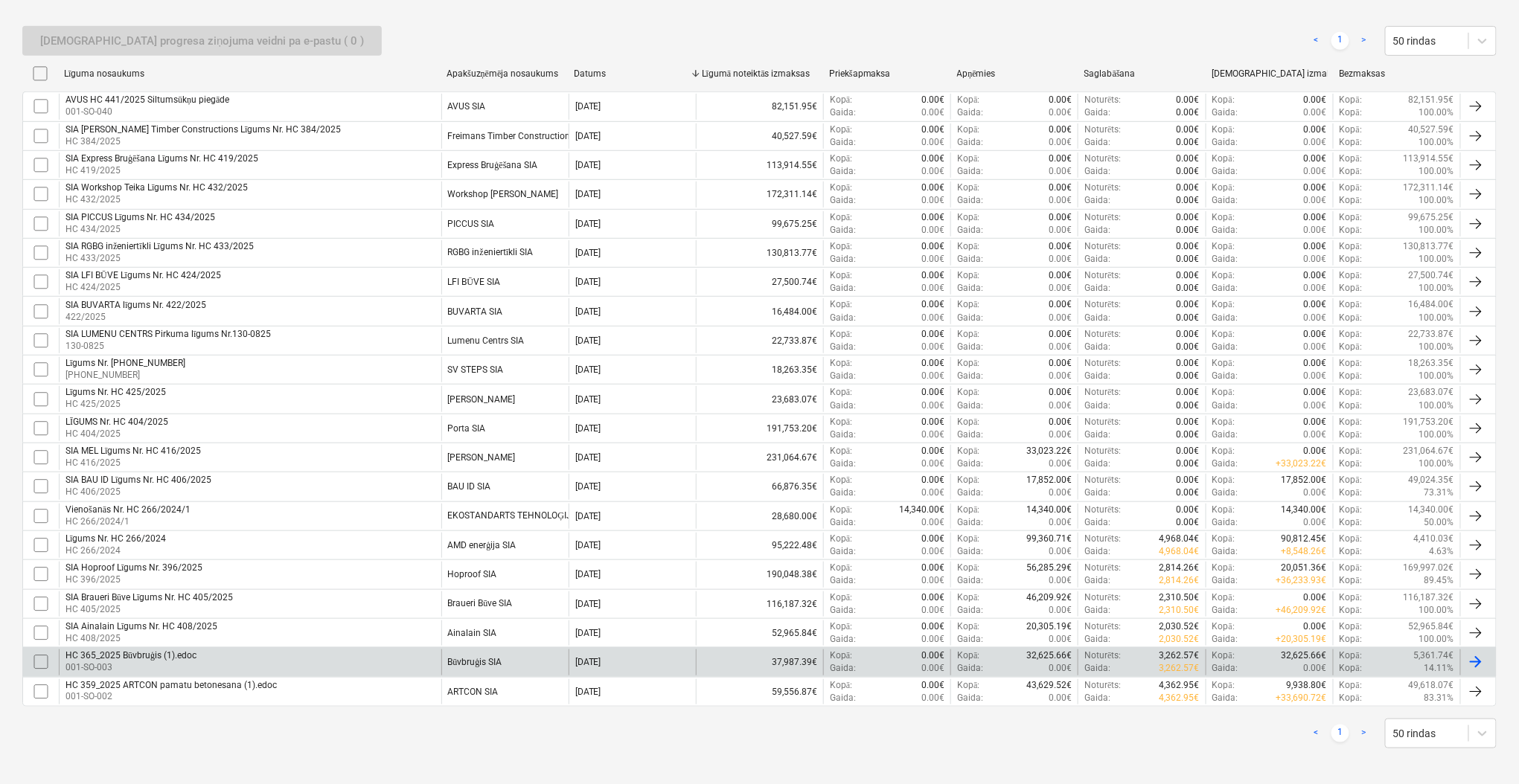
click at [515, 669] on div "Būvbruģis SIA" at bounding box center [505, 662] width 127 height 26
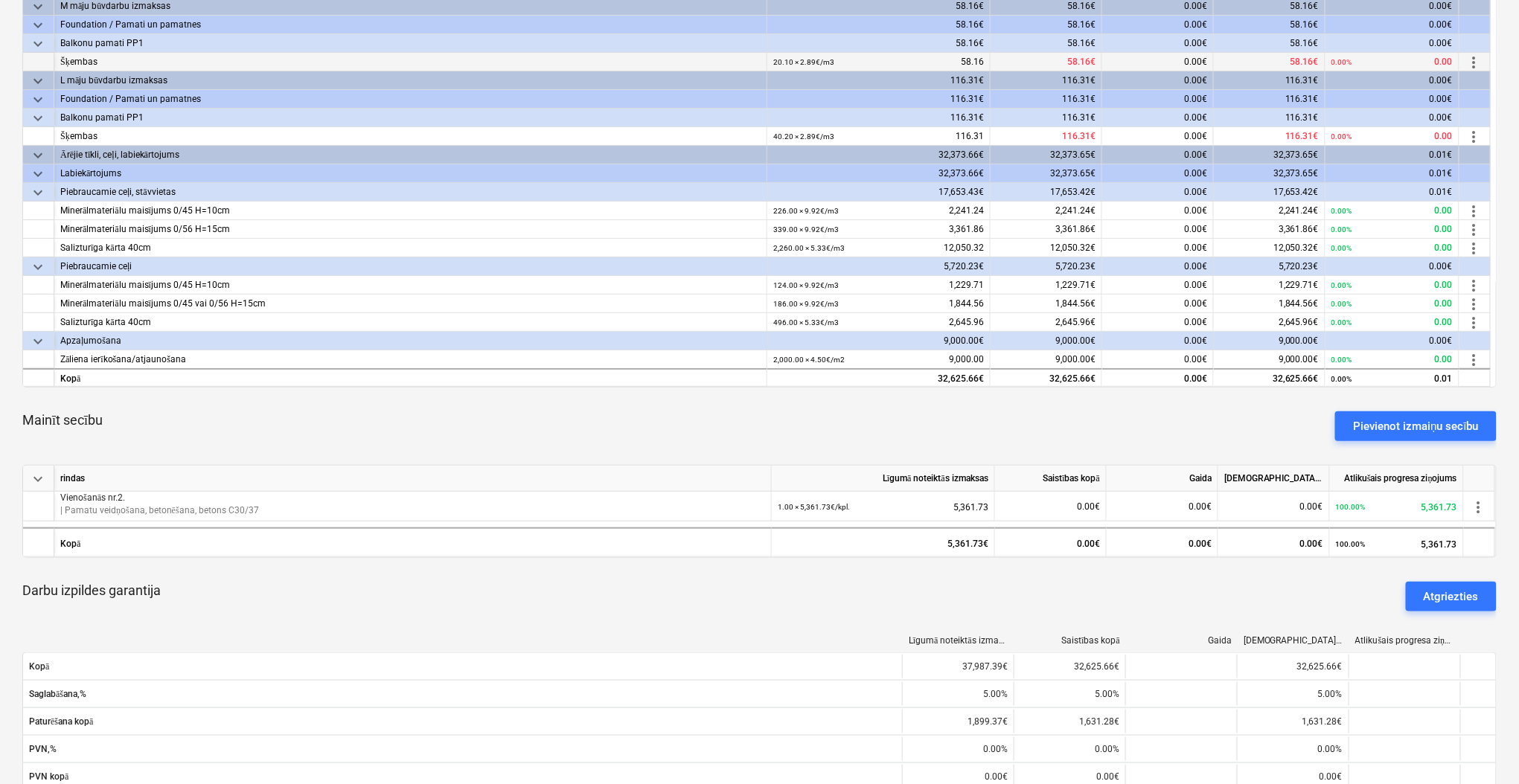
scroll to position [396, 0]
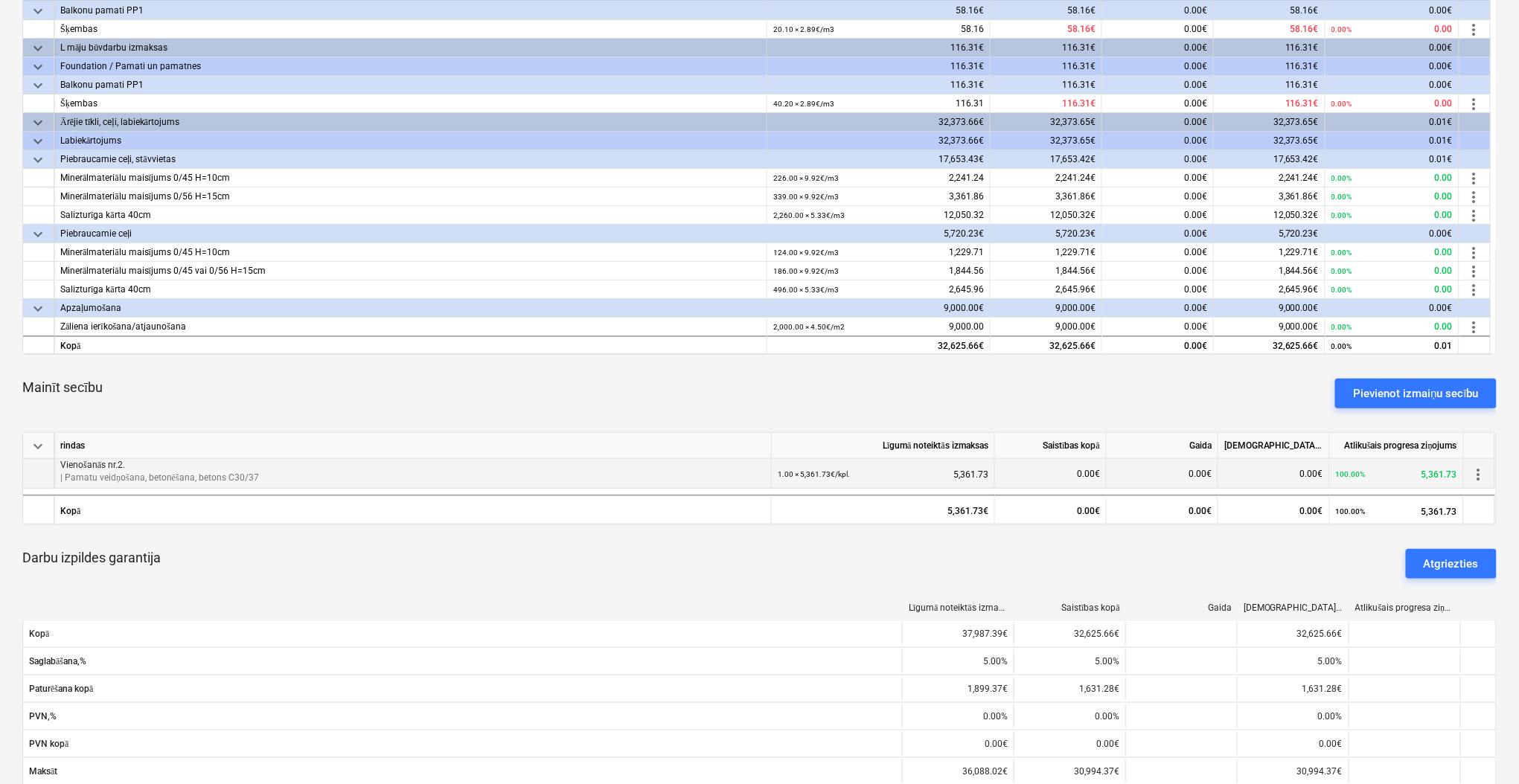
click at [131, 476] on p "| Pamatu veidņošana, betonēšana, betons C30/37" at bounding box center [413, 478] width 704 height 12
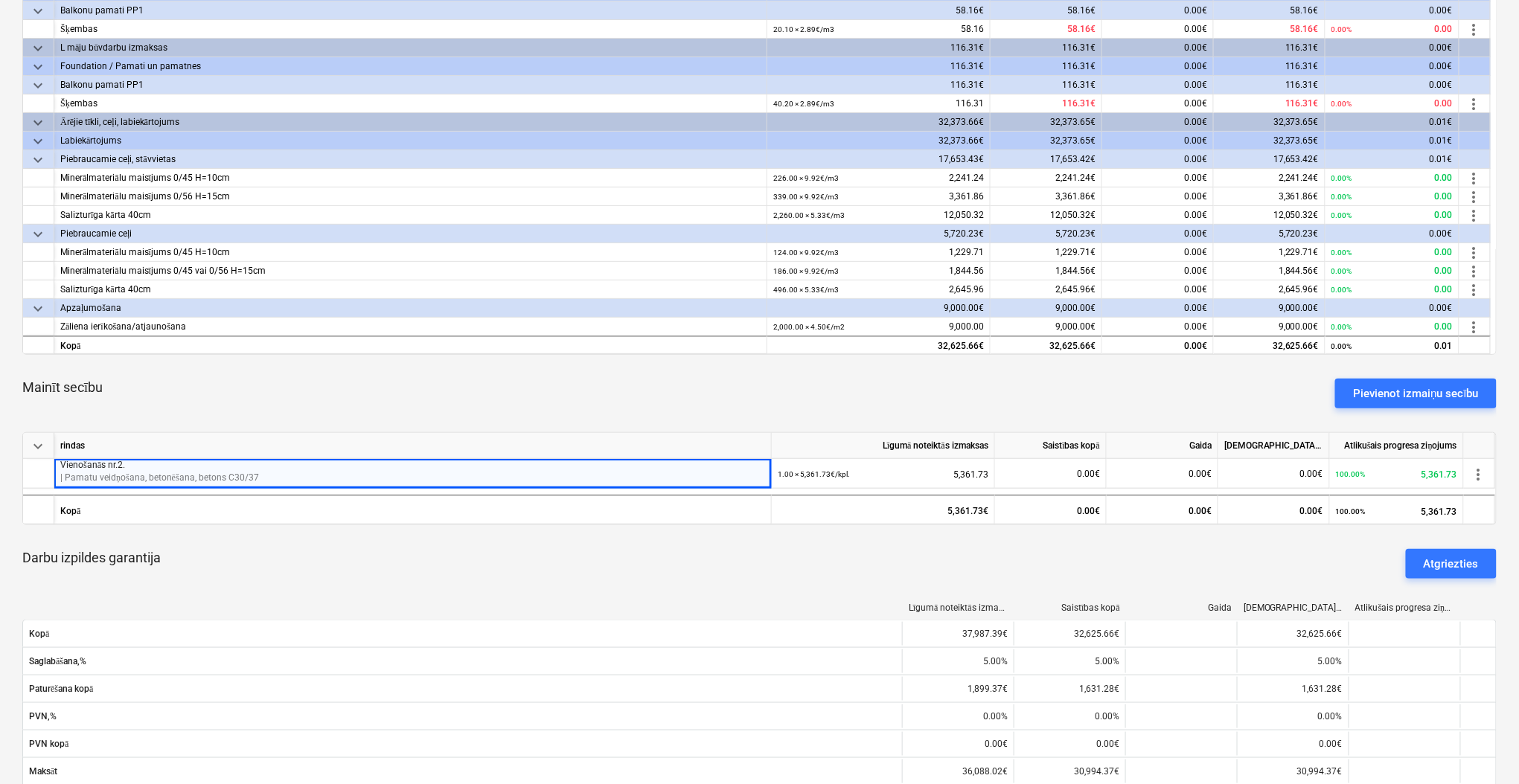
click at [251, 572] on div "Darbu izpildes garantija Atgriezties" at bounding box center [760, 563] width 1474 height 54
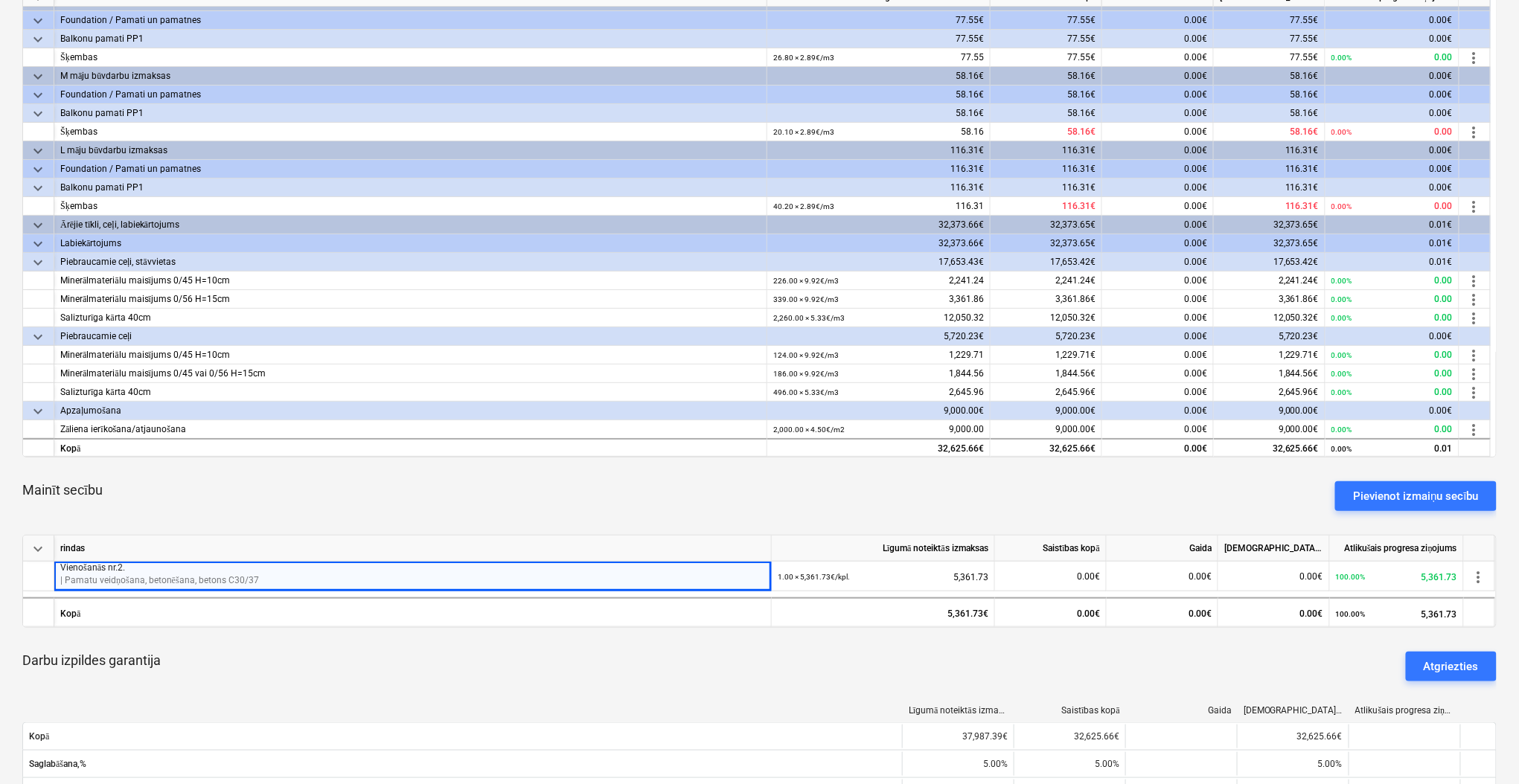
scroll to position [298, 0]
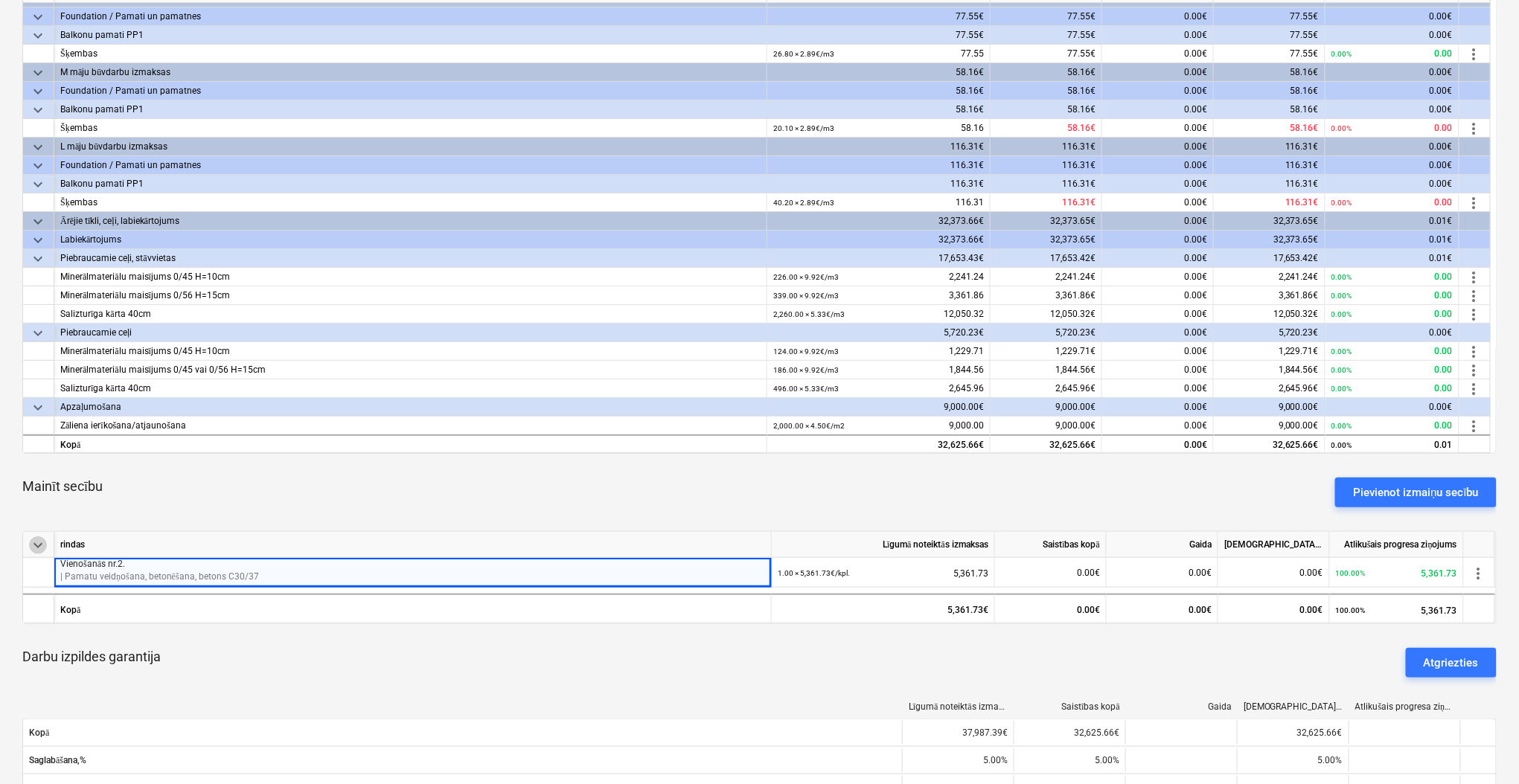
click at [37, 544] on span "keyboard_arrow_down" at bounding box center [37, 545] width 18 height 18
click at [37, 544] on span "keyboard_arrow_right" at bounding box center [37, 545] width 18 height 18
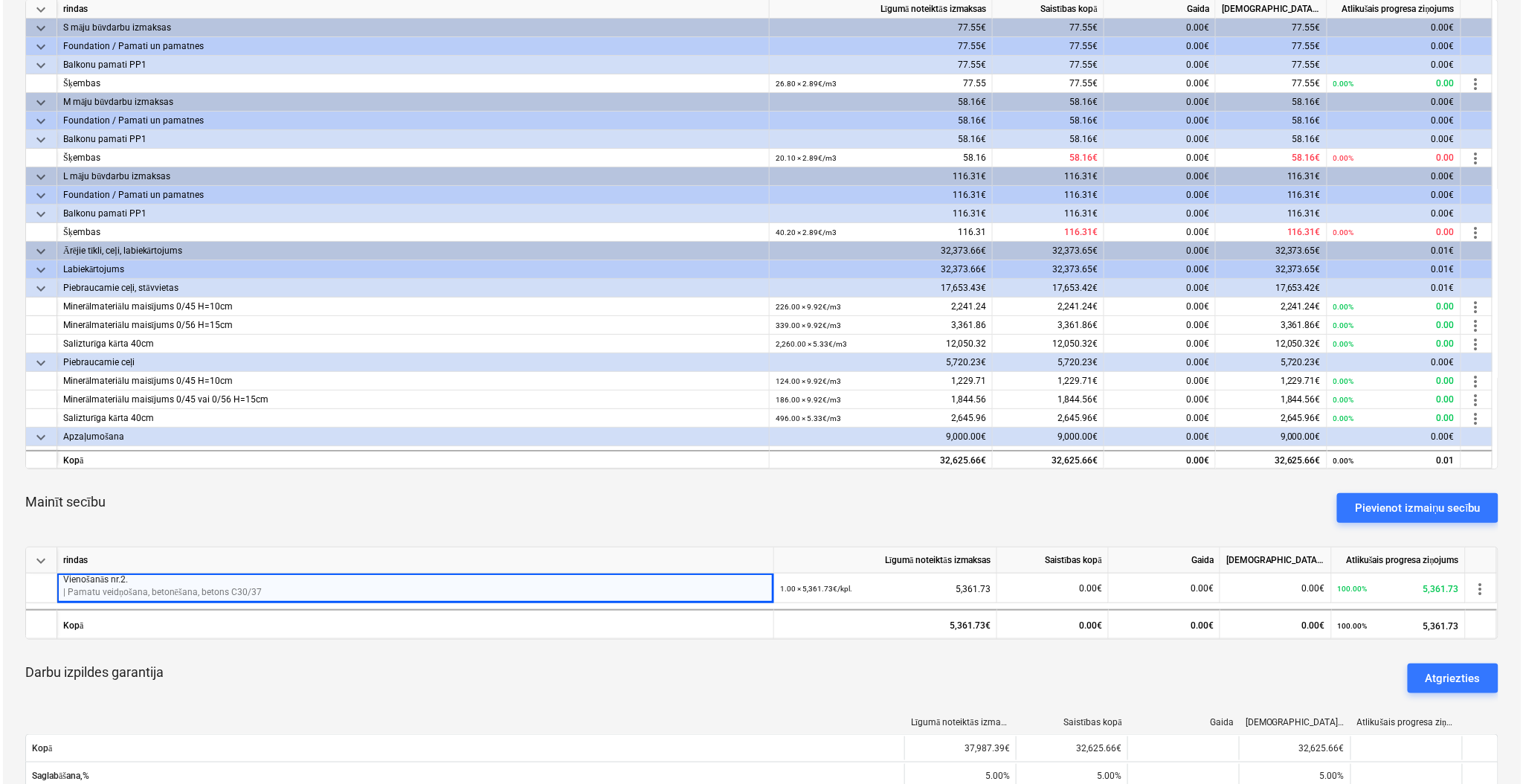
scroll to position [0, 0]
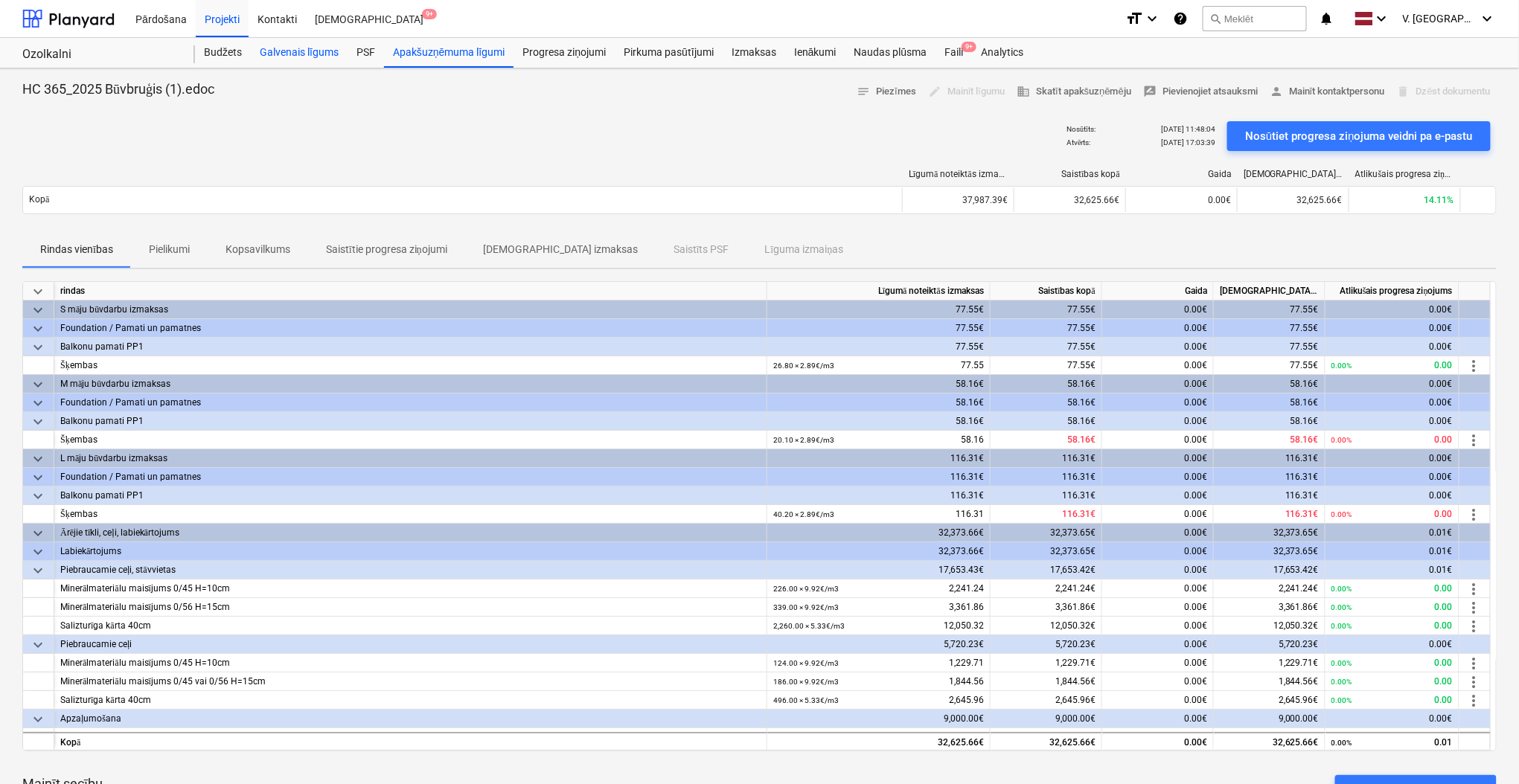
drag, startPoint x: 223, startPoint y: 53, endPoint x: 257, endPoint y: 54, distance: 34.0
click at [223, 53] on div "Budžets" at bounding box center [223, 53] width 56 height 30
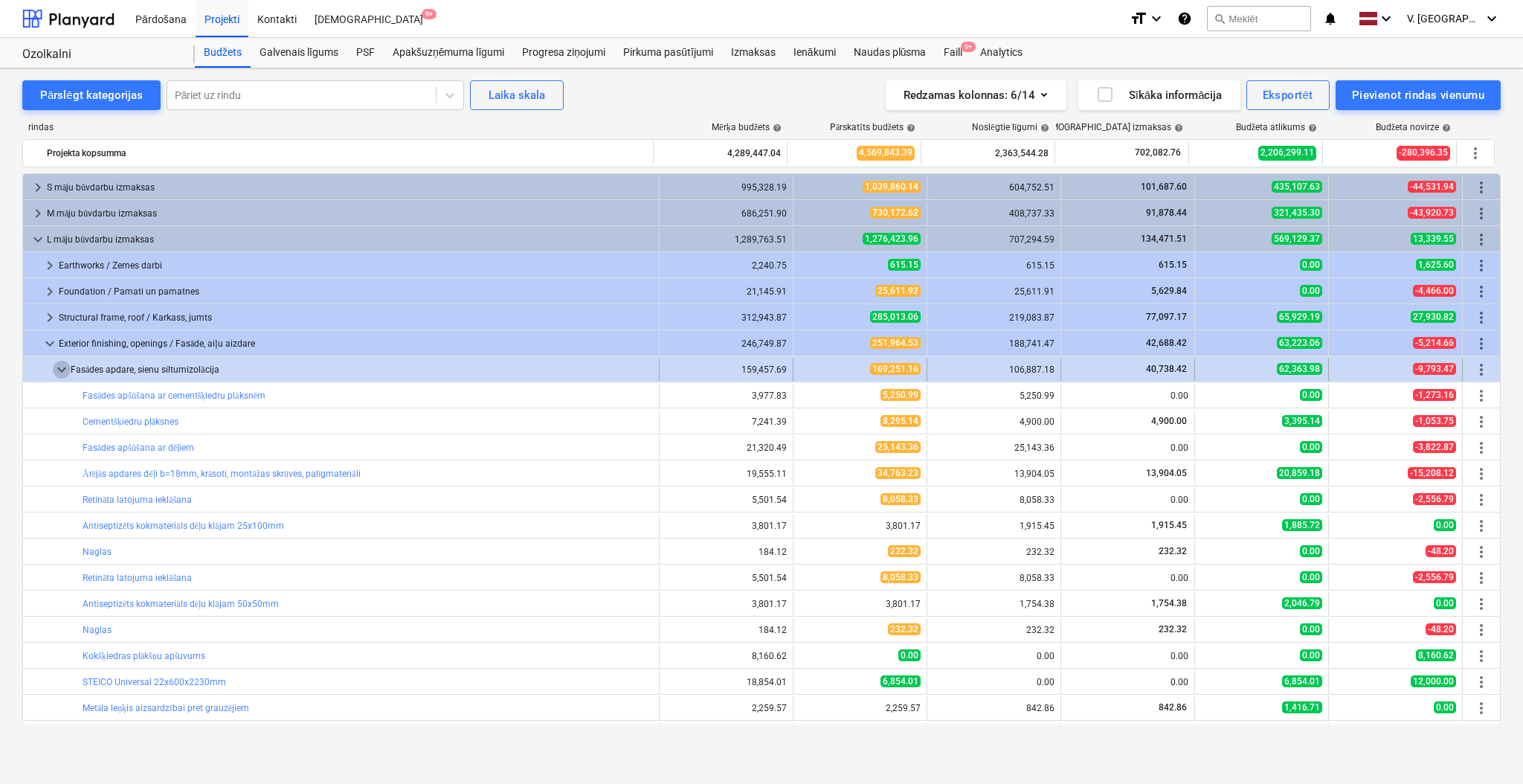
click at [58, 366] on span "keyboard_arrow_down" at bounding box center [61, 369] width 18 height 18
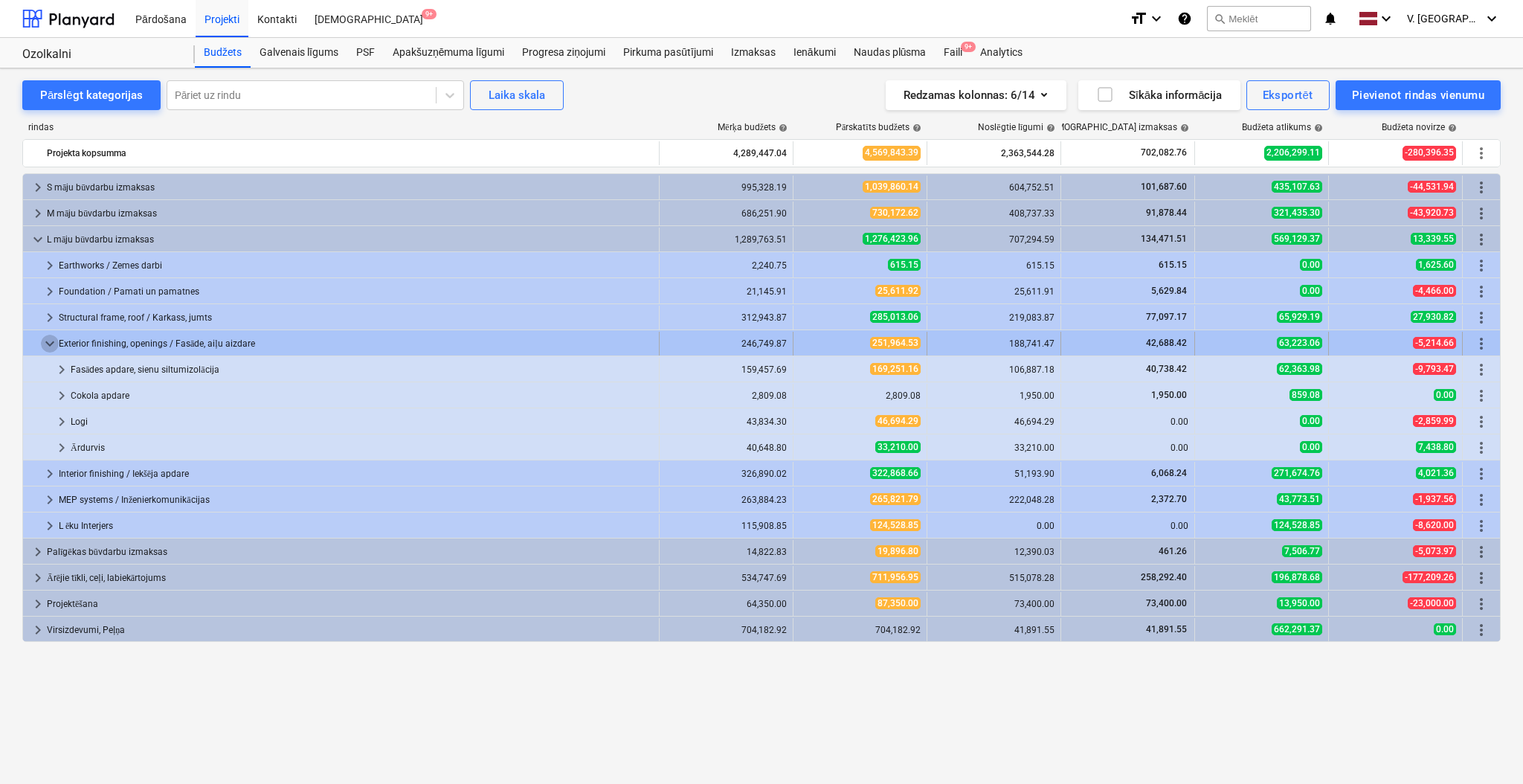
click at [53, 337] on span "keyboard_arrow_down" at bounding box center [50, 343] width 18 height 18
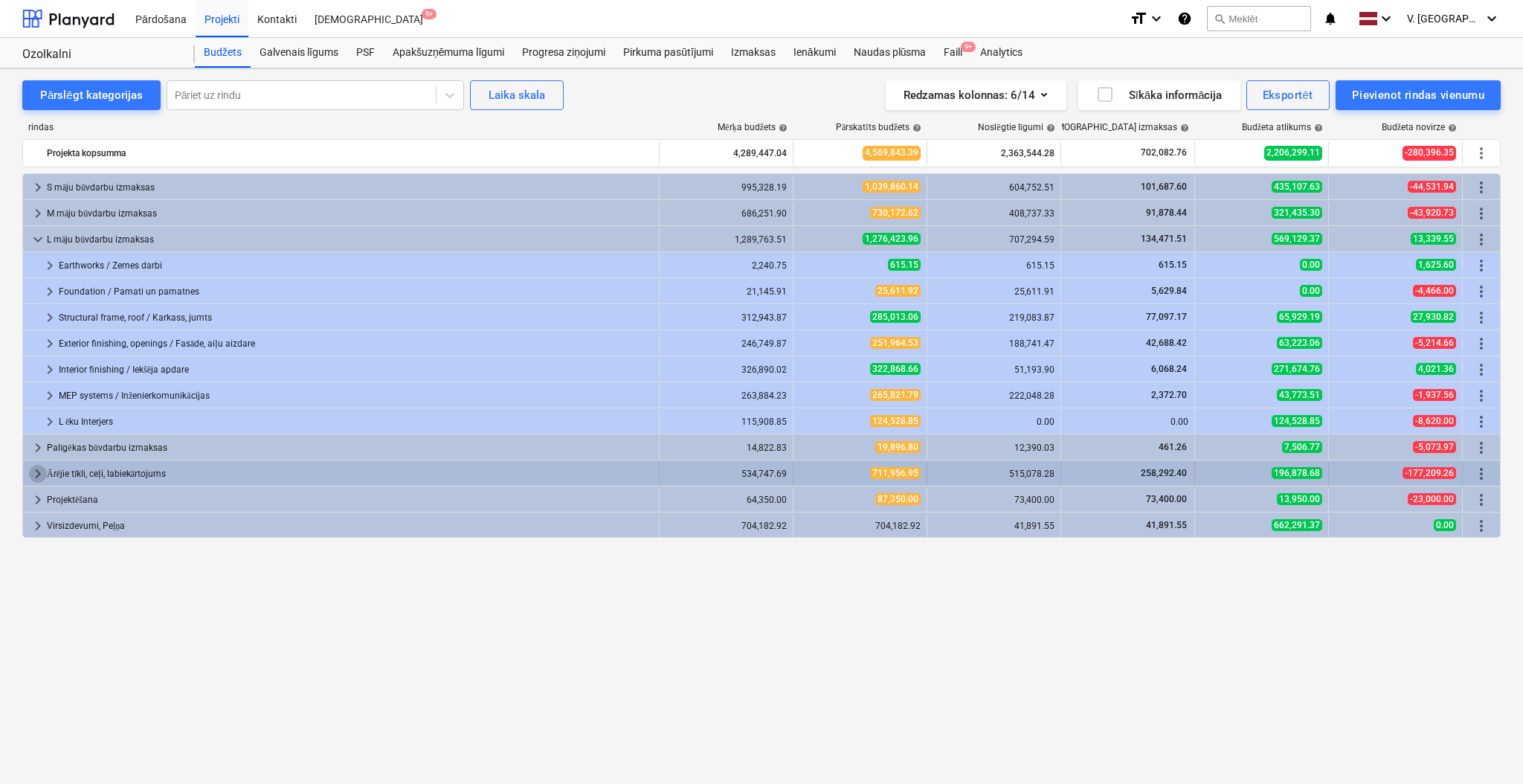
click at [40, 473] on span "keyboard_arrow_right" at bounding box center [37, 473] width 18 height 18
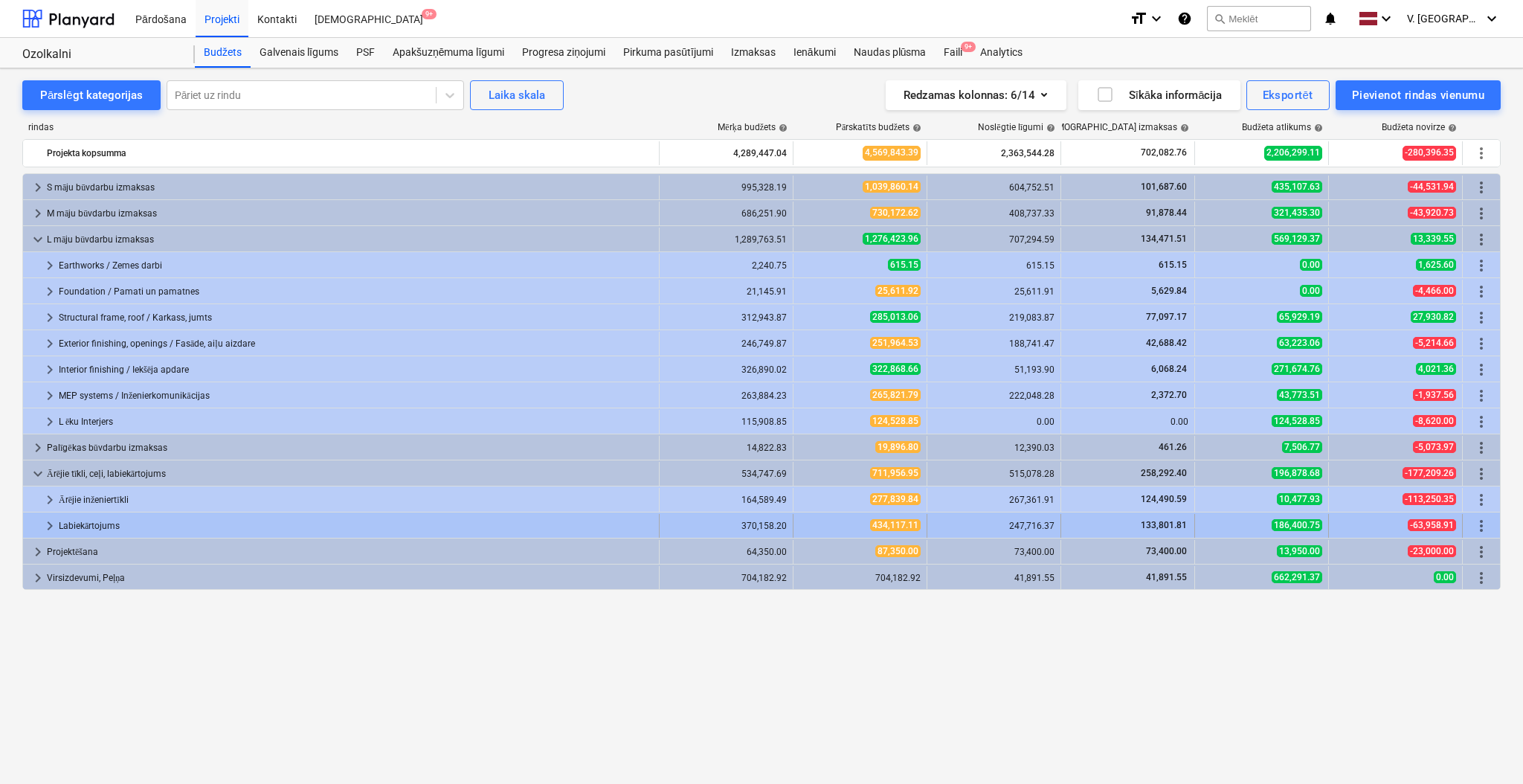
click at [52, 524] on span "keyboard_arrow_right" at bounding box center [50, 525] width 18 height 18
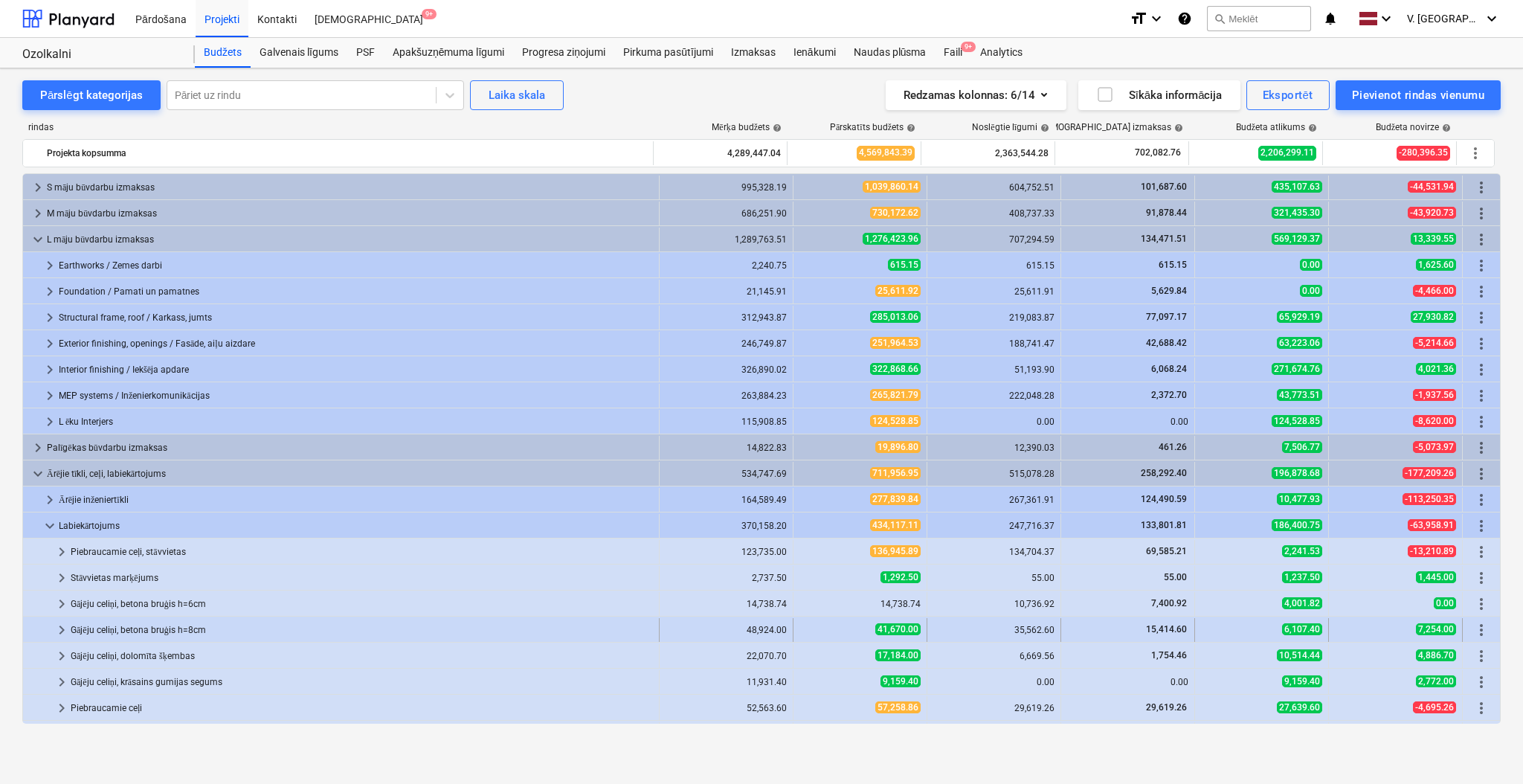
click at [66, 634] on span "keyboard_arrow_right" at bounding box center [61, 629] width 18 height 18
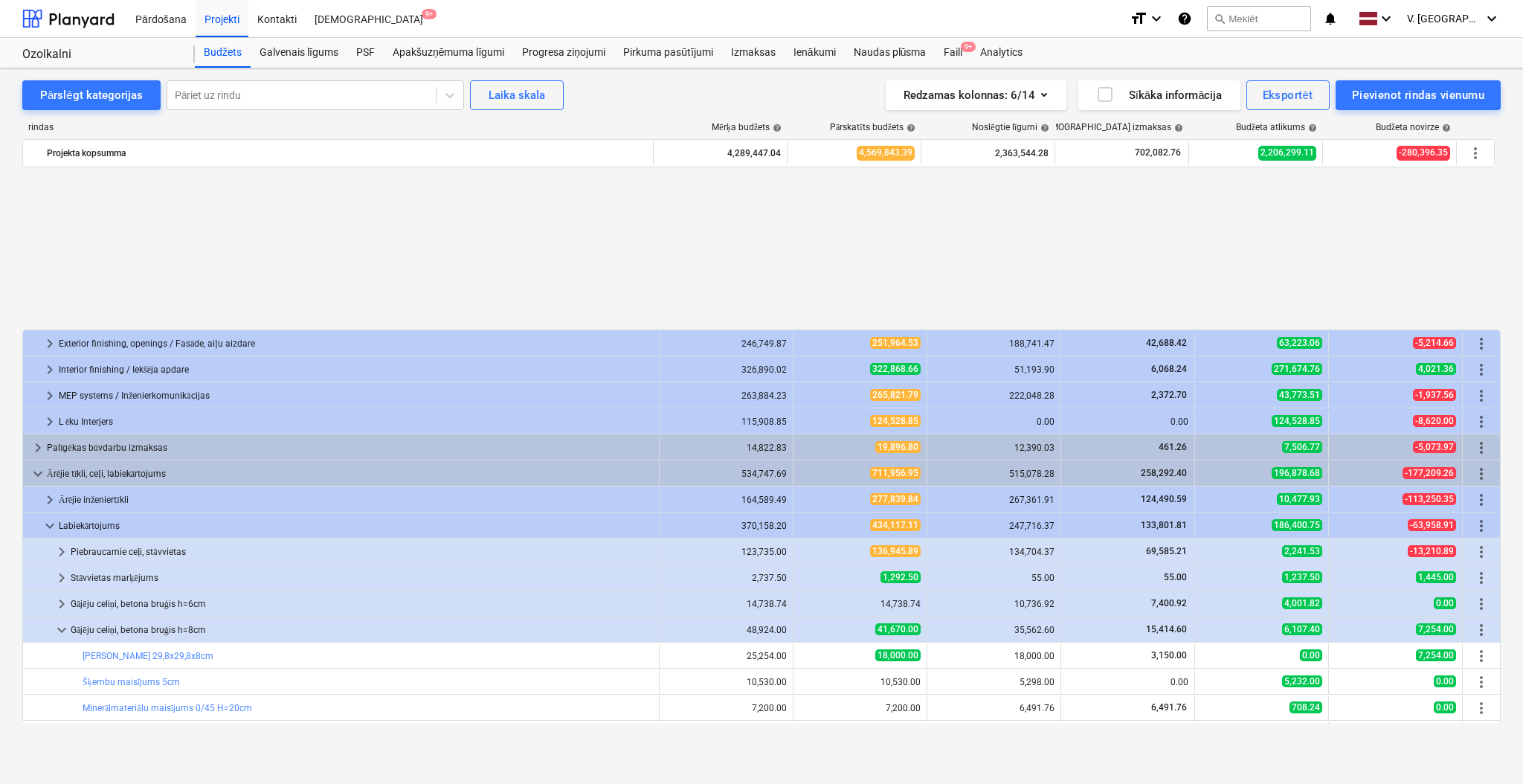
scroll to position [198, 0]
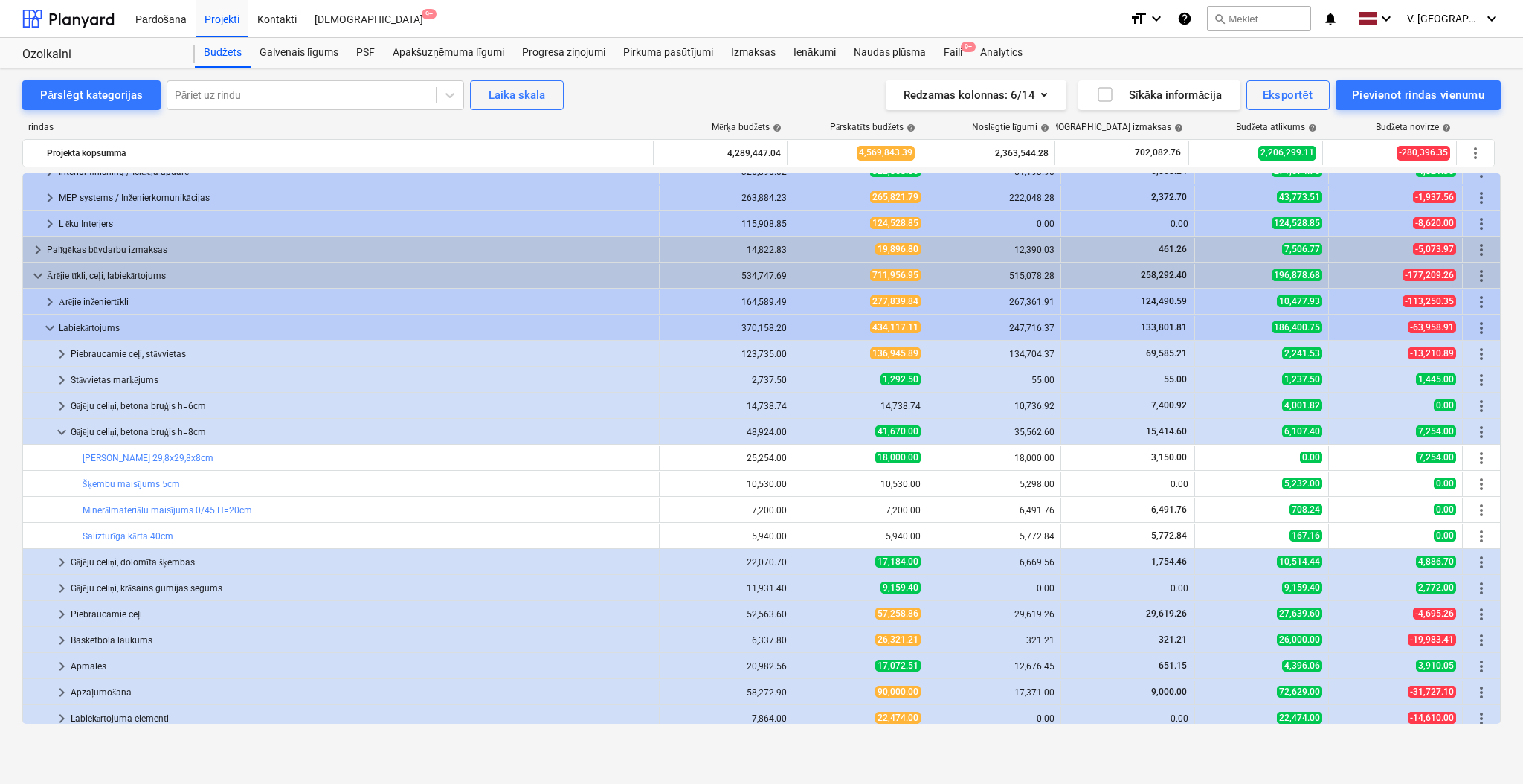
click at [62, 434] on span "keyboard_arrow_down" at bounding box center [61, 432] width 18 height 18
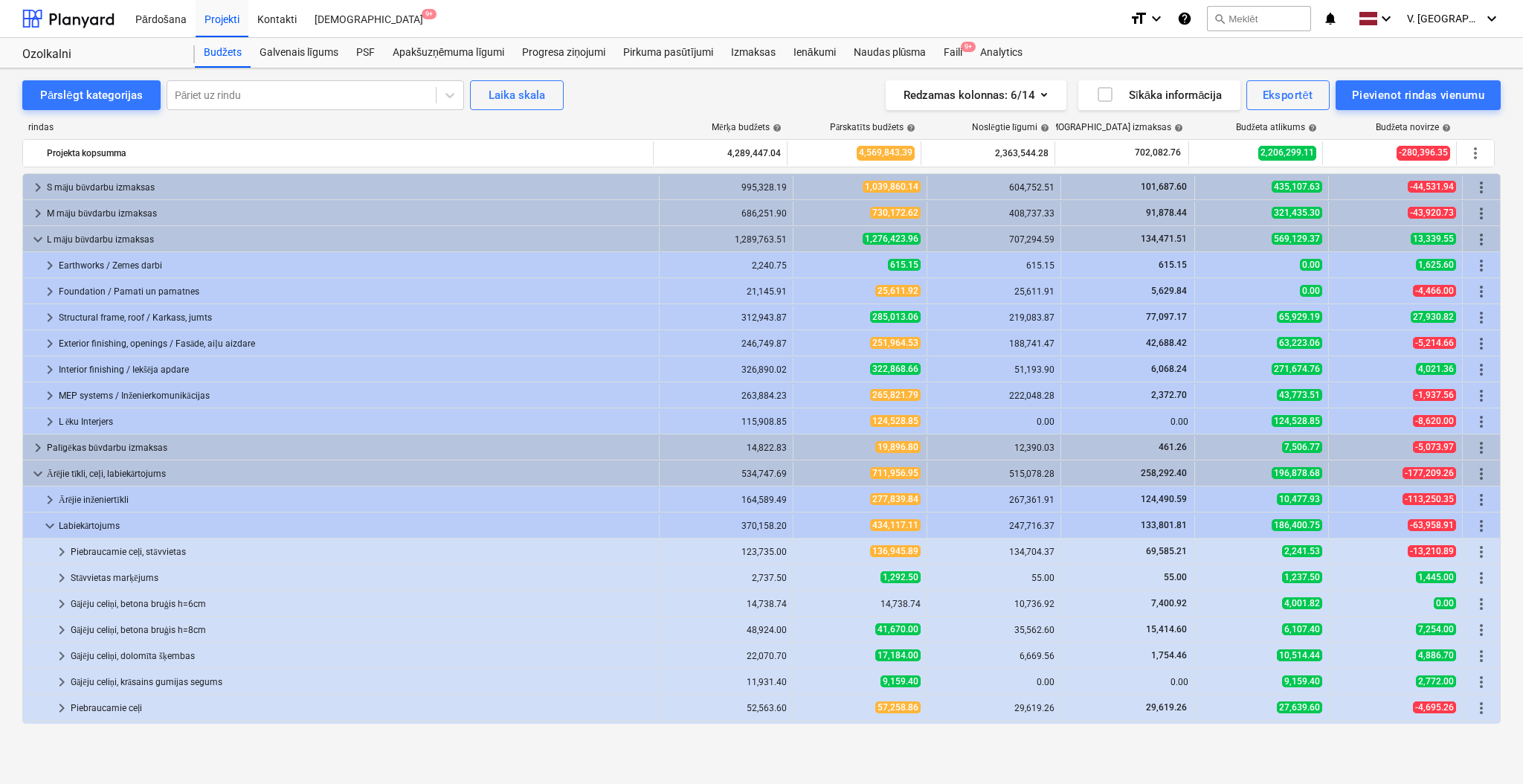
scroll to position [152, 0]
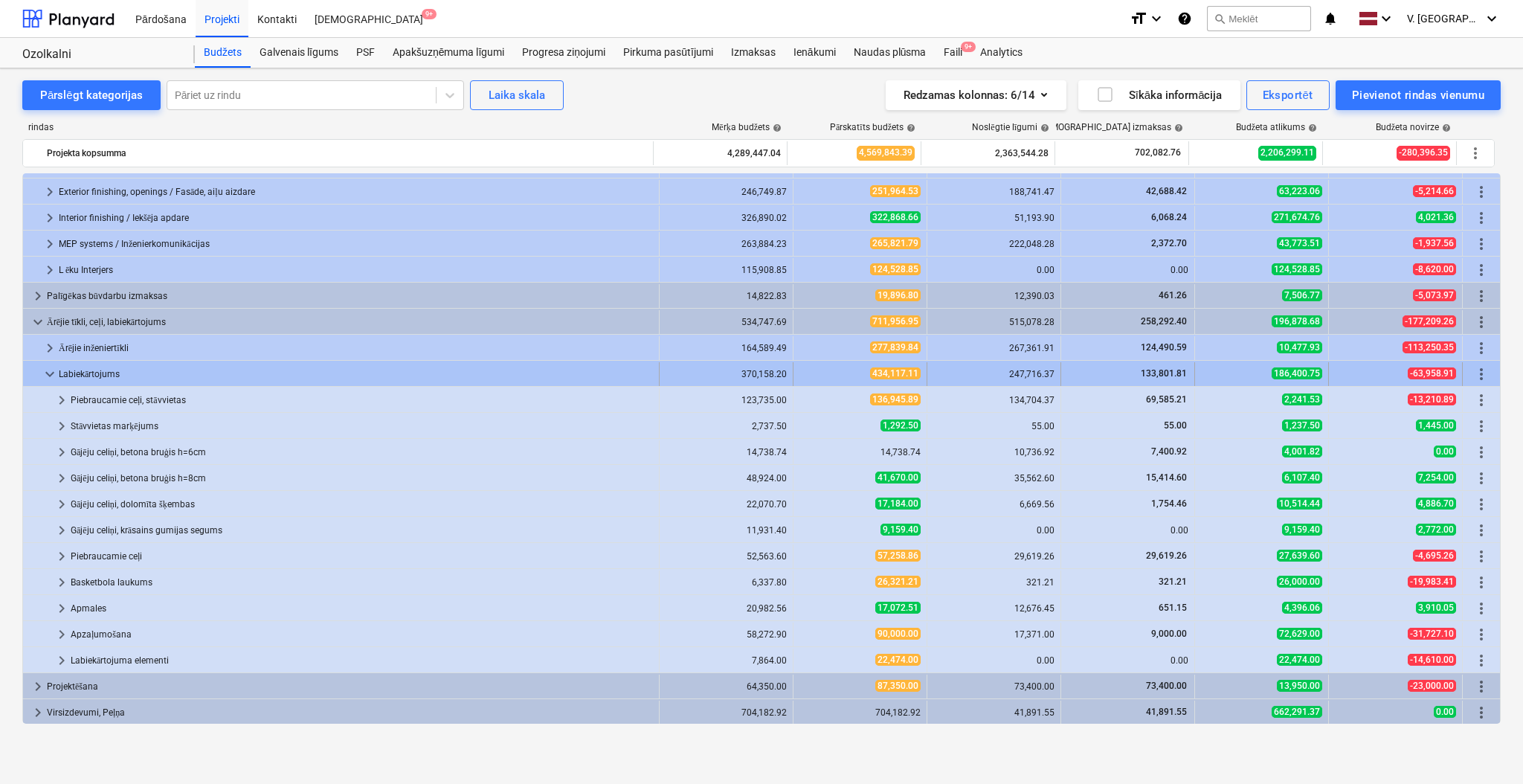
click at [45, 376] on span "keyboard_arrow_down" at bounding box center [50, 374] width 18 height 18
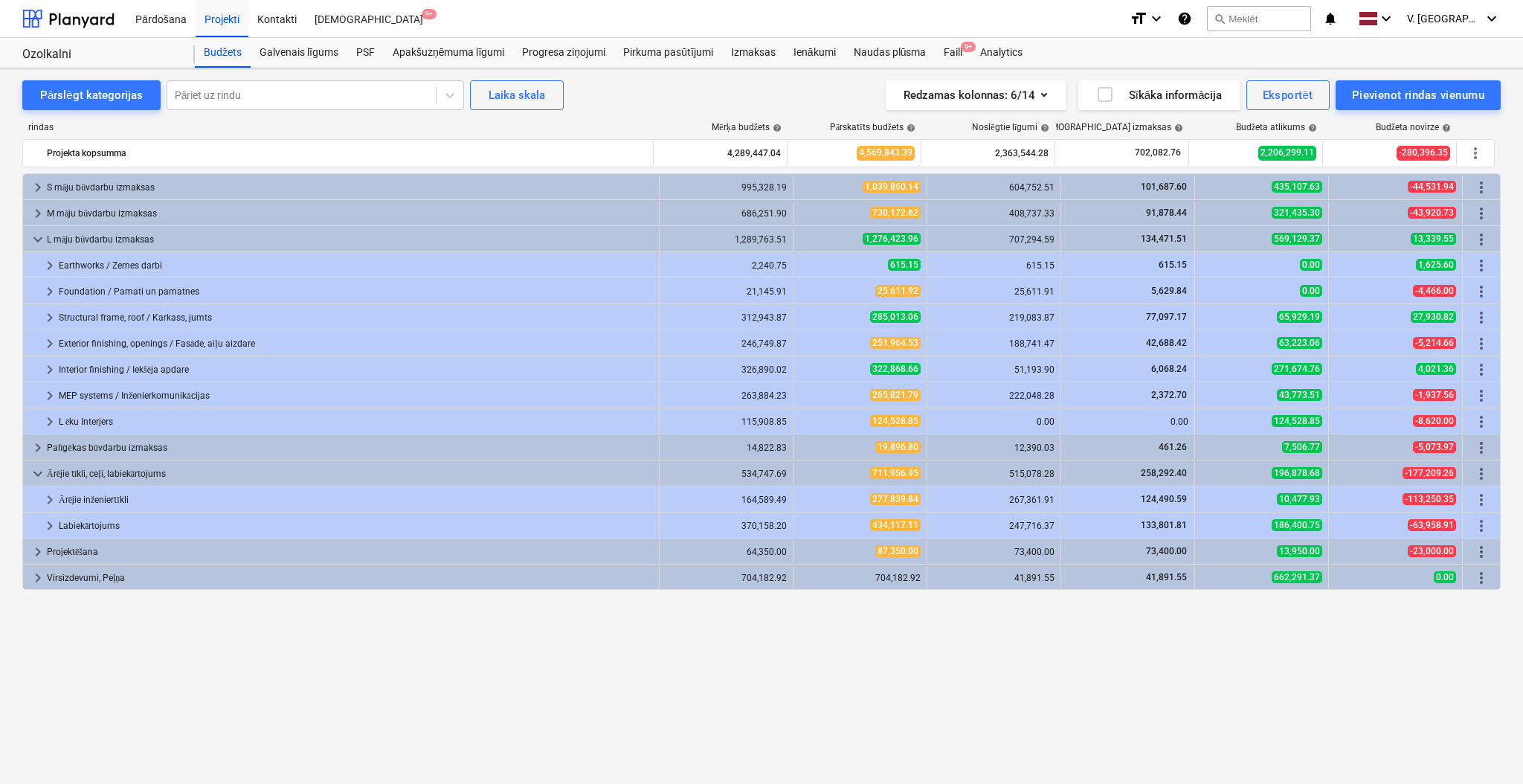
scroll to position [0, 0]
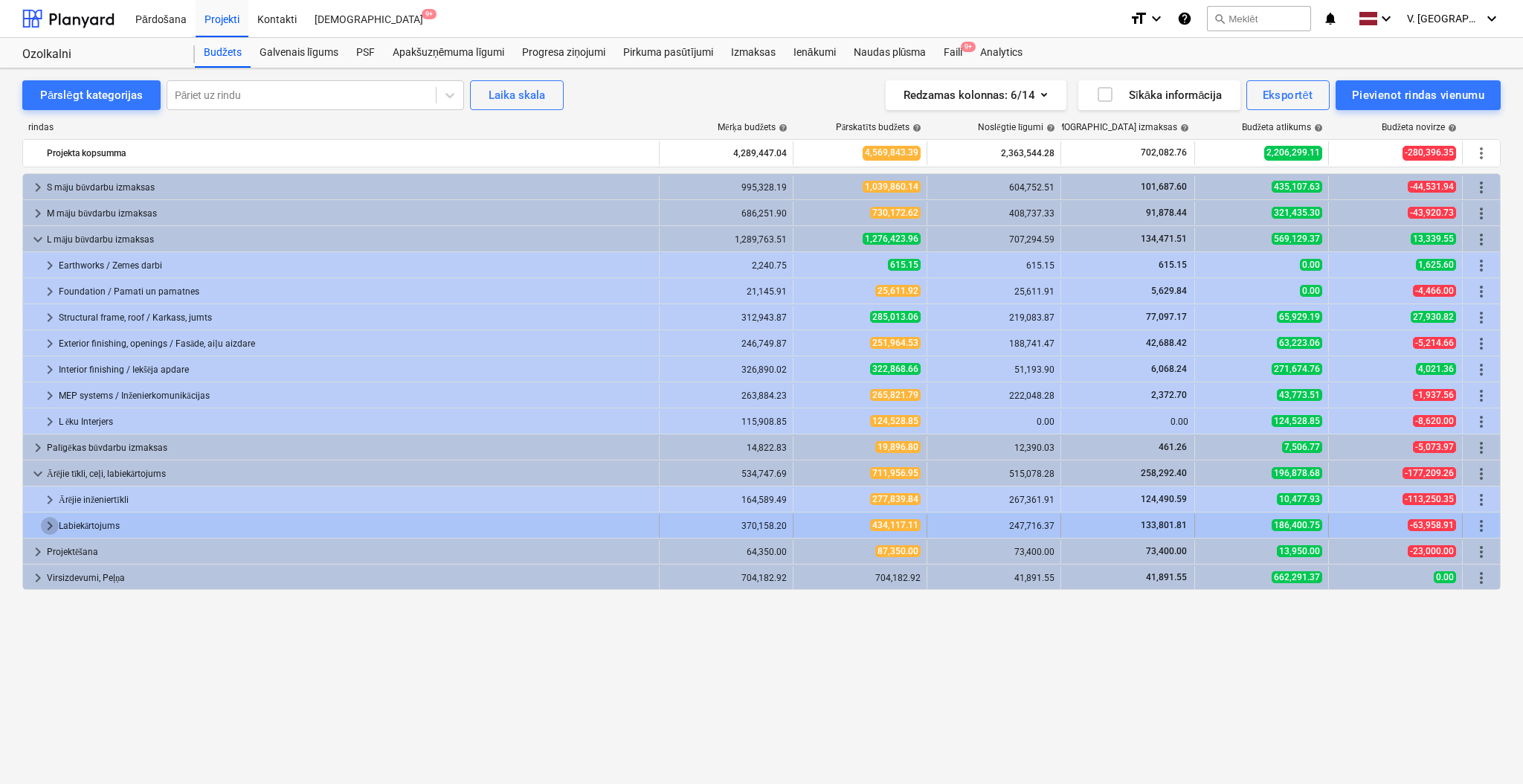
click at [51, 528] on span "keyboard_arrow_right" at bounding box center [50, 525] width 18 height 18
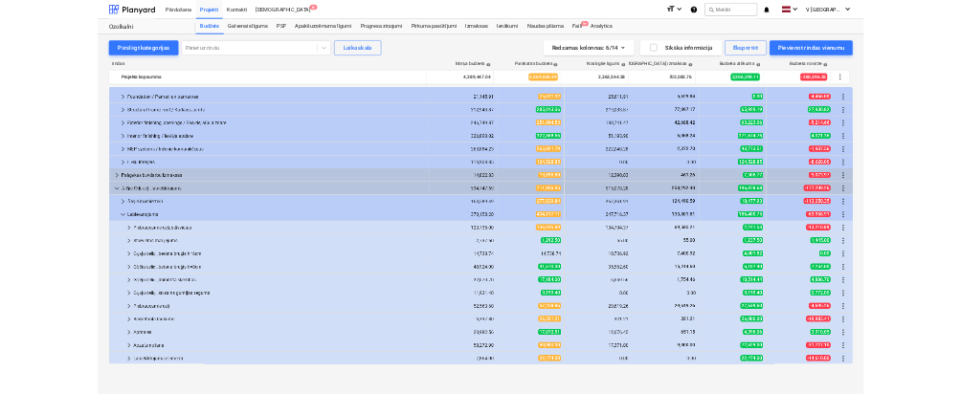
scroll to position [195, 0]
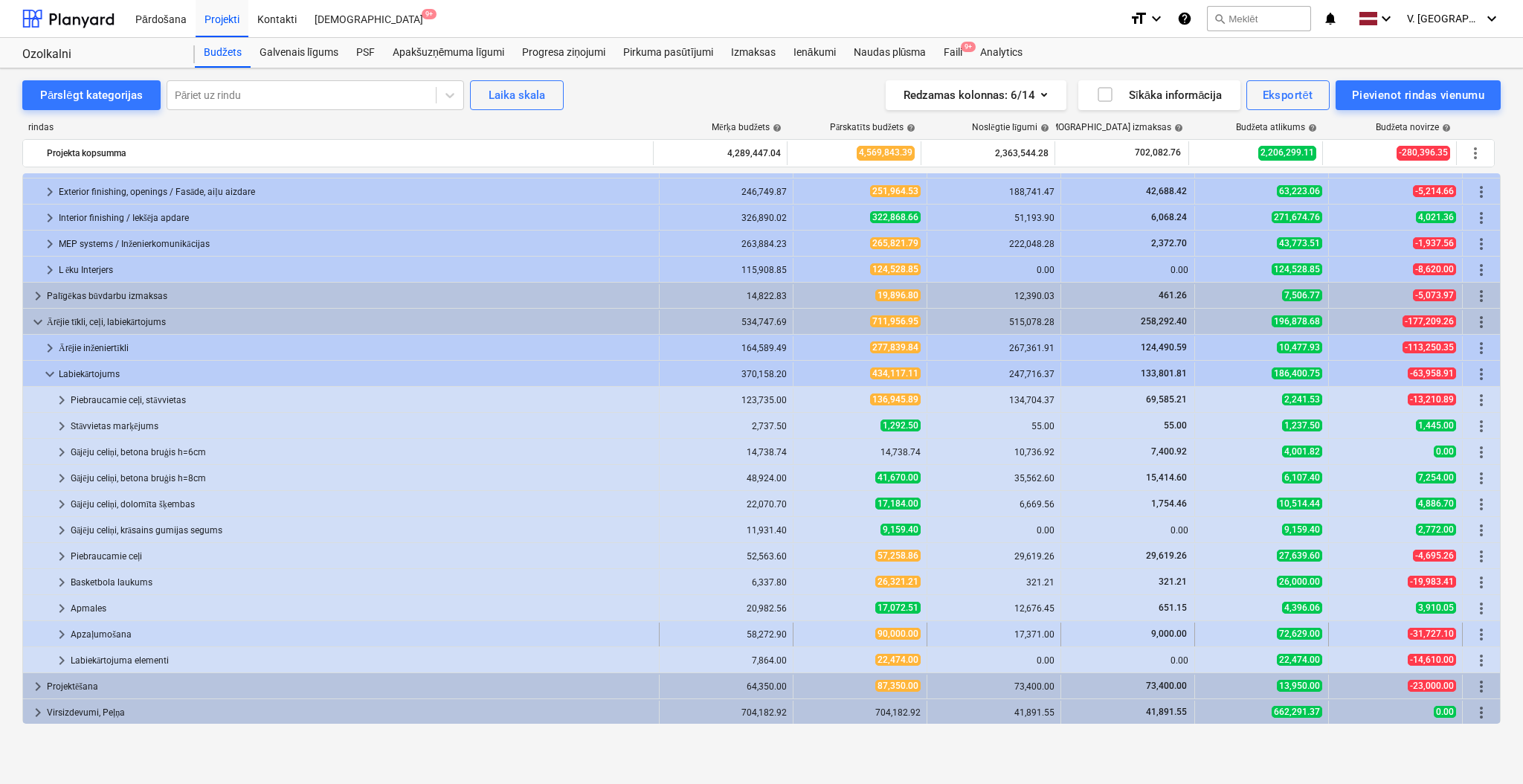
click at [67, 636] on span "keyboard_arrow_right" at bounding box center [61, 634] width 18 height 18
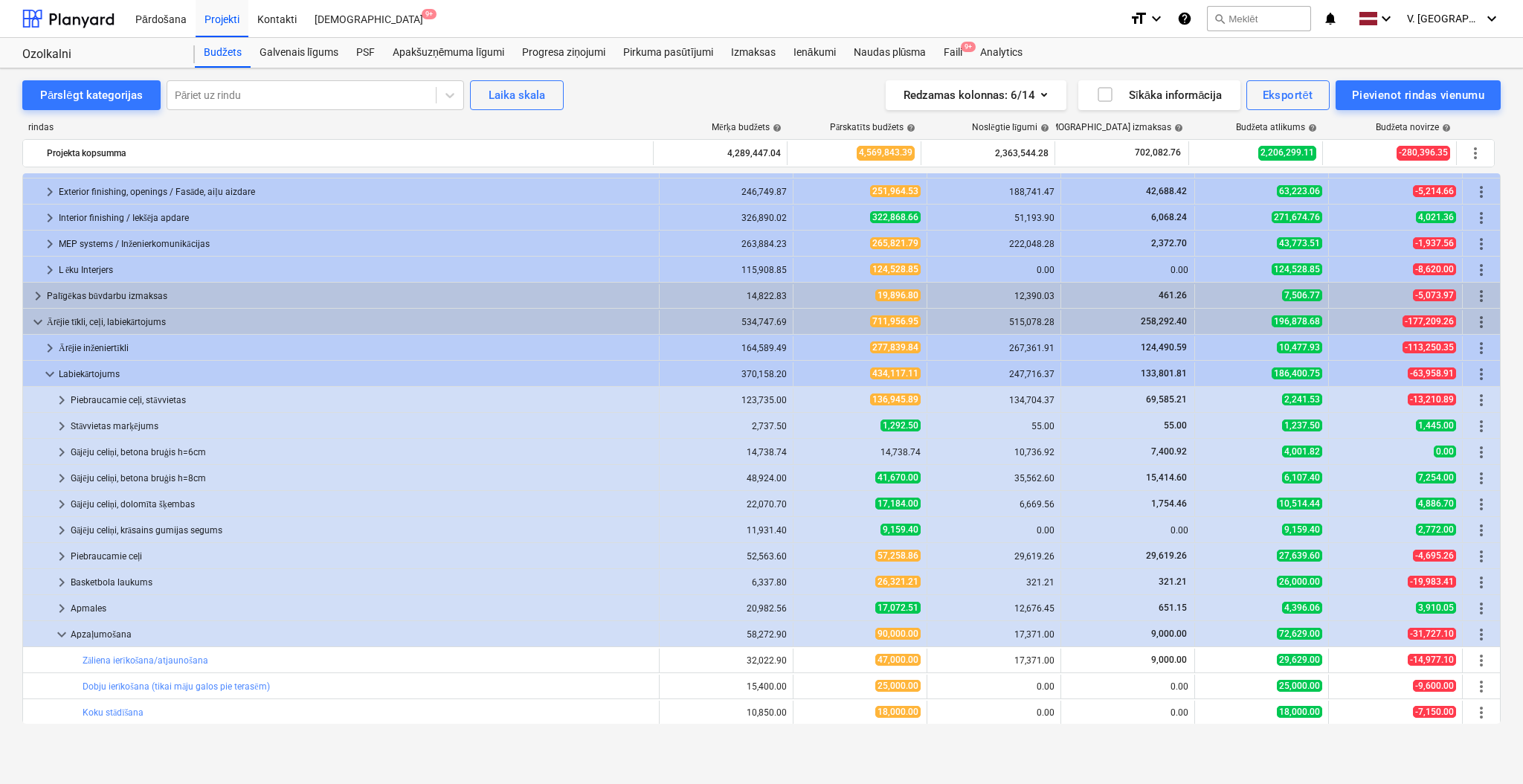
click at [67, 636] on span "keyboard_arrow_down" at bounding box center [61, 634] width 18 height 18
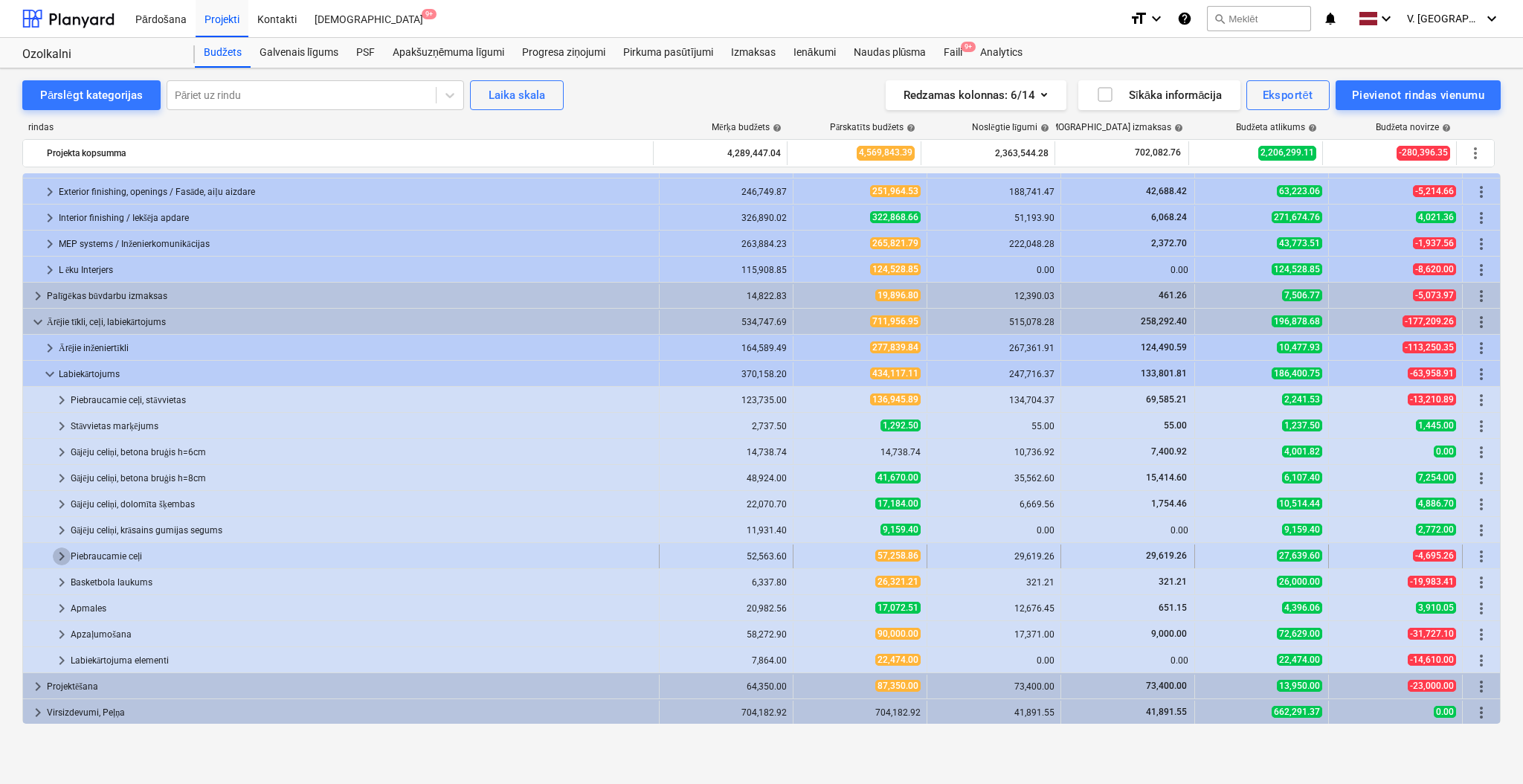
click at [61, 553] on span "keyboard_arrow_right" at bounding box center [61, 556] width 18 height 18
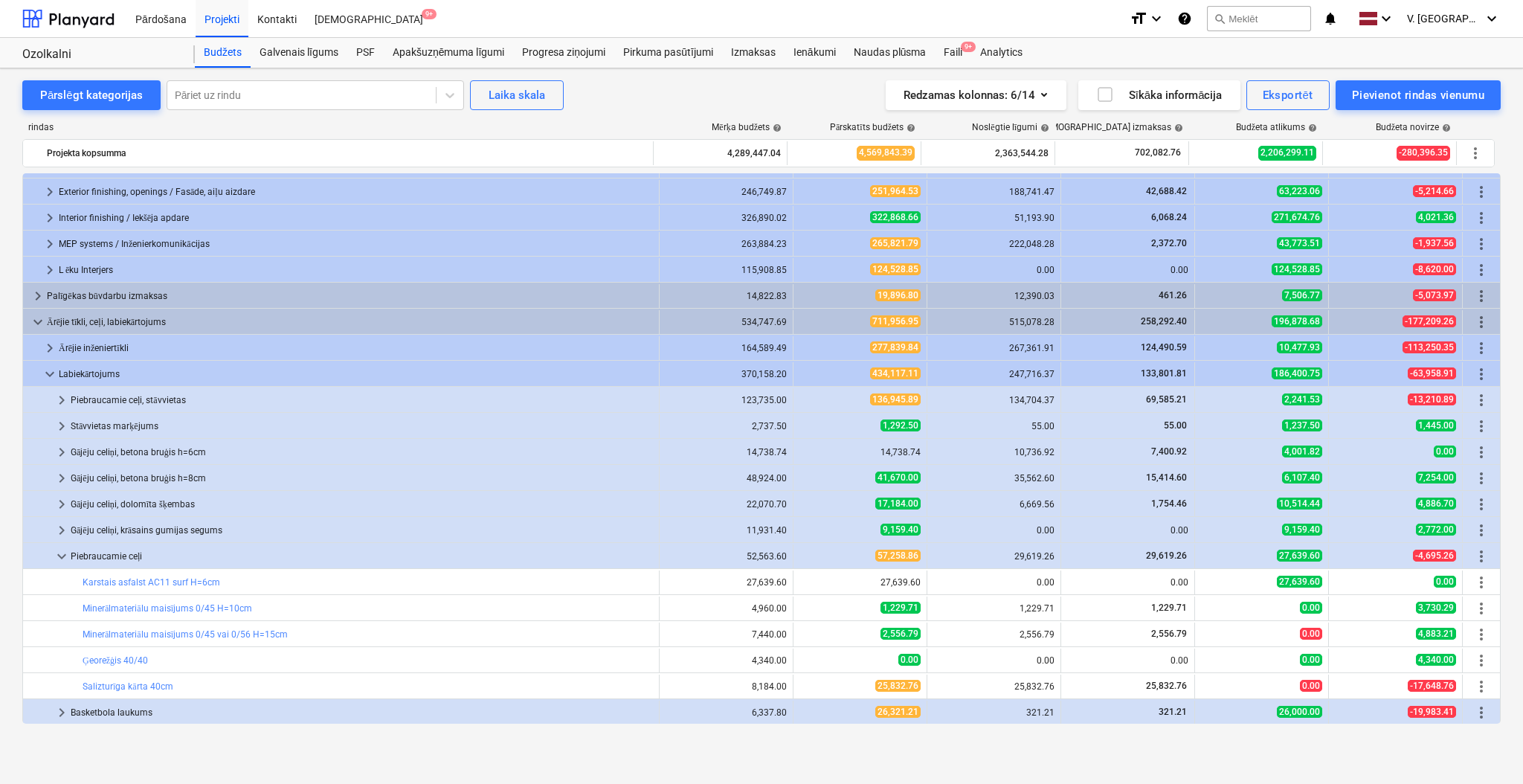
click at [61, 553] on span "keyboard_arrow_down" at bounding box center [61, 556] width 18 height 18
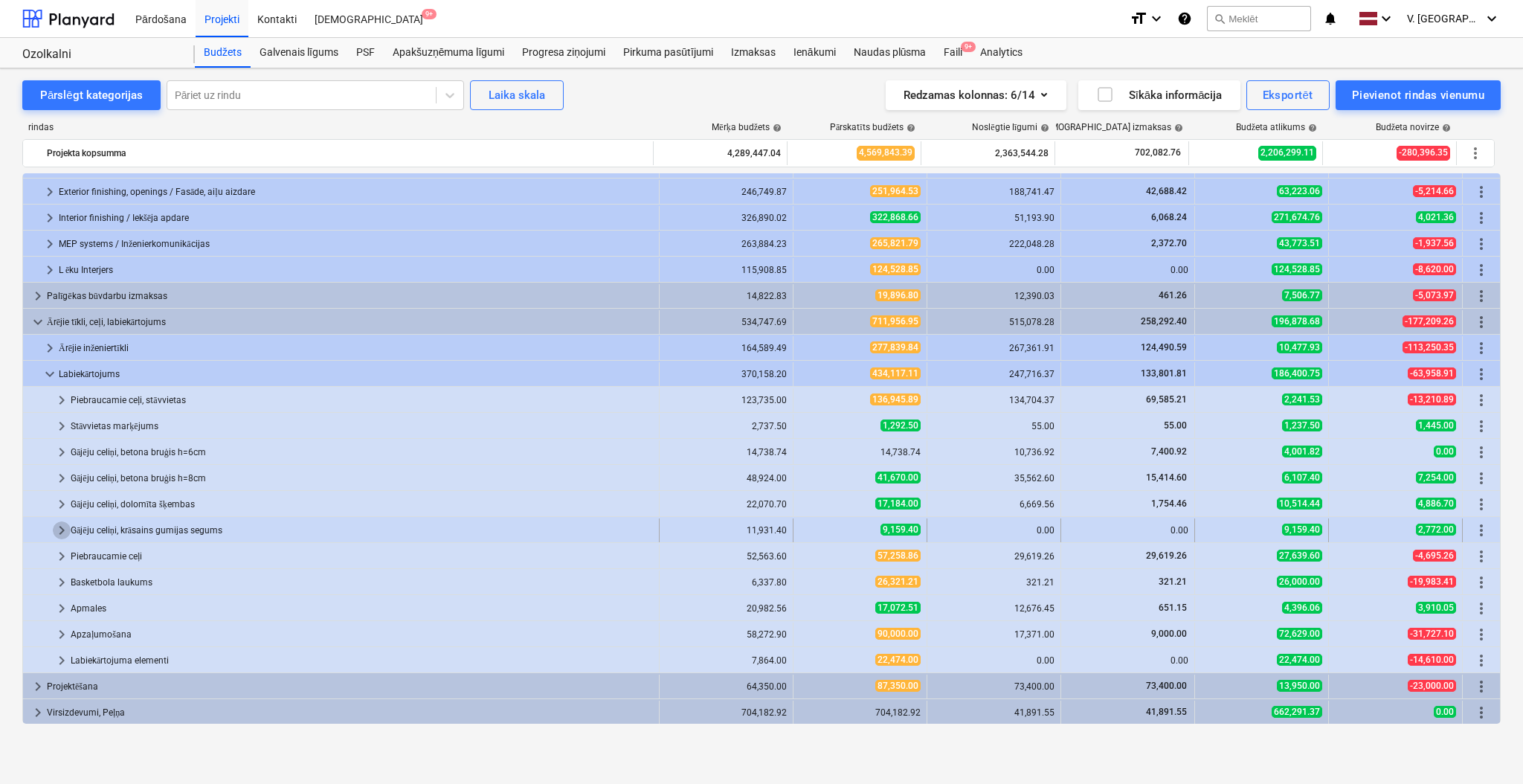
click at [64, 535] on span "keyboard_arrow_right" at bounding box center [61, 530] width 18 height 18
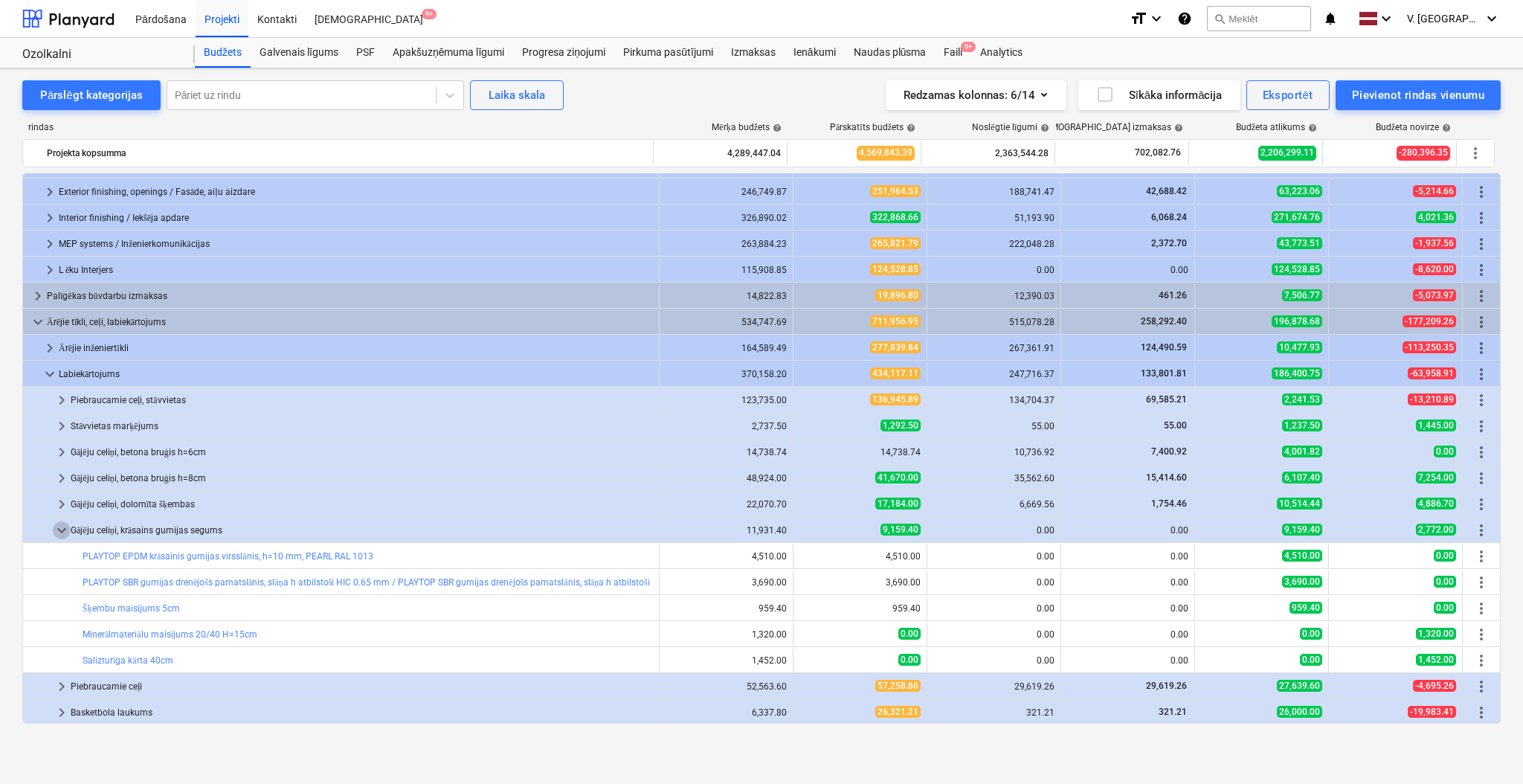
click at [64, 535] on span "keyboard_arrow_down" at bounding box center [61, 530] width 18 height 18
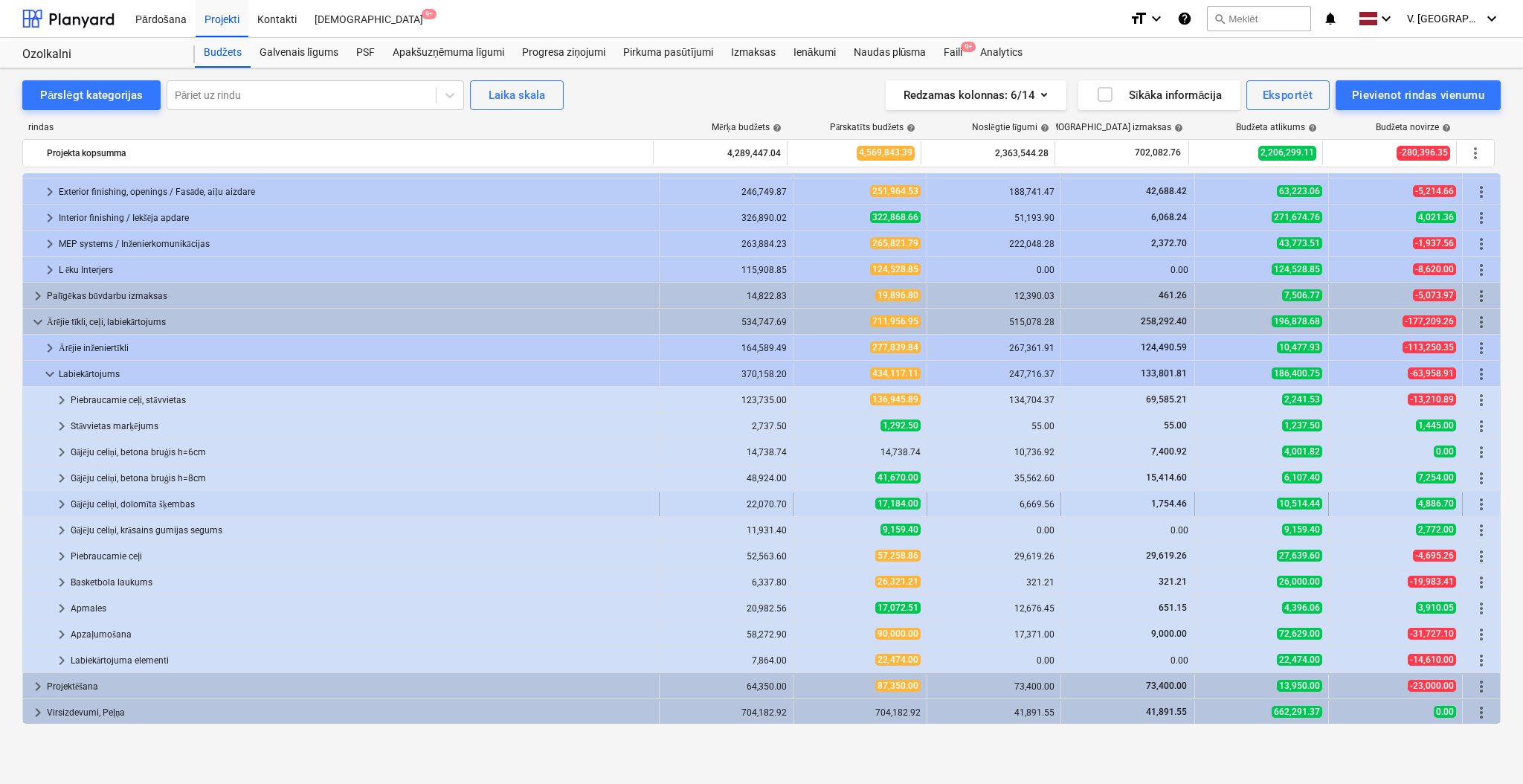
click at [64, 508] on span "keyboard_arrow_right" at bounding box center [61, 504] width 18 height 18
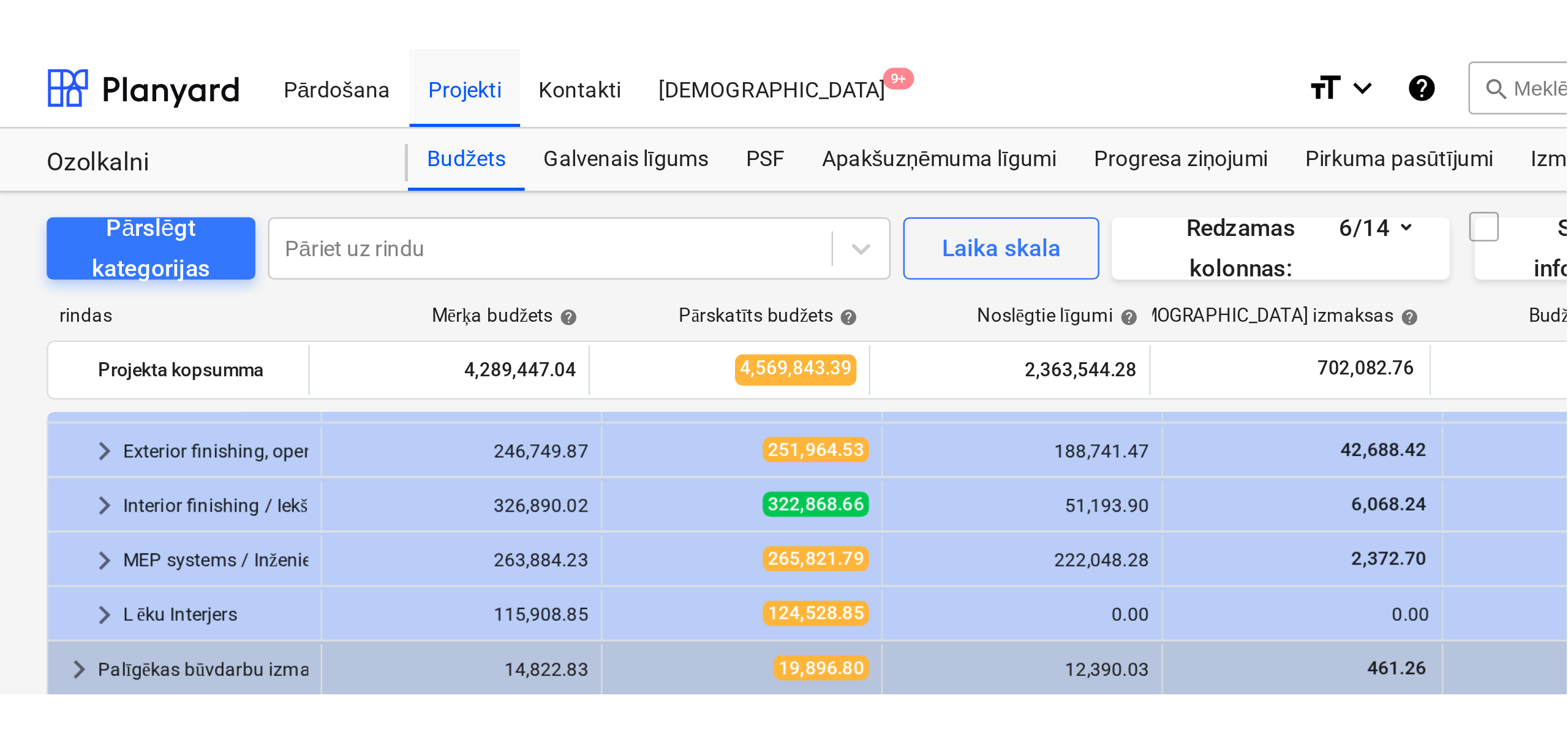
scroll to position [125, 0]
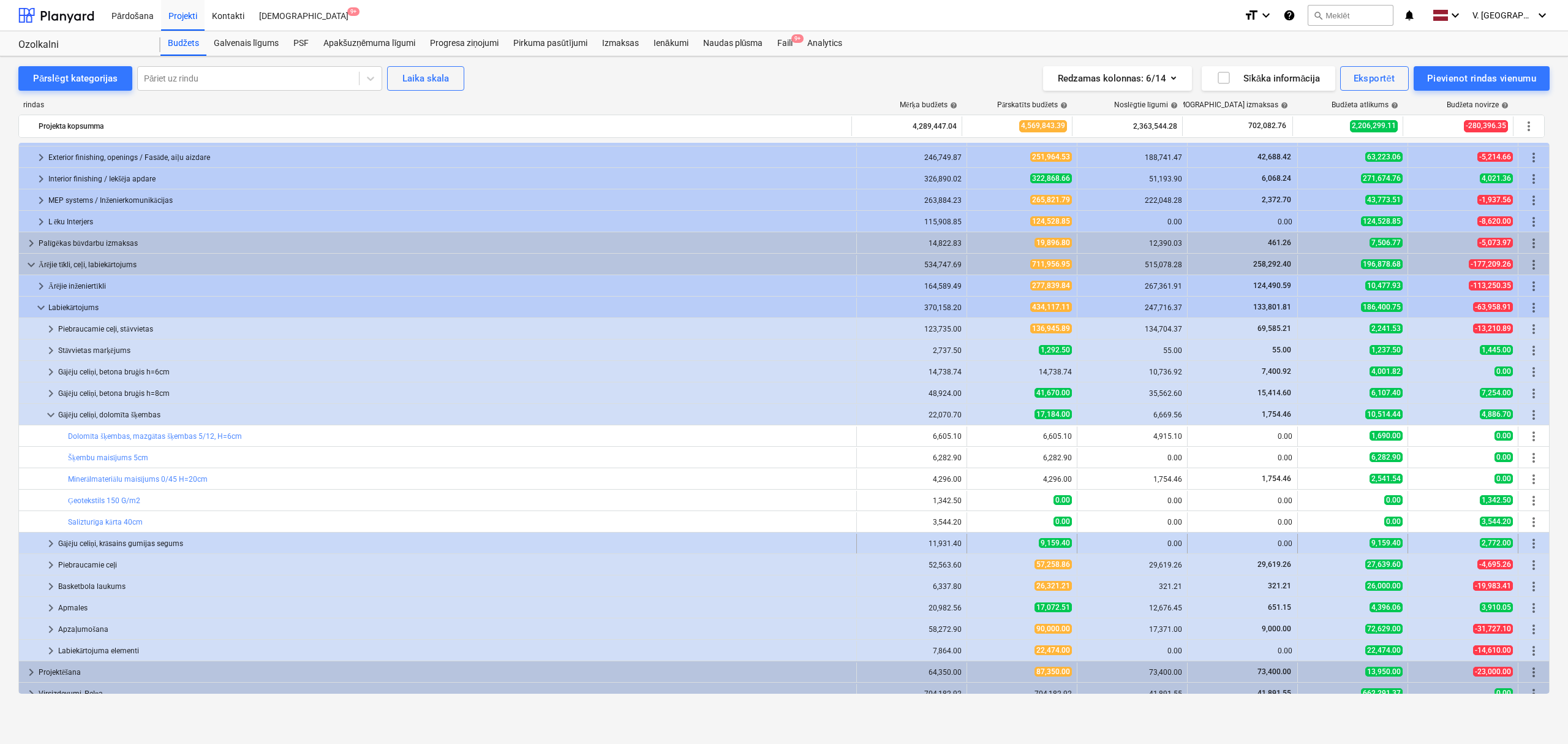
click at [48, 543] on span "keyboard_arrow_right" at bounding box center [51, 544] width 15 height 15
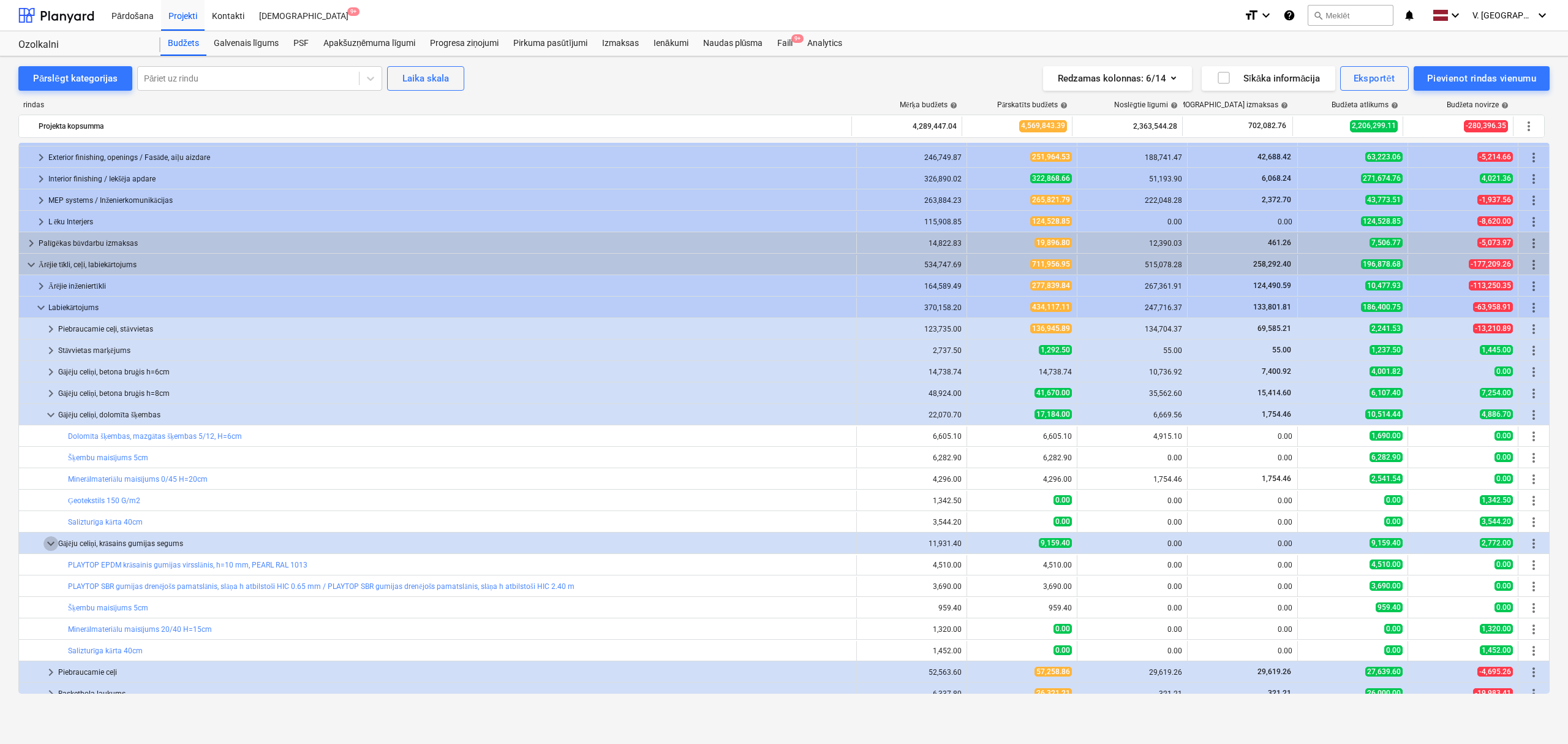
click at [48, 543] on span "keyboard_arrow_down" at bounding box center [51, 544] width 15 height 15
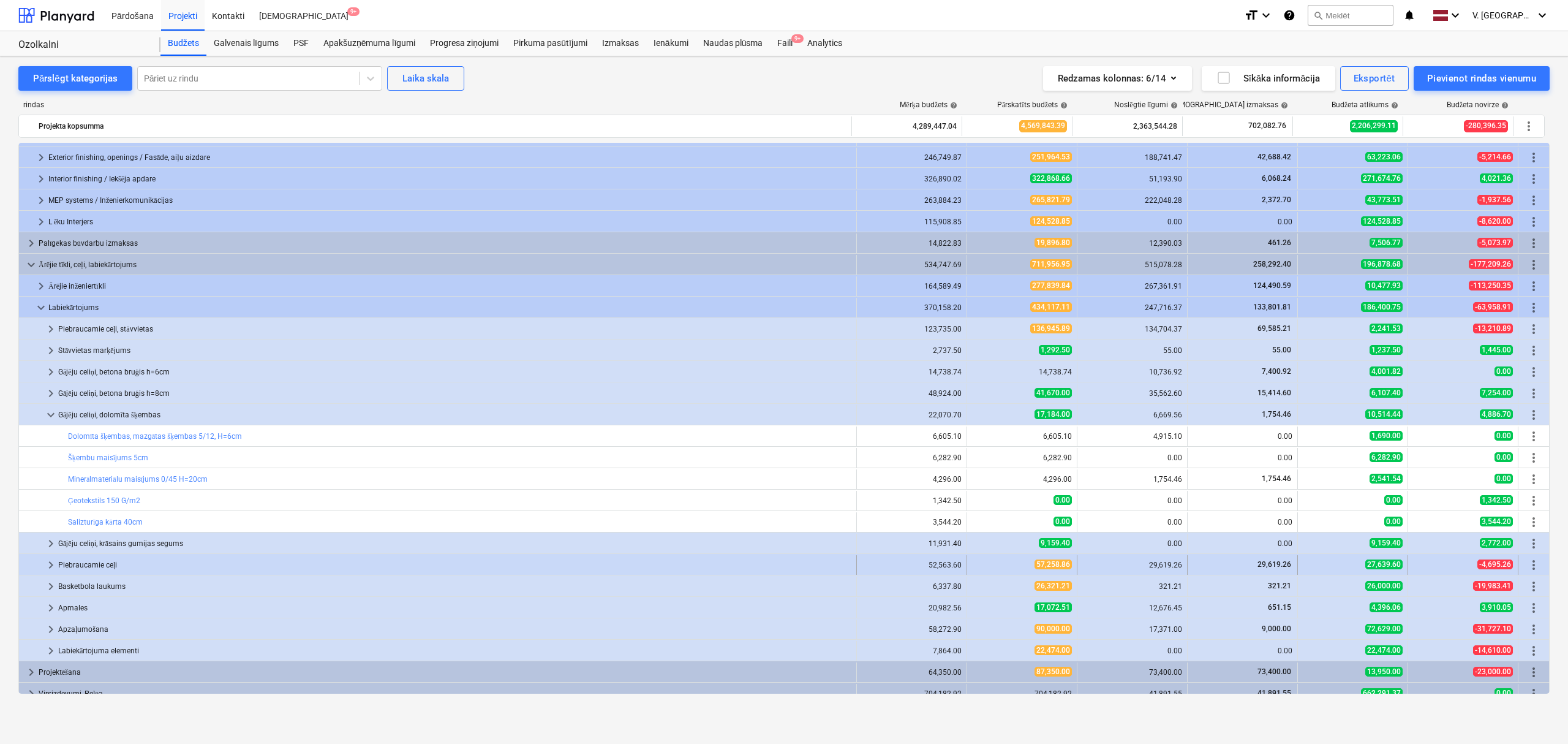
click at [45, 567] on span "keyboard_arrow_right" at bounding box center [51, 565] width 15 height 15
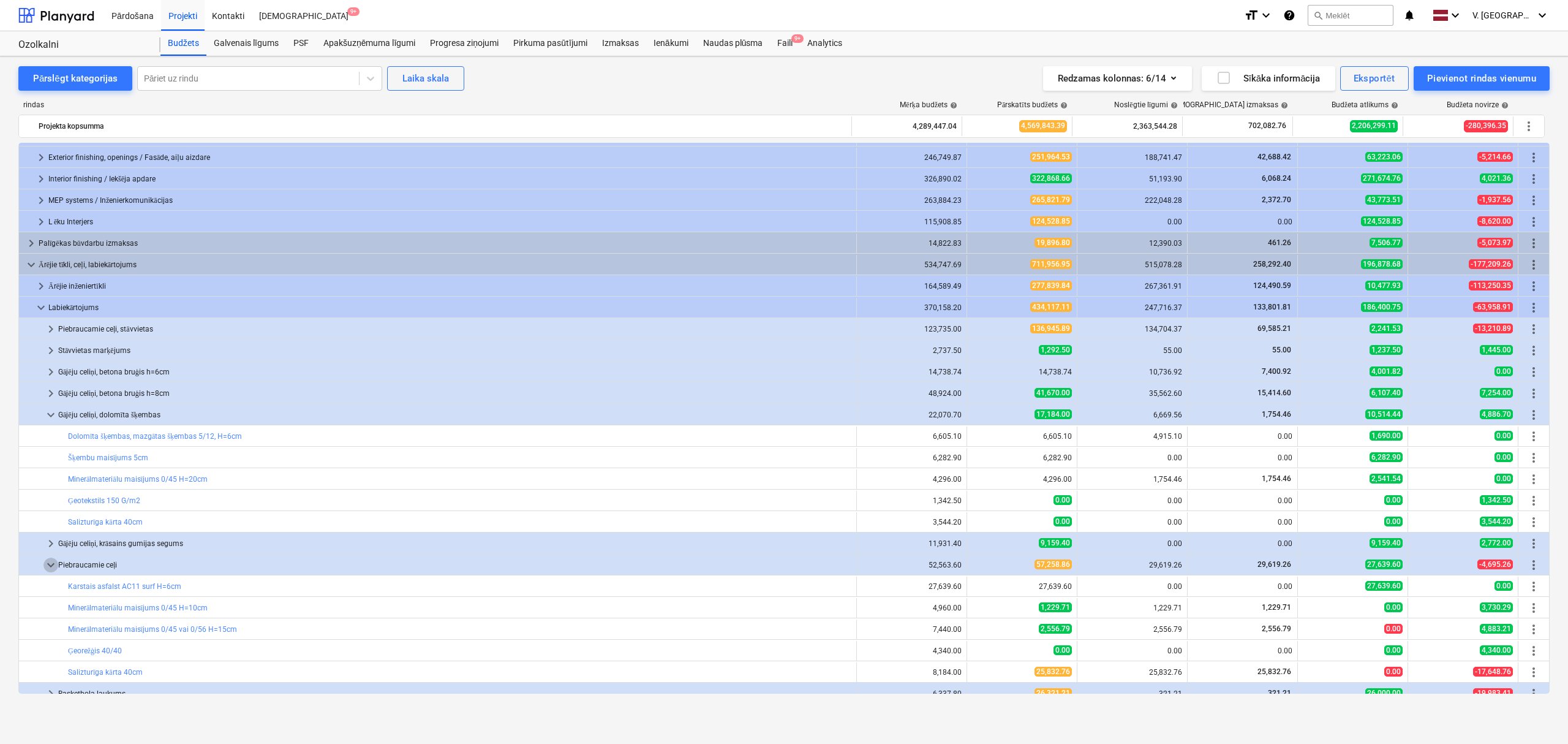
click at [45, 567] on span "keyboard_arrow_down" at bounding box center [51, 565] width 15 height 15
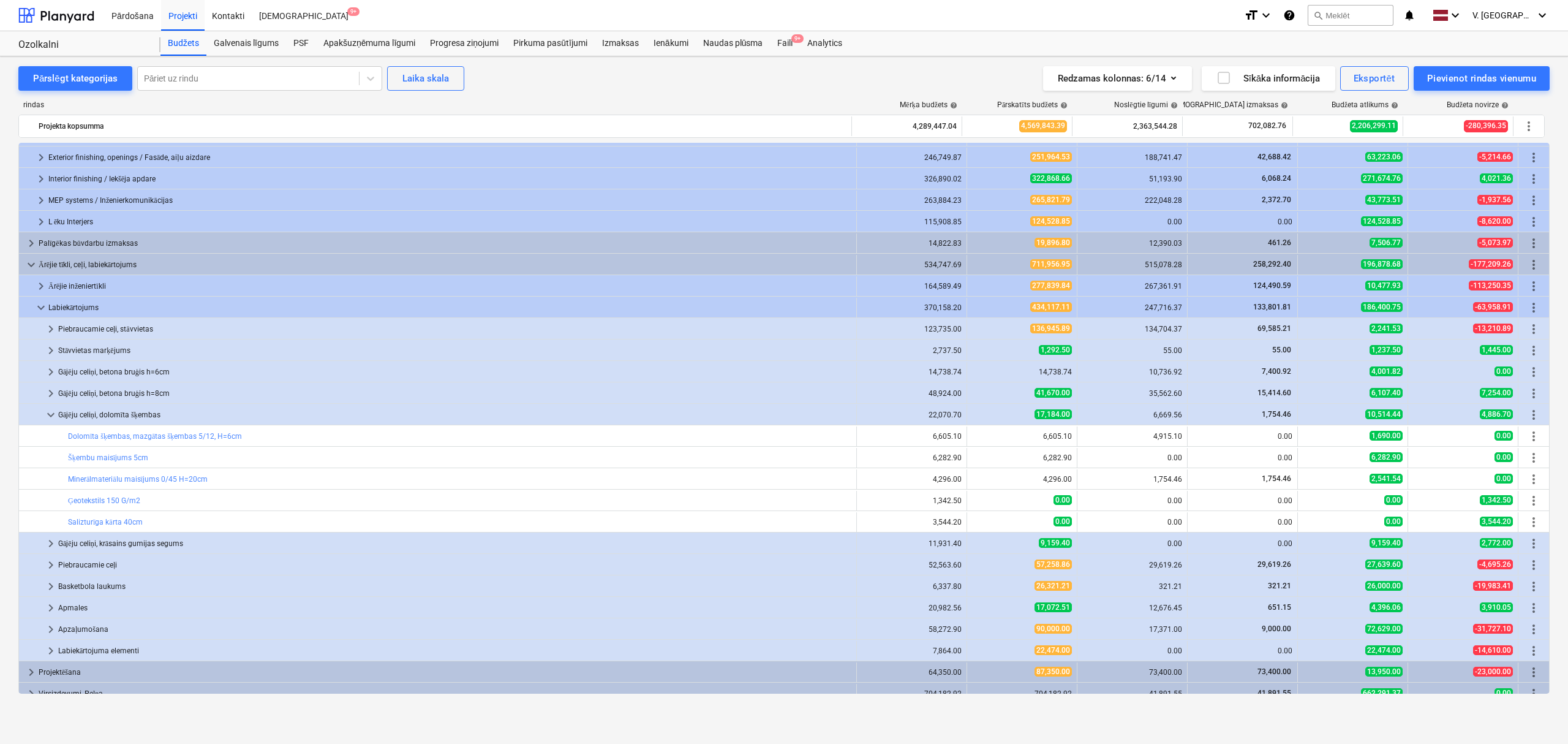
scroll to position [136, 0]
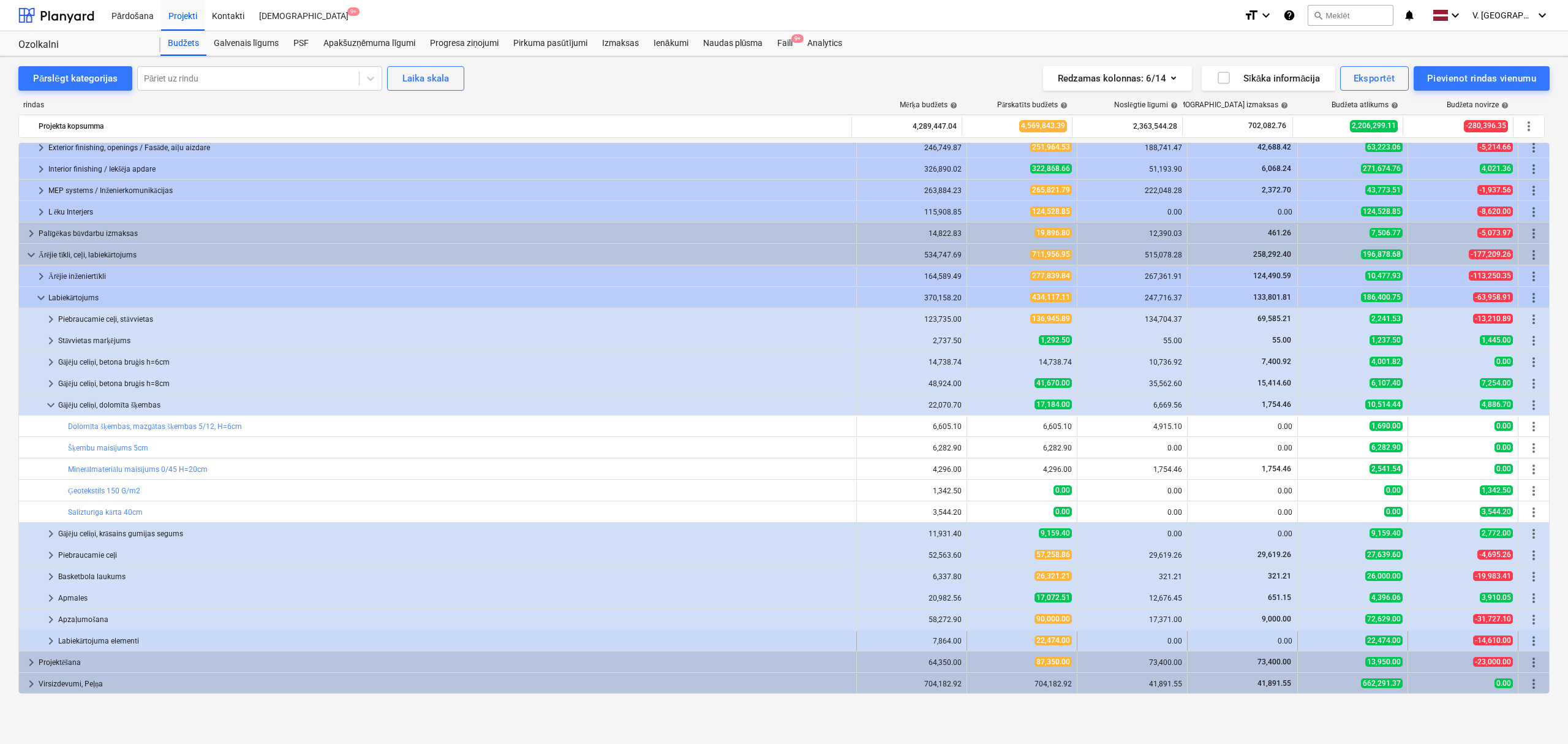
click at [52, 638] on span "keyboard_arrow_right" at bounding box center [51, 641] width 15 height 15
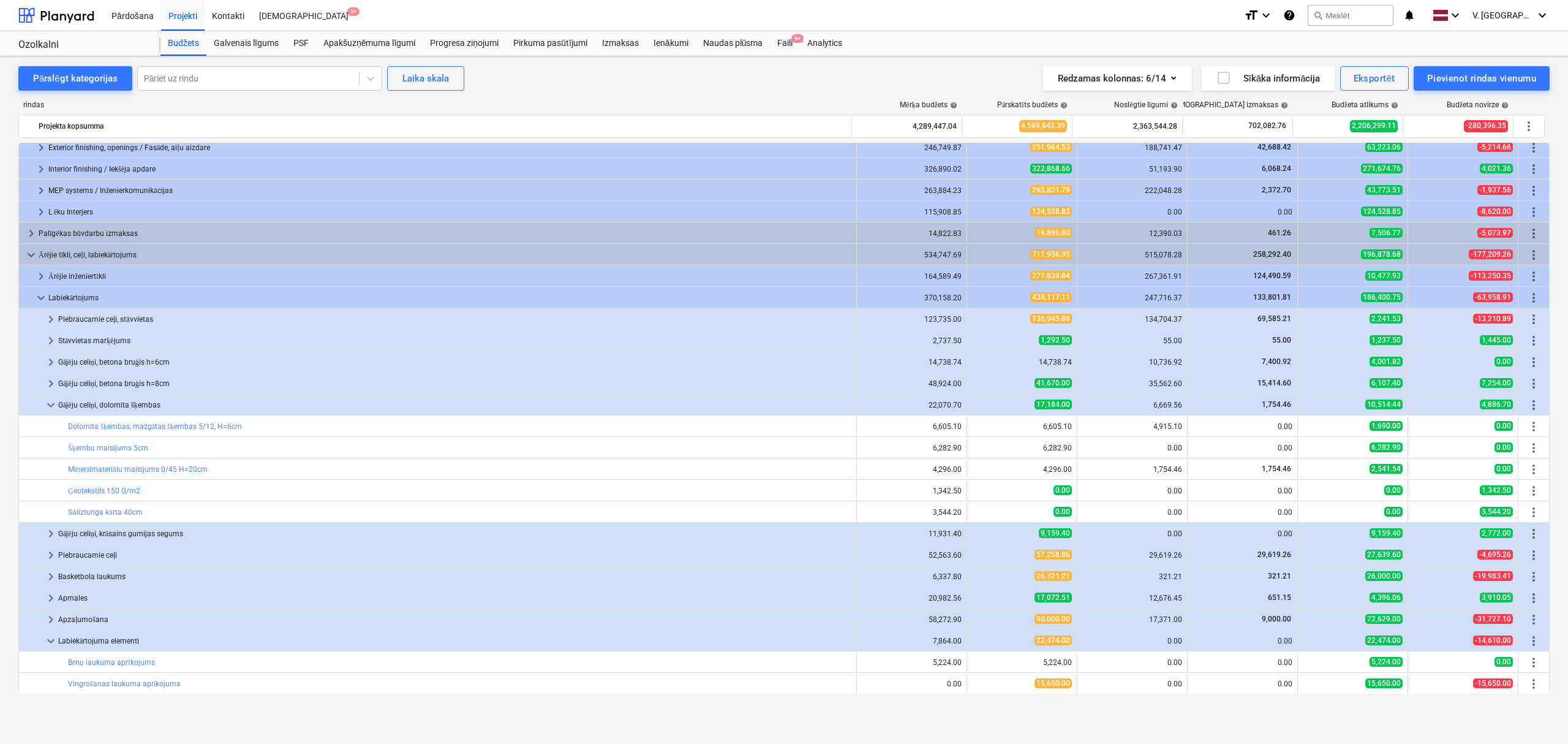
scroll to position [217, 0]
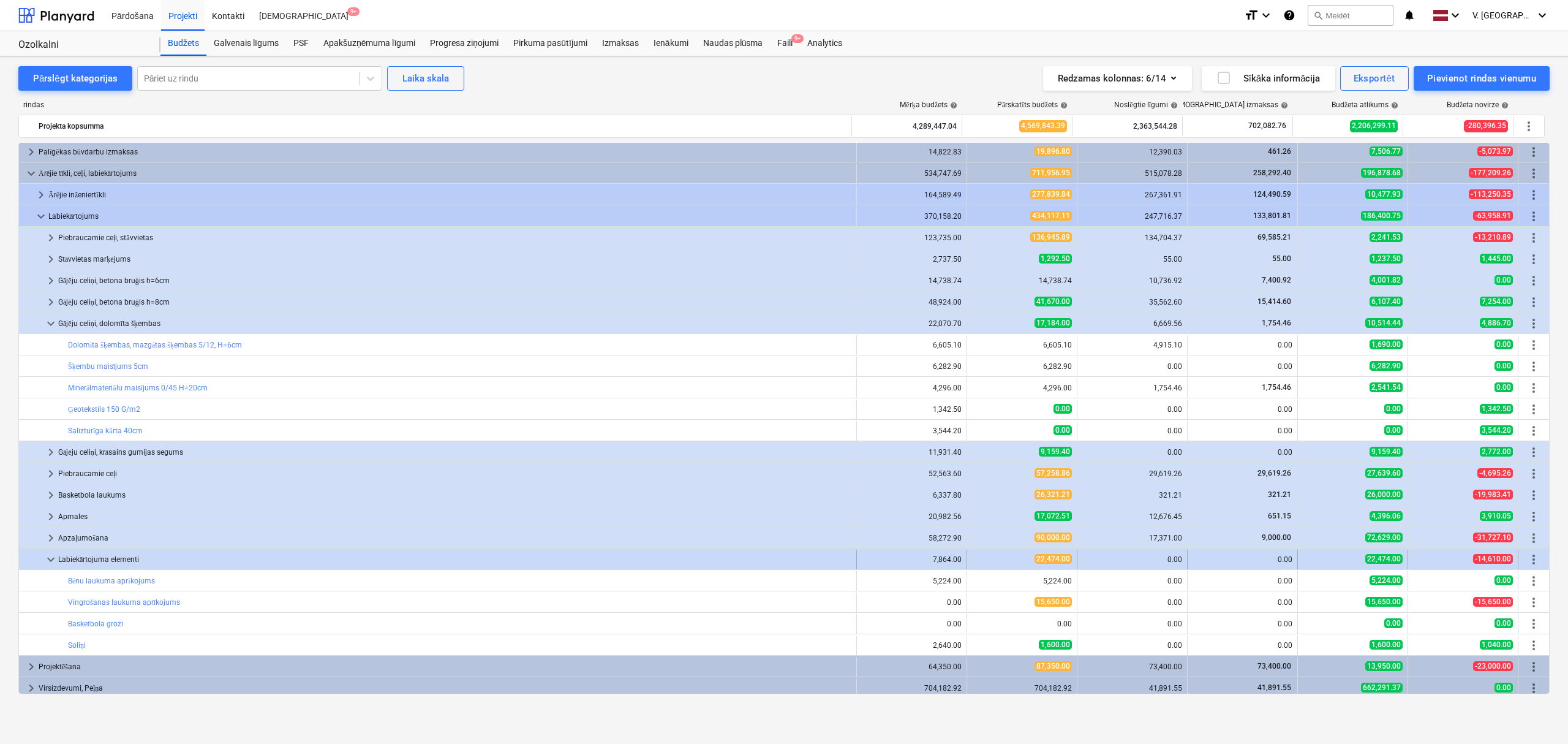
click at [51, 565] on span "keyboard_arrow_down" at bounding box center [51, 559] width 15 height 15
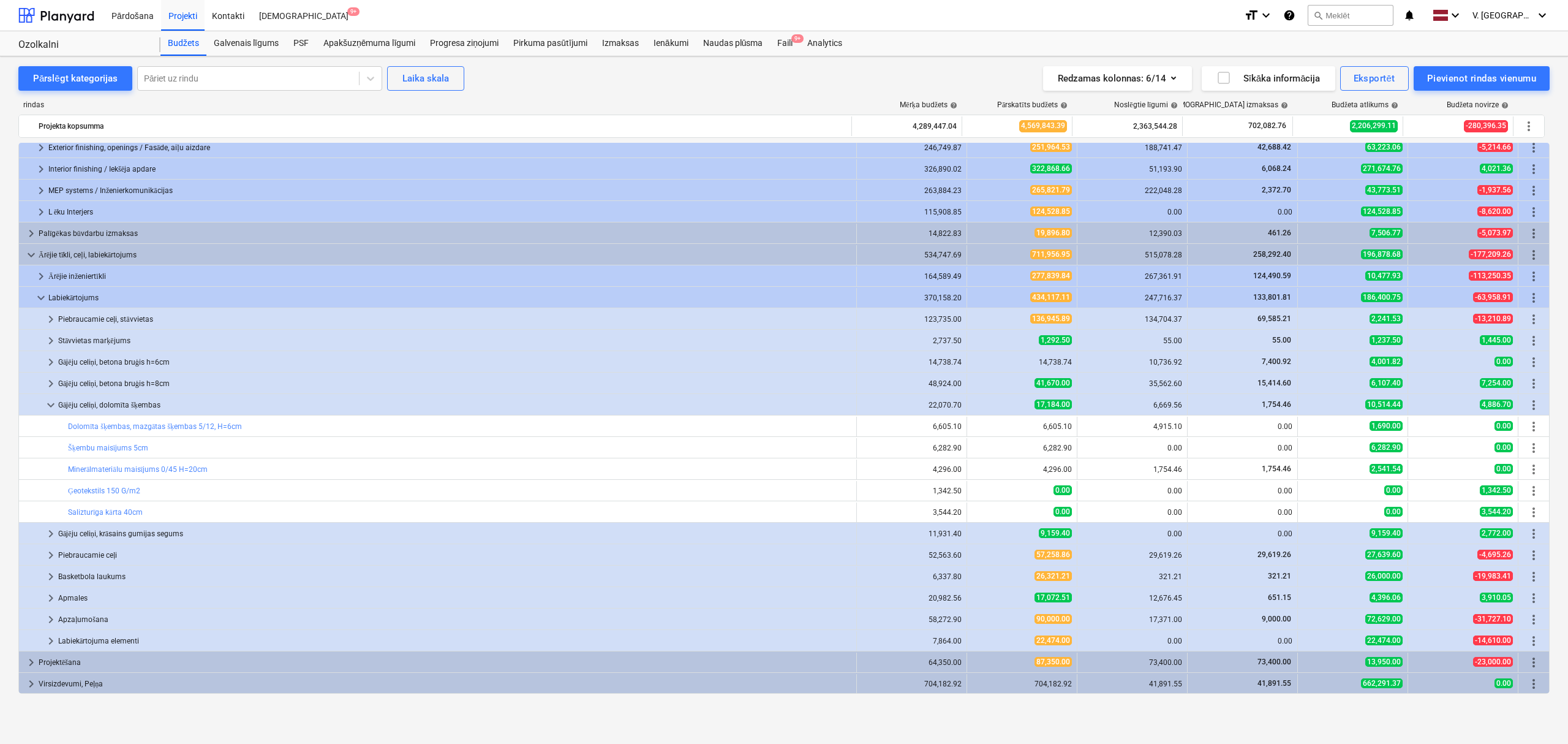
scroll to position [136, 0]
click at [47, 621] on span "keyboard_arrow_right" at bounding box center [51, 619] width 15 height 15
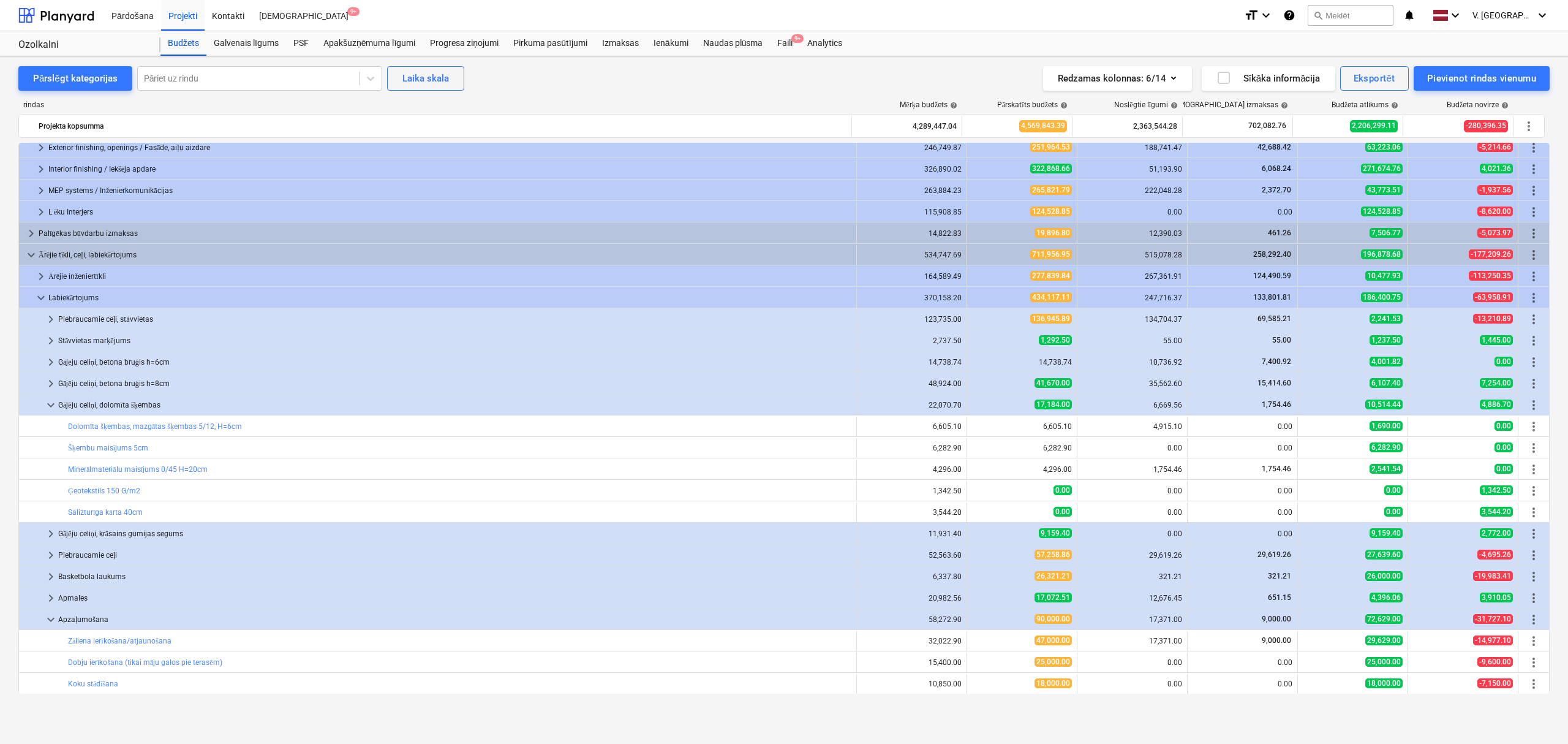
scroll to position [200, 0]
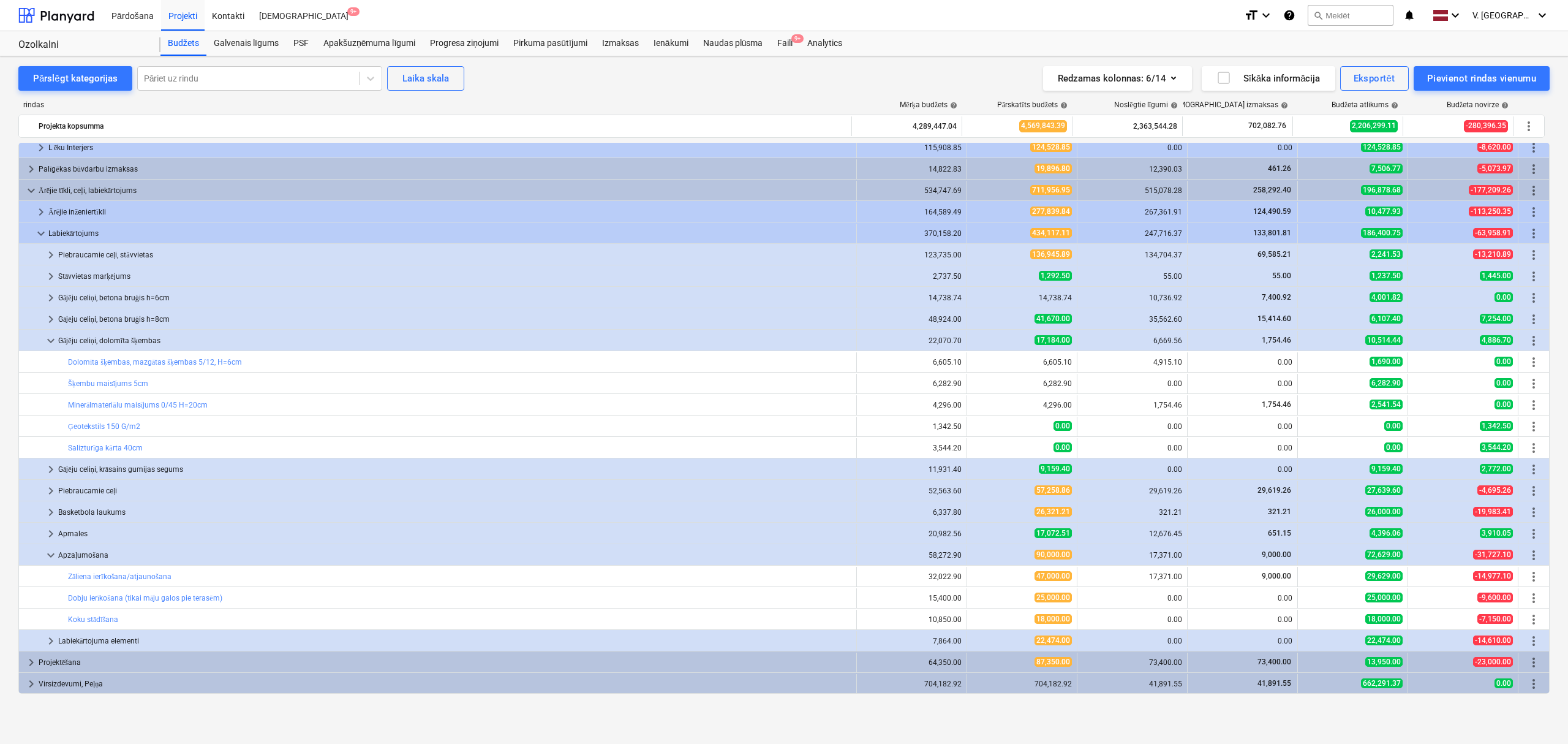
click at [52, 557] on span "keyboard_arrow_down" at bounding box center [51, 555] width 15 height 15
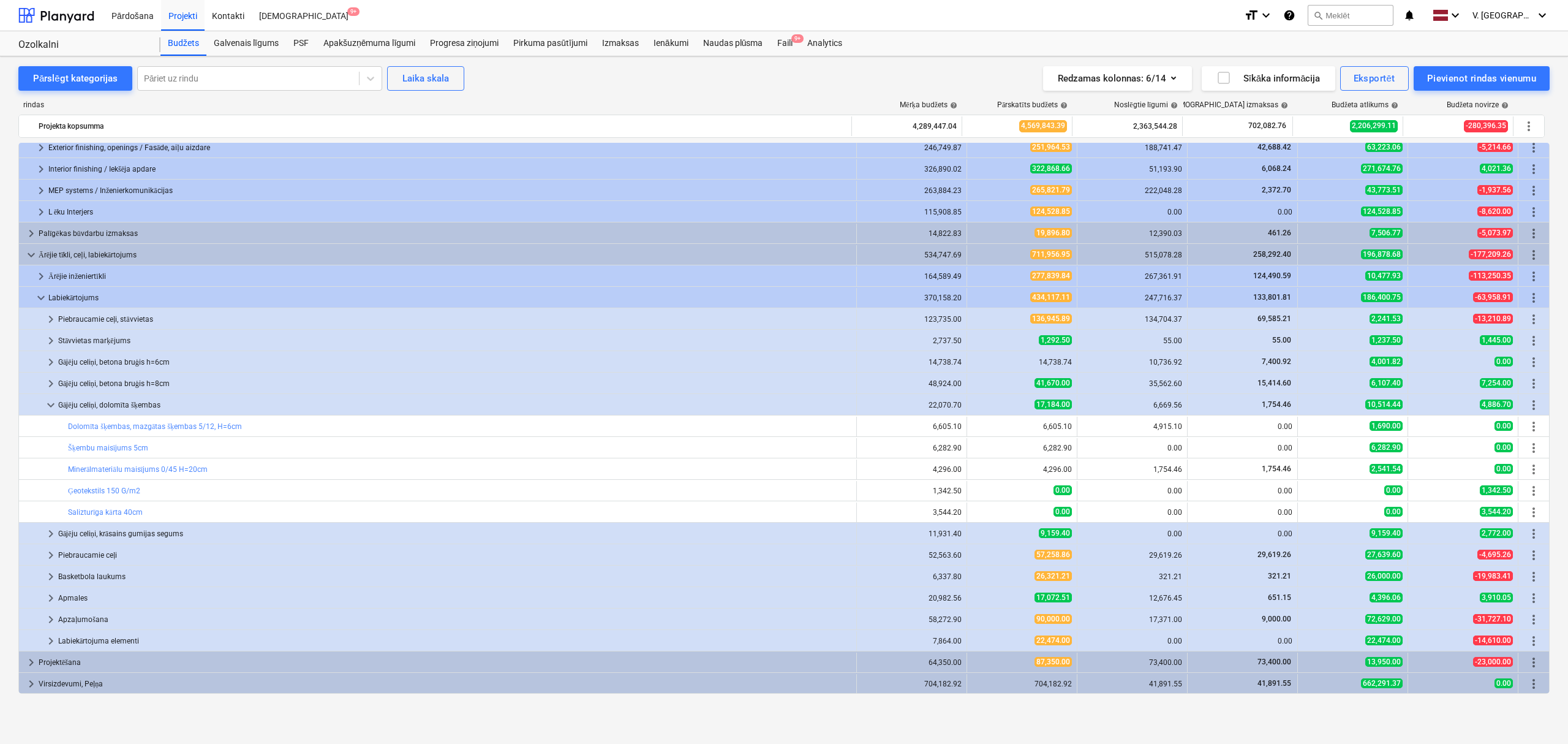
scroll to position [136, 0]
click at [51, 536] on span "keyboard_arrow_right" at bounding box center [51, 533] width 15 height 15
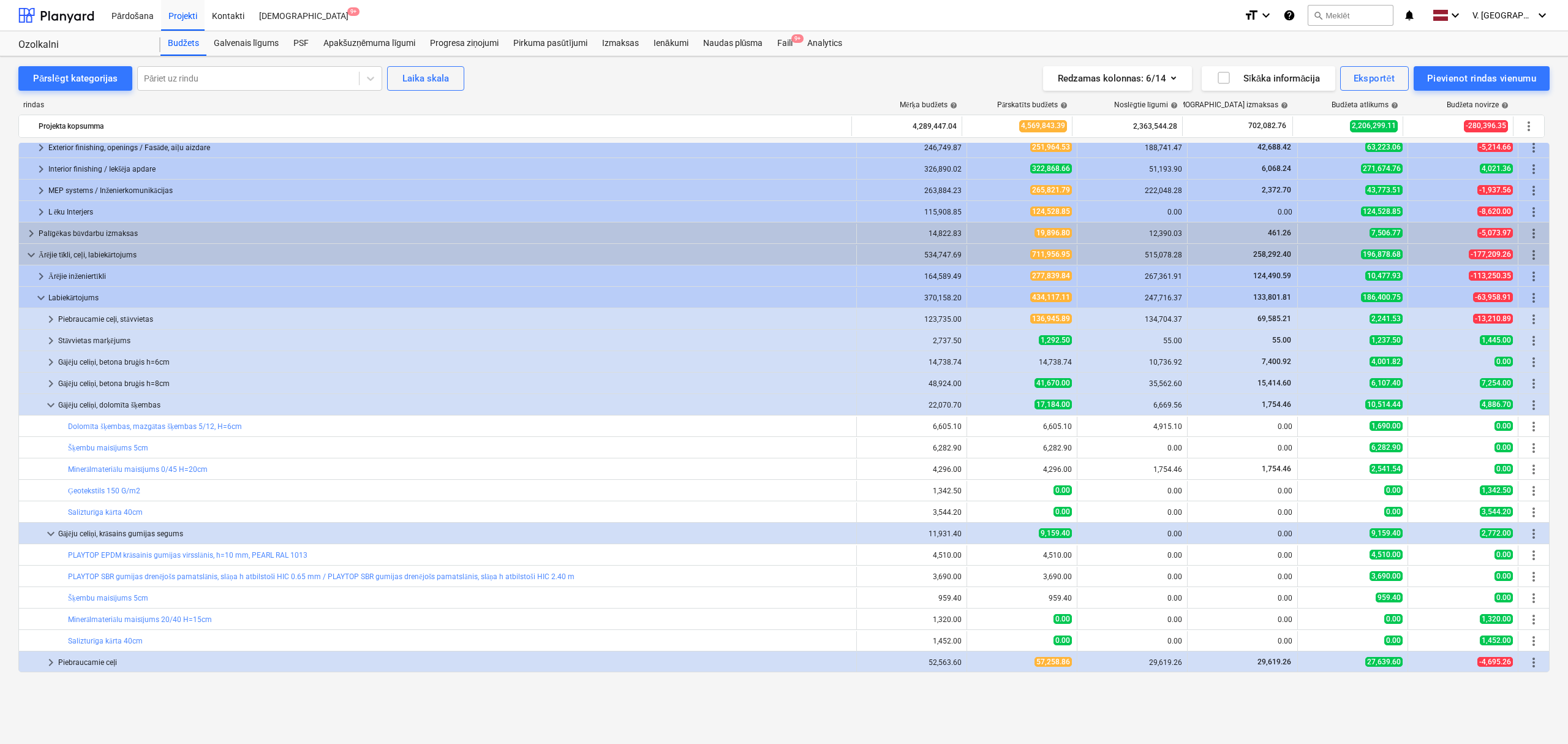
scroll to position [54, 0]
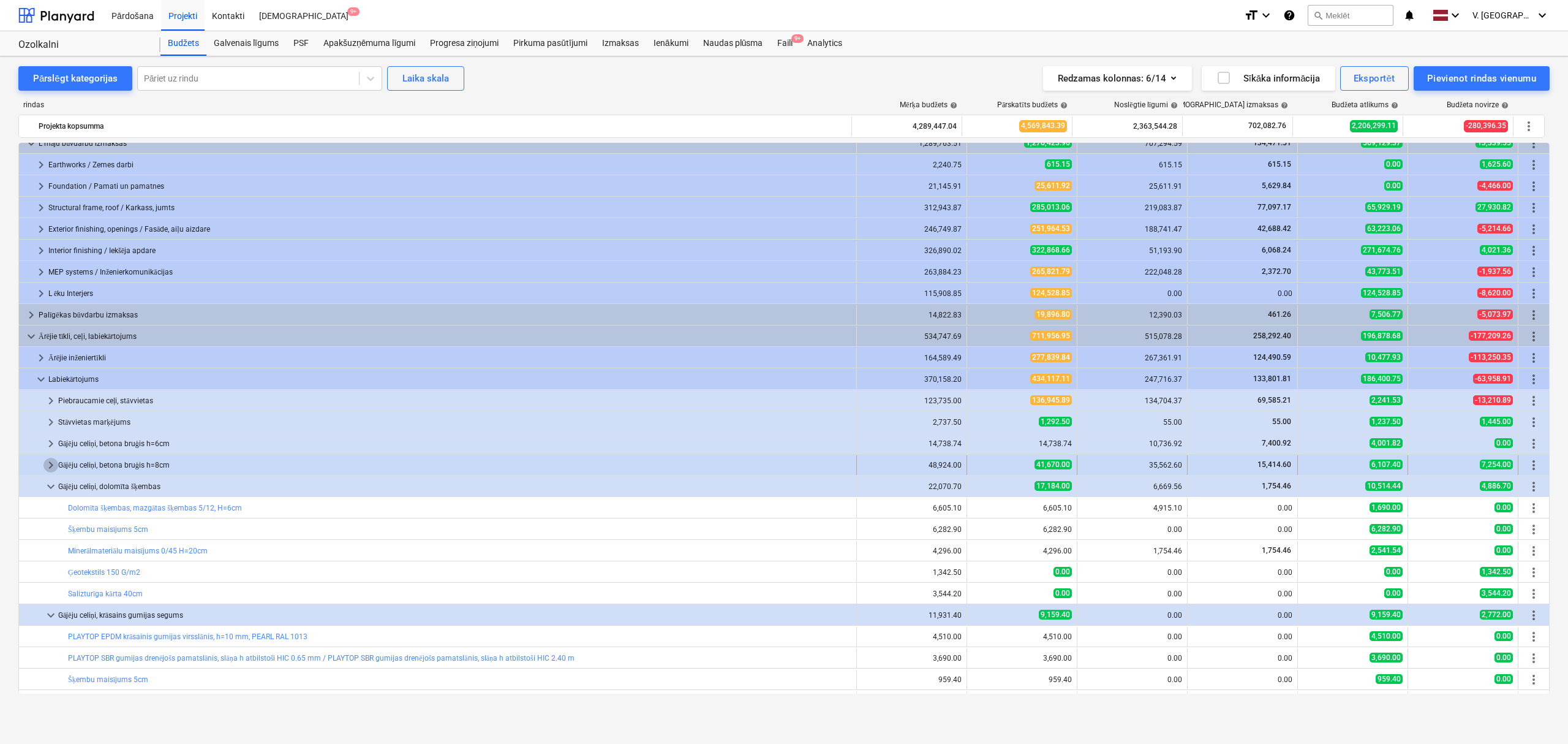
click at [48, 465] on span "keyboard_arrow_right" at bounding box center [51, 465] width 15 height 15
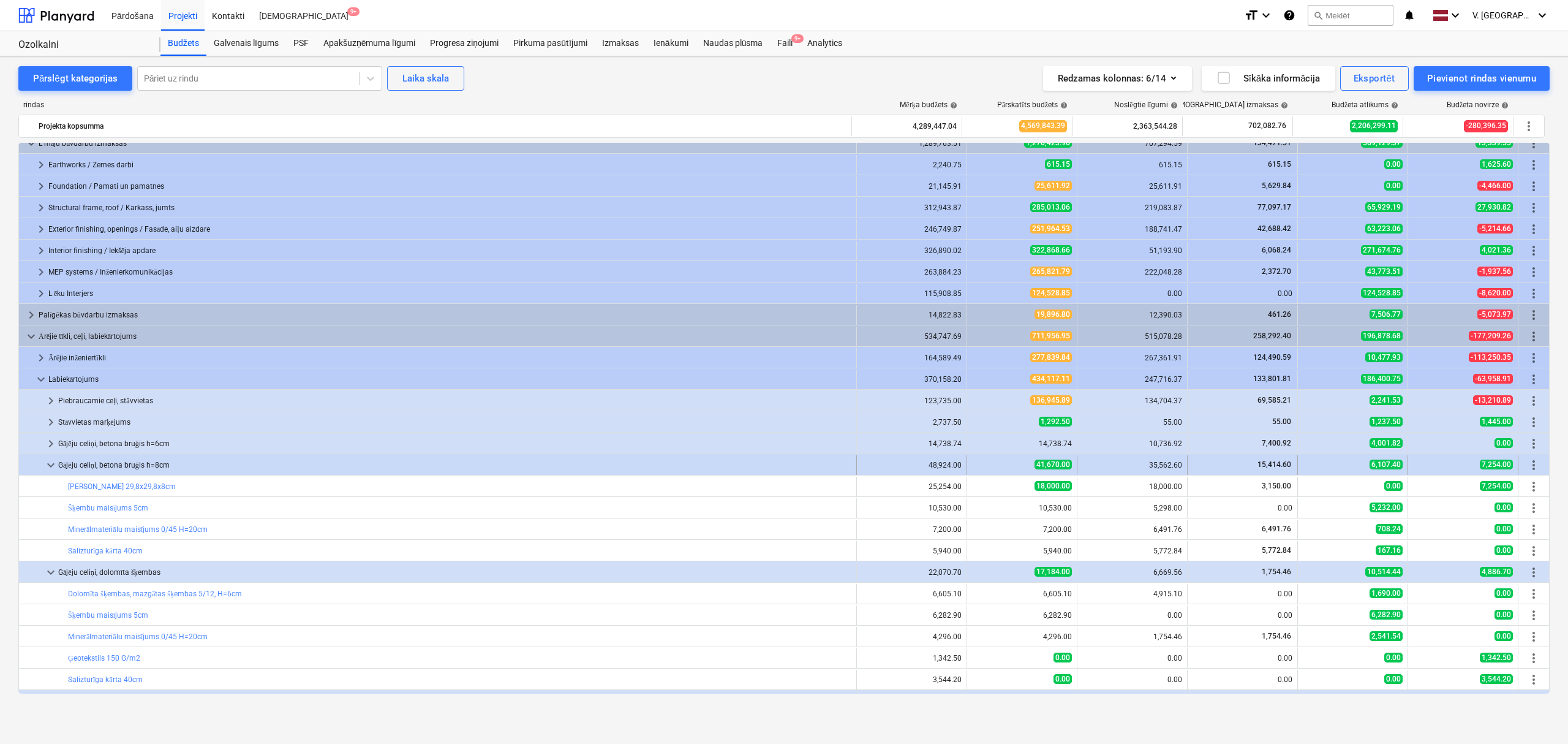
drag, startPoint x: 172, startPoint y: 469, endPoint x: 60, endPoint y: 471, distance: 112.0
click at [60, 471] on div "Gājēju celiņi, betona bruģis h=8cm" at bounding box center [455, 465] width 794 height 20
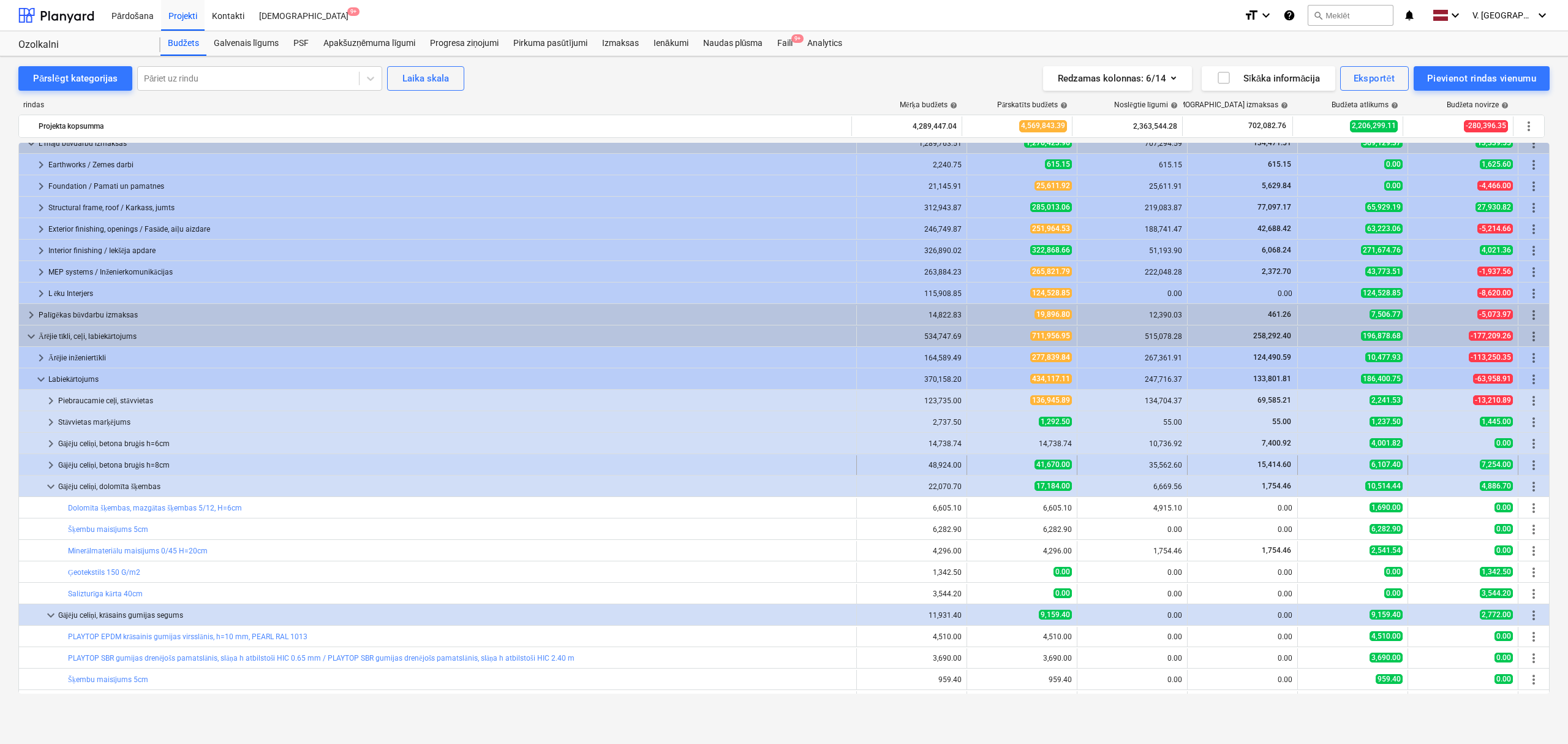
copy div "Gājēju celiņi, betona bruģis h=8cm"
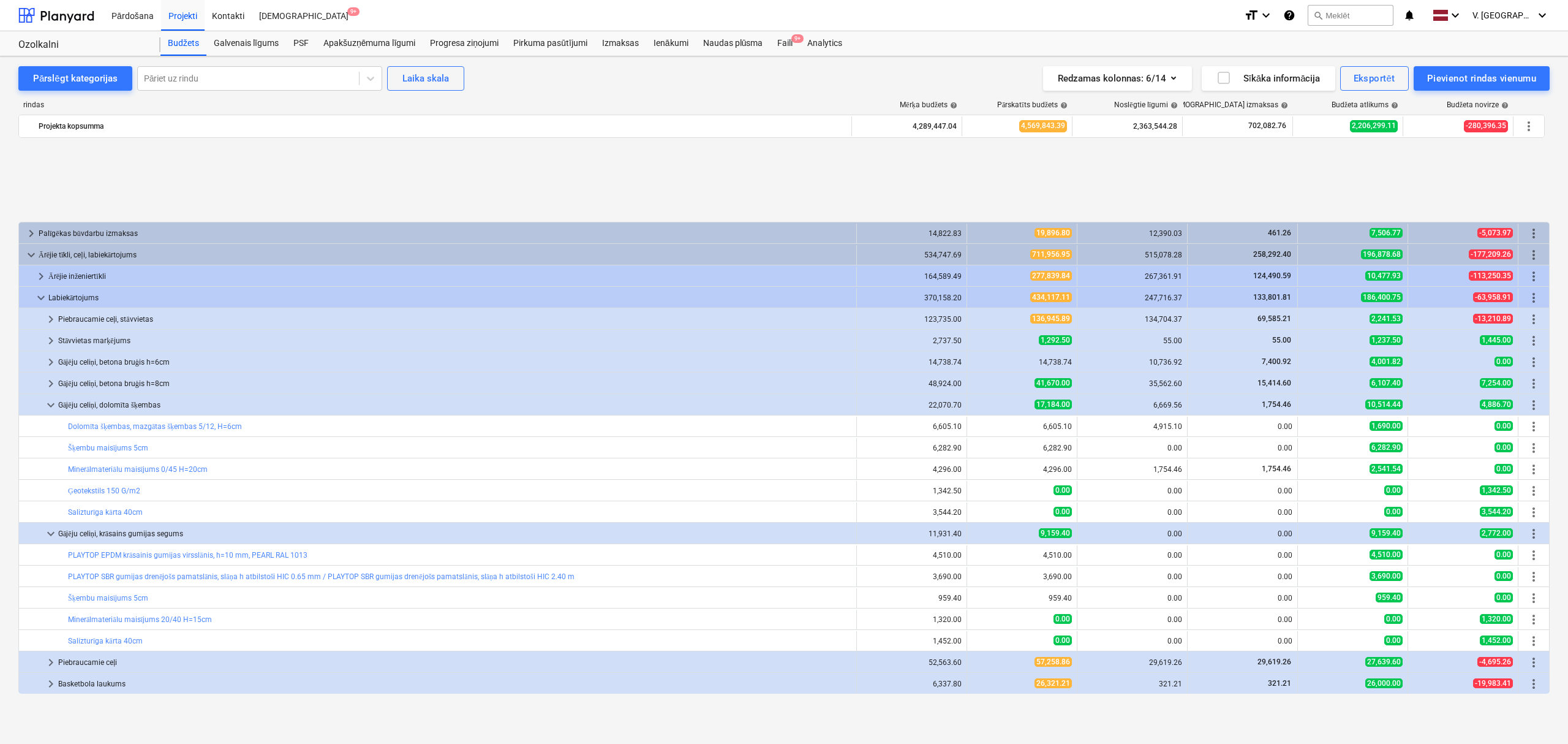
scroll to position [243, 0]
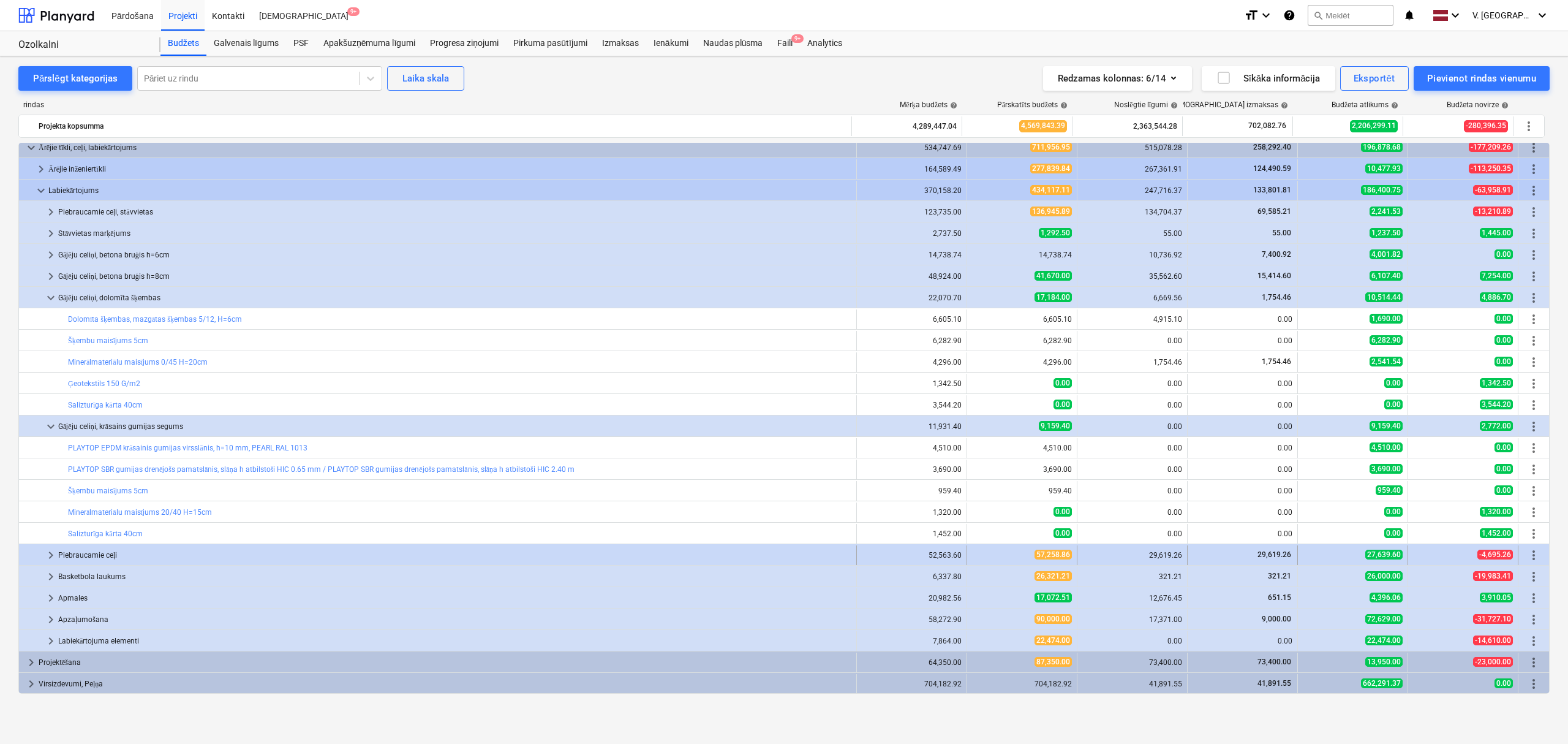
click at [52, 555] on span "keyboard_arrow_right" at bounding box center [51, 555] width 15 height 15
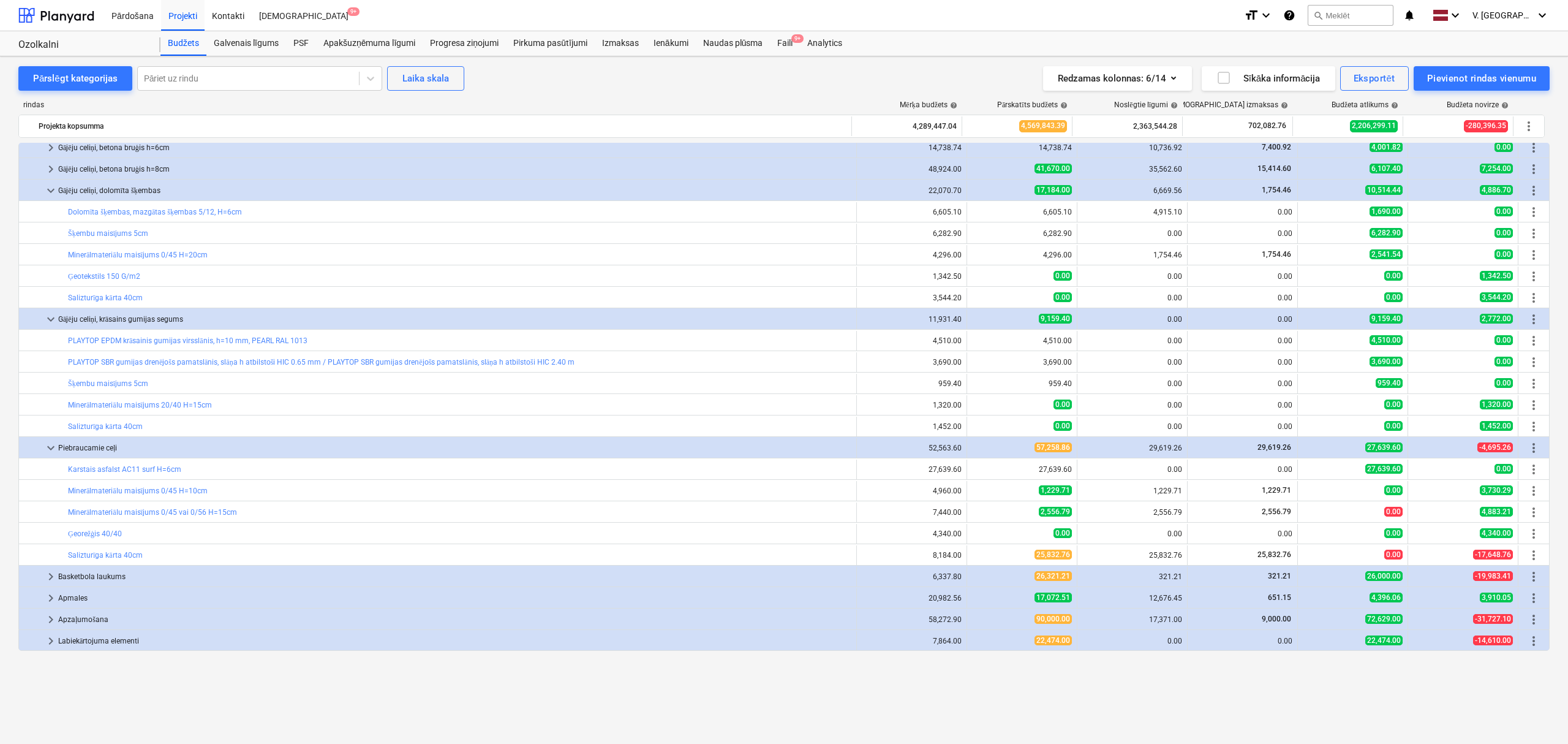
scroll to position [106, 0]
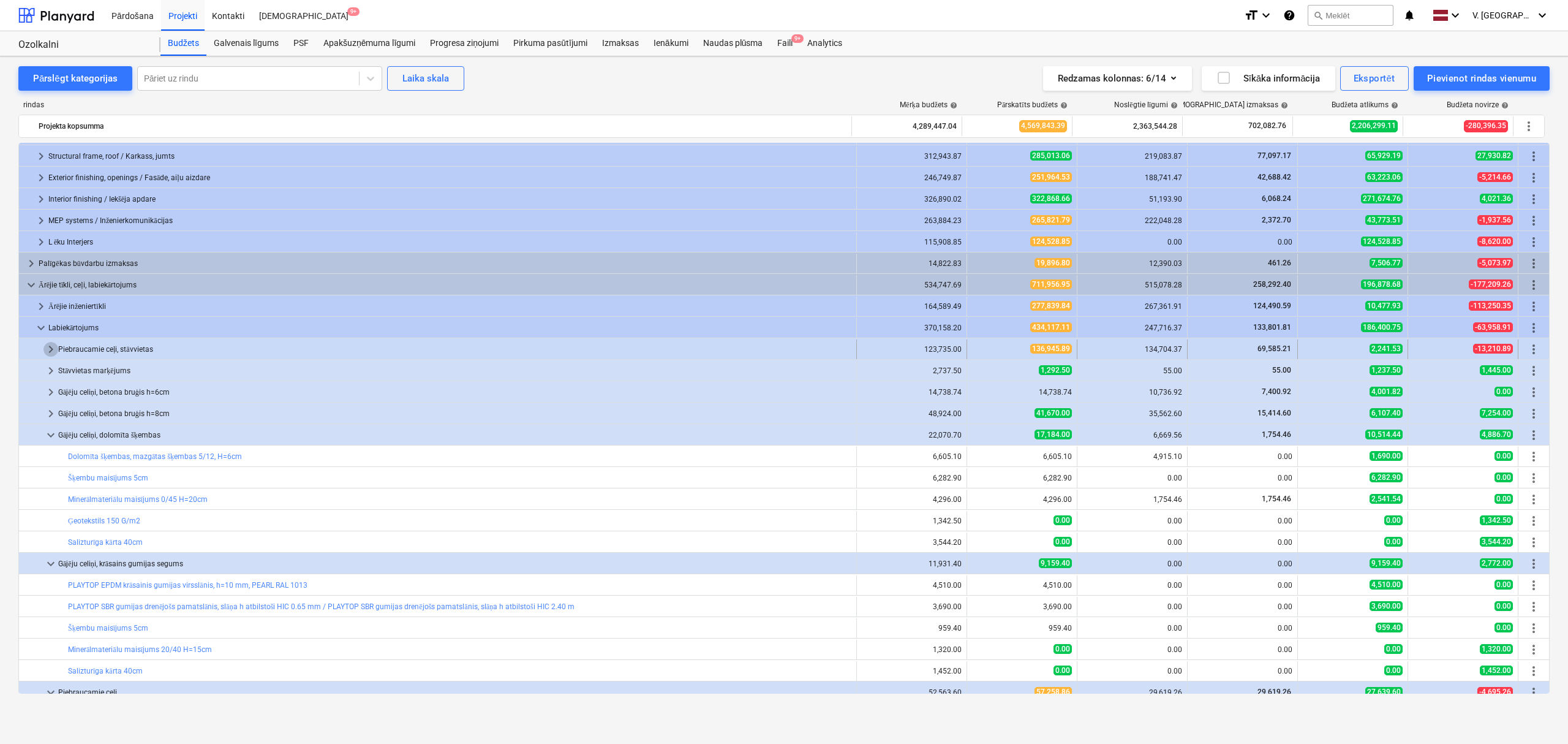
click at [54, 348] on span "keyboard_arrow_right" at bounding box center [51, 349] width 15 height 15
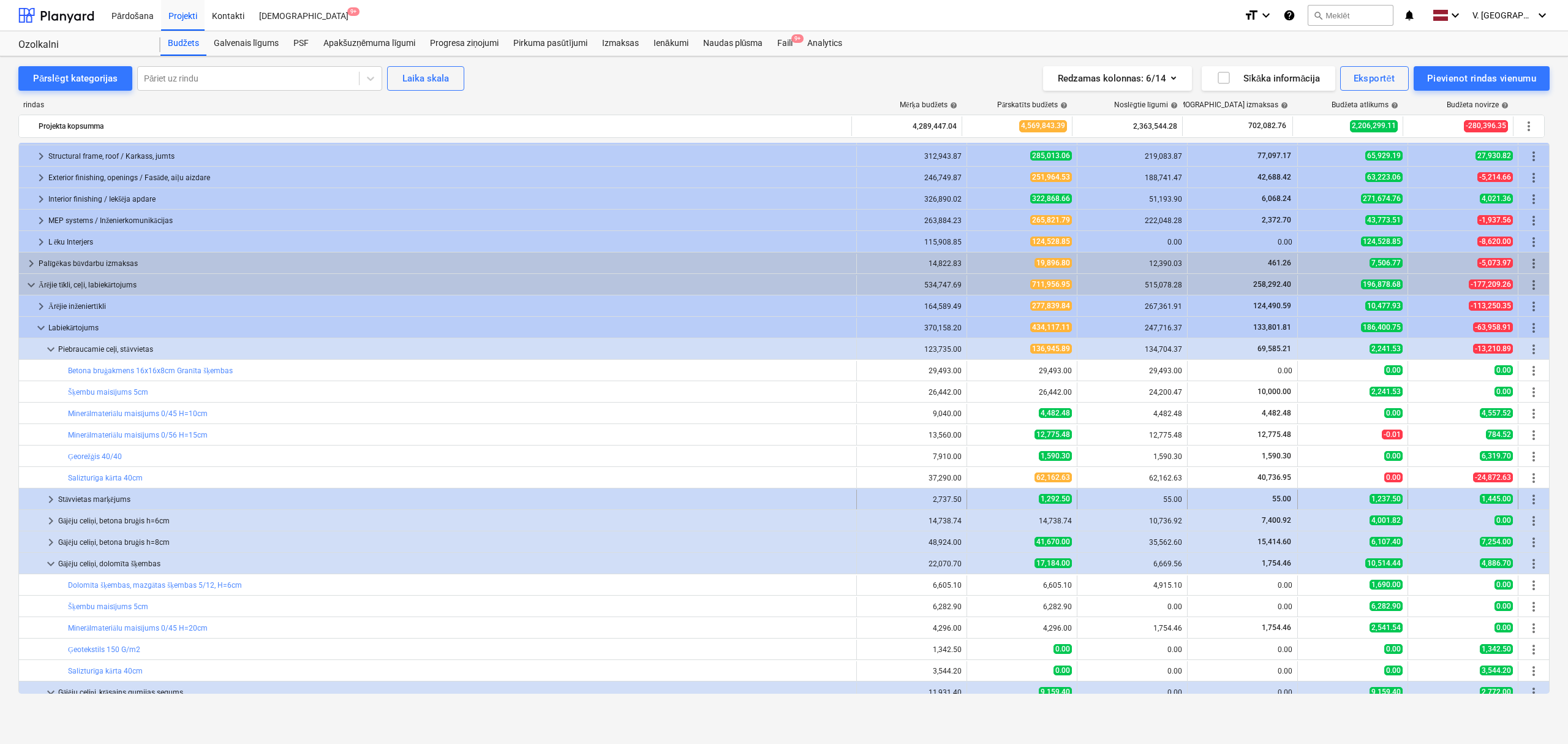
click at [52, 501] on span "keyboard_arrow_right" at bounding box center [51, 499] width 15 height 15
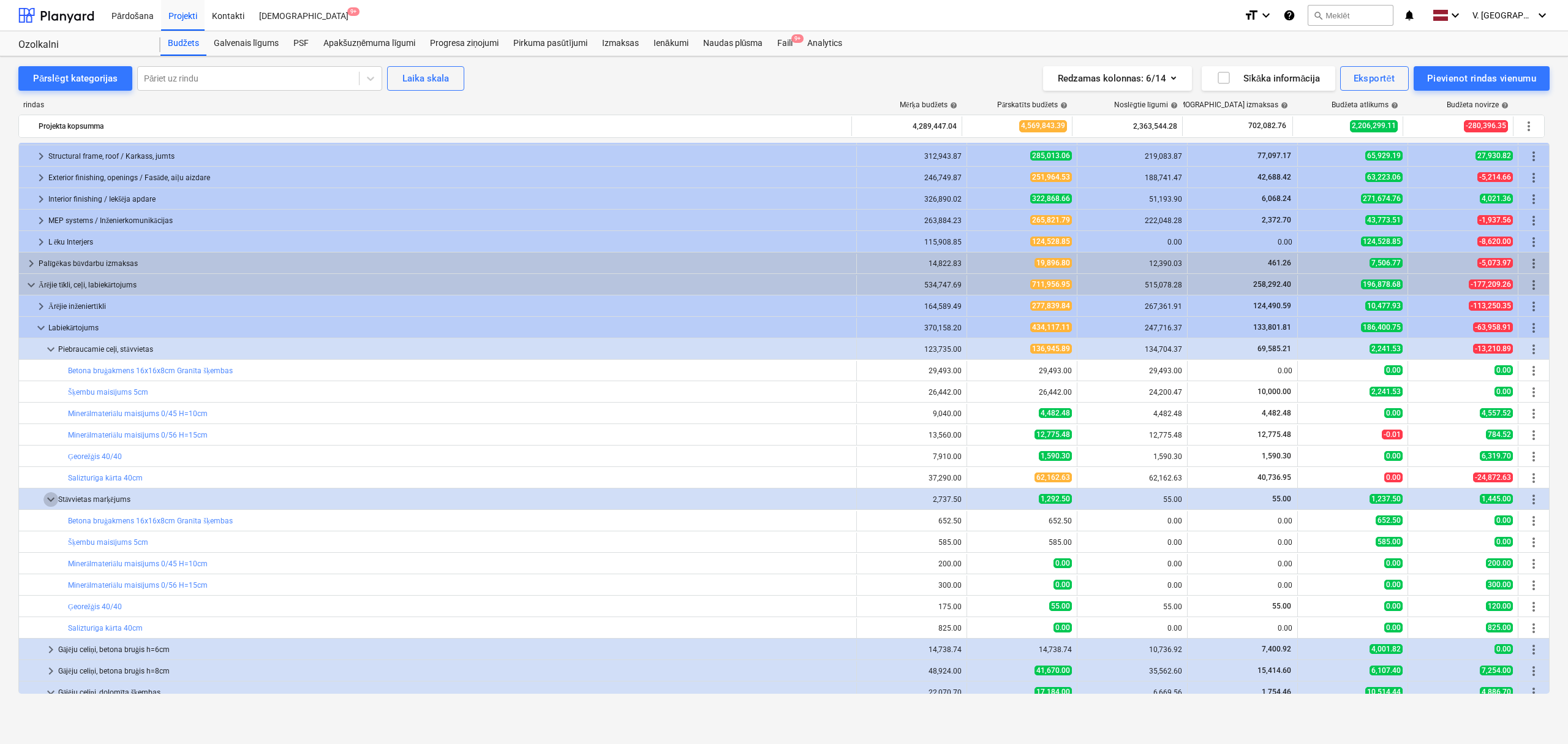
click at [52, 501] on span "keyboard_arrow_down" at bounding box center [51, 499] width 15 height 15
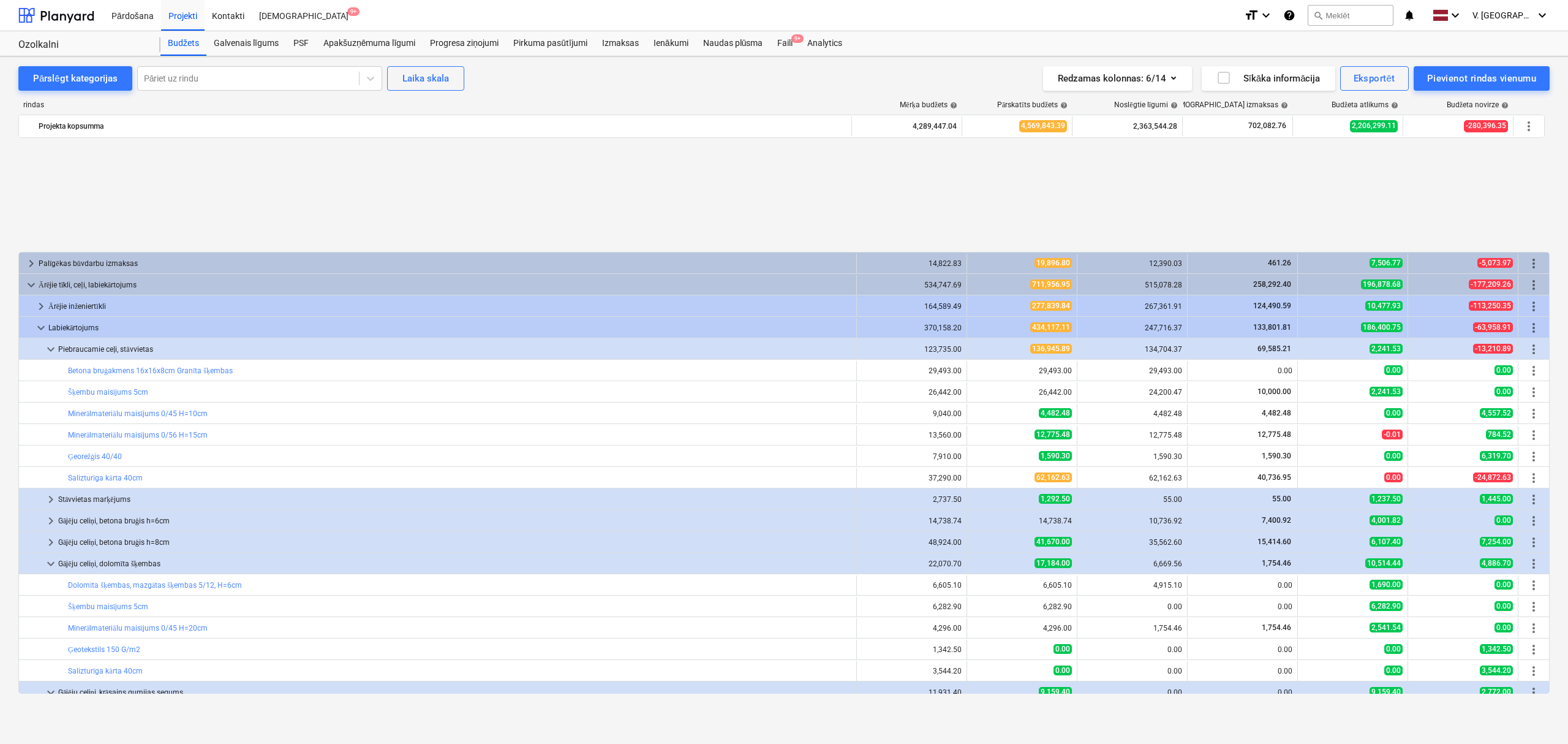
scroll to position [268, 0]
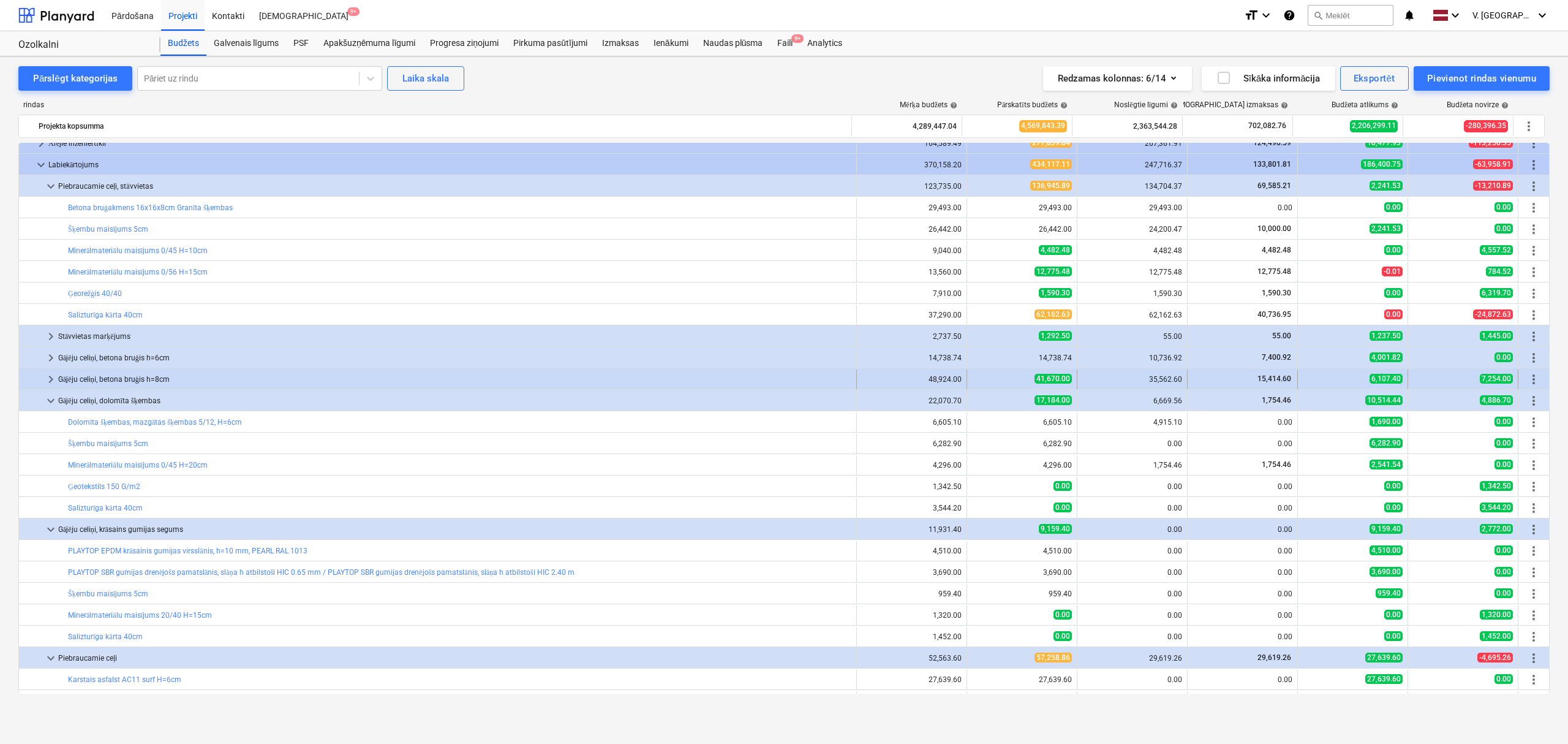
click at [47, 378] on span "keyboard_arrow_right" at bounding box center [51, 379] width 15 height 15
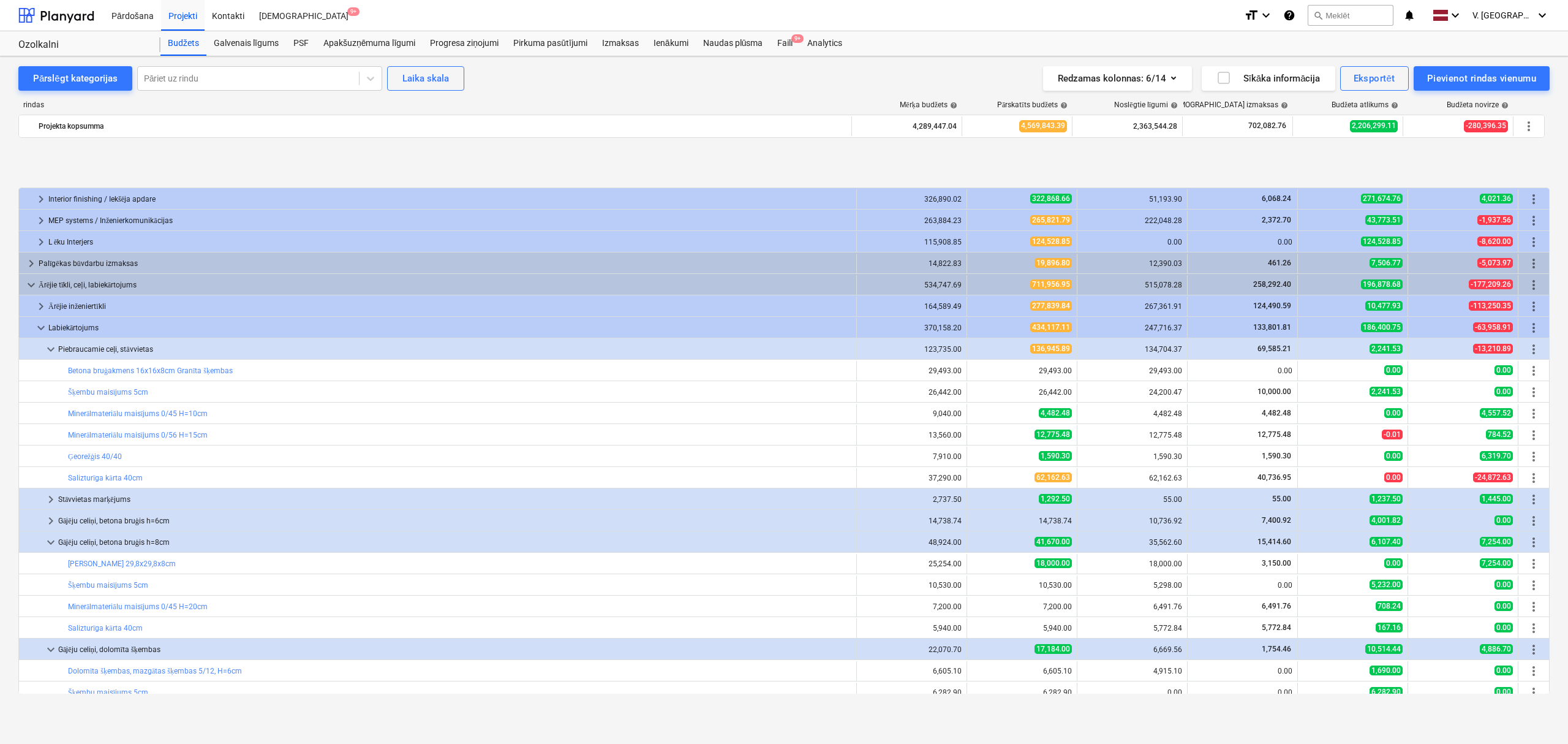
scroll to position [187, 0]
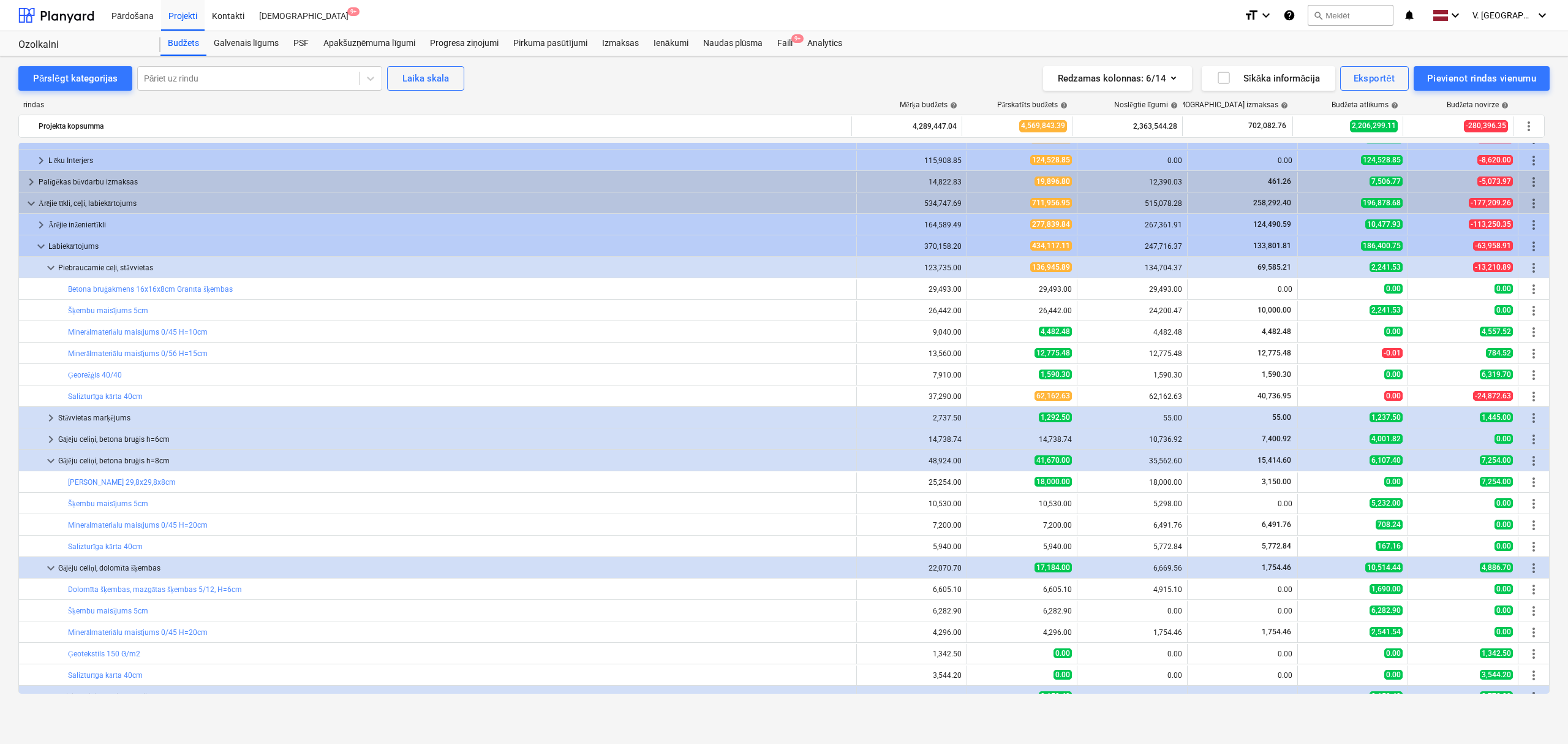
click at [50, 440] on span "keyboard_arrow_right" at bounding box center [51, 439] width 15 height 15
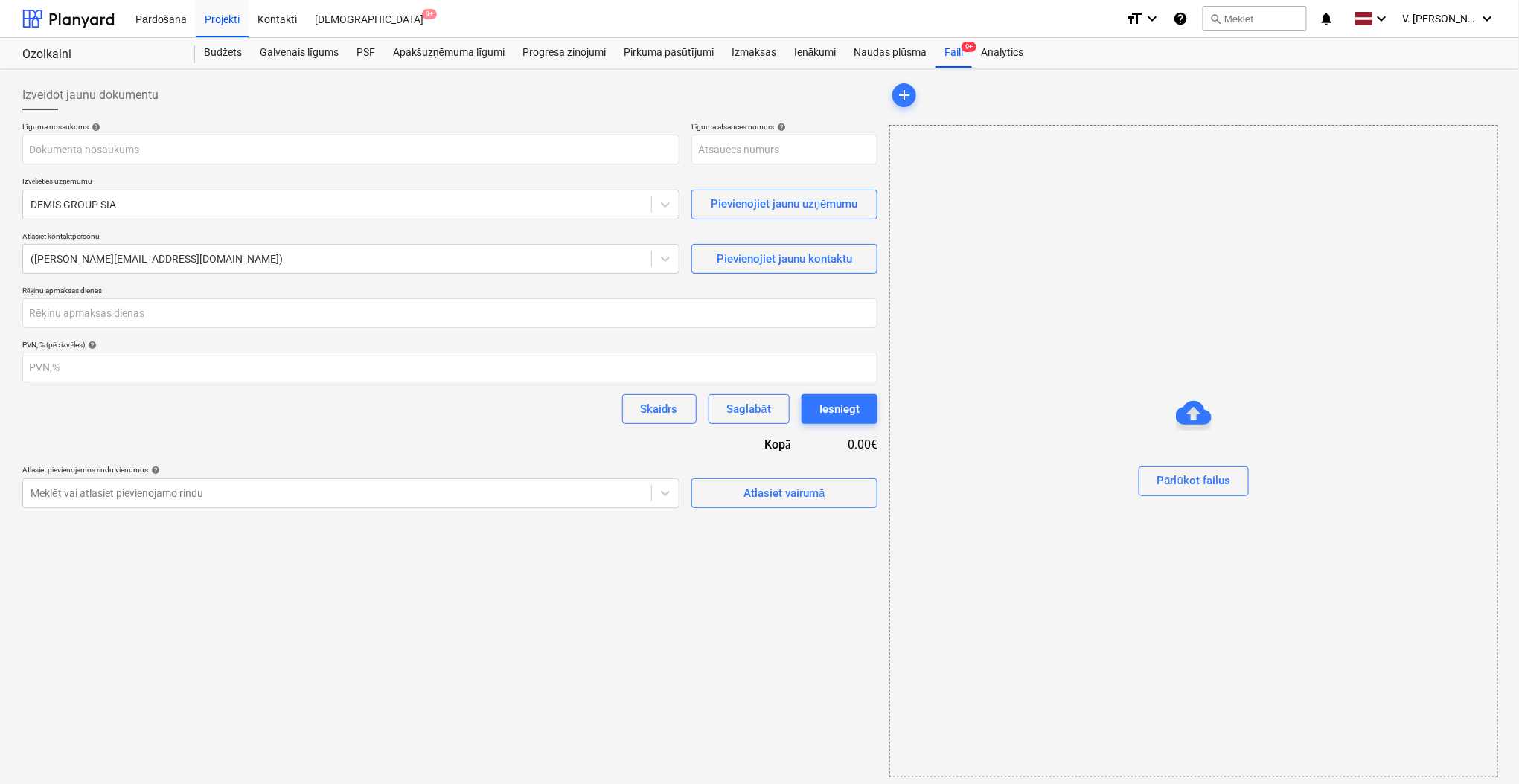
type input "001-SO-044"
click at [305, 57] on div "Galvenais līgums" at bounding box center [299, 53] width 96 height 30
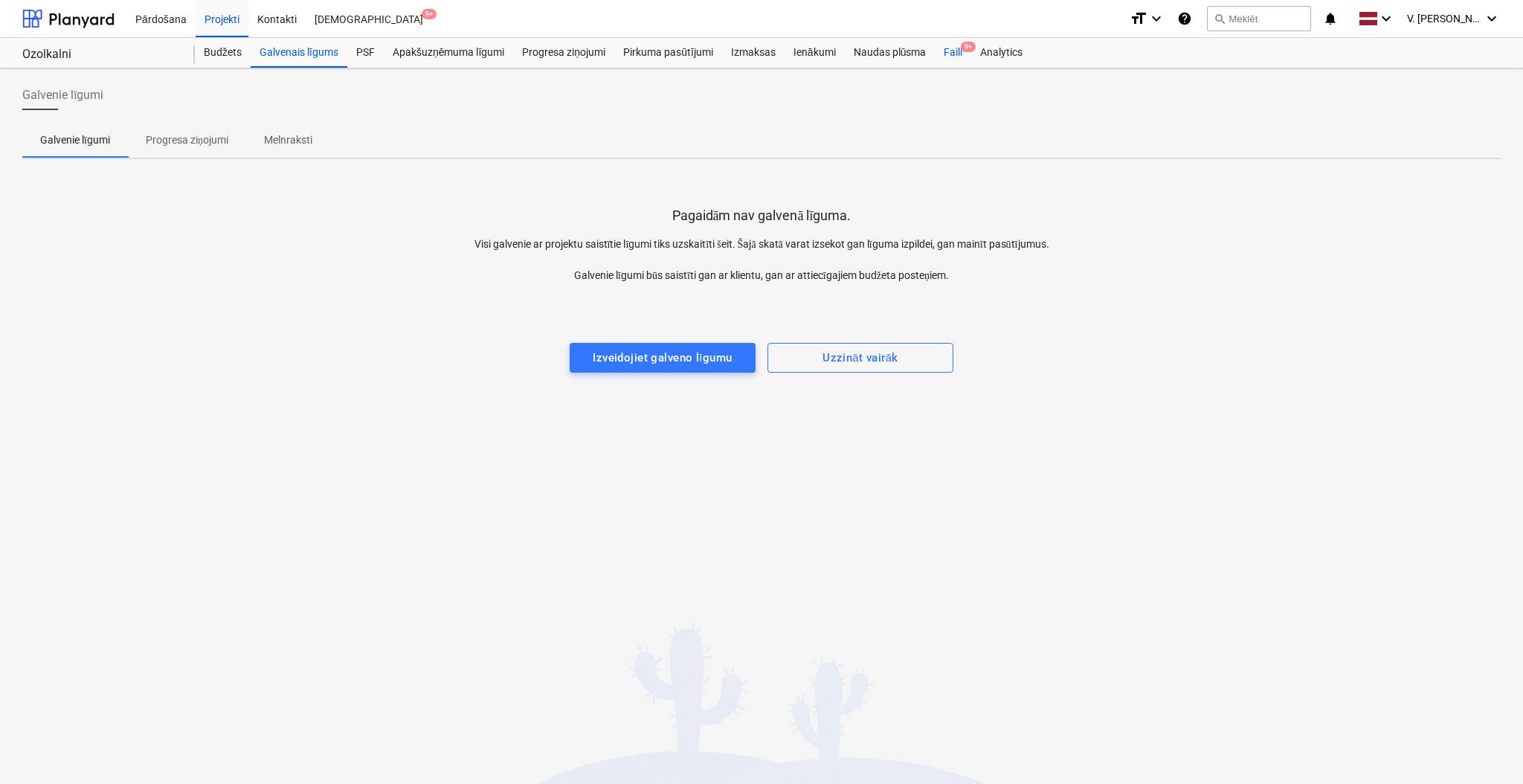
click at [950, 51] on div "Faili 9+" at bounding box center [953, 53] width 37 height 30
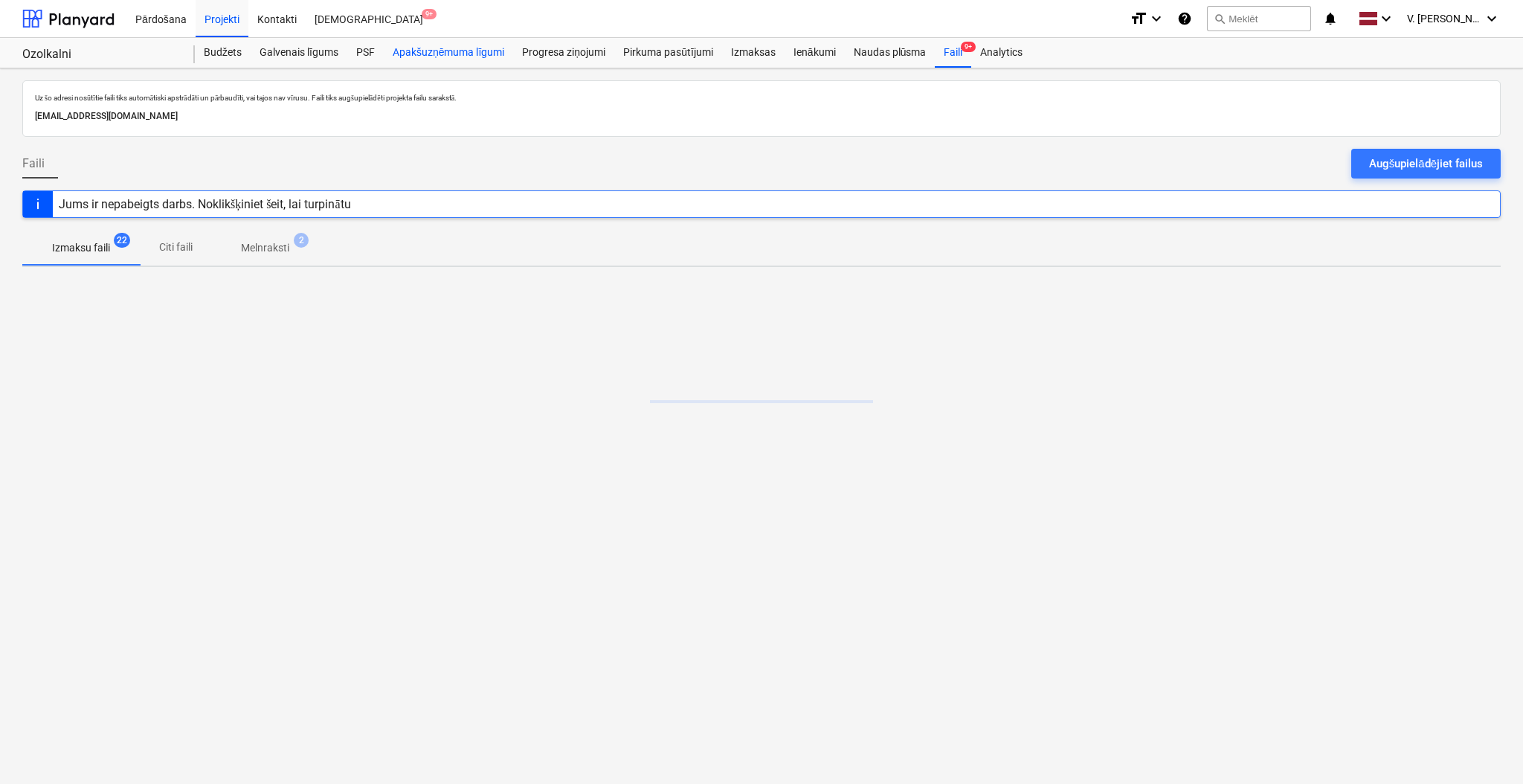
click at [454, 54] on div "Apakšuzņēmuma līgumi" at bounding box center [448, 53] width 130 height 30
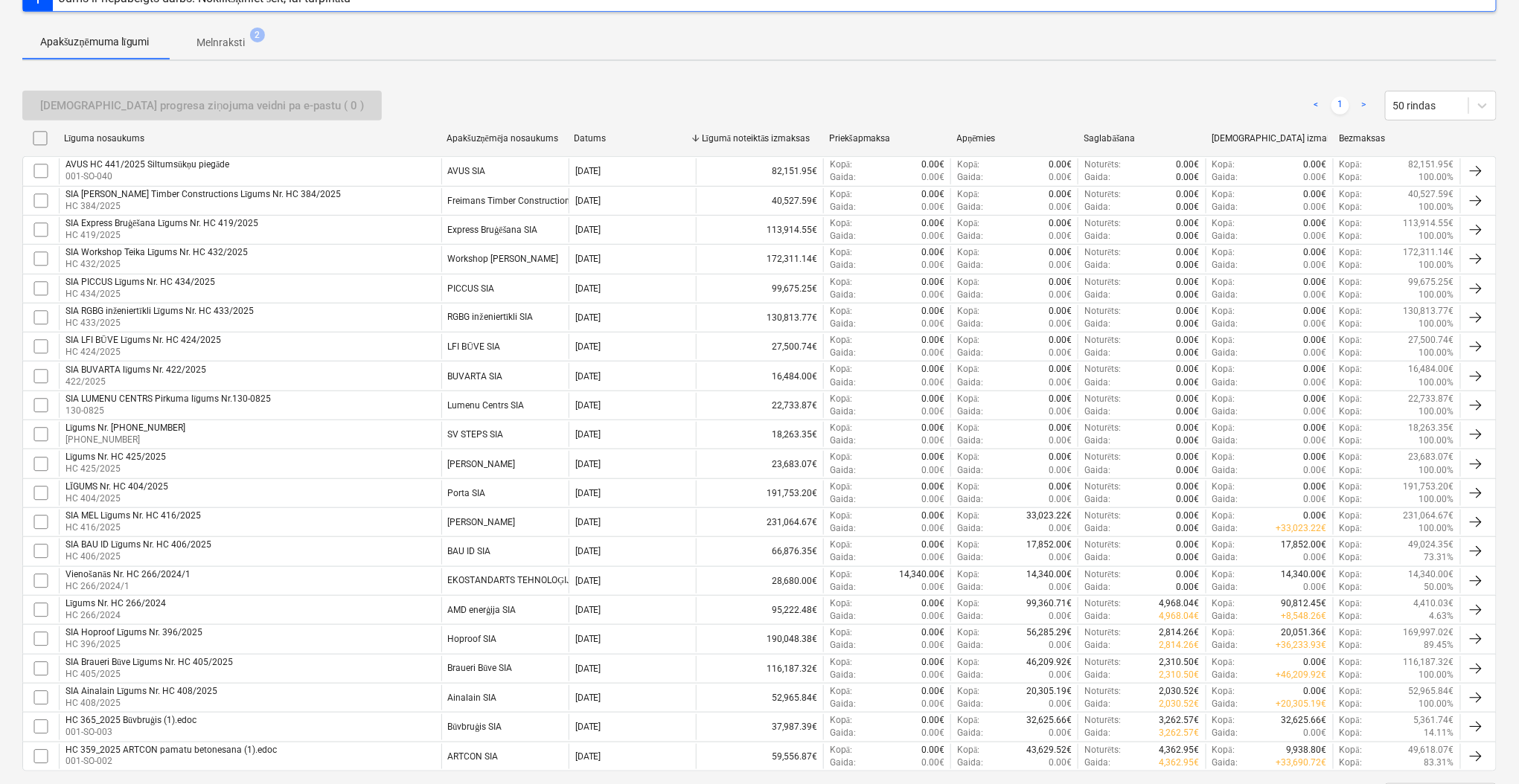
scroll to position [198, 0]
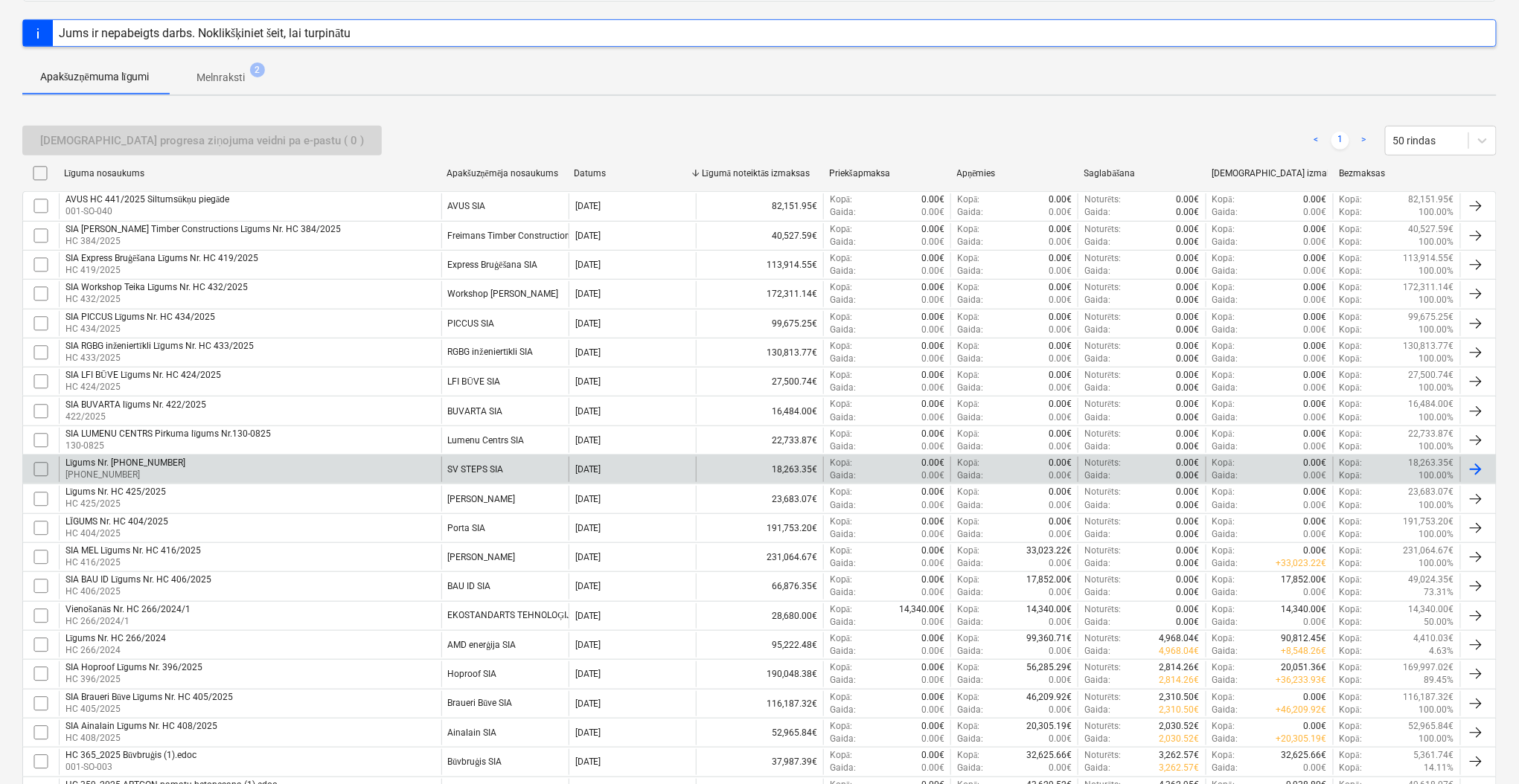
scroll to position [298, 0]
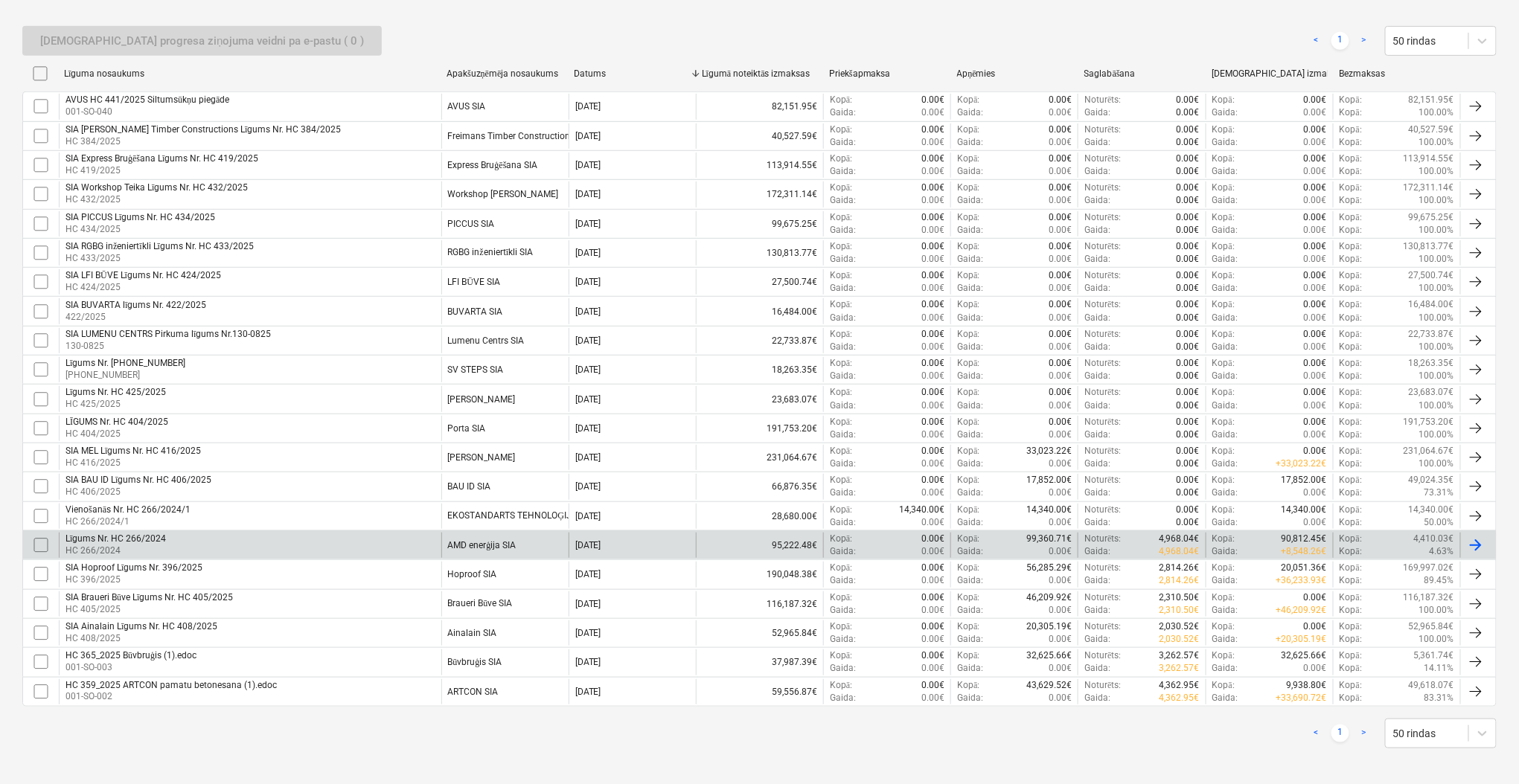
click at [717, 552] on div "95,222.48€" at bounding box center [760, 545] width 127 height 26
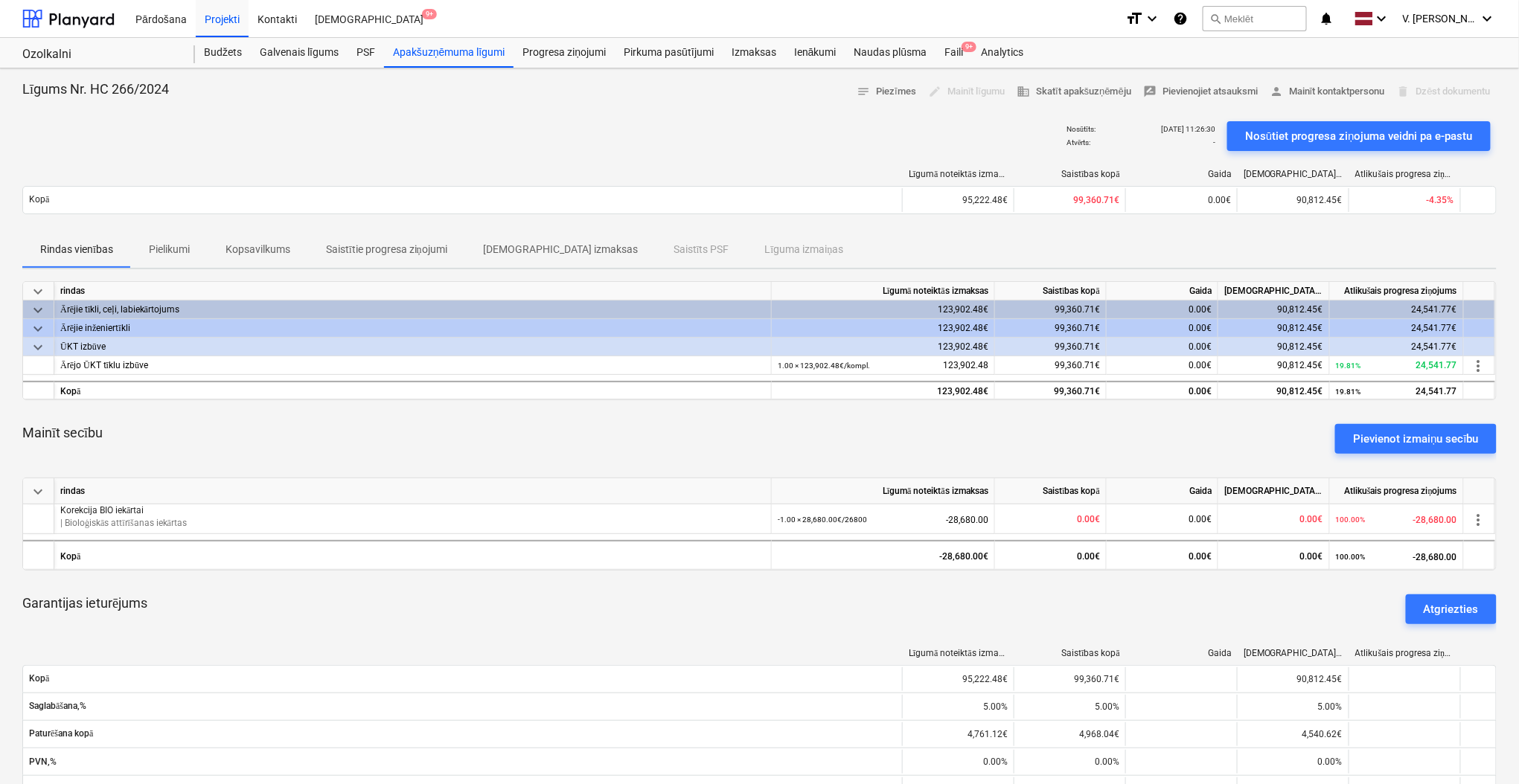
click at [149, 246] on p "Pielikumi" at bounding box center [169, 249] width 41 height 16
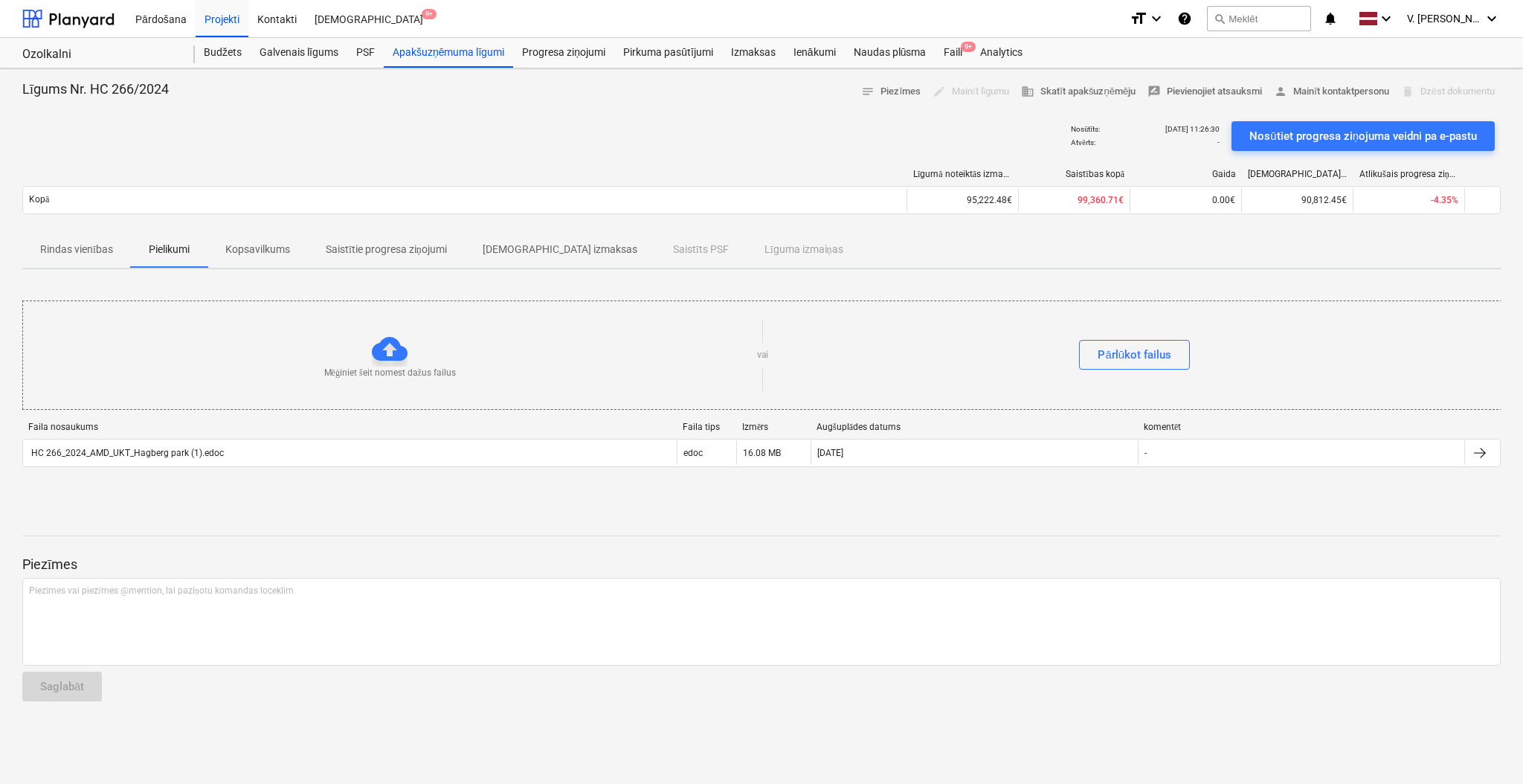
click at [253, 256] on p "Kopsavilkums" at bounding box center [257, 249] width 64 height 16
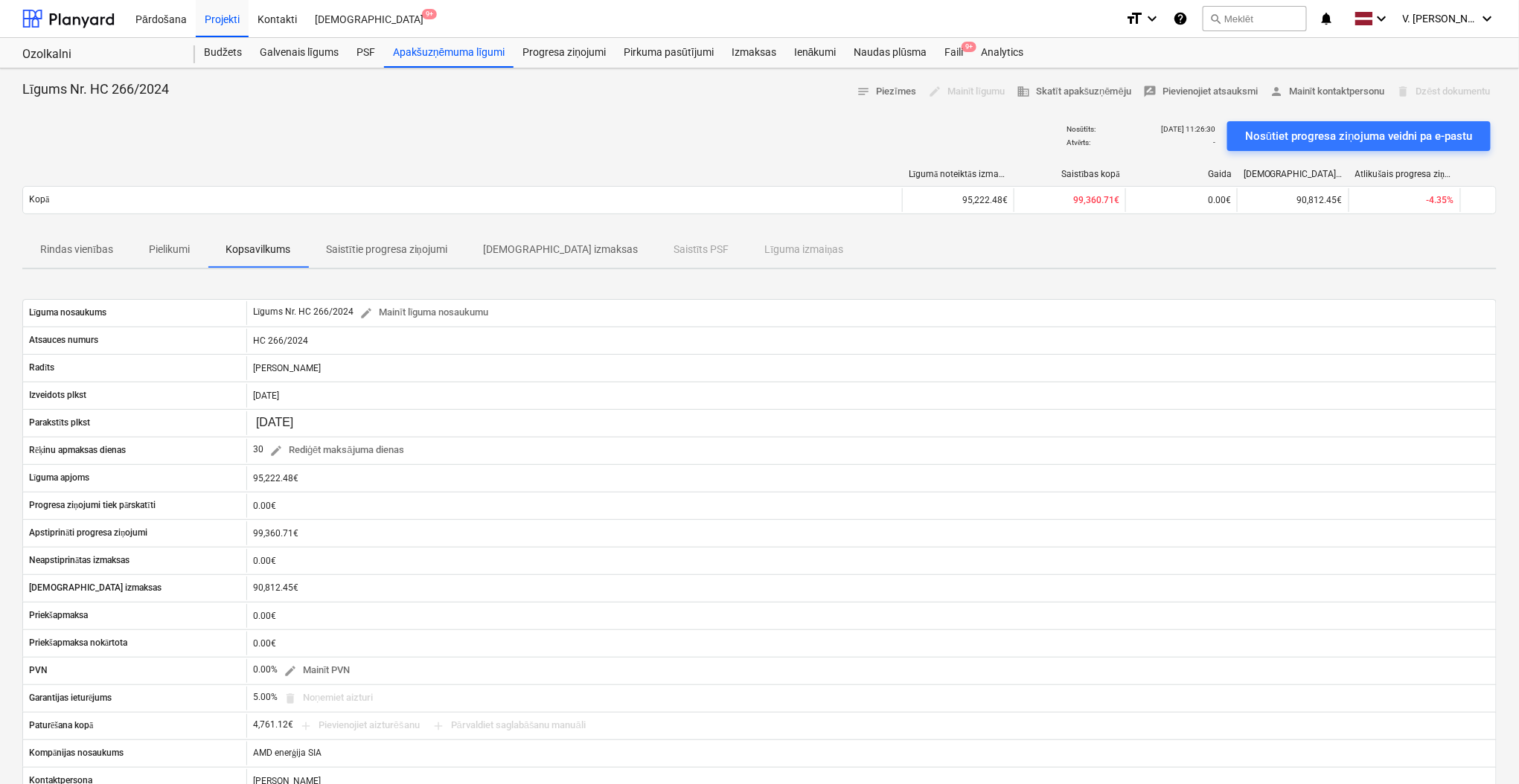
click at [183, 256] on p "Pielikumi" at bounding box center [169, 249] width 41 height 16
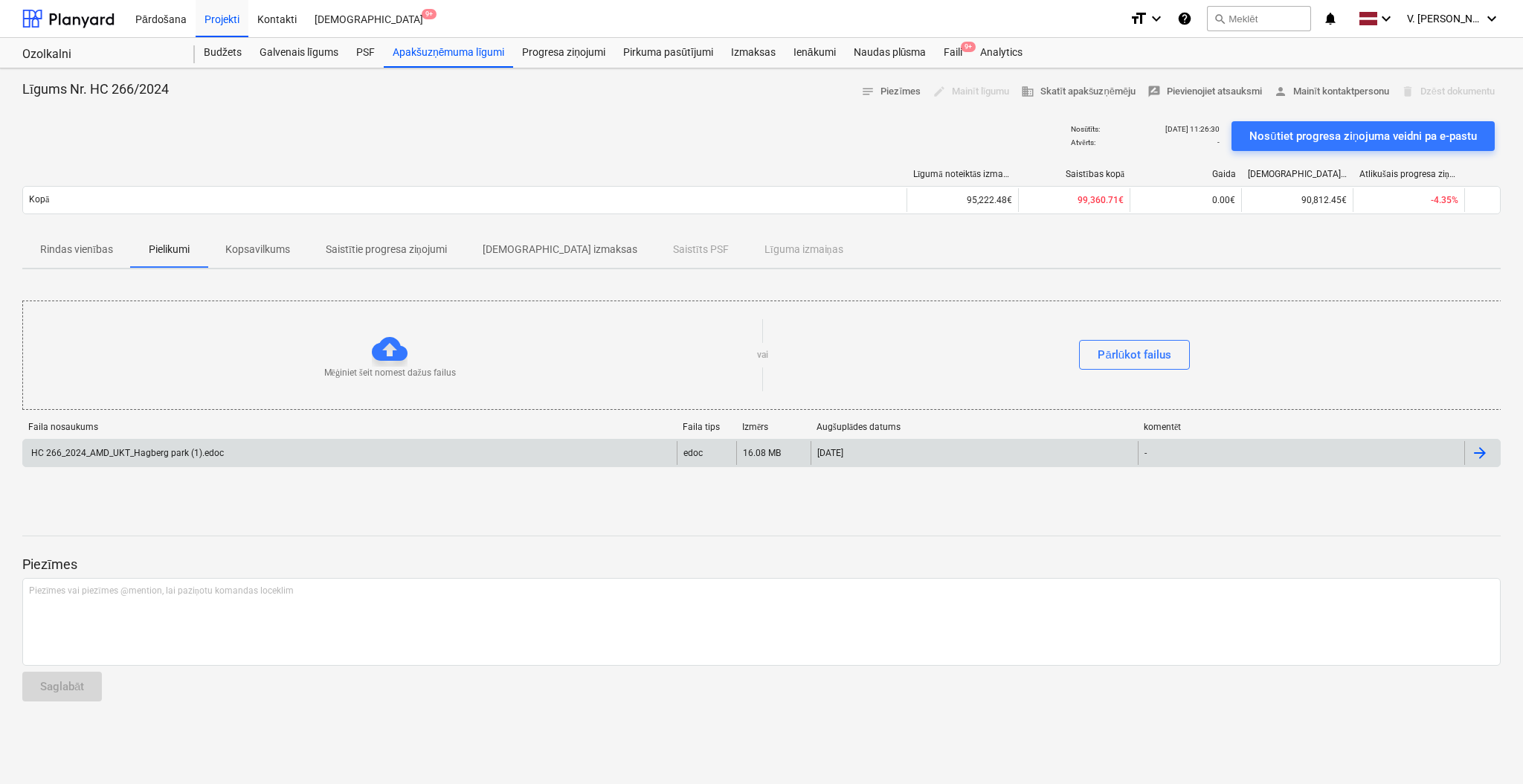
click at [371, 461] on div "HC 266_2024_AMD_UKT_Hagberg park (1).edoc" at bounding box center [350, 453] width 653 height 24
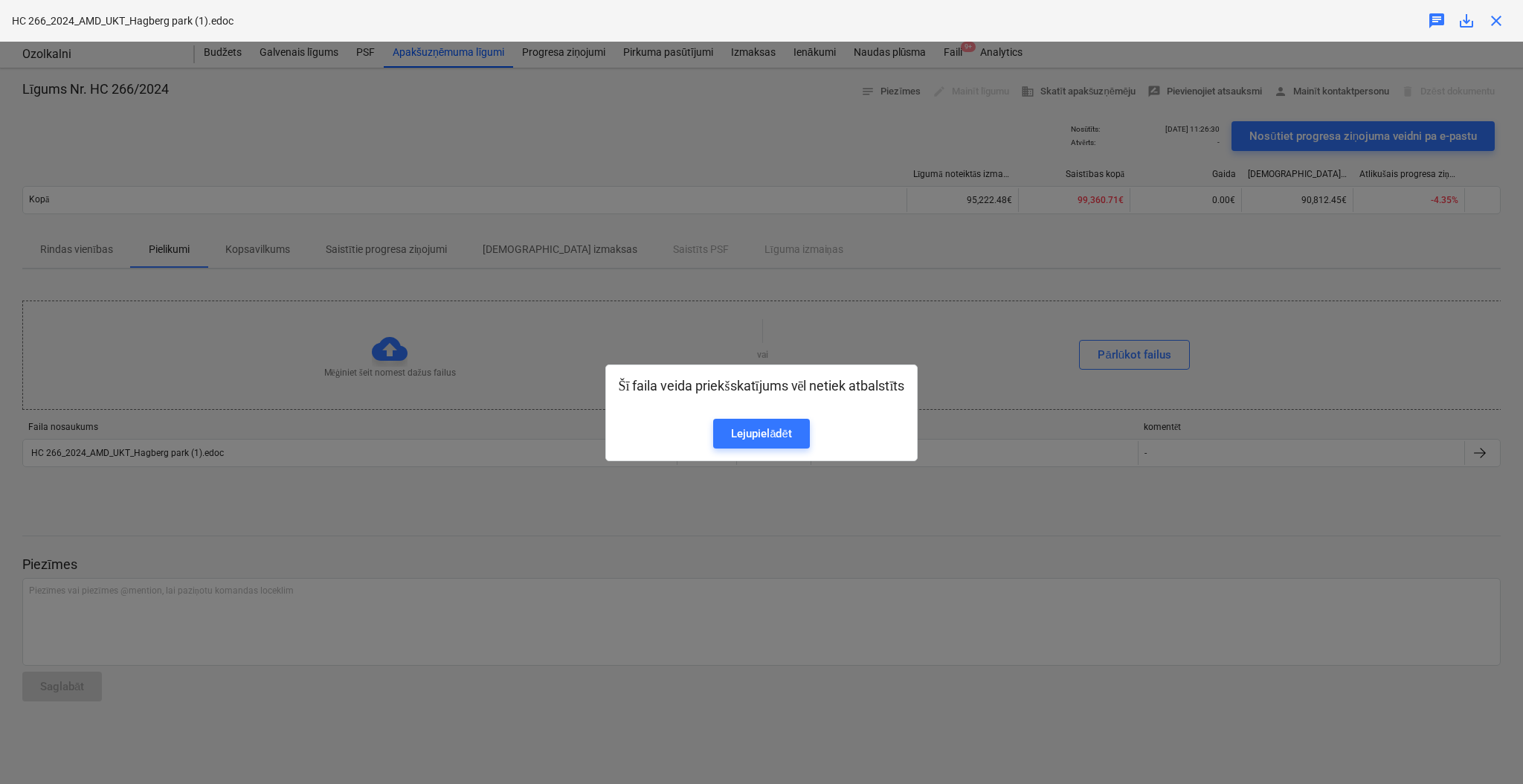
click at [758, 317] on div "Šī faila veida priekšskatījums vēl netiek atbalstīts Lejupielādēt" at bounding box center [762, 413] width 1523 height 742
click at [322, 375] on div "Šī faila veida priekšskatījums vēl netiek atbalstīts Lejupielādēt" at bounding box center [762, 413] width 1523 height 742
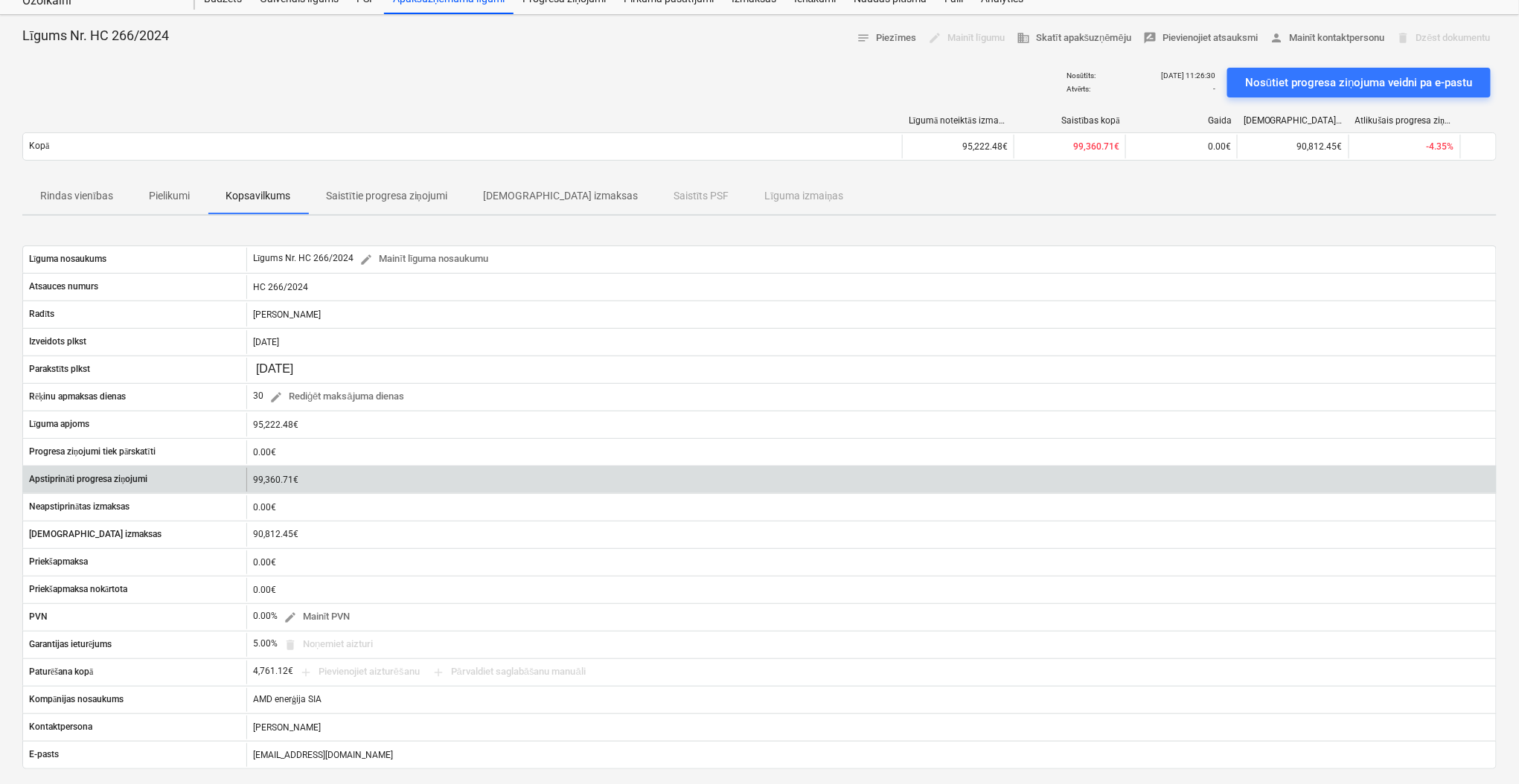
scroll to position [99, 0]
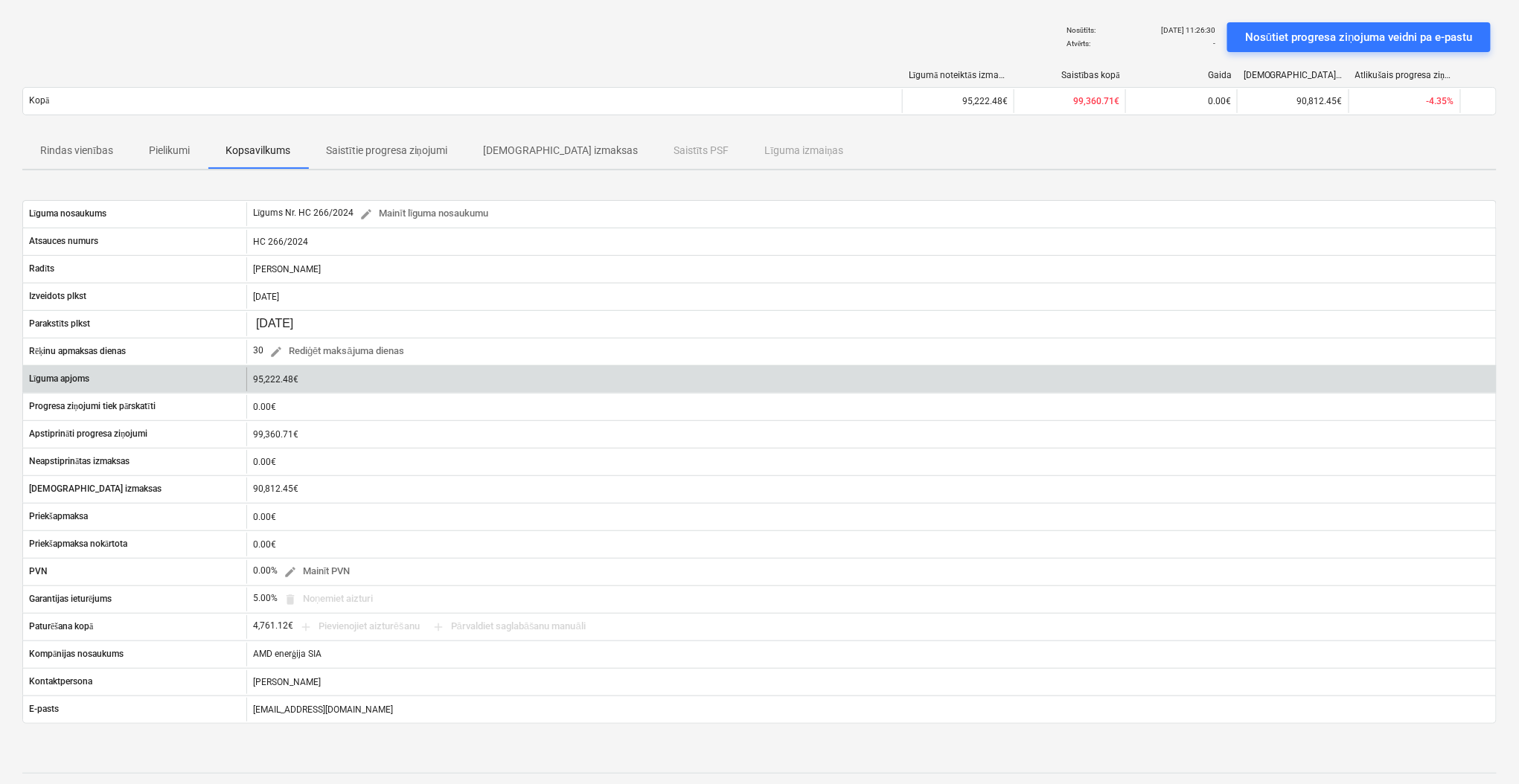
click at [327, 384] on div "95,222.48€" at bounding box center [871, 379] width 1249 height 24
click at [89, 375] on p "Līguma apjoms" at bounding box center [59, 379] width 61 height 12
click at [79, 373] on p "Līguma apjoms" at bounding box center [59, 379] width 61 height 12
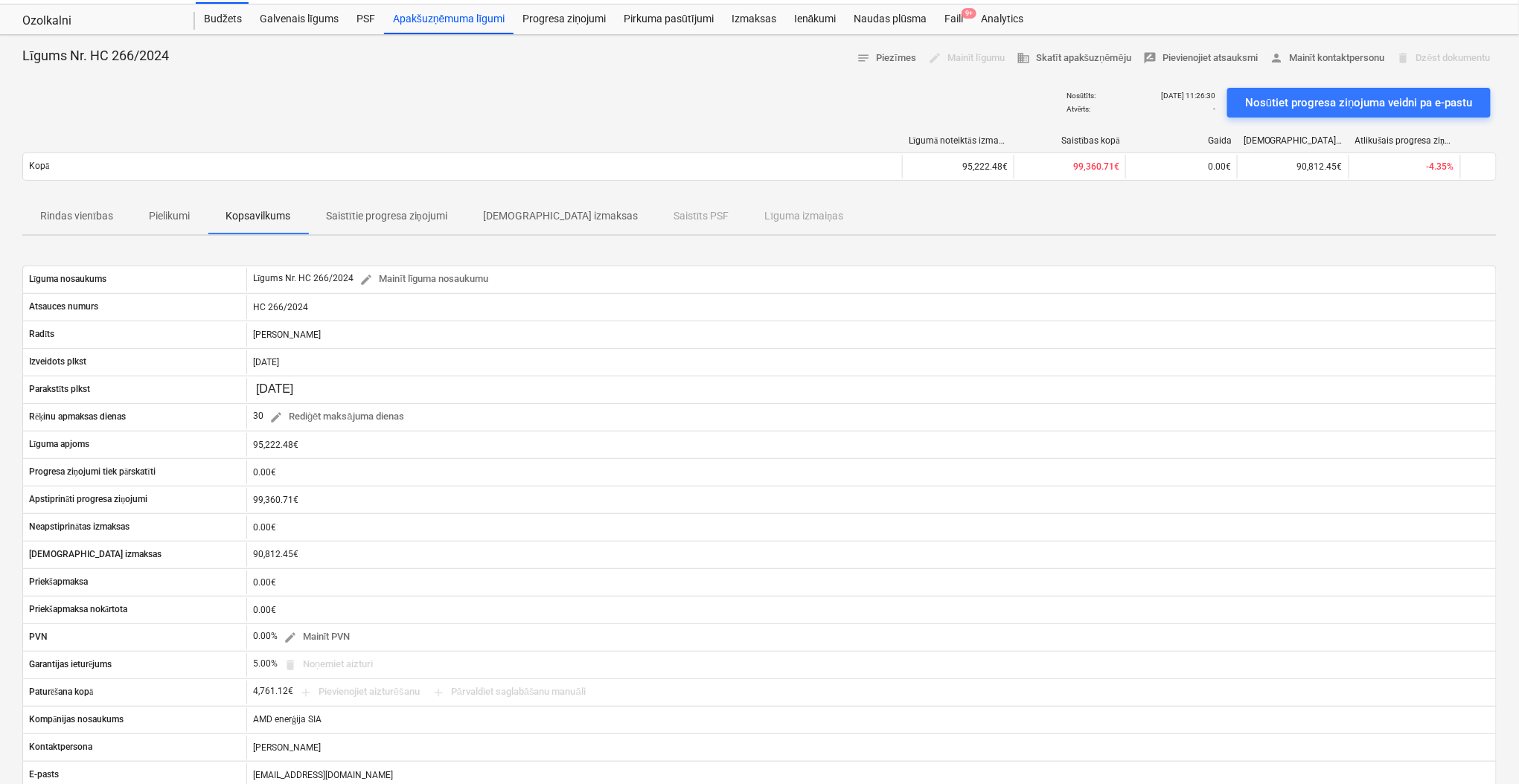
scroll to position [0, 0]
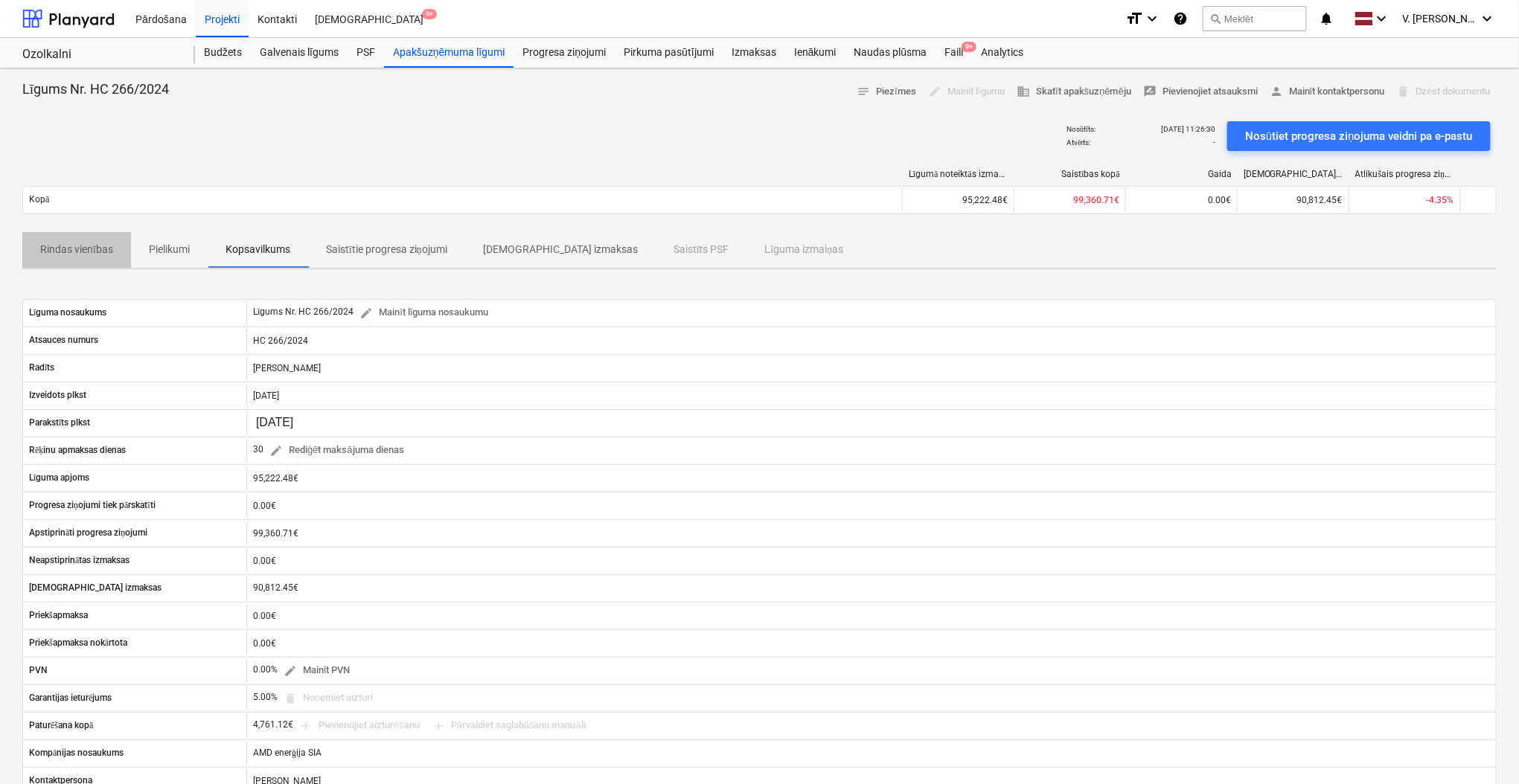
click at [68, 246] on p "Rindas vienības" at bounding box center [77, 249] width 73 height 16
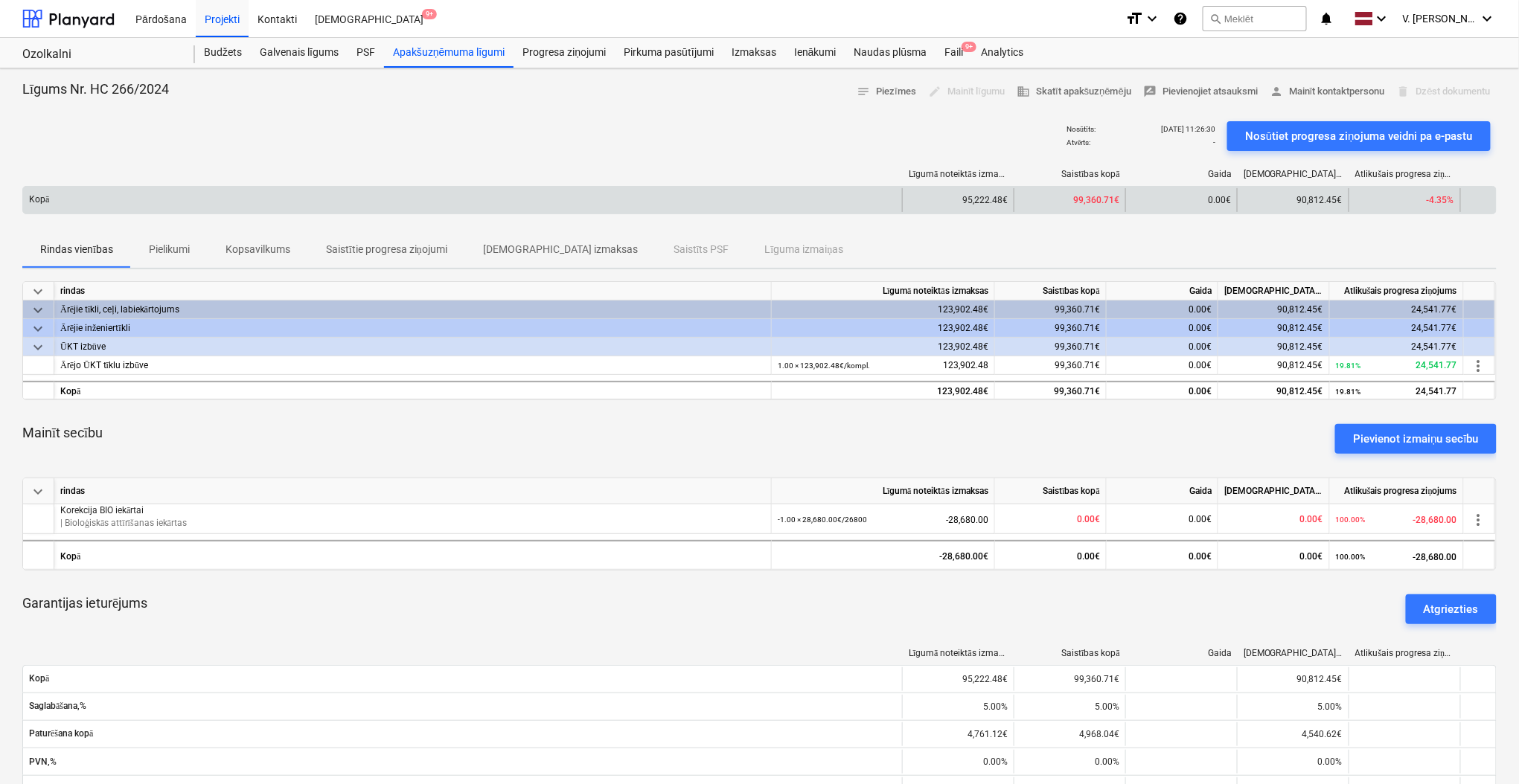
click at [988, 191] on div "95,222.48€" at bounding box center [958, 200] width 112 height 24
click at [827, 207] on div "Kopā" at bounding box center [463, 200] width 878 height 24
click at [826, 207] on div "Kopā" at bounding box center [463, 200] width 878 height 24
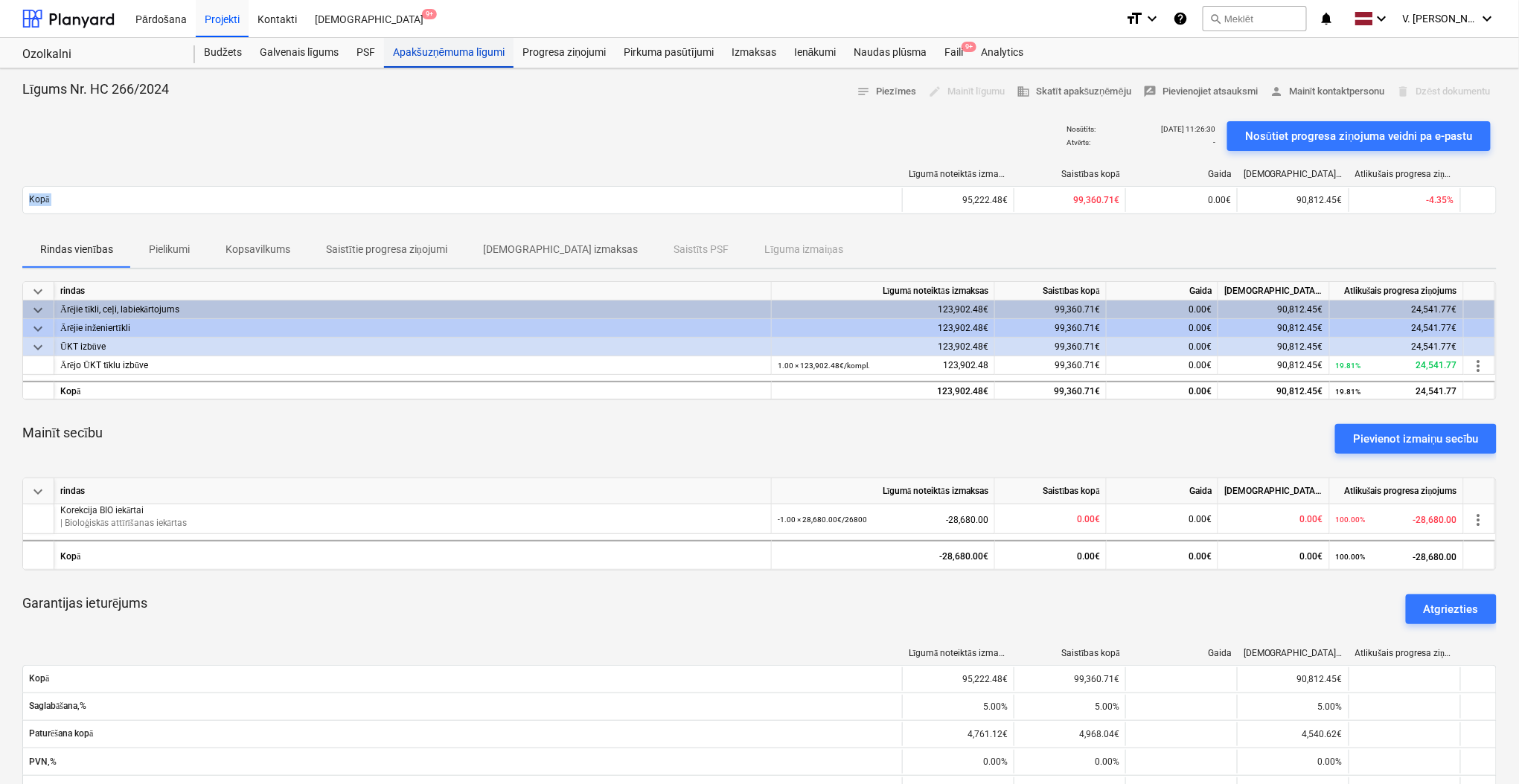
click at [446, 60] on div "Apakšuzņēmuma līgumi" at bounding box center [449, 53] width 130 height 30
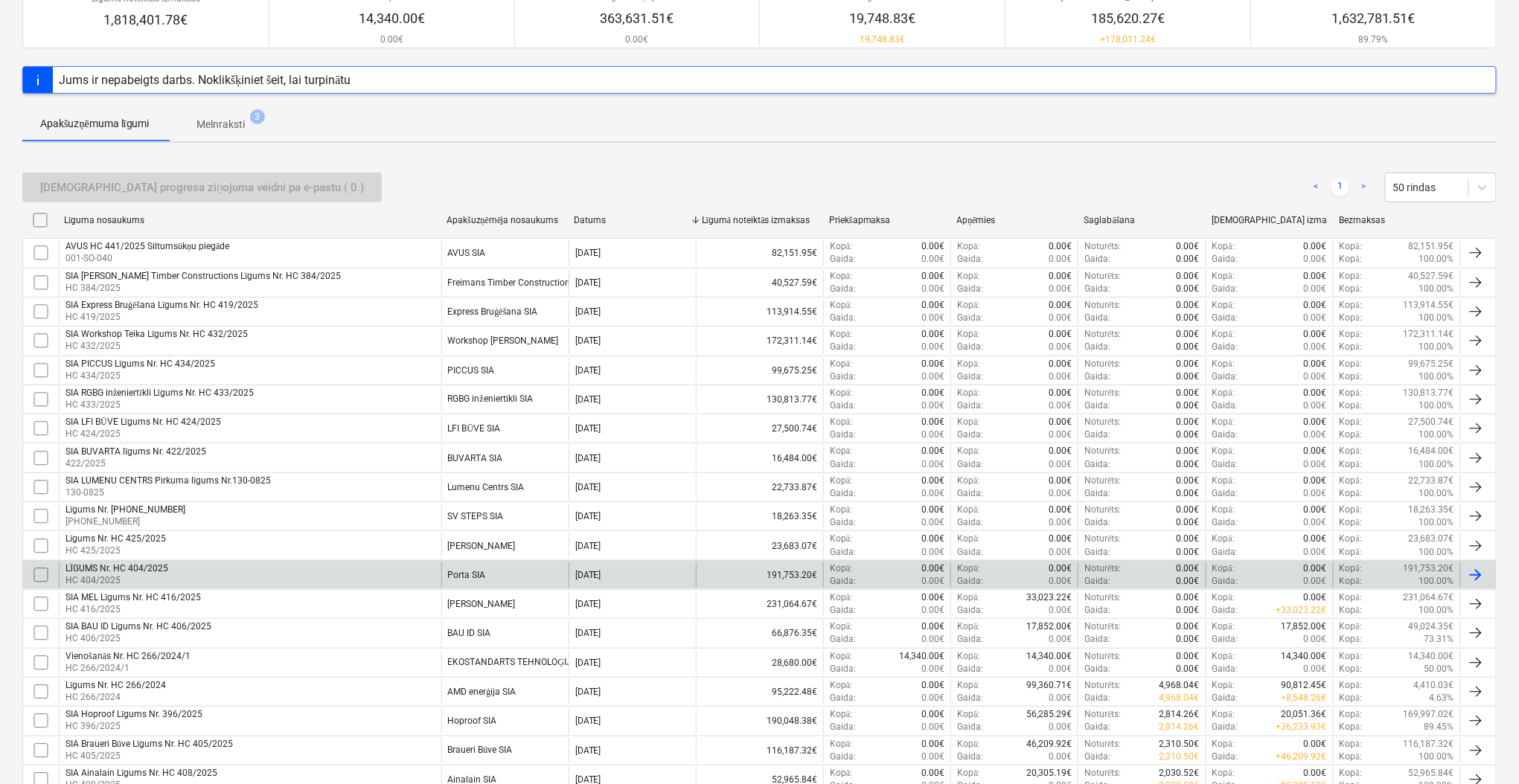
scroll to position [303, 0]
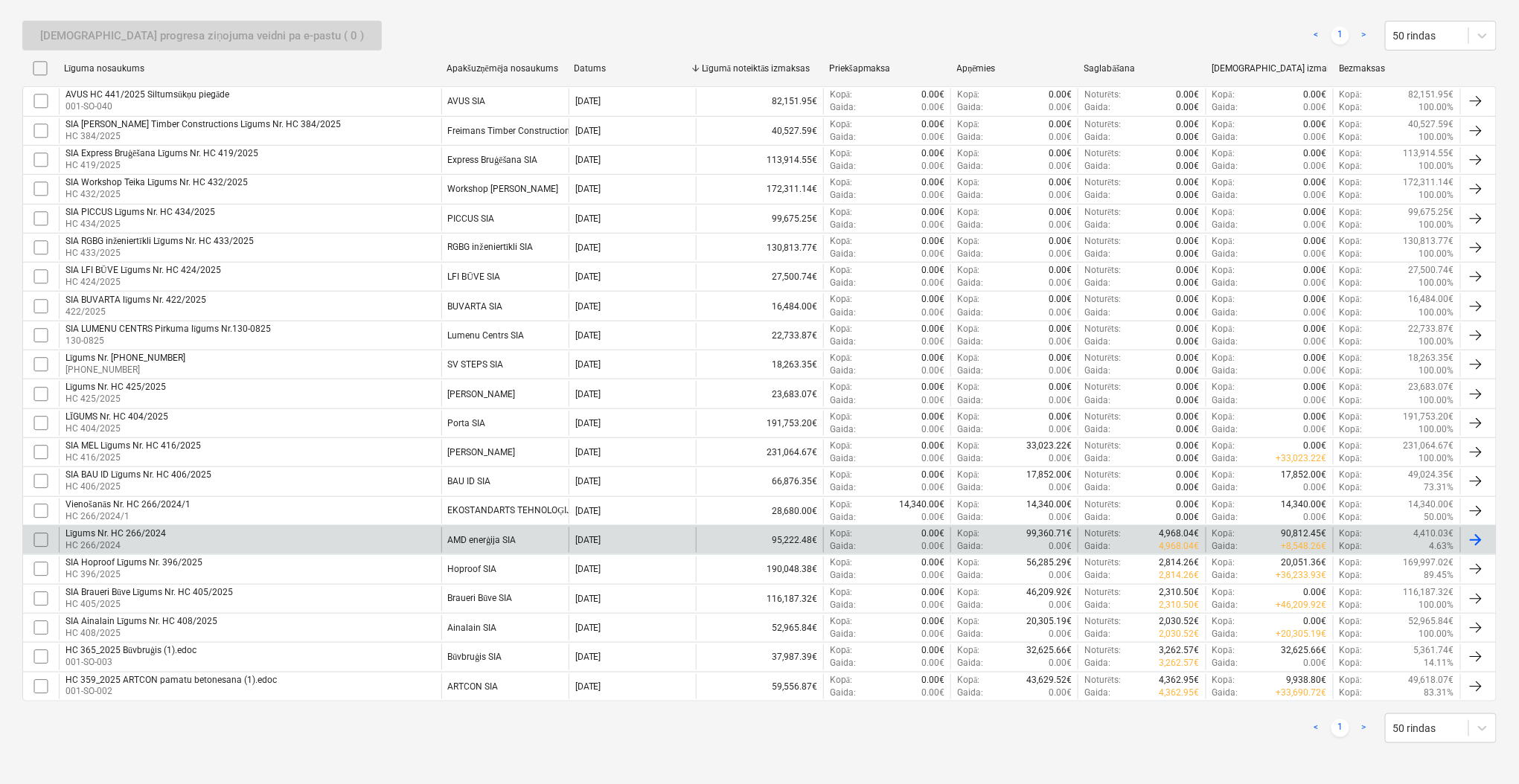
click at [554, 534] on div "AMD enerģija SIA" at bounding box center [505, 540] width 127 height 26
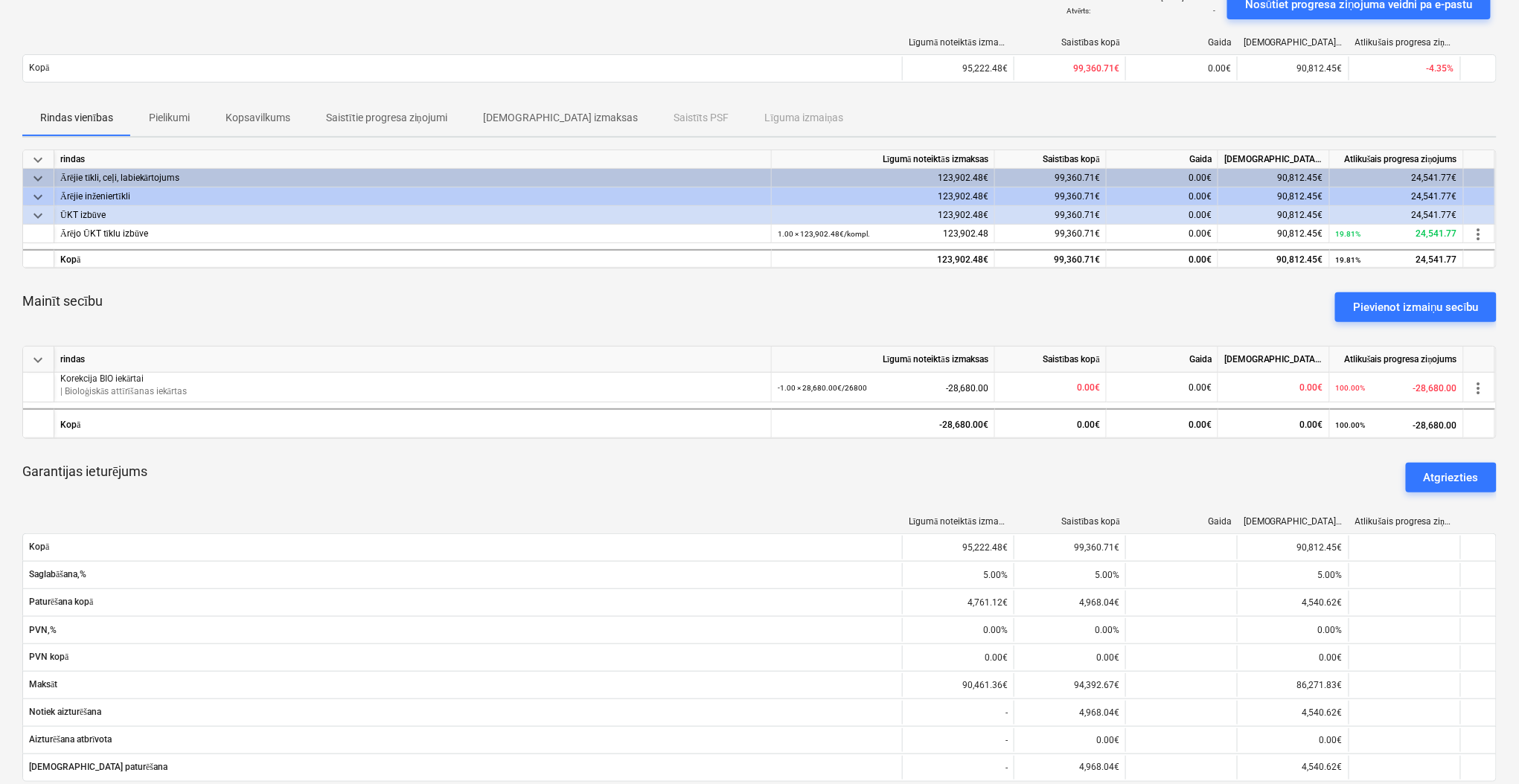
scroll to position [36, 0]
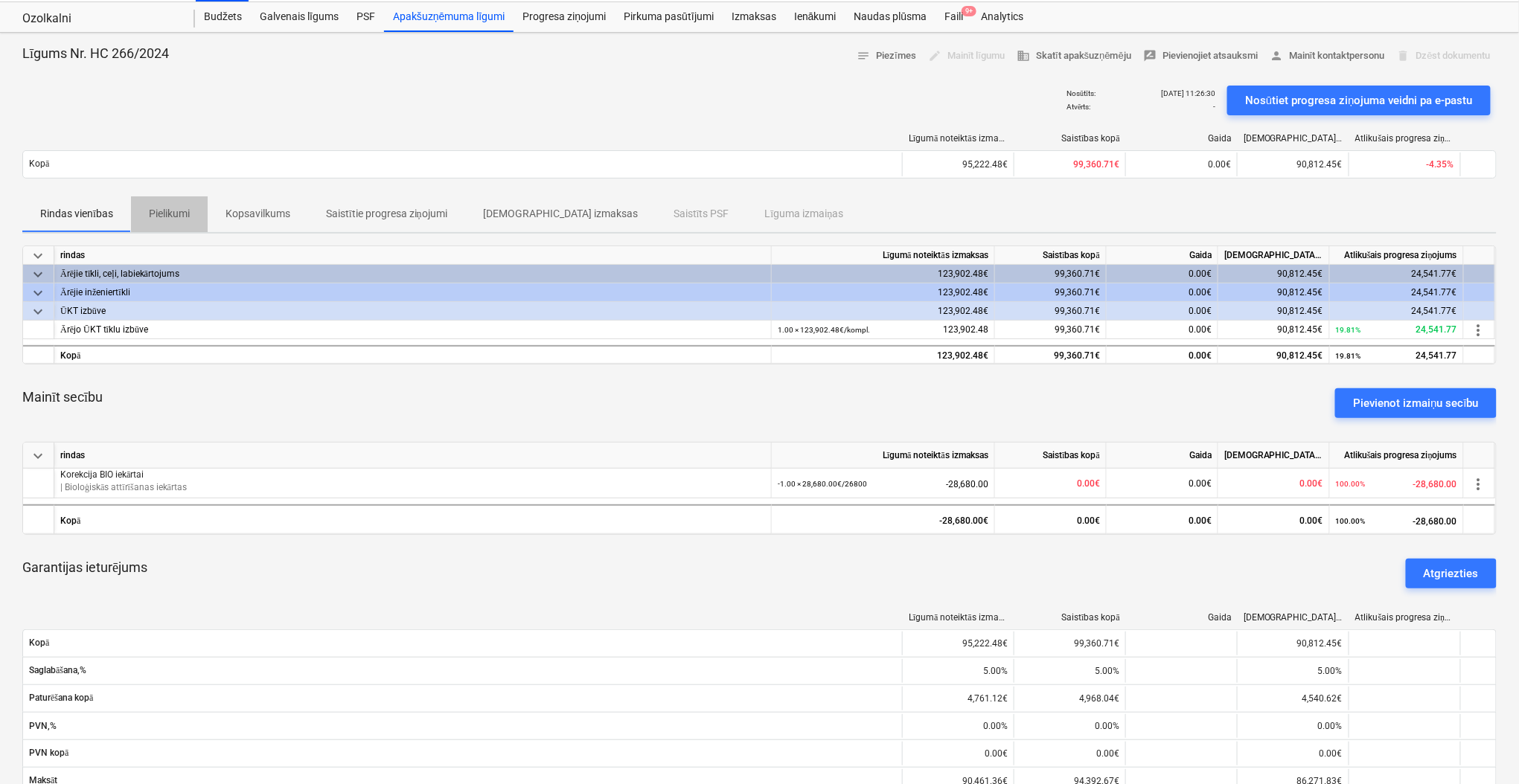
click at [190, 218] on p "Pielikumi" at bounding box center [169, 214] width 41 height 16
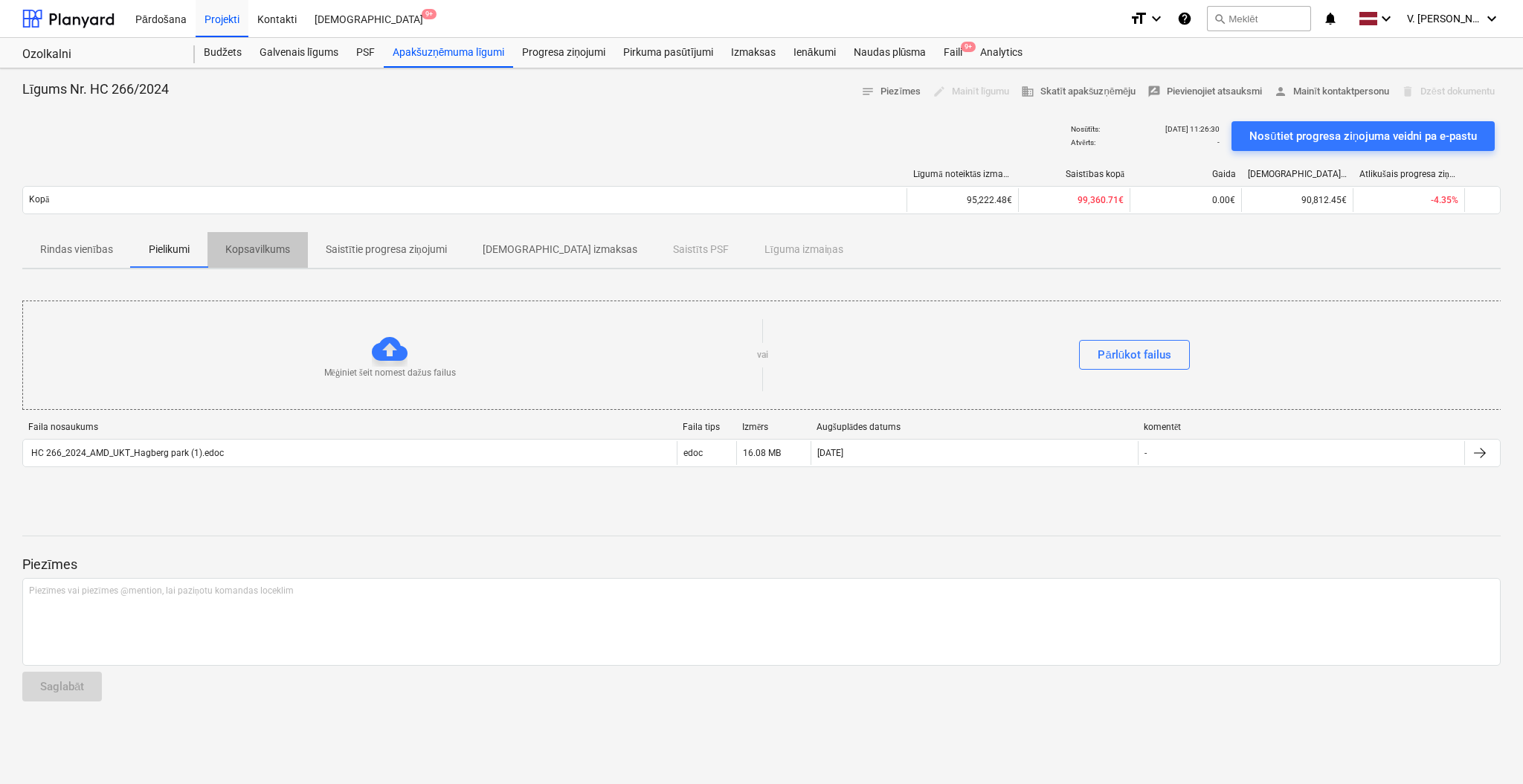
click at [281, 255] on p "Kopsavilkums" at bounding box center [257, 249] width 64 height 16
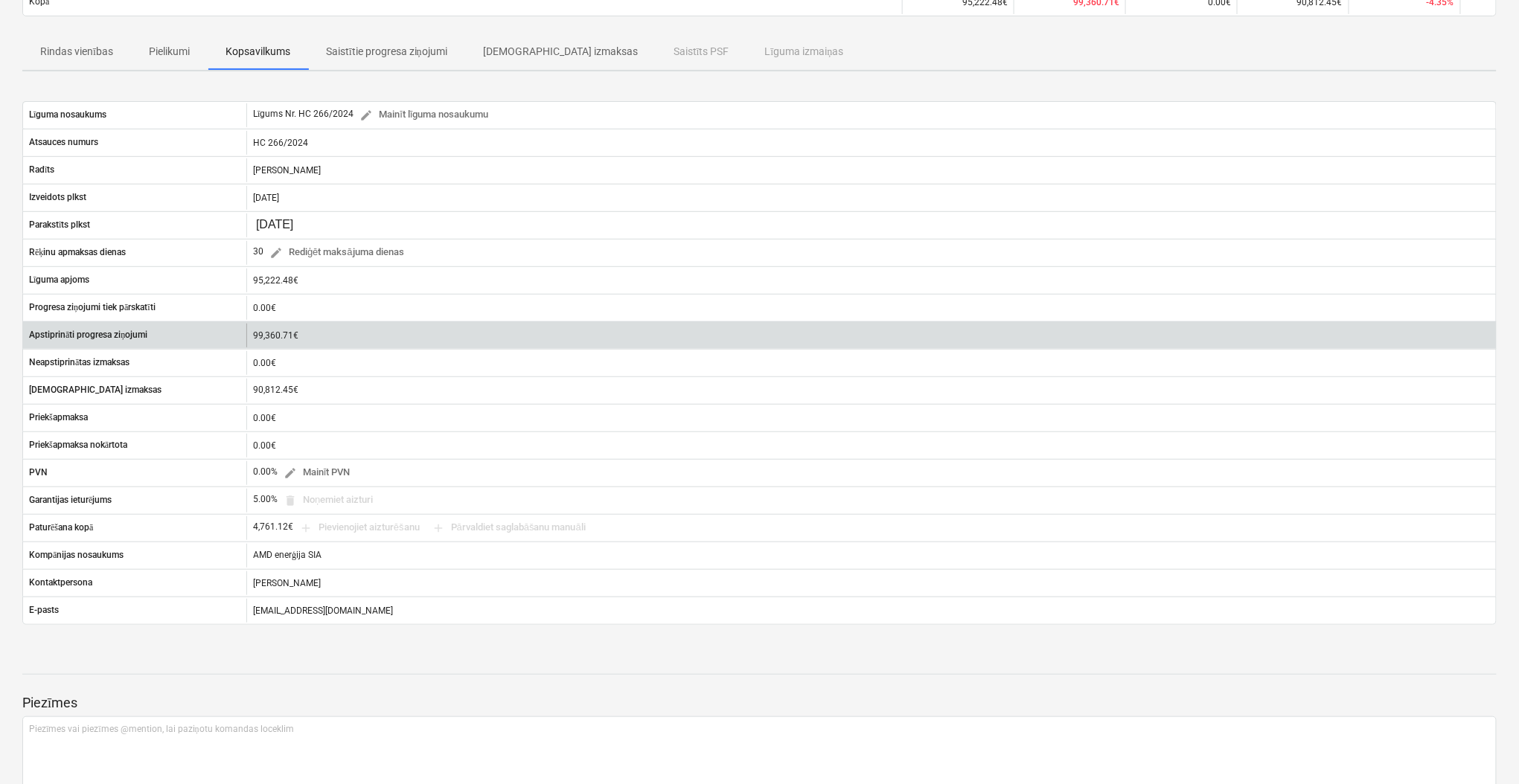
scroll to position [99, 0]
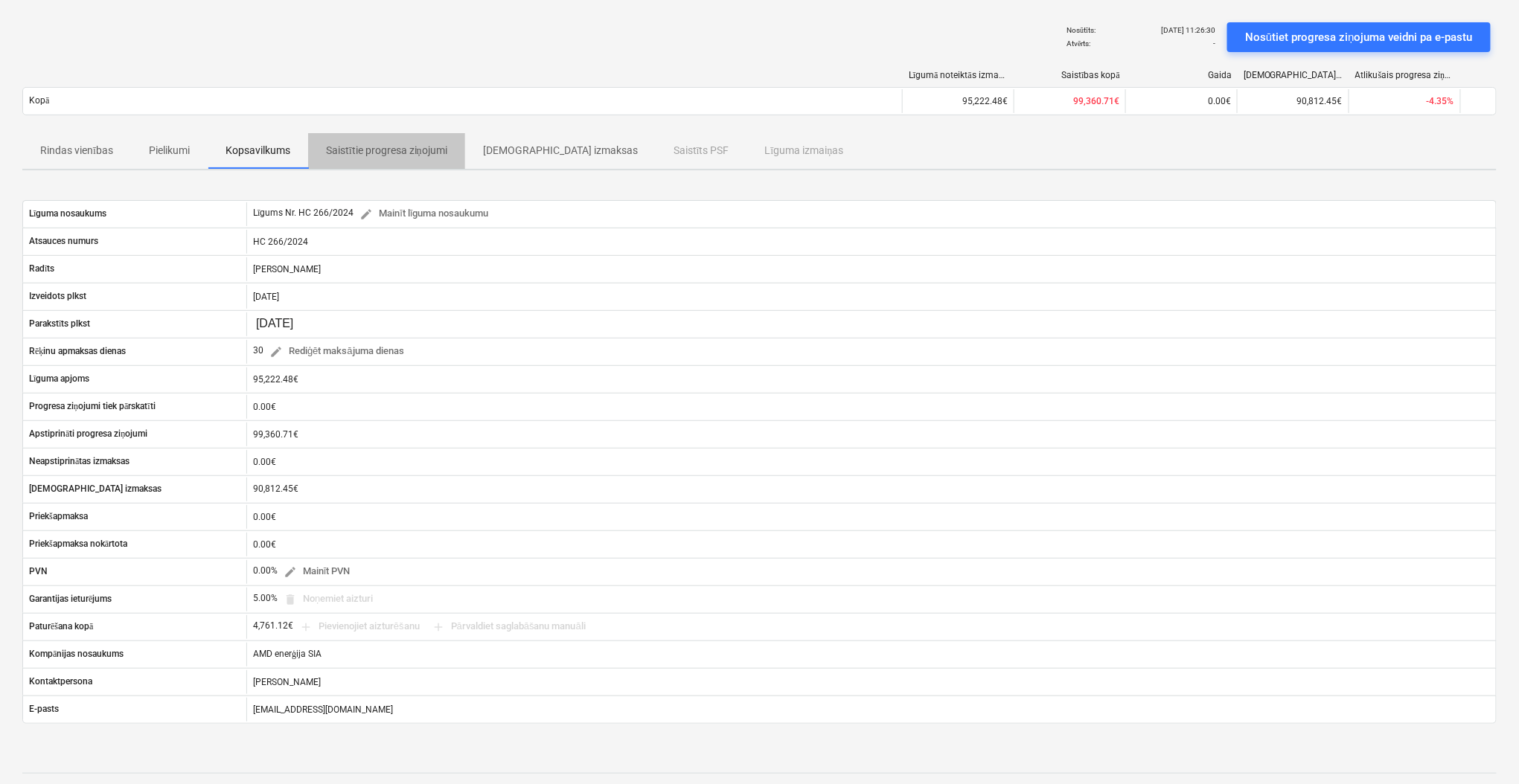
click at [378, 143] on p "Saistītie progresa ziņojumi" at bounding box center [386, 151] width 121 height 16
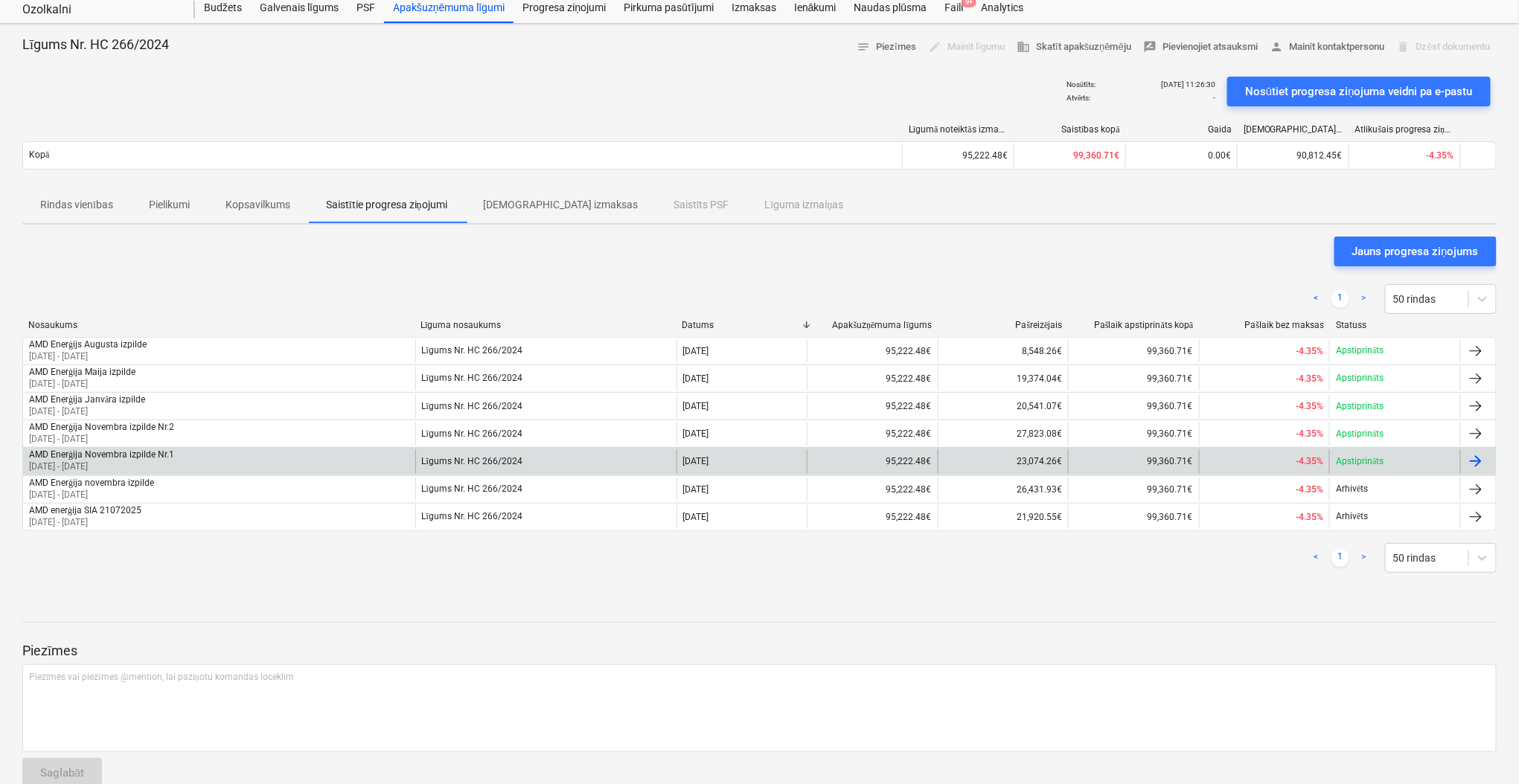
scroll to position [70, 0]
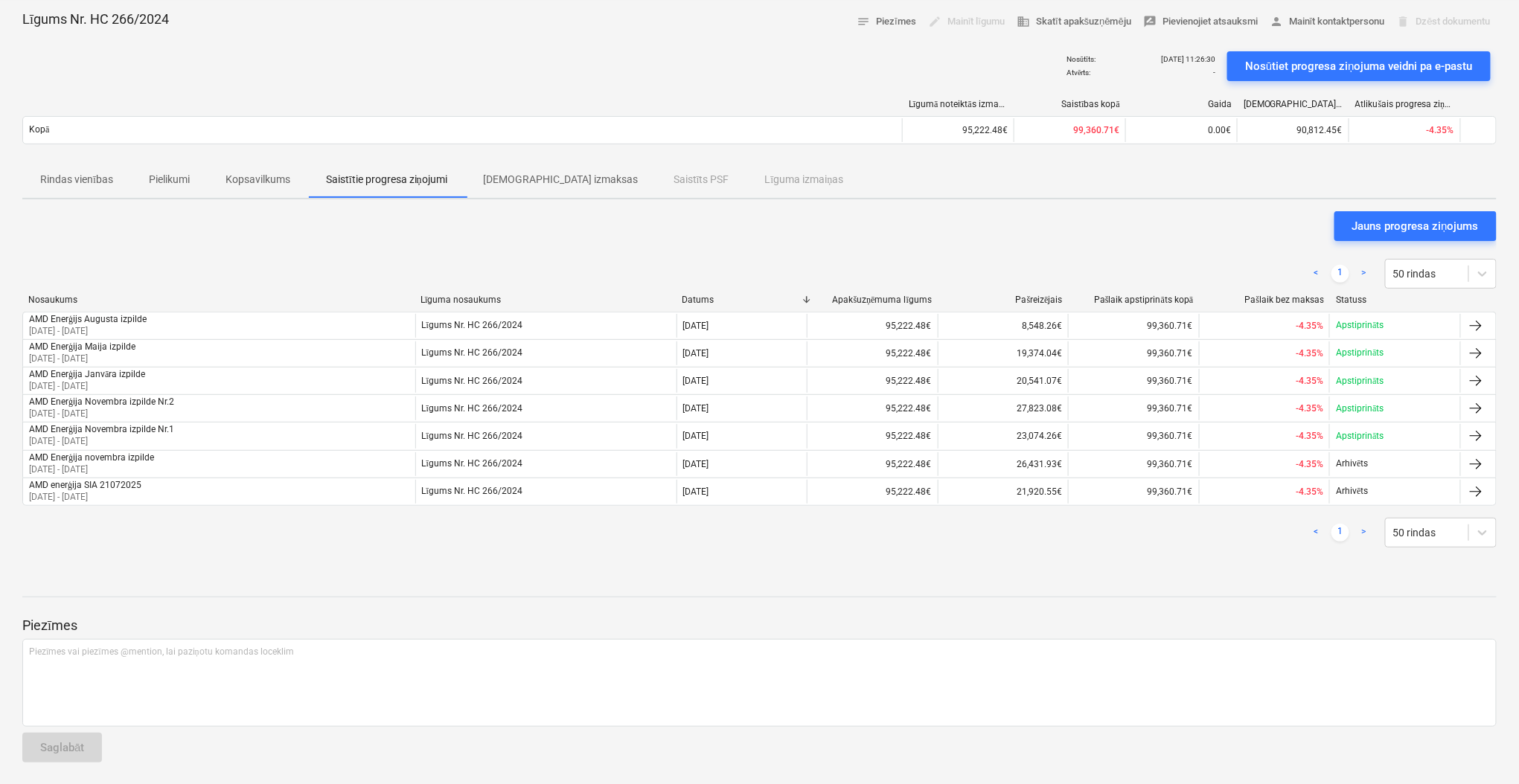
click at [519, 178] on p "[DEMOGRAPHIC_DATA] izmaksas" at bounding box center [560, 179] width 155 height 16
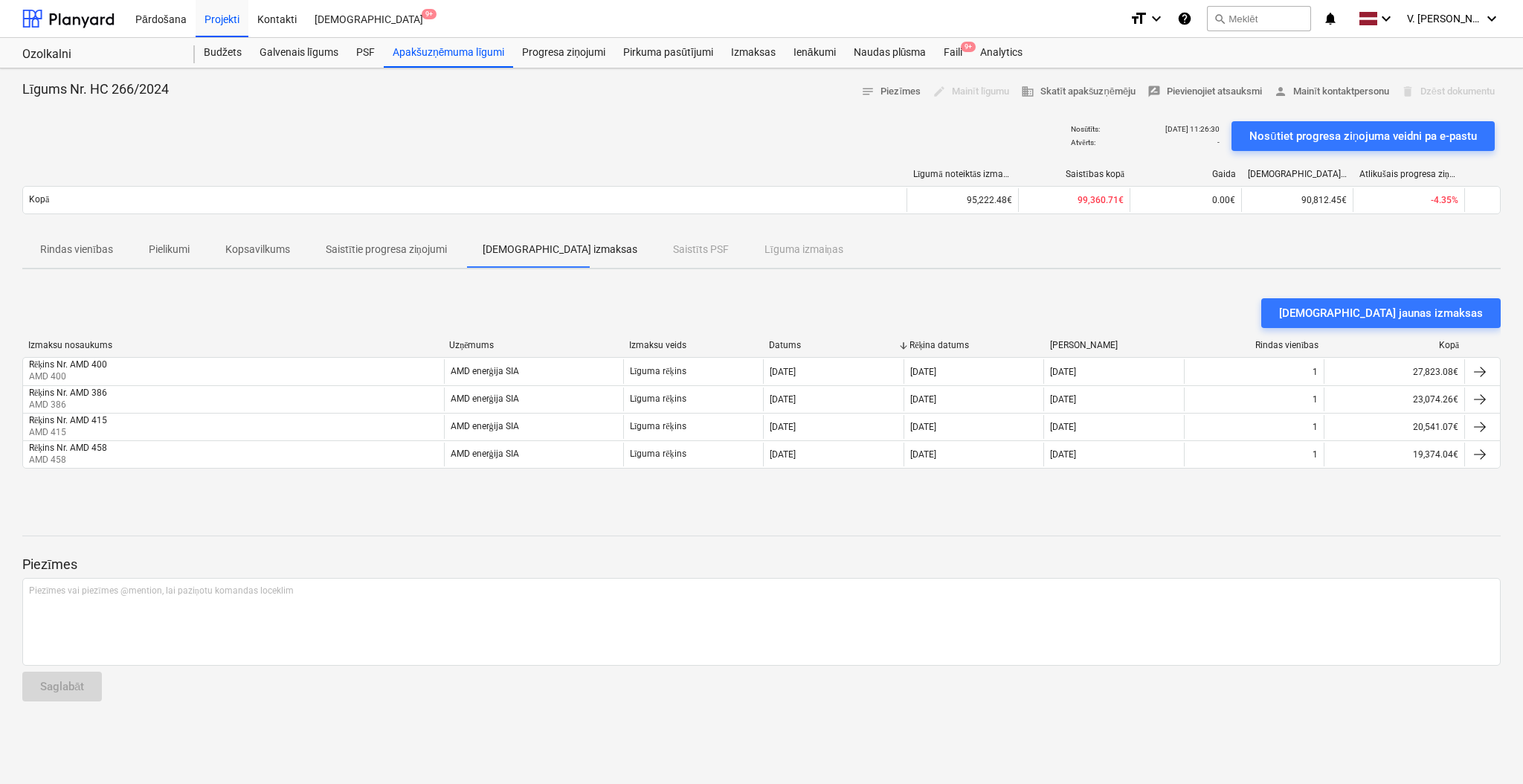
click at [714, 249] on div "Rindas vienības Pielikumi Kopsavilkums Saistītie progresa ziņojumi Saistītās iz…" at bounding box center [762, 250] width 1479 height 36
click at [506, 252] on p "[DEMOGRAPHIC_DATA] izmaksas" at bounding box center [559, 249] width 155 height 16
click at [396, 266] on button "Saistītie progresa ziņojumi" at bounding box center [386, 250] width 157 height 36
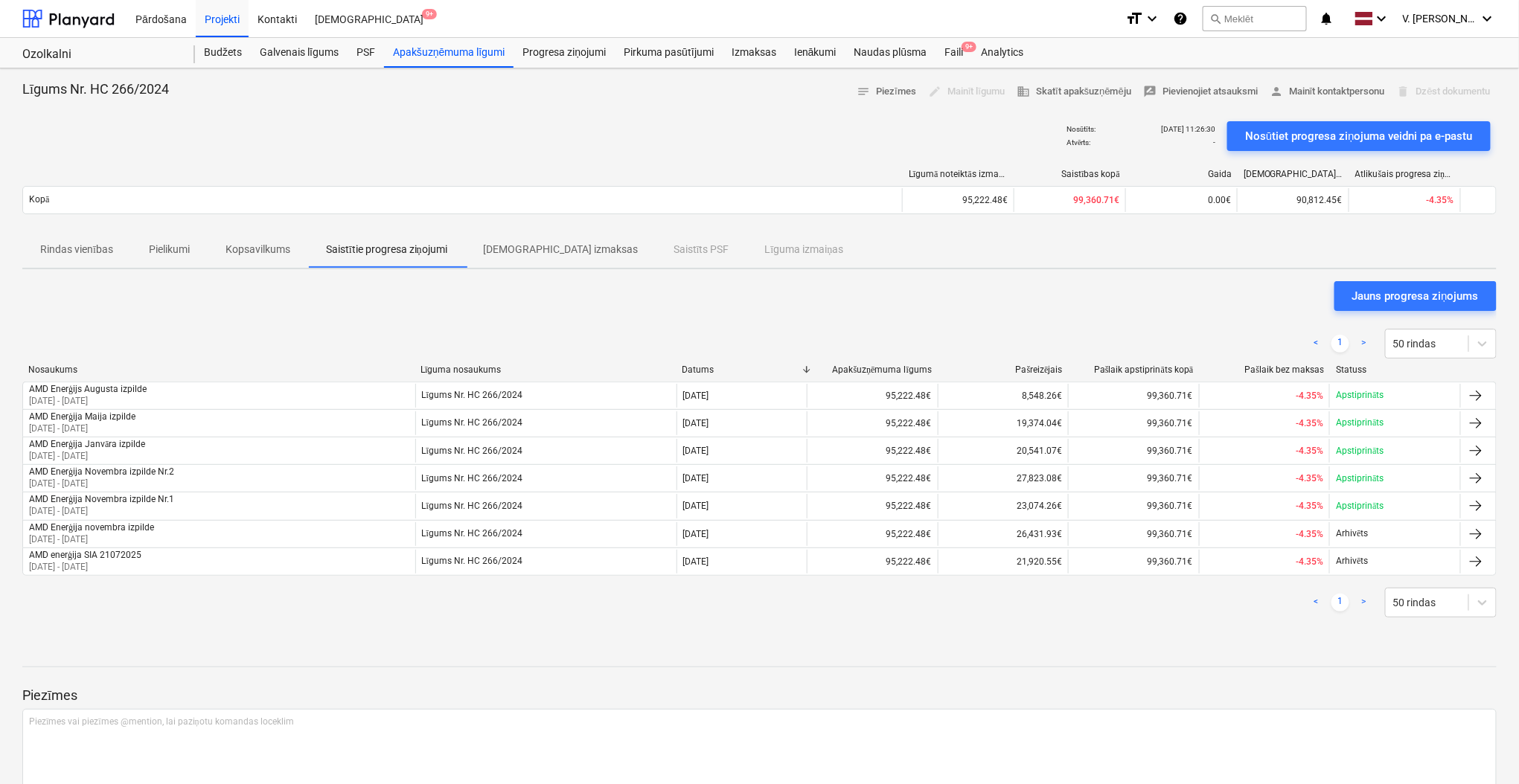
click at [359, 260] on span "Saistītie progresa ziņojumi" at bounding box center [386, 249] width 157 height 25
click at [240, 256] on p "Kopsavilkums" at bounding box center [257, 249] width 65 height 16
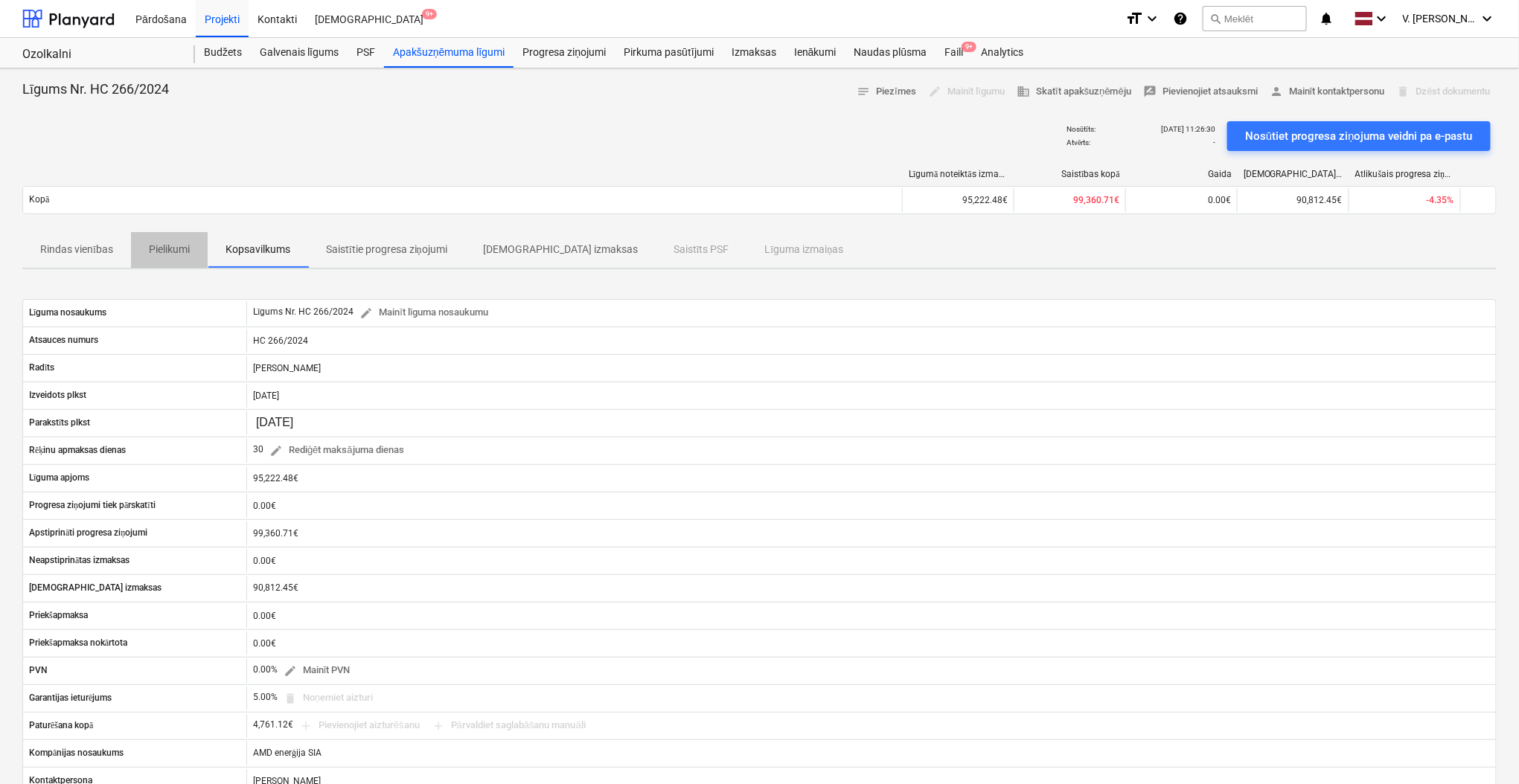
click at [173, 258] on span "Pielikumi" at bounding box center [169, 249] width 77 height 25
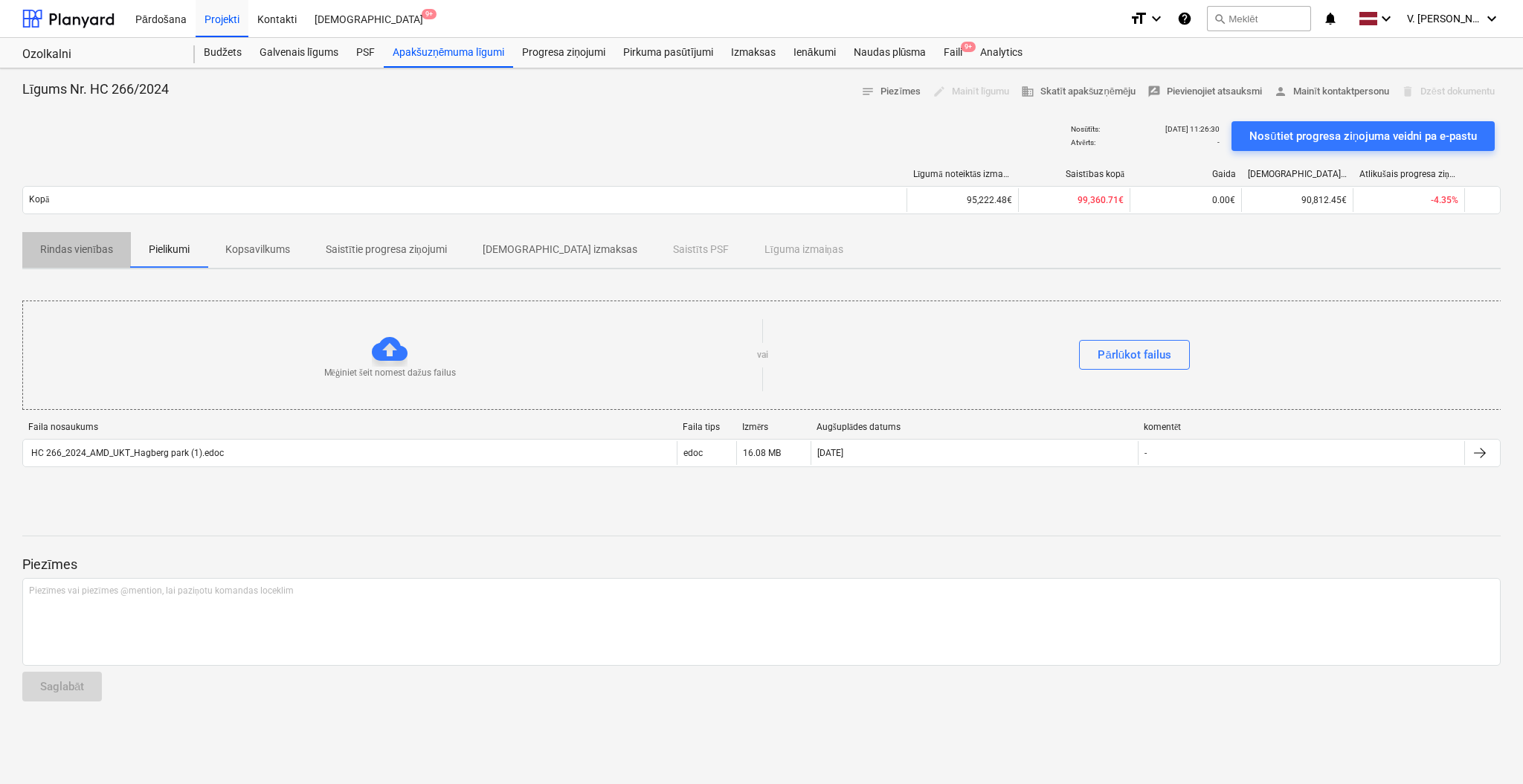
click at [81, 250] on p "Rindas vienības" at bounding box center [77, 249] width 73 height 16
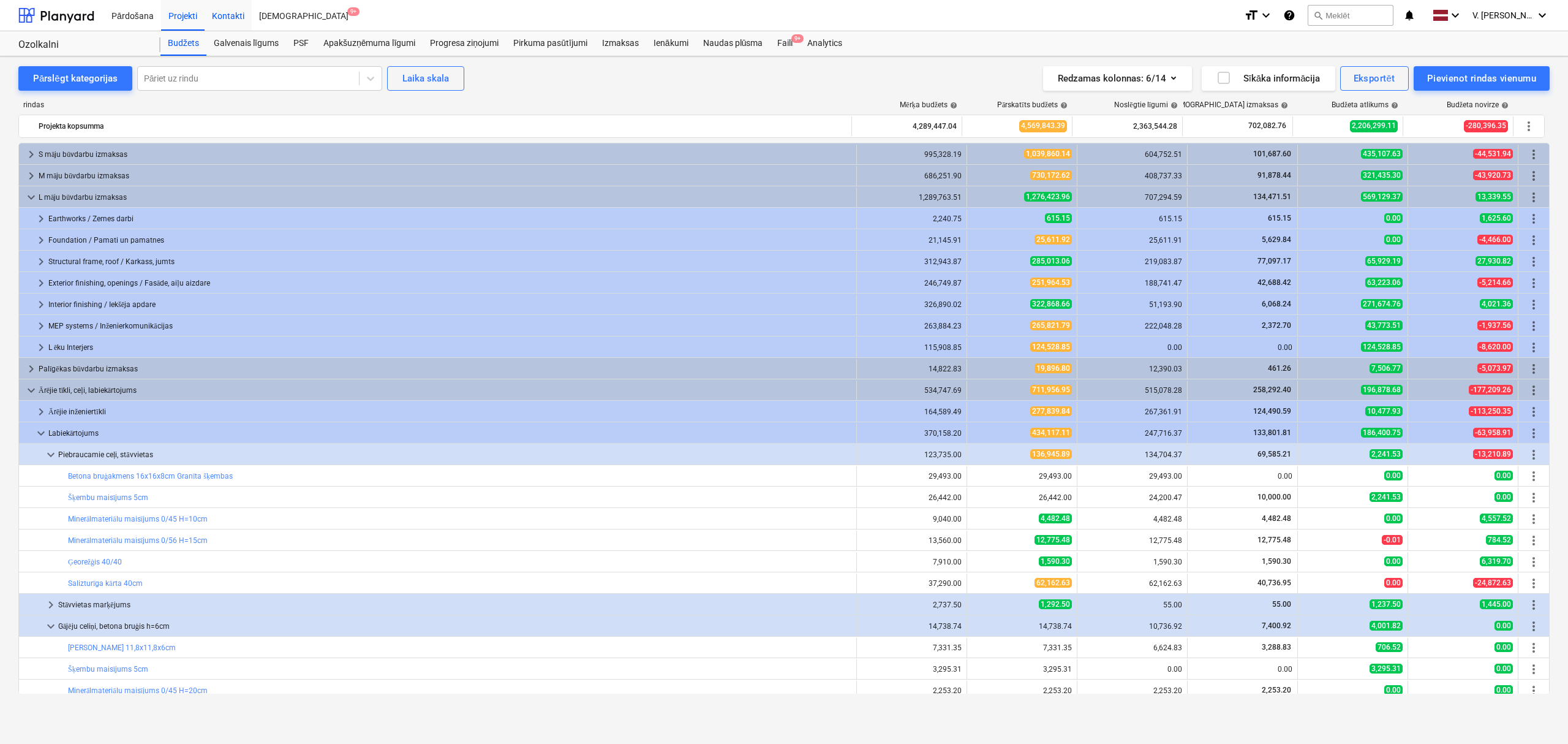
click at [205, 17] on div "Kontakti" at bounding box center [228, 15] width 47 height 31
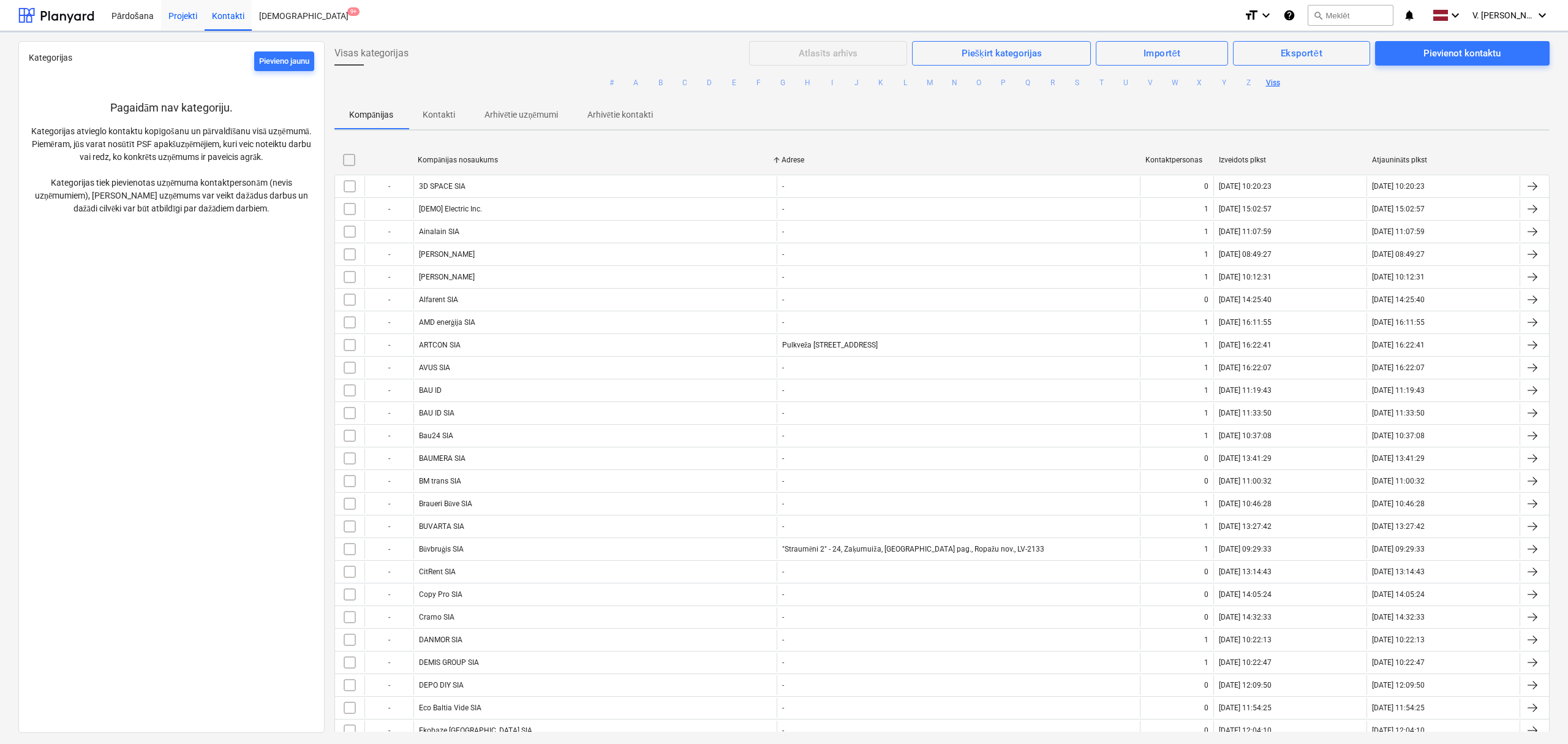
click at [193, 13] on div "Projekti" at bounding box center [183, 15] width 44 height 31
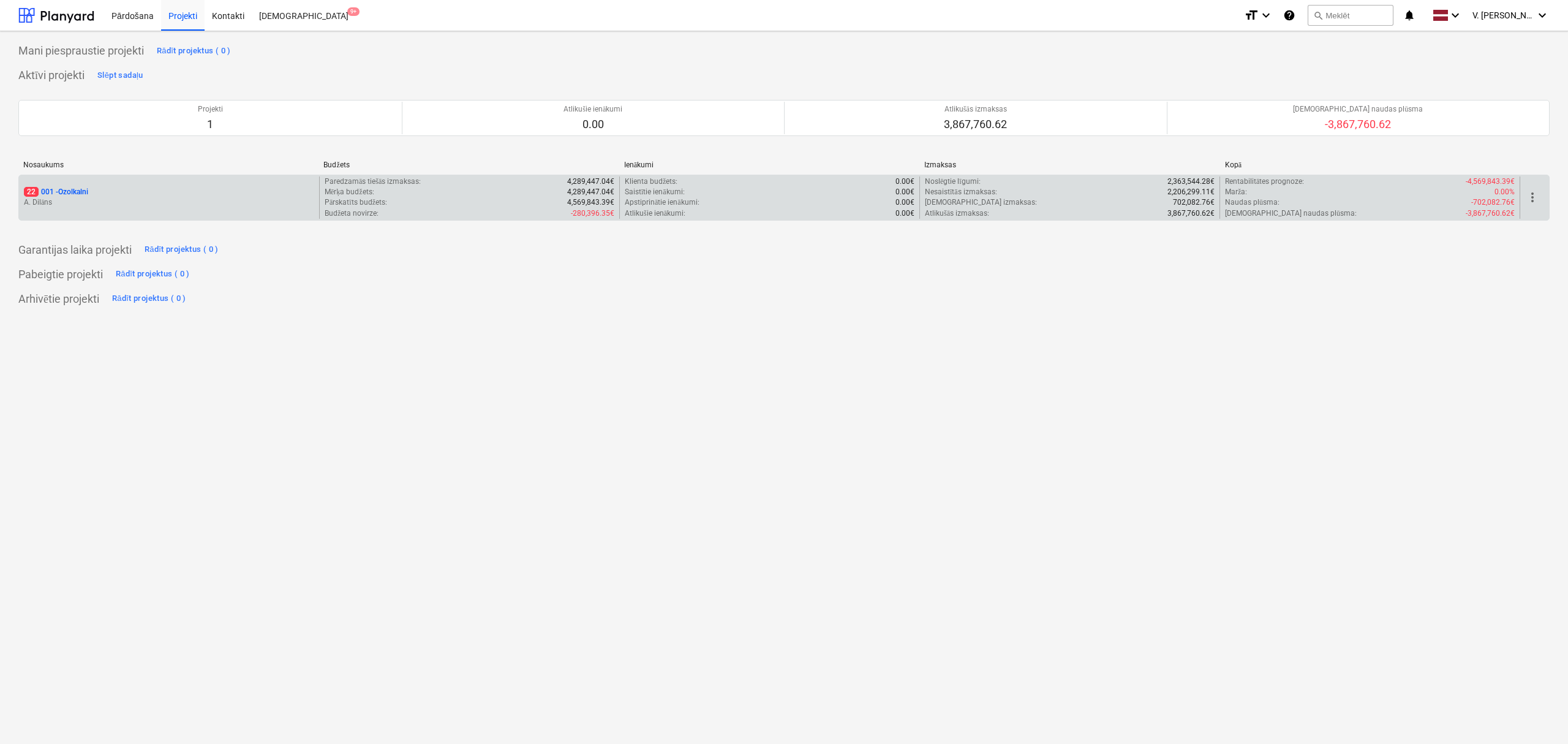
click at [485, 207] on div "Pārskatīts budžets : 4,569,843.39€" at bounding box center [469, 202] width 290 height 10
click at [87, 194] on p "22 001 - Ozolkalni" at bounding box center [56, 192] width 65 height 10
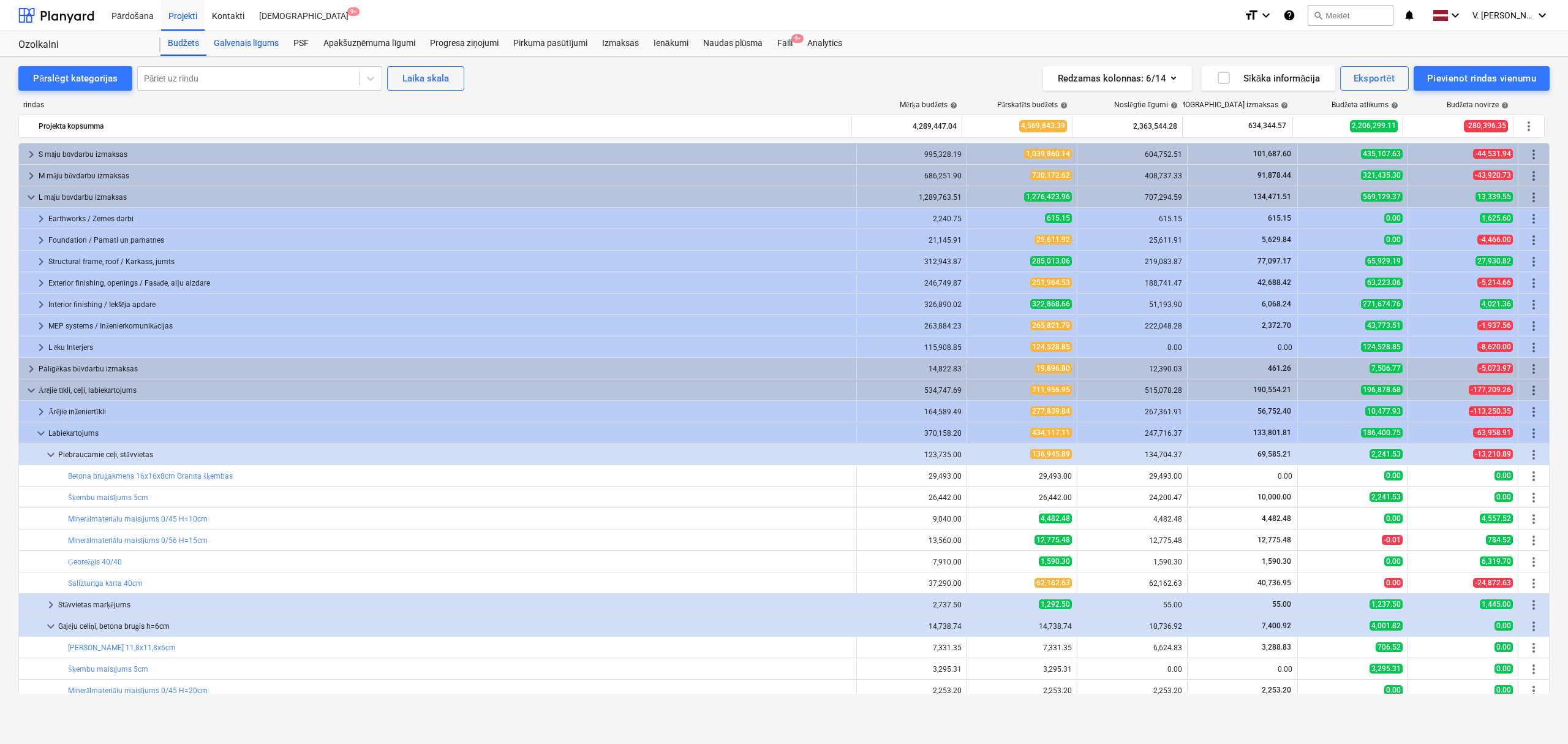
click at [243, 42] on div "Galvenais līgums" at bounding box center [246, 44] width 79 height 24
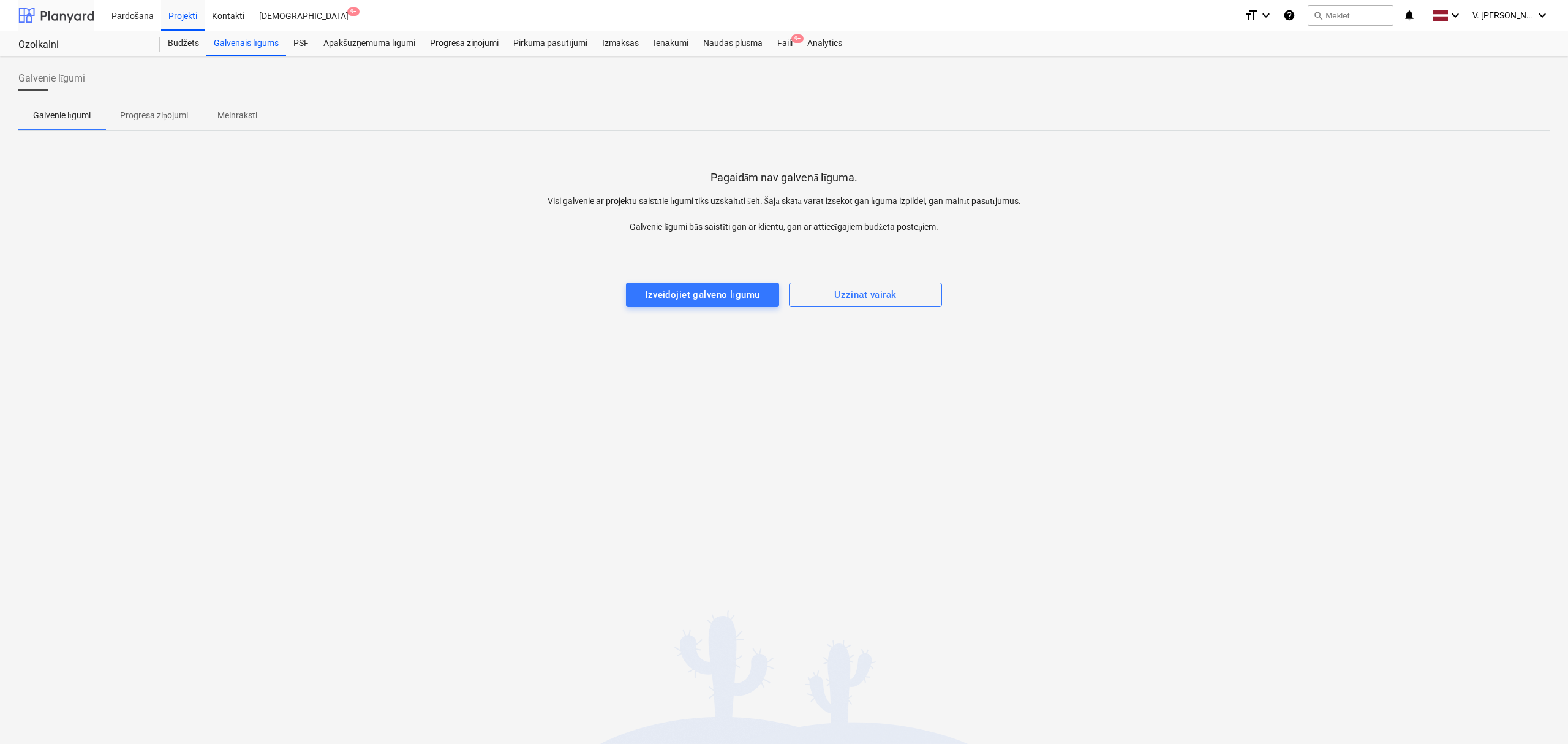
click at [67, 13] on div at bounding box center [56, 15] width 76 height 31
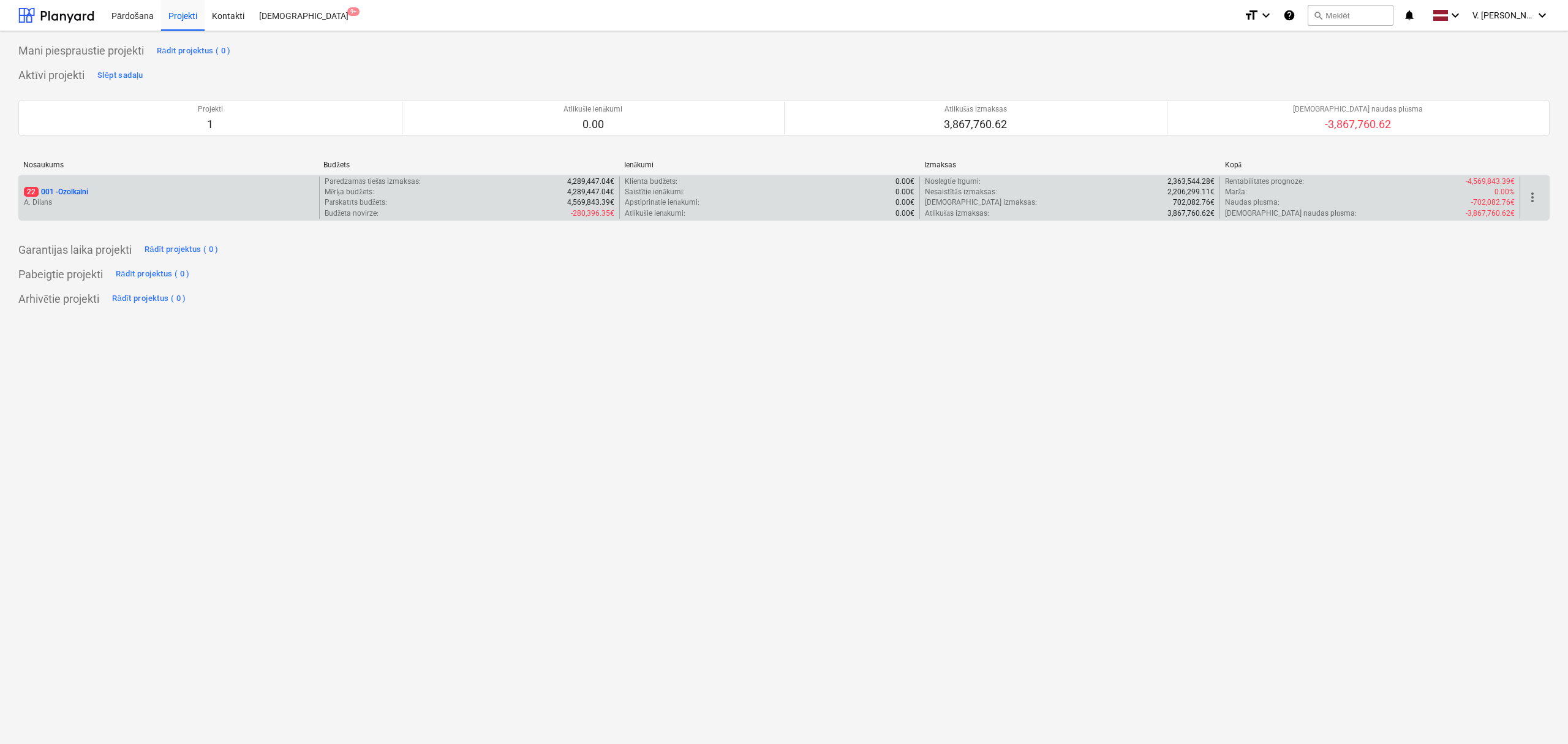
click at [213, 199] on p "A. Dilāns" at bounding box center [169, 202] width 291 height 10
